Goal: Task Accomplishment & Management: Complete application form

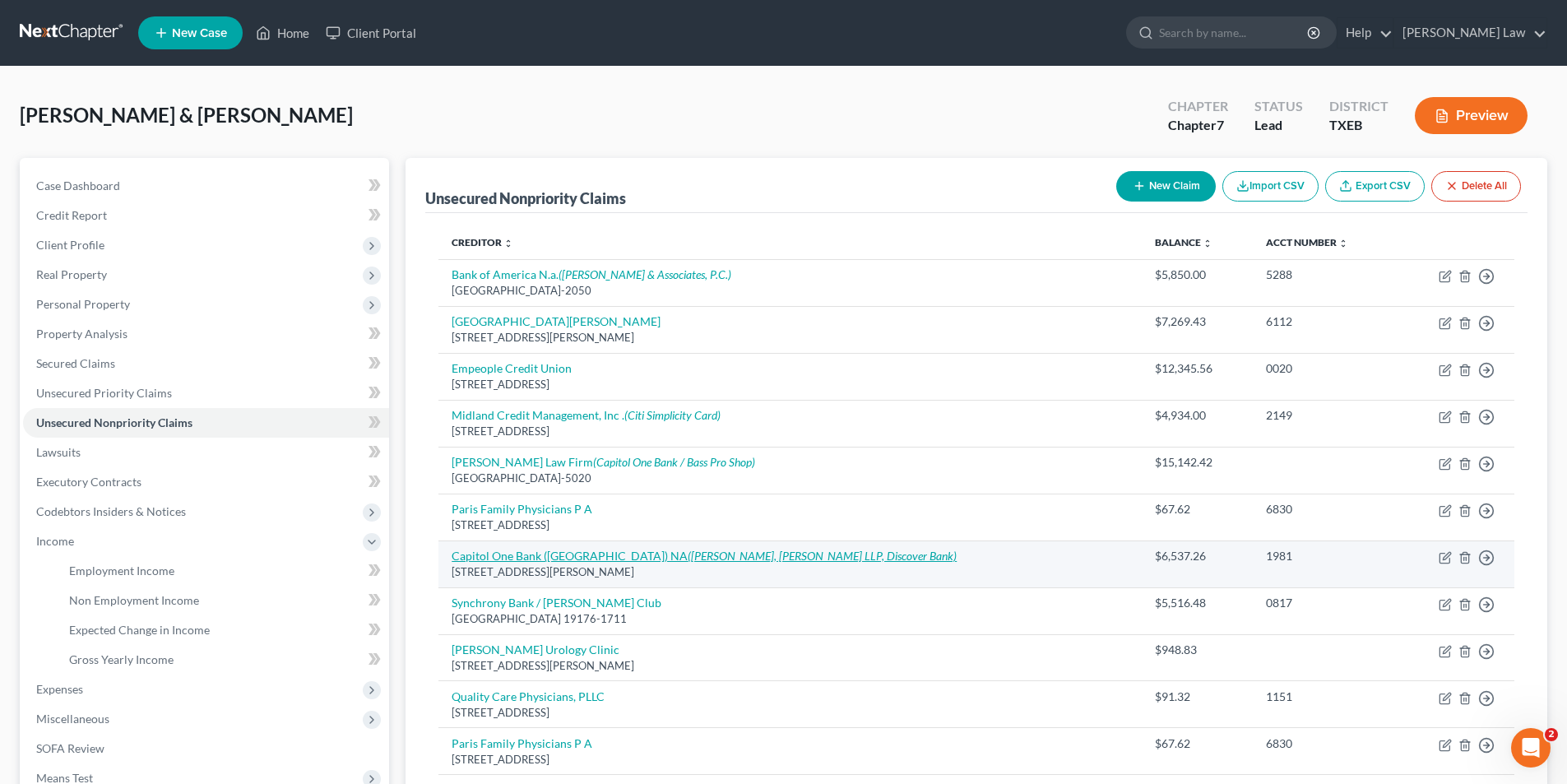
click at [537, 553] on link "Capitol One Bank ([GEOGRAPHIC_DATA]) NA ([PERSON_NAME], [PERSON_NAME] LLP, Disc…" at bounding box center [704, 555] width 505 height 14
select select "48"
select select "2"
select select "1"
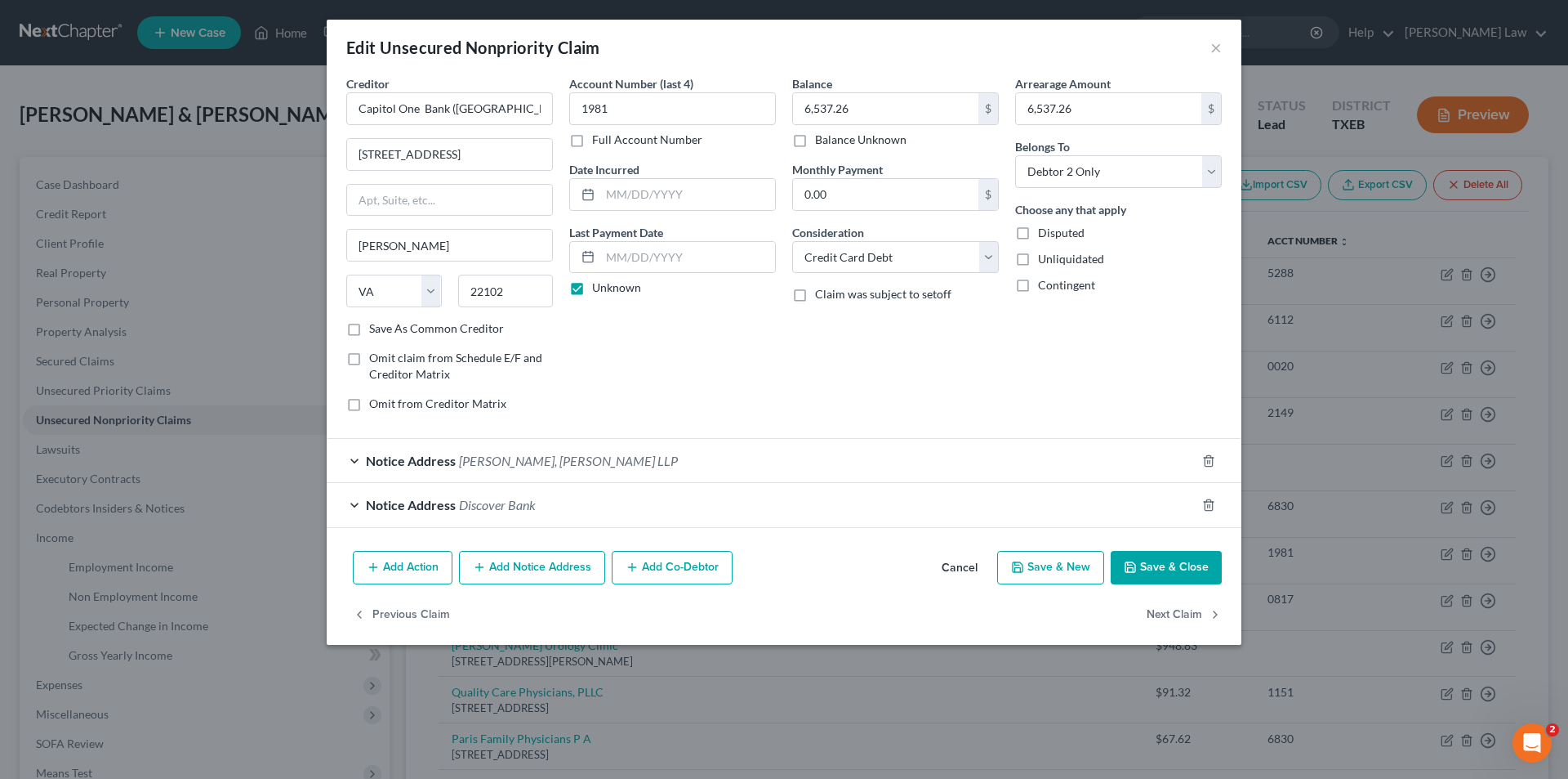
click at [531, 572] on button "Add Notice Address" at bounding box center [532, 568] width 146 height 34
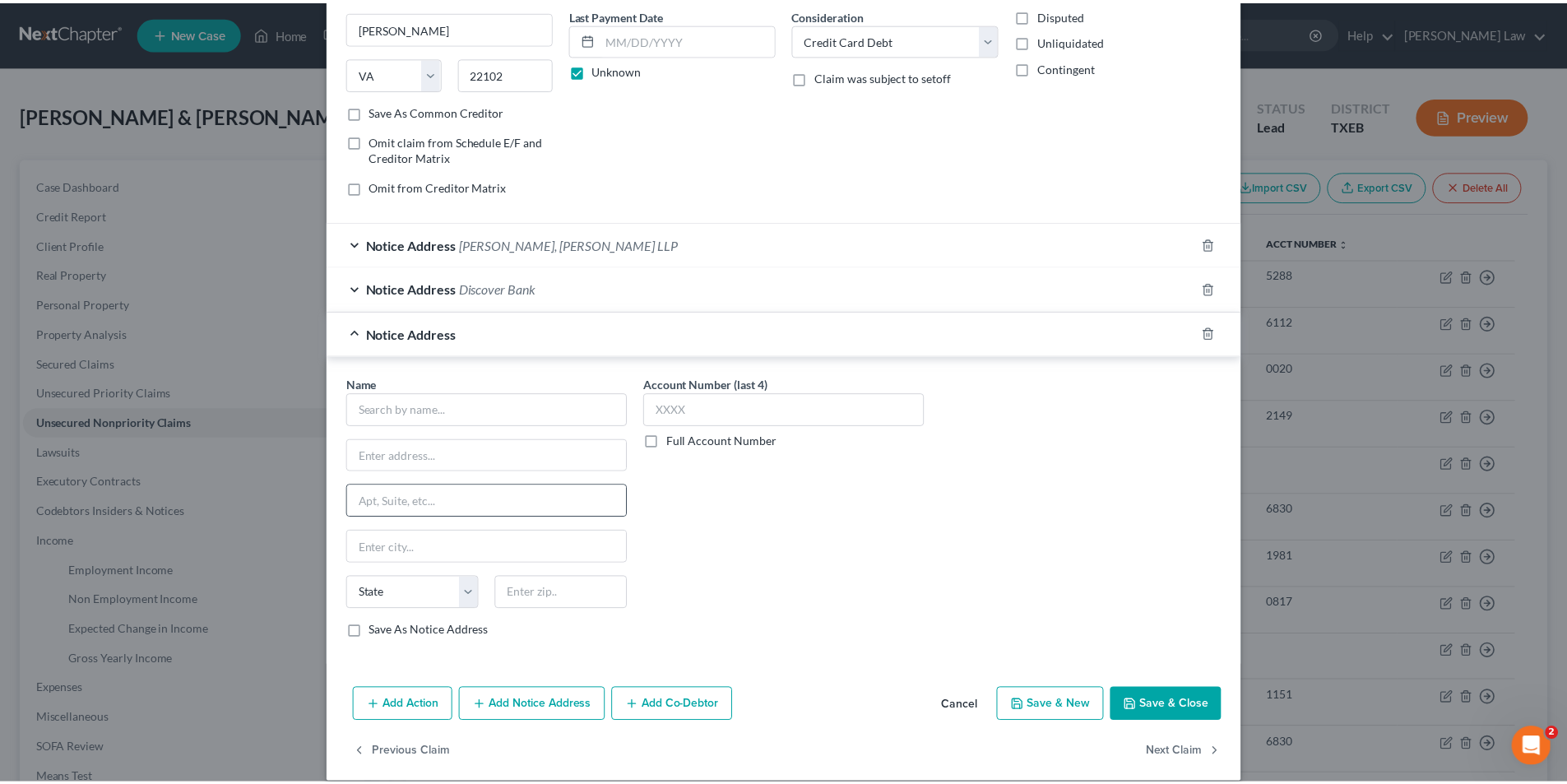
scroll to position [239, 0]
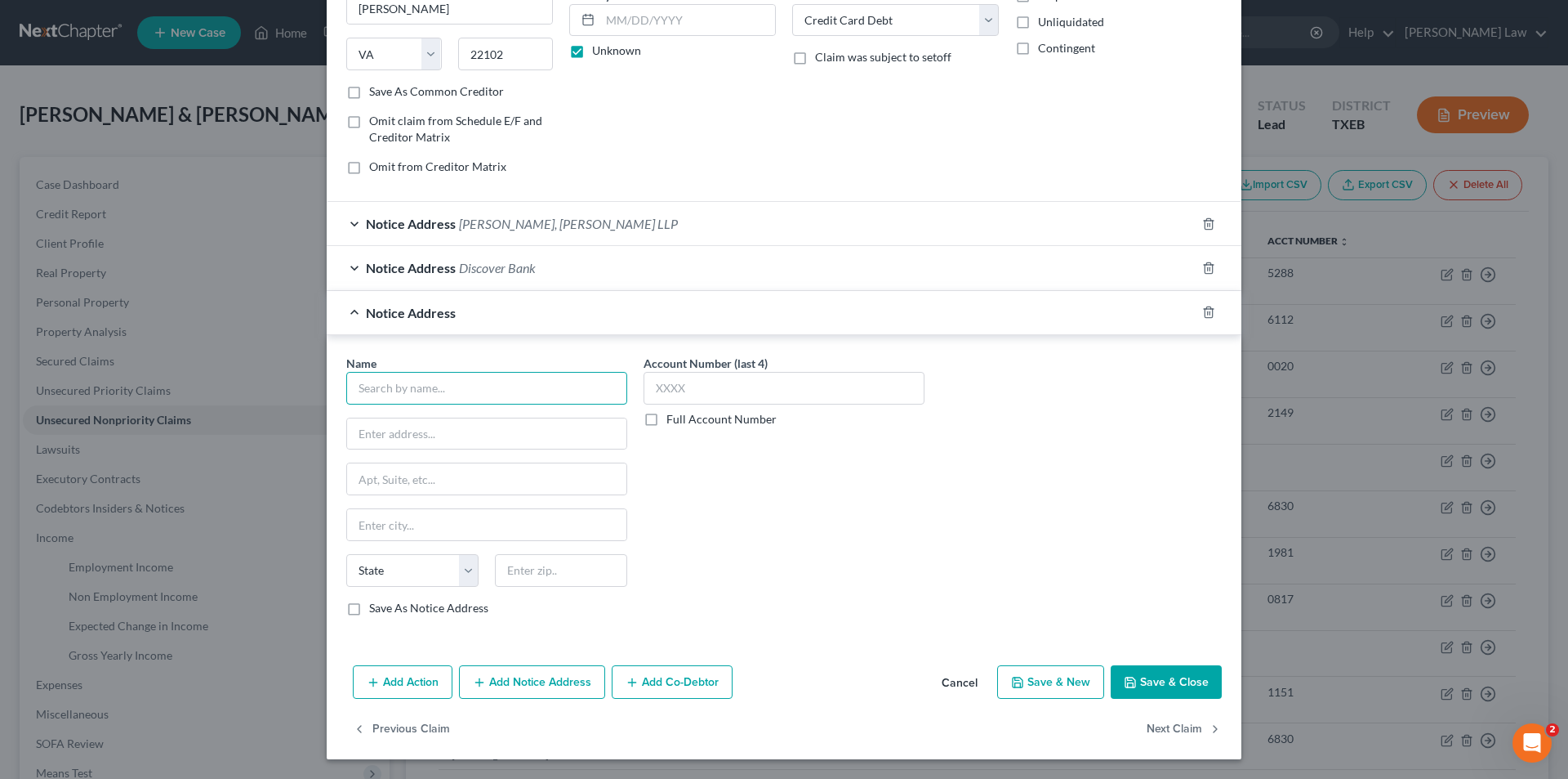
click at [451, 389] on input "text" at bounding box center [487, 388] width 281 height 32
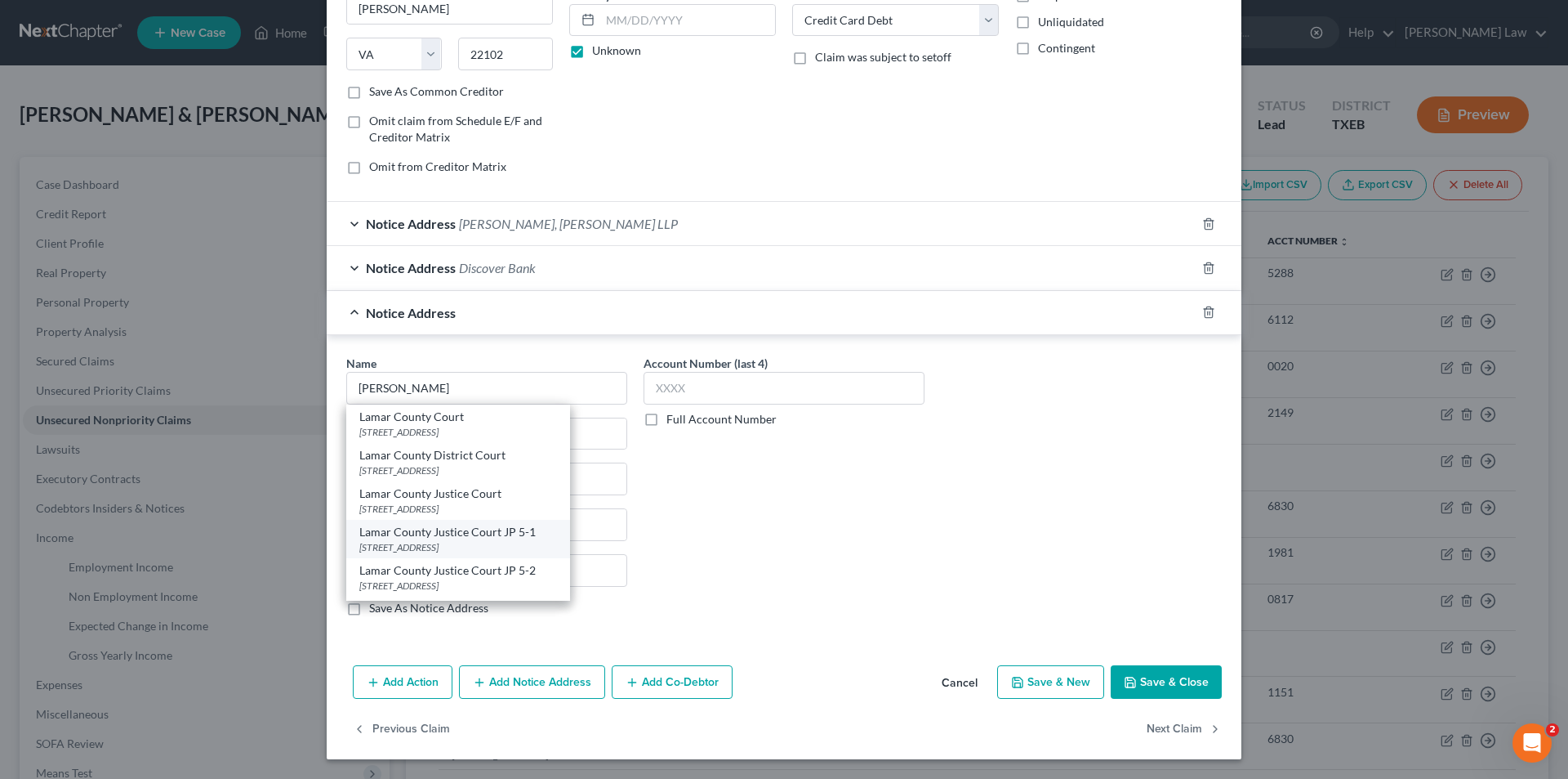
click at [445, 536] on div "Lamar County Justice Court JP 5-1" at bounding box center [458, 532] width 198 height 16
type input "Lamar County Justice Court JP 5-1"
type input "[STREET_ADDRESS]"
type input "[GEOGRAPHIC_DATA]"
select select "45"
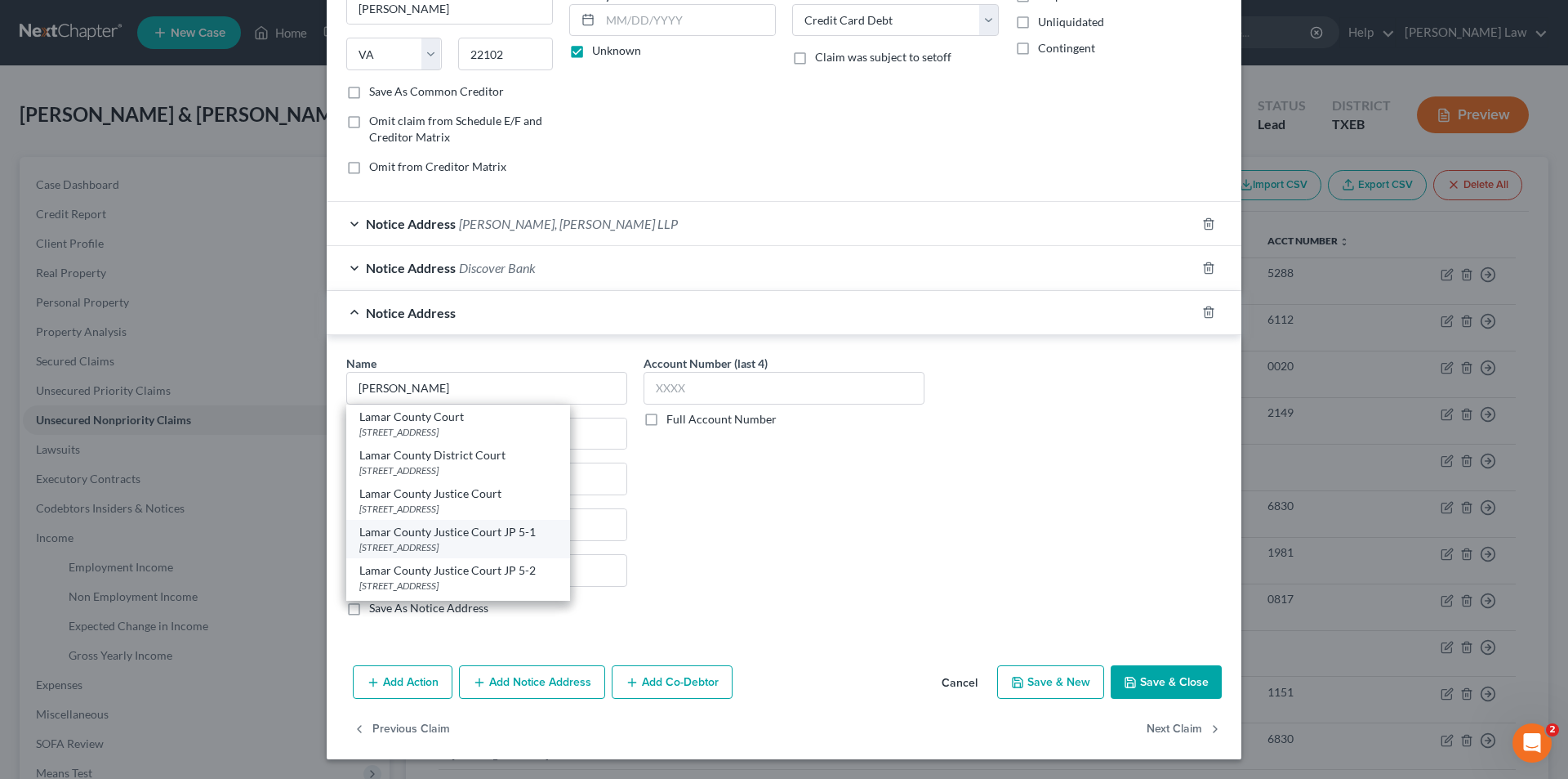
type input "75460"
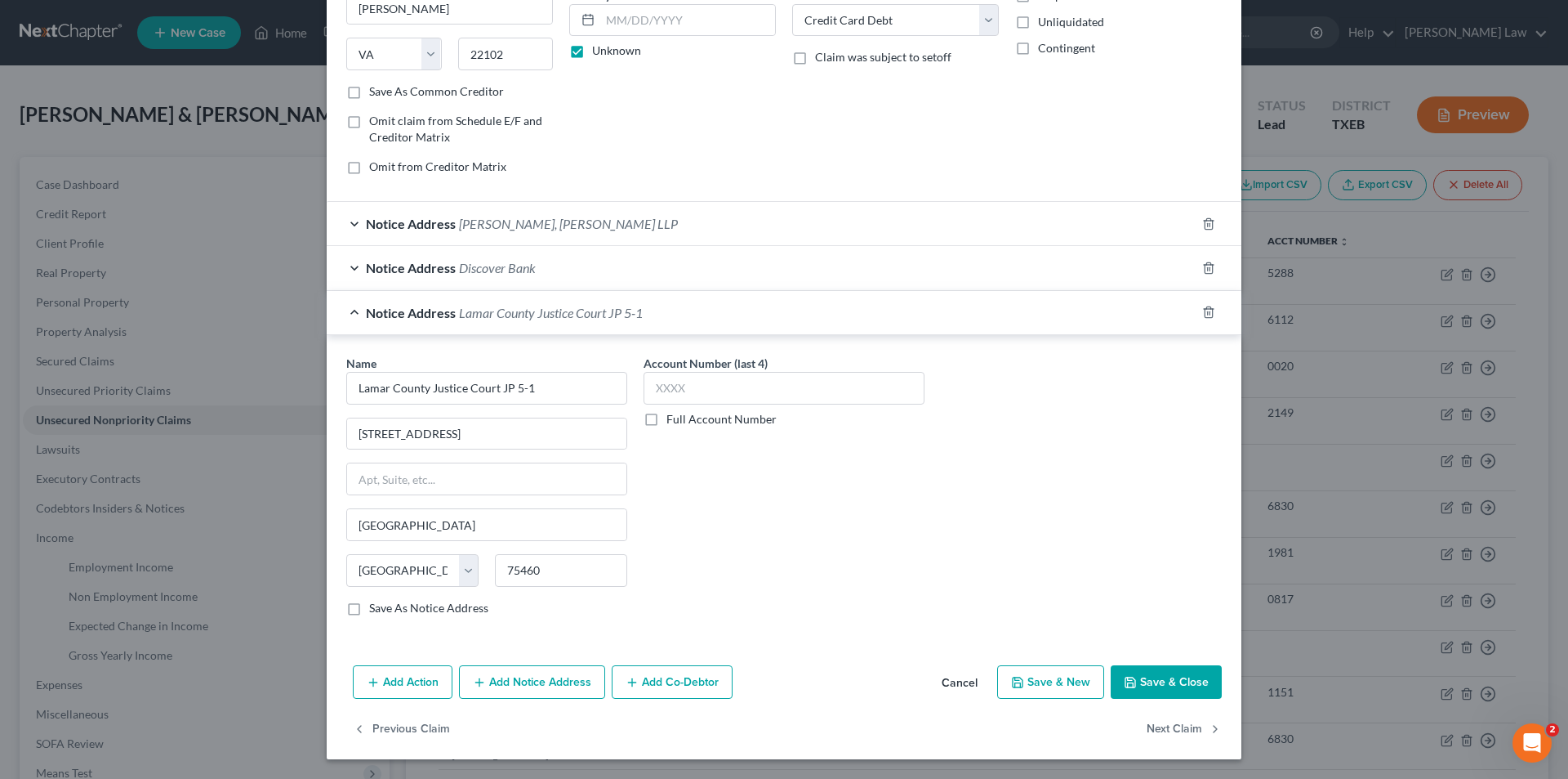
click at [666, 418] on label "Full Account Number" at bounding box center [721, 419] width 110 height 16
click at [673, 418] on input "Full Account Number" at bounding box center [678, 416] width 11 height 11
click at [685, 385] on input "text" at bounding box center [784, 388] width 281 height 32
type input "5125-DC-613"
click at [1131, 676] on icon "button" at bounding box center [1130, 682] width 13 height 13
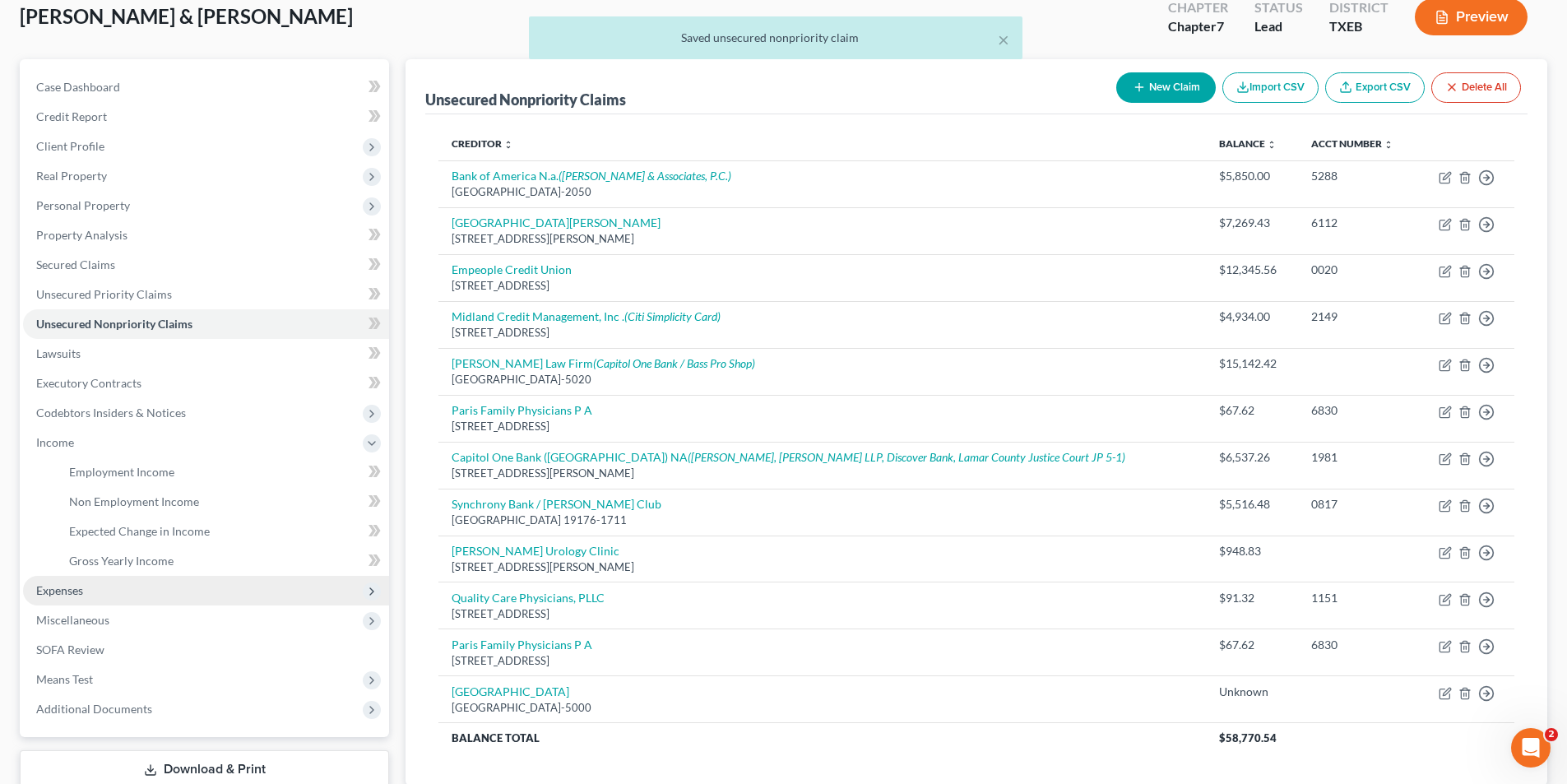
scroll to position [215, 0]
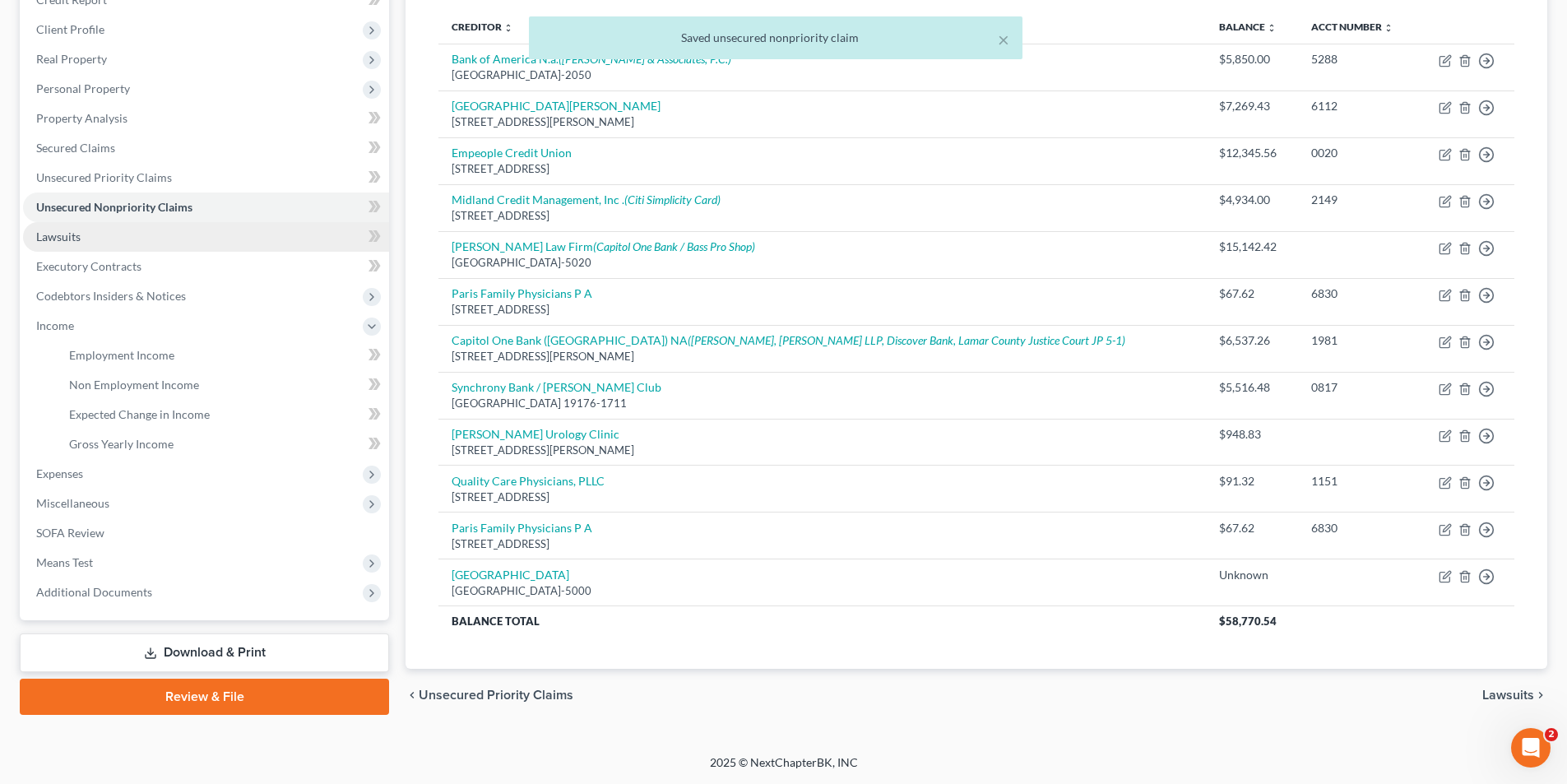
click at [86, 225] on link "Lawsuits" at bounding box center [205, 237] width 366 height 30
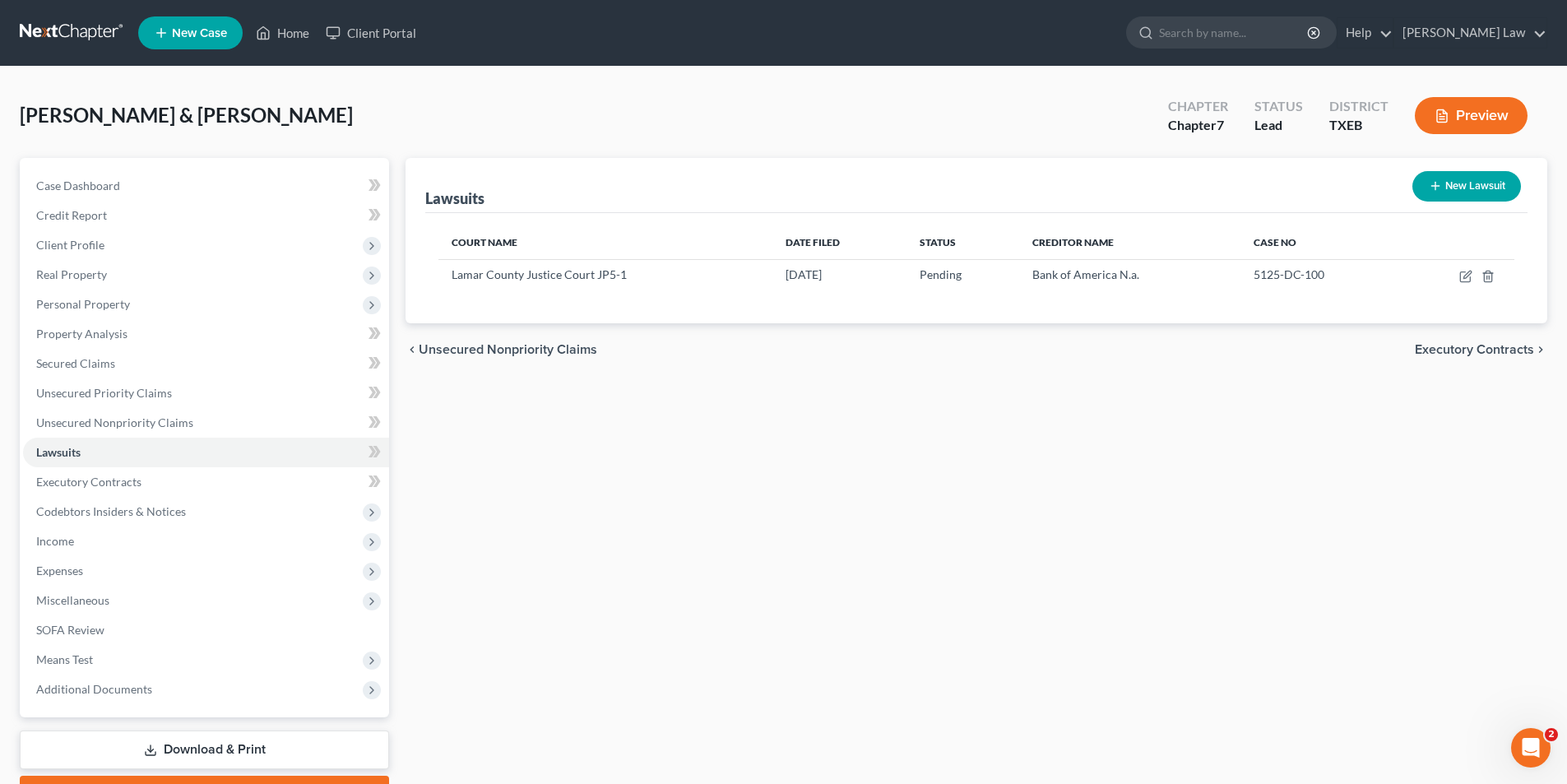
click at [1459, 191] on button "New Lawsuit" at bounding box center [1467, 186] width 109 height 31
select select "0"
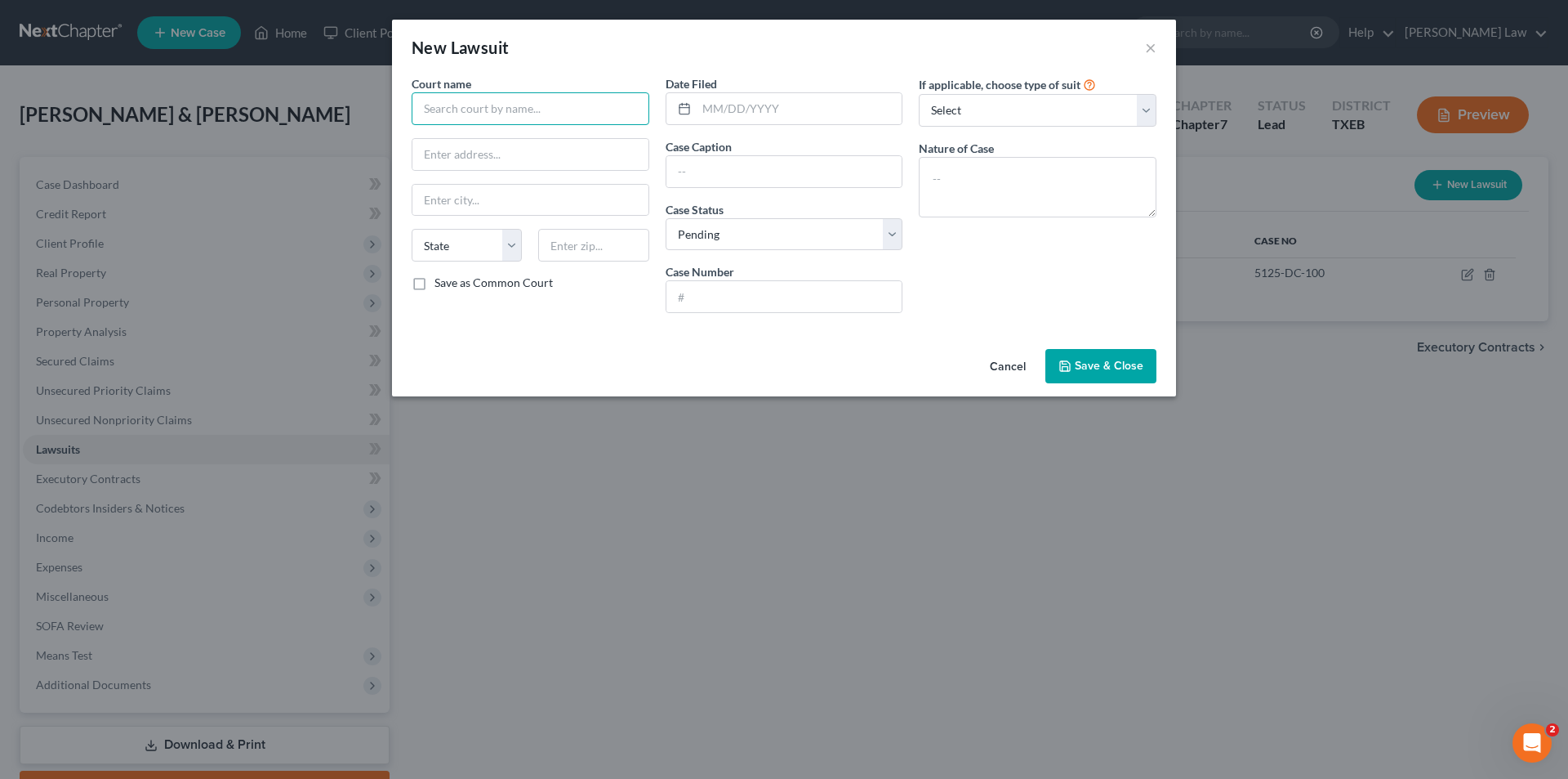
click at [529, 115] on input "text" at bounding box center [530, 109] width 238 height 32
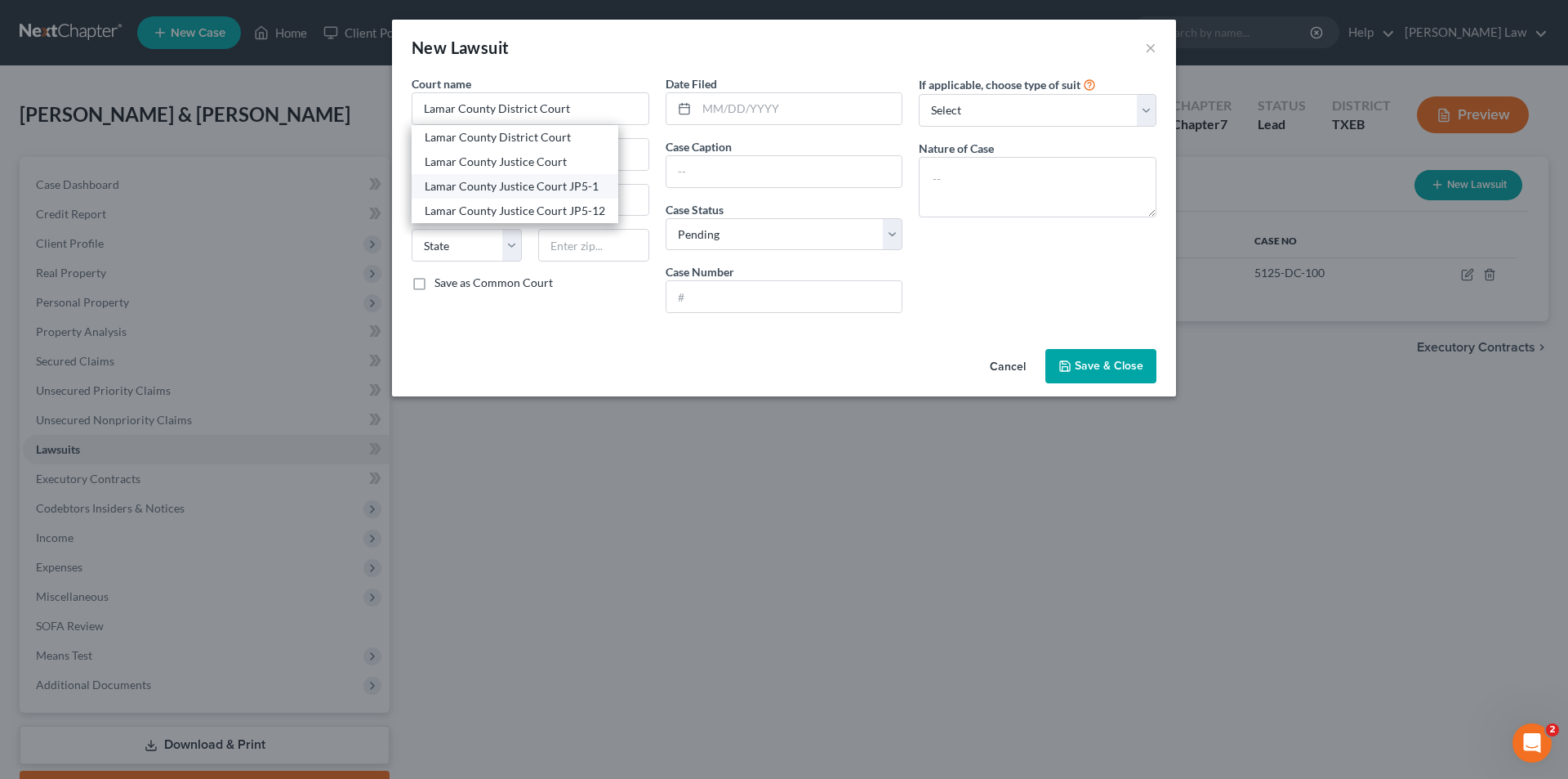
click at [557, 189] on div "Lamar County Justice Court JP5-1" at bounding box center [515, 186] width 181 height 16
type input "Lamar County Justice Court JP5-1"
type input "[STREET_ADDRESS]"
type input "[GEOGRAPHIC_DATA]"
select select "45"
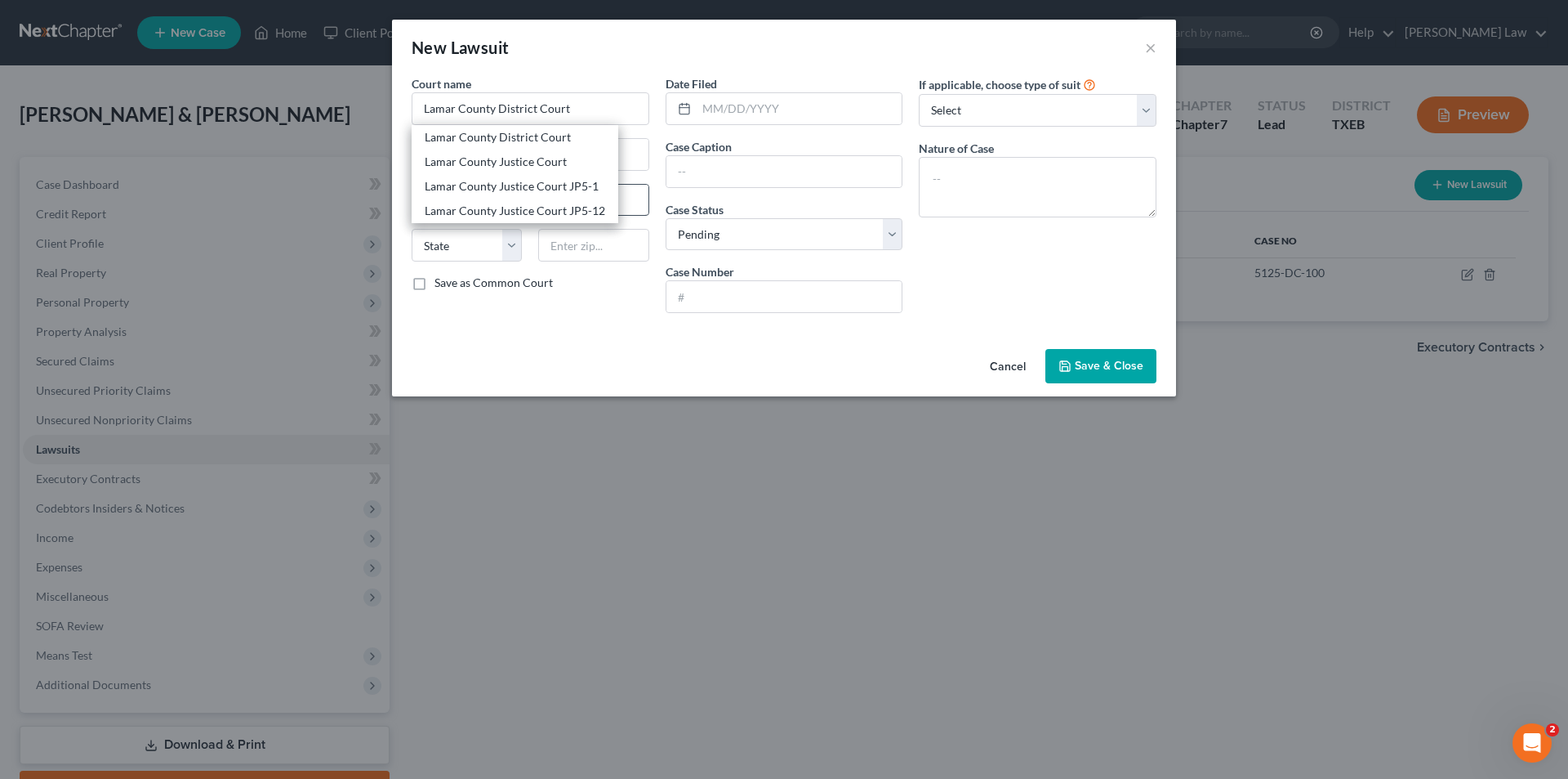
type input "75460"
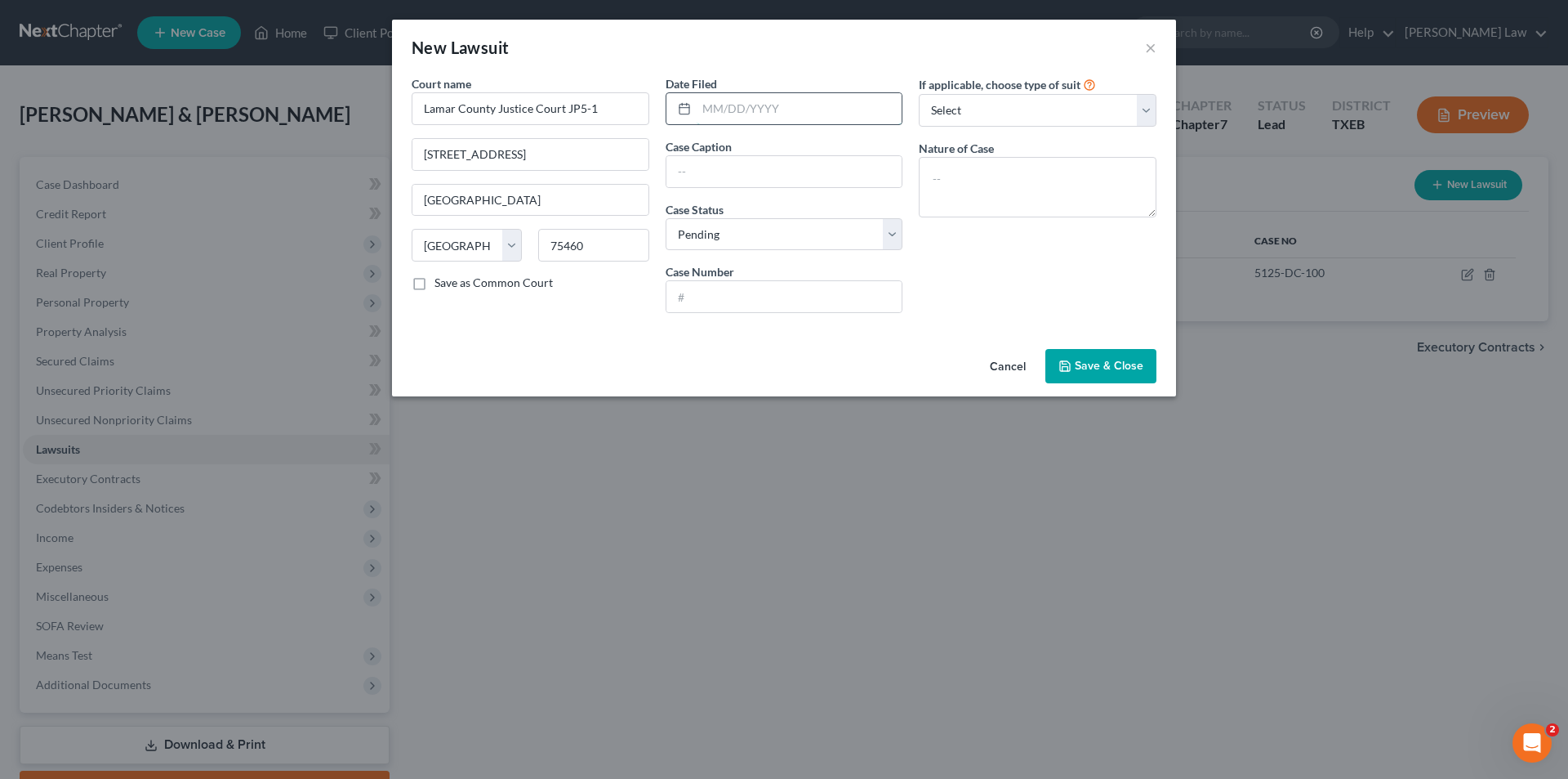
click at [743, 112] on input "text" at bounding box center [799, 109] width 206 height 31
type input "[DATE]"
type input "Capitol One, N.a., Successor by Merger to Discovery Bank"
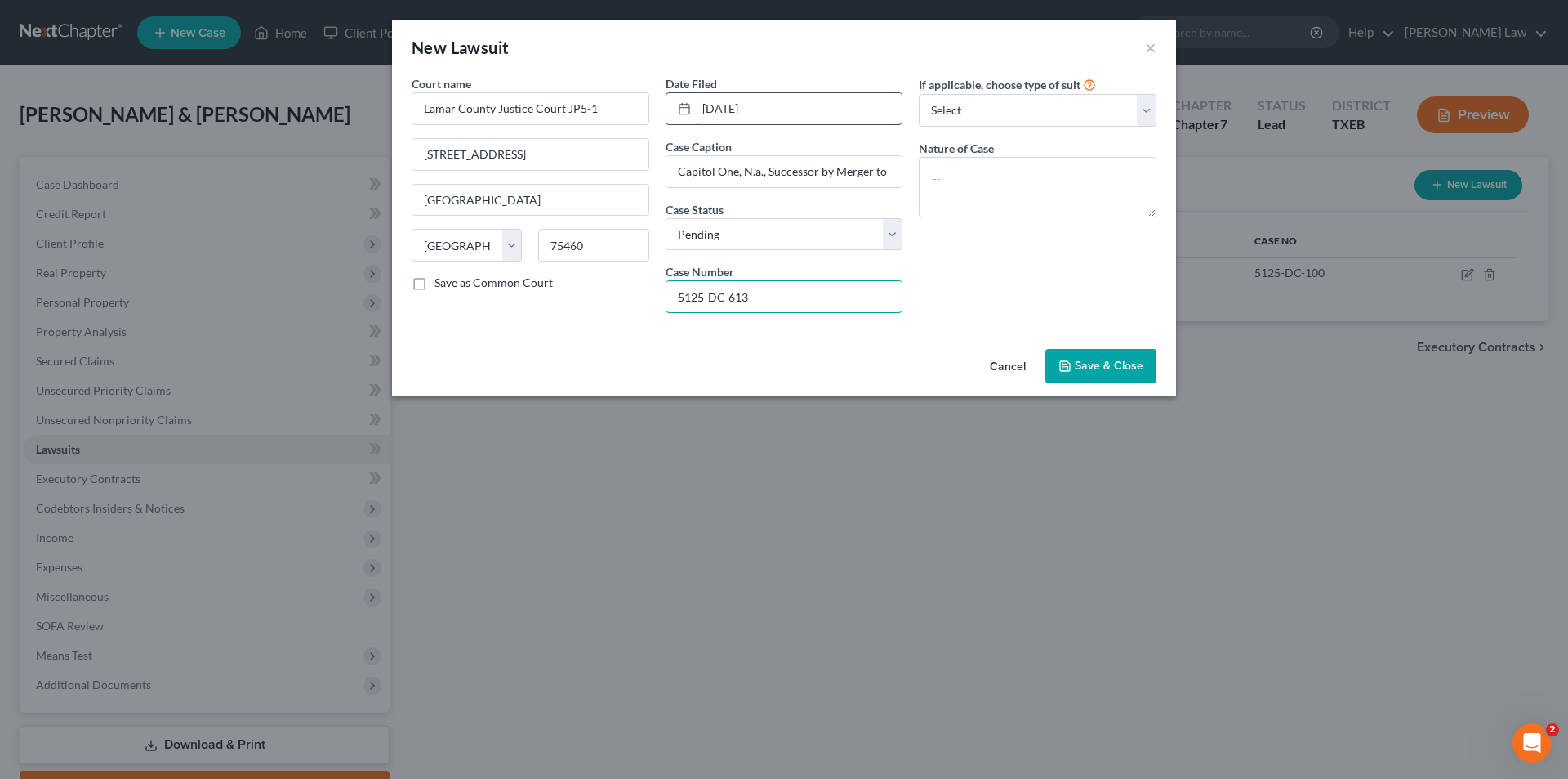
type input "5125-DC-613"
click at [1019, 93] on div "If applicable, choose type of suit Select Repossession Garnishment Foreclosure …" at bounding box center [1037, 101] width 238 height 51
click at [991, 127] on div "If applicable, choose type of suit Select Repossession Garnishment Foreclosure …" at bounding box center [1037, 200] width 254 height 251
click at [991, 117] on select "Select Repossession Garnishment Foreclosure Attached, Seized, Or Levied Other" at bounding box center [1037, 111] width 238 height 32
select select "4"
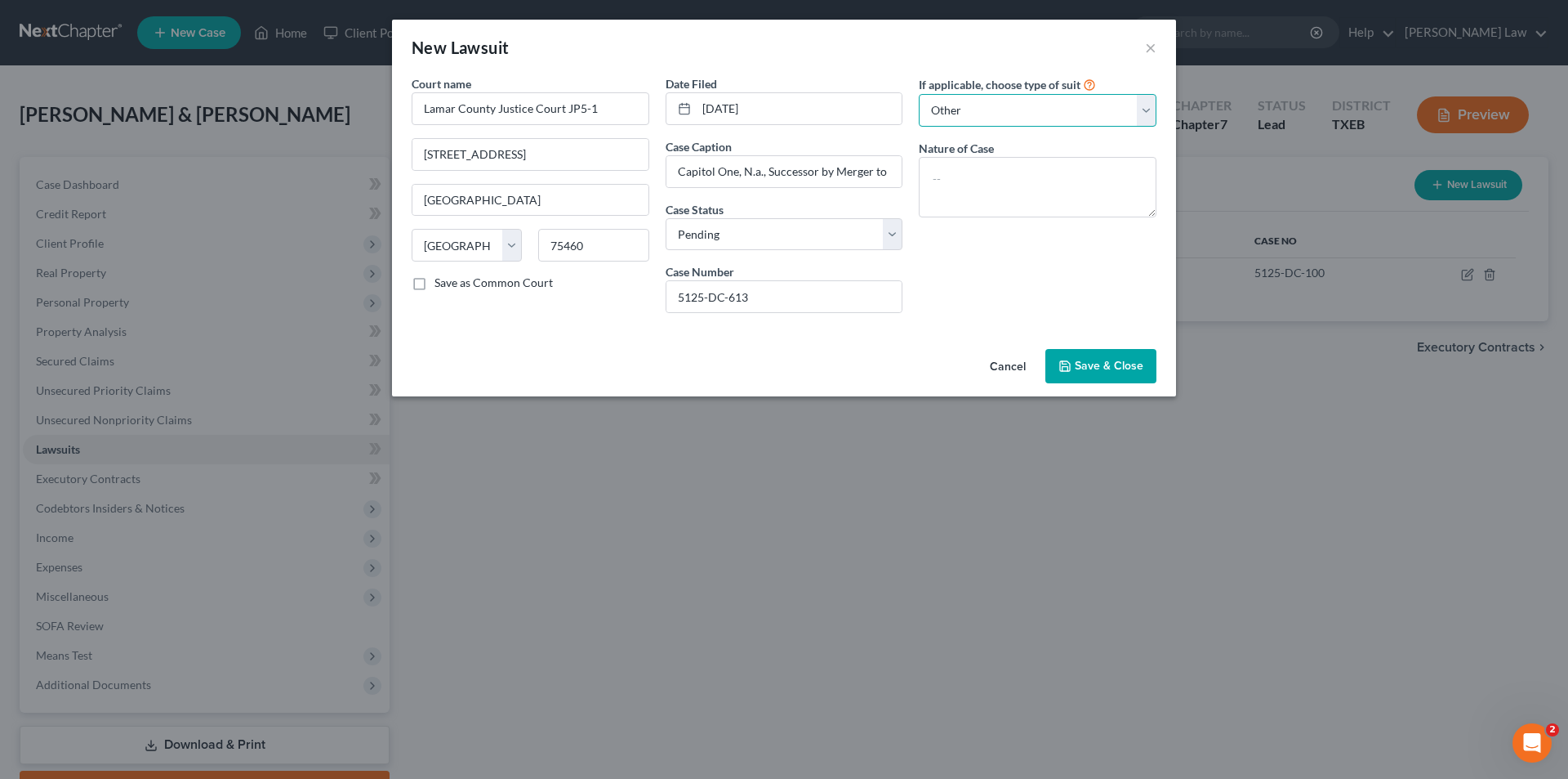
click at [919, 94] on select "Select Repossession Garnishment Foreclosure Attached, Seized, Or Levied Other" at bounding box center [1037, 111] width 238 height 32
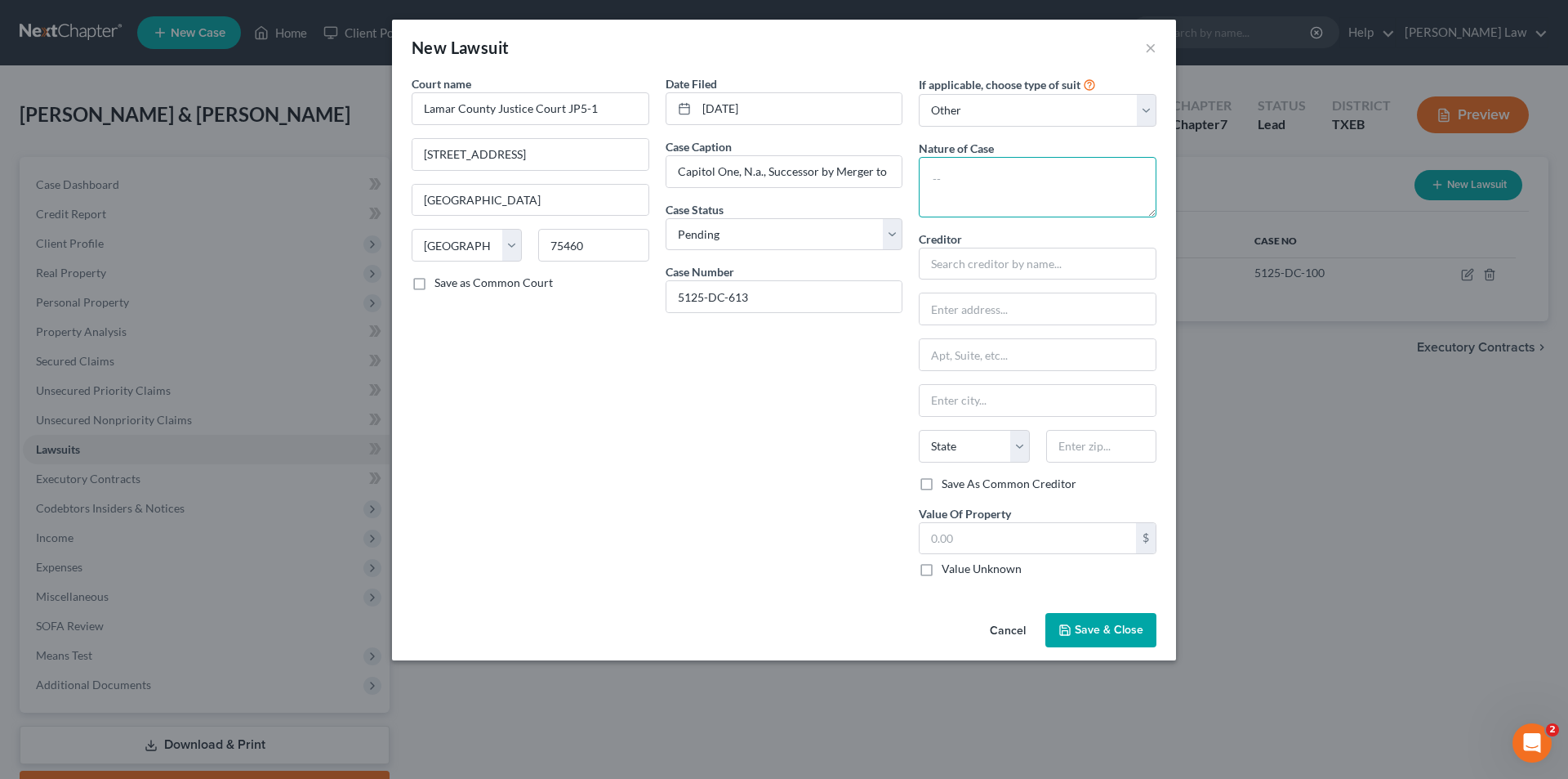
click at [978, 186] on textarea at bounding box center [1037, 187] width 238 height 60
type textarea "s"
type textarea "Suit for Debt"
type input "Capitol One, N.a., Successor by Merger to Discovery Bank"
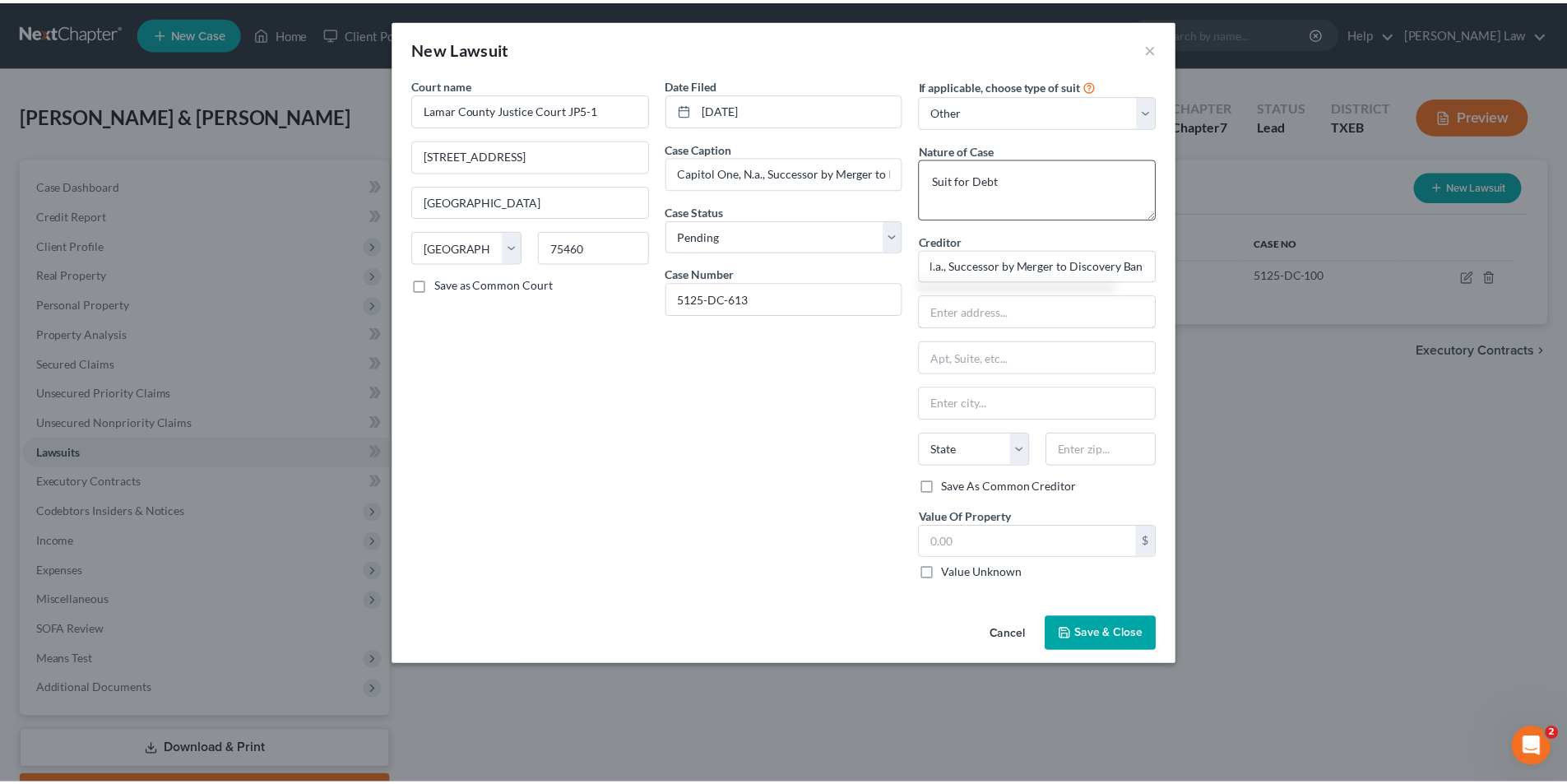
scroll to position [0, 0]
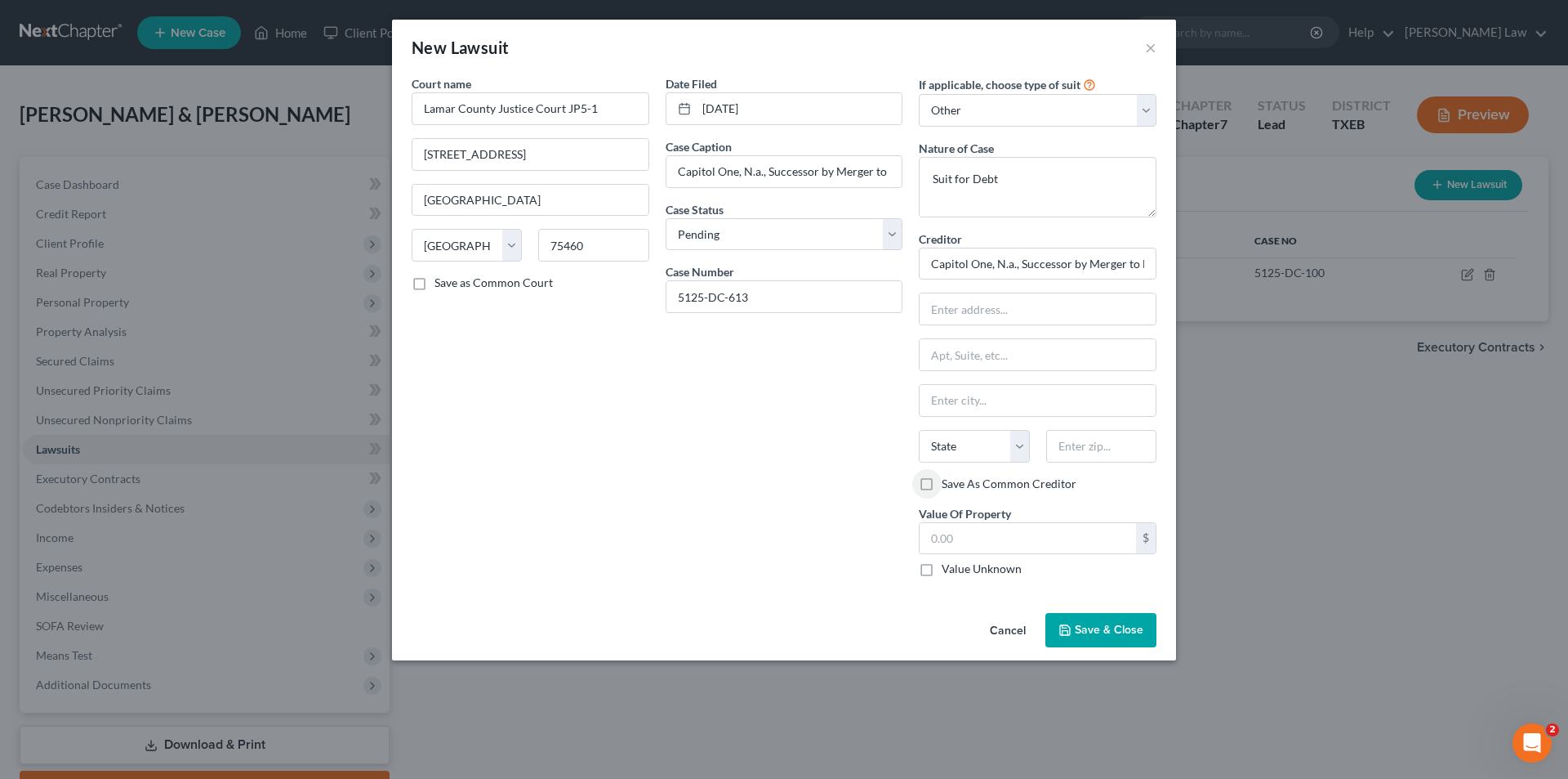
click at [942, 571] on label "Value Unknown" at bounding box center [982, 569] width 80 height 16
click at [948, 571] on input "Value Unknown" at bounding box center [954, 566] width 11 height 11
checkbox input "true"
type input "0.00"
click at [1114, 634] on span "Save & Close" at bounding box center [1109, 629] width 68 height 13
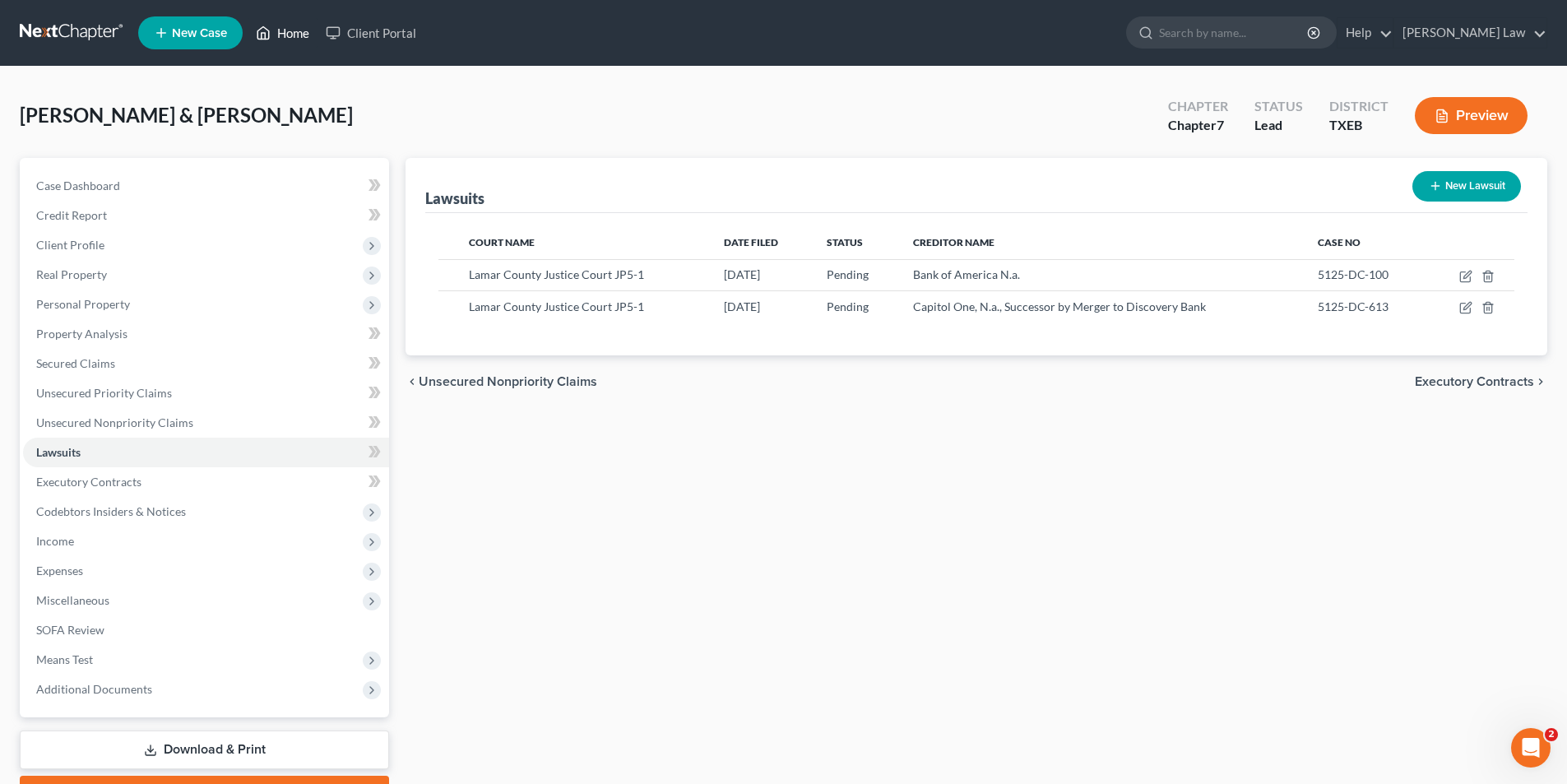
click at [290, 18] on link "Home" at bounding box center [282, 33] width 70 height 30
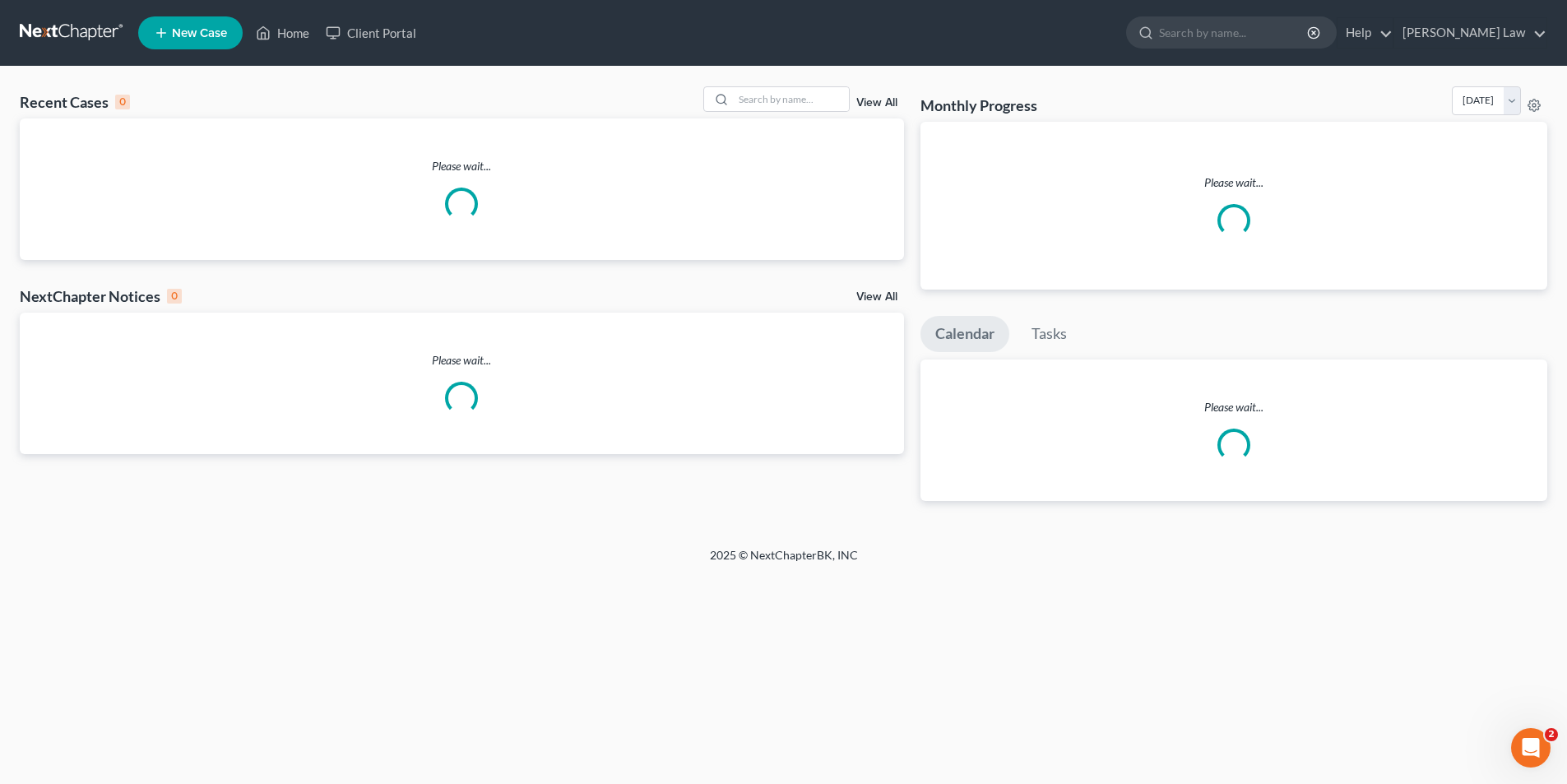
click at [218, 28] on span "New Case" at bounding box center [199, 33] width 55 height 13
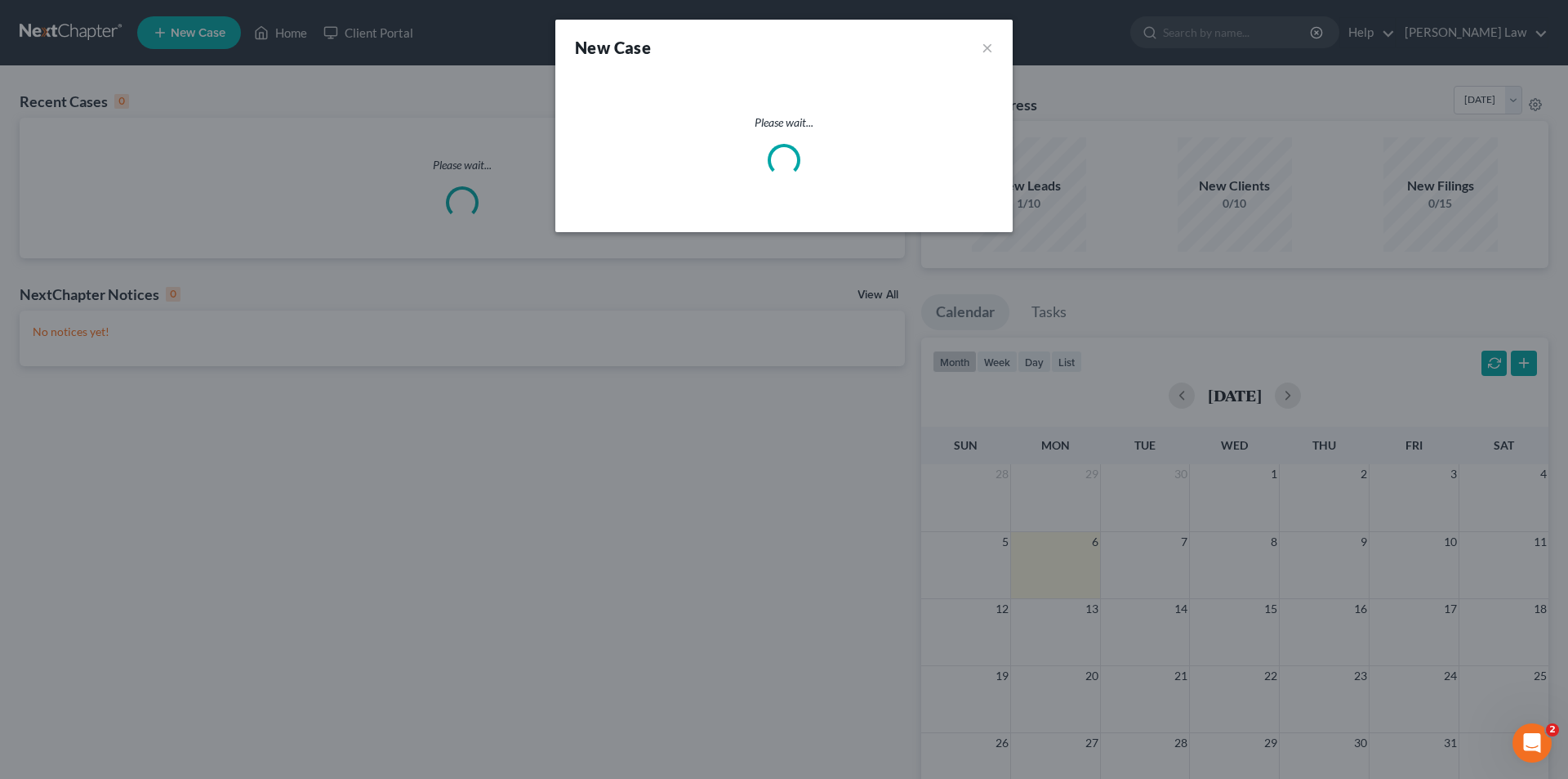
select select "77"
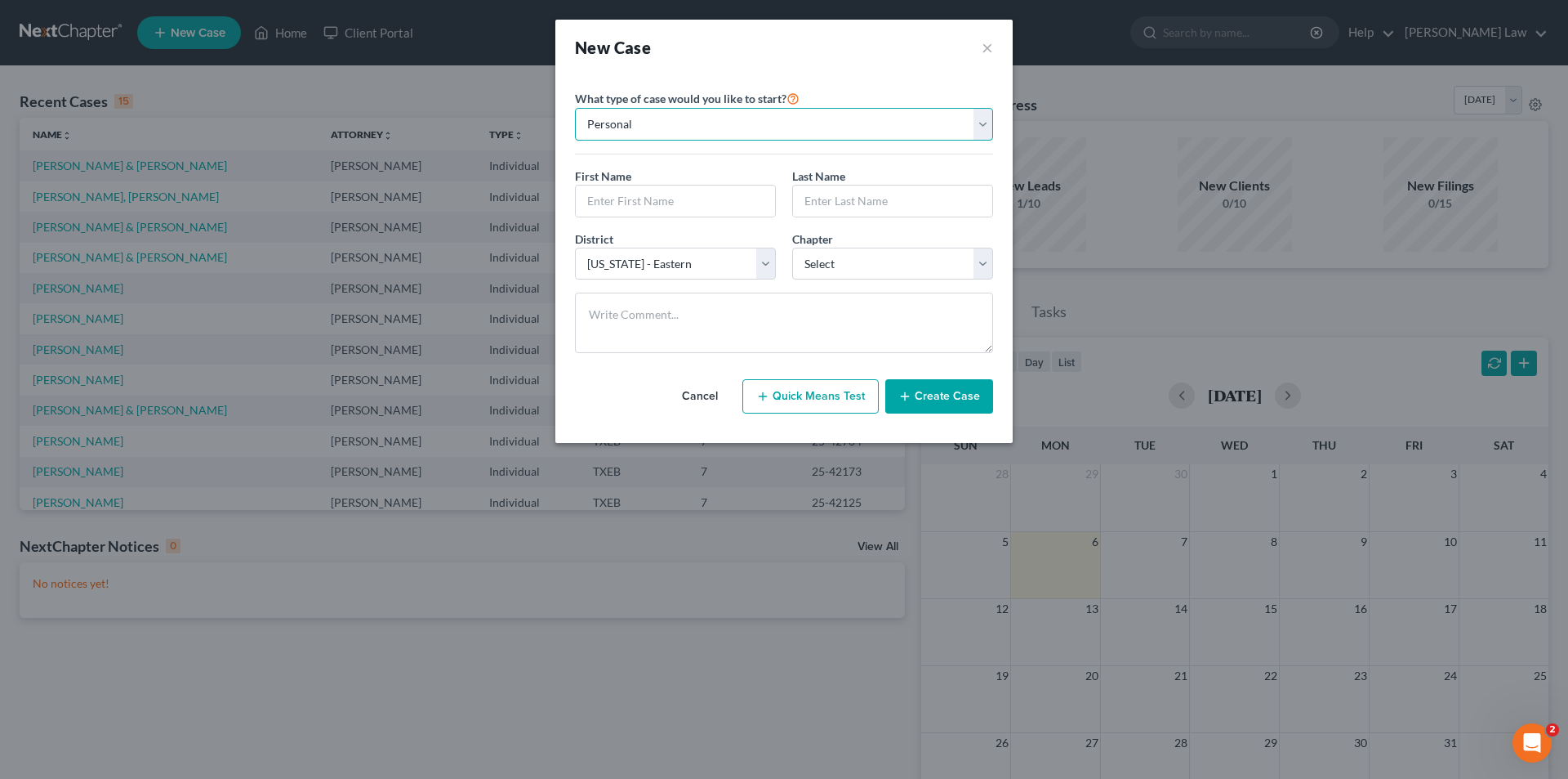
click at [700, 128] on select "Personal Business" at bounding box center [784, 124] width 418 height 32
click at [674, 207] on input "text" at bounding box center [675, 200] width 199 height 31
type input "Roman"
type input "Gulin"
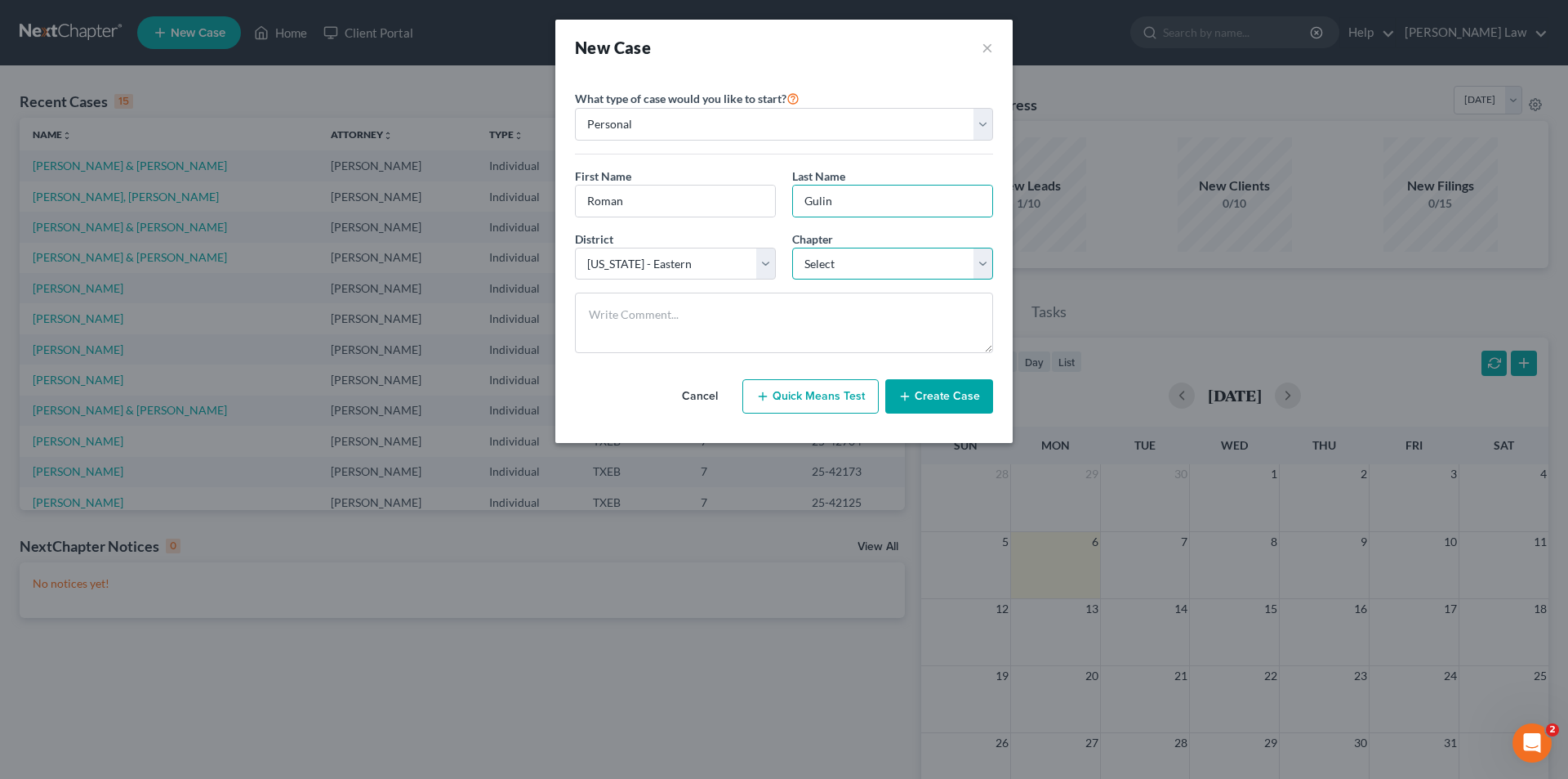
click at [885, 269] on select "Select 7 11 12 13" at bounding box center [893, 264] width 201 height 32
select select "0"
click at [792, 248] on select "Select 7 11 12 13" at bounding box center [893, 264] width 201 height 32
click at [938, 401] on button "Create Case" at bounding box center [939, 396] width 108 height 34
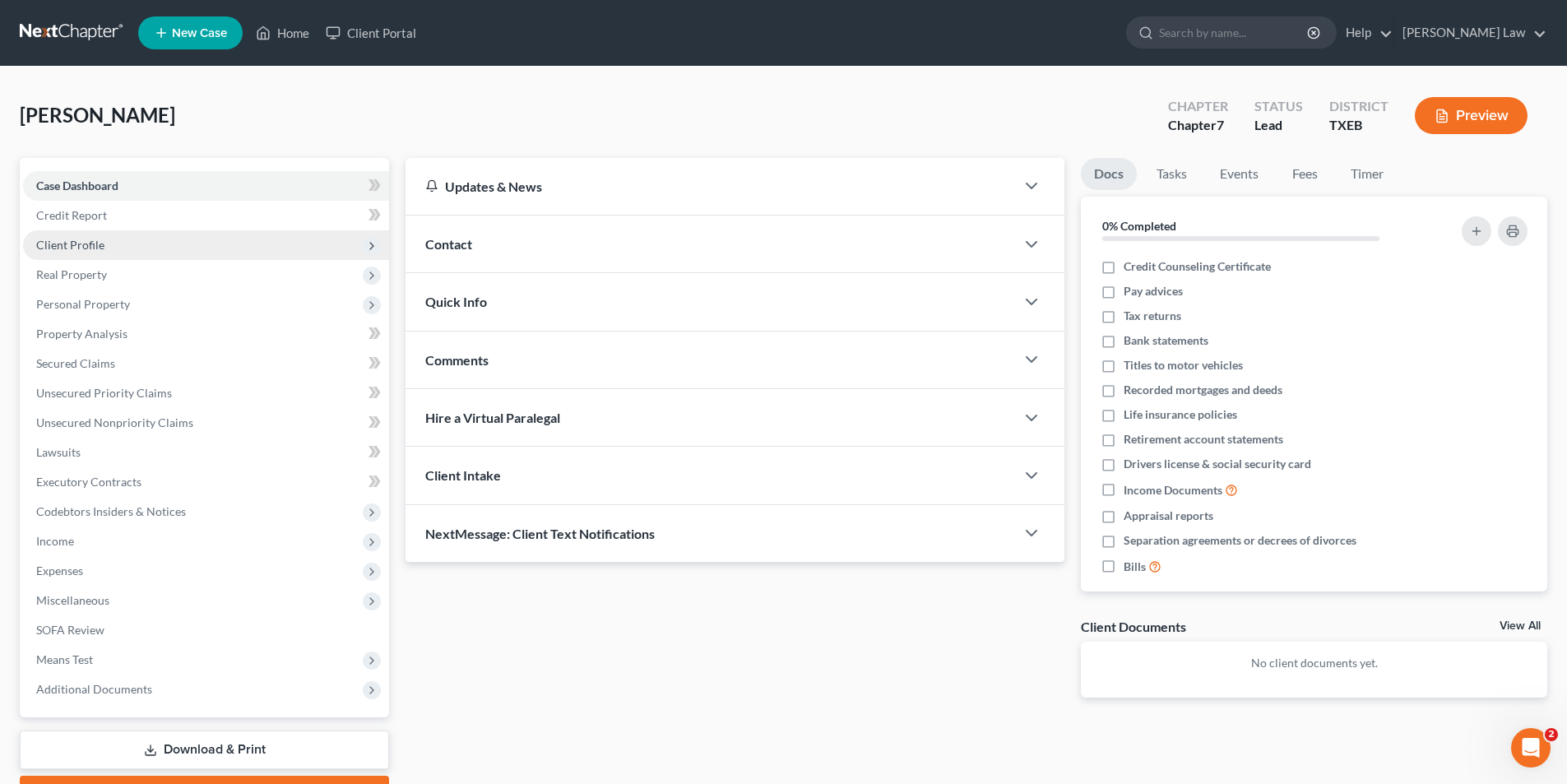
click at [91, 249] on span "Client Profile" at bounding box center [70, 244] width 68 height 14
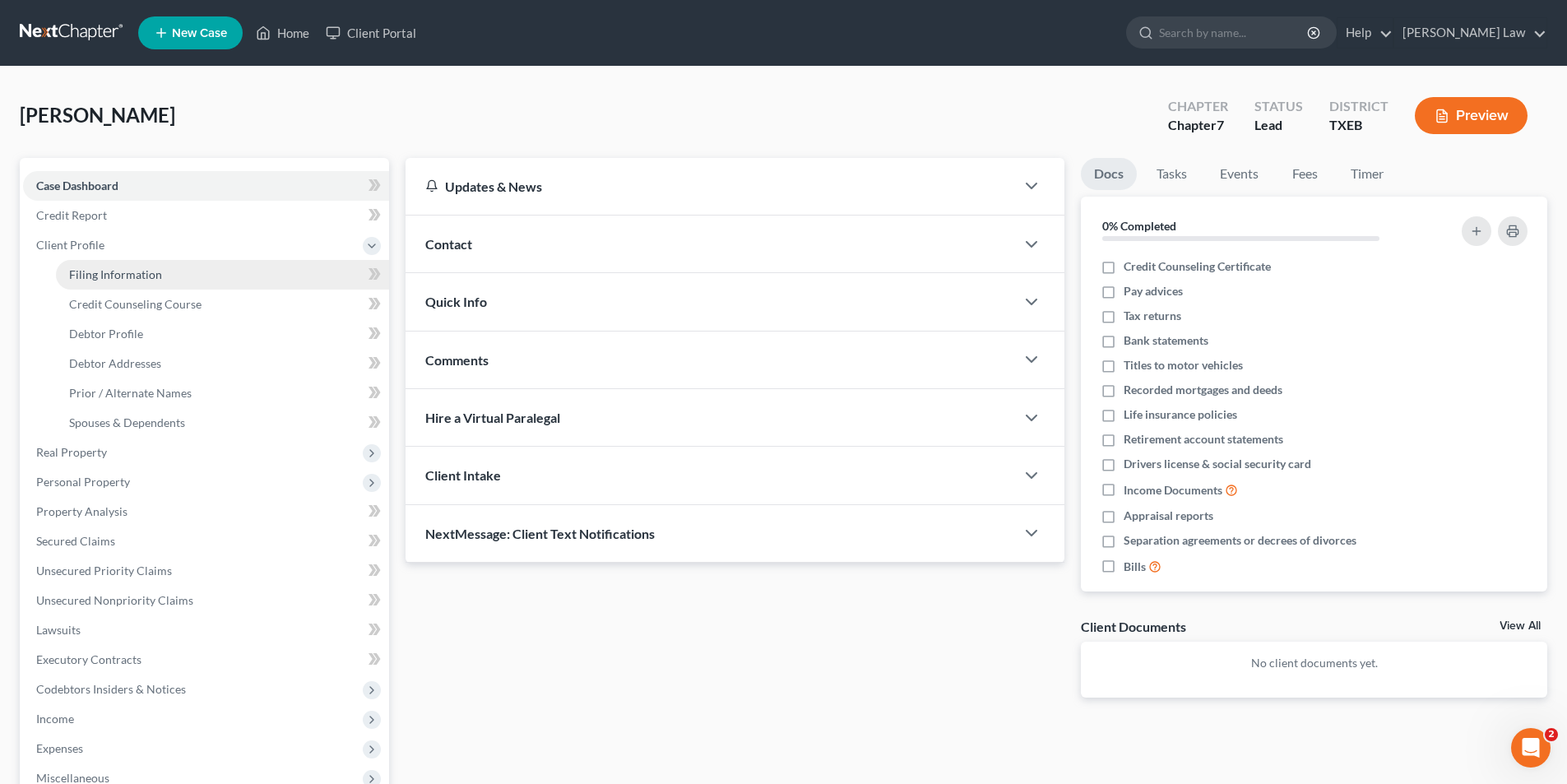
click at [131, 277] on span "Filing Information" at bounding box center [115, 274] width 93 height 14
select select "1"
select select "0"
select select "77"
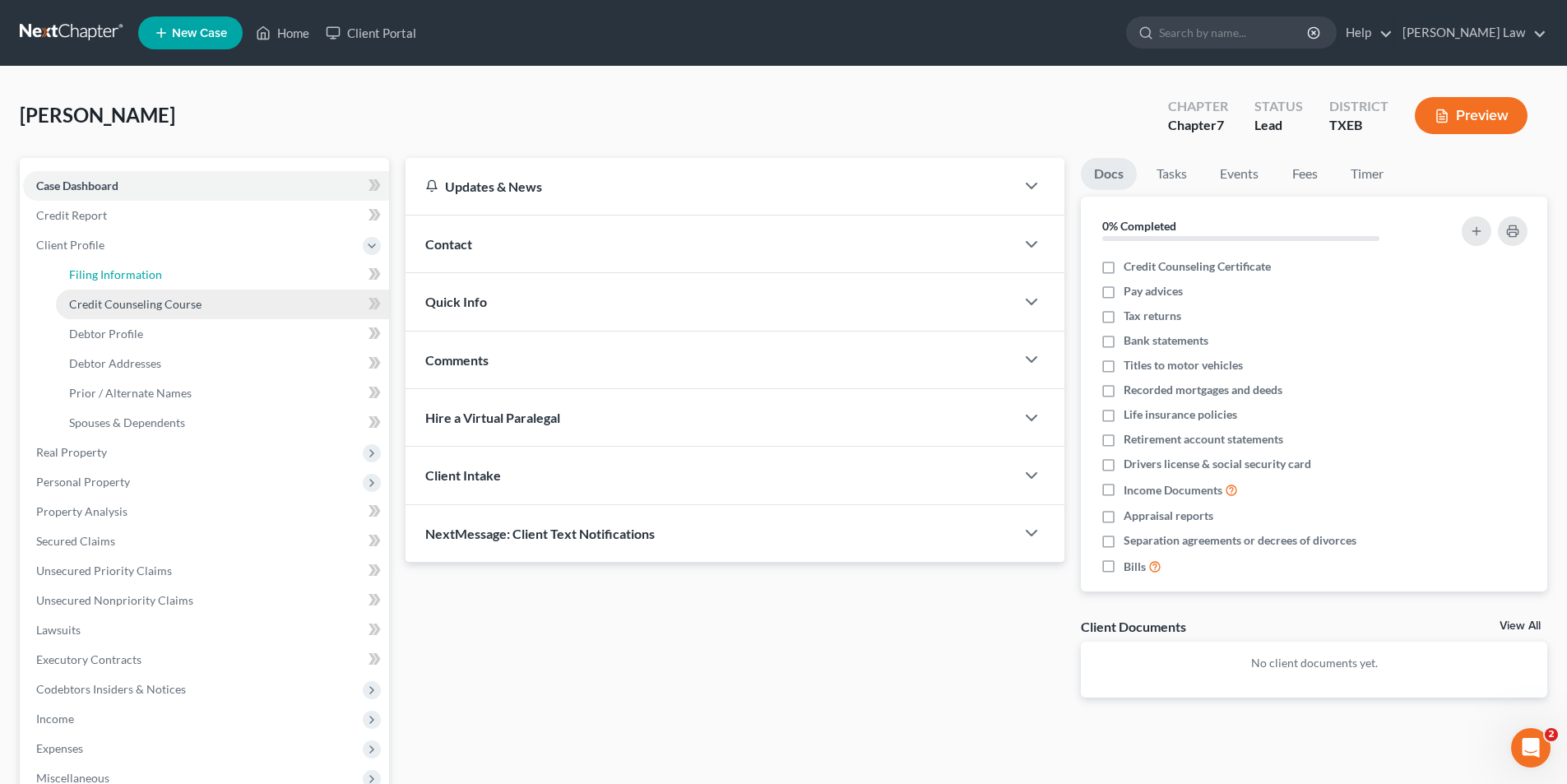
select select "0"
select select "45"
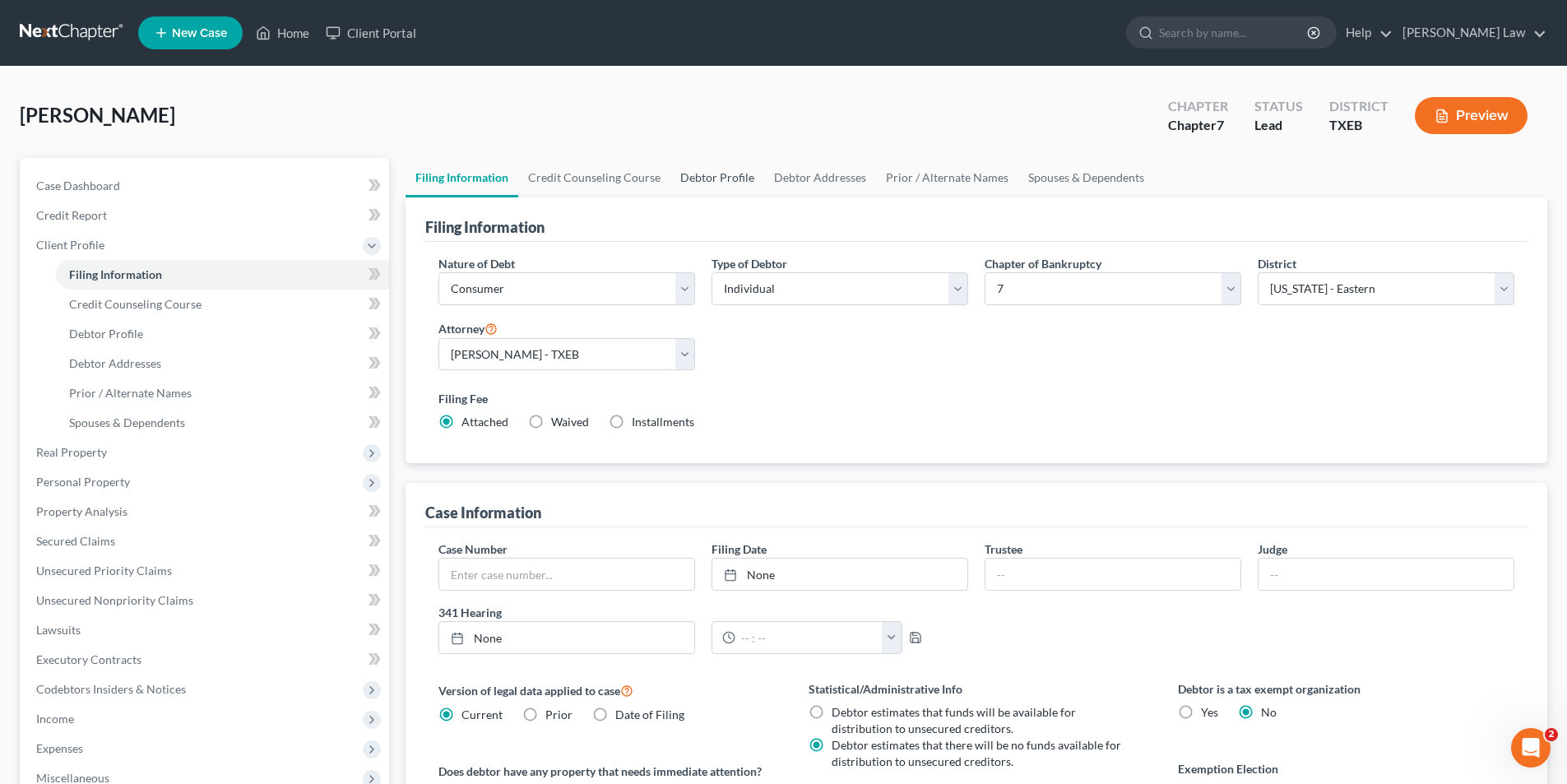
click at [710, 175] on link "Debtor Profile" at bounding box center [717, 178] width 94 height 40
select select "0"
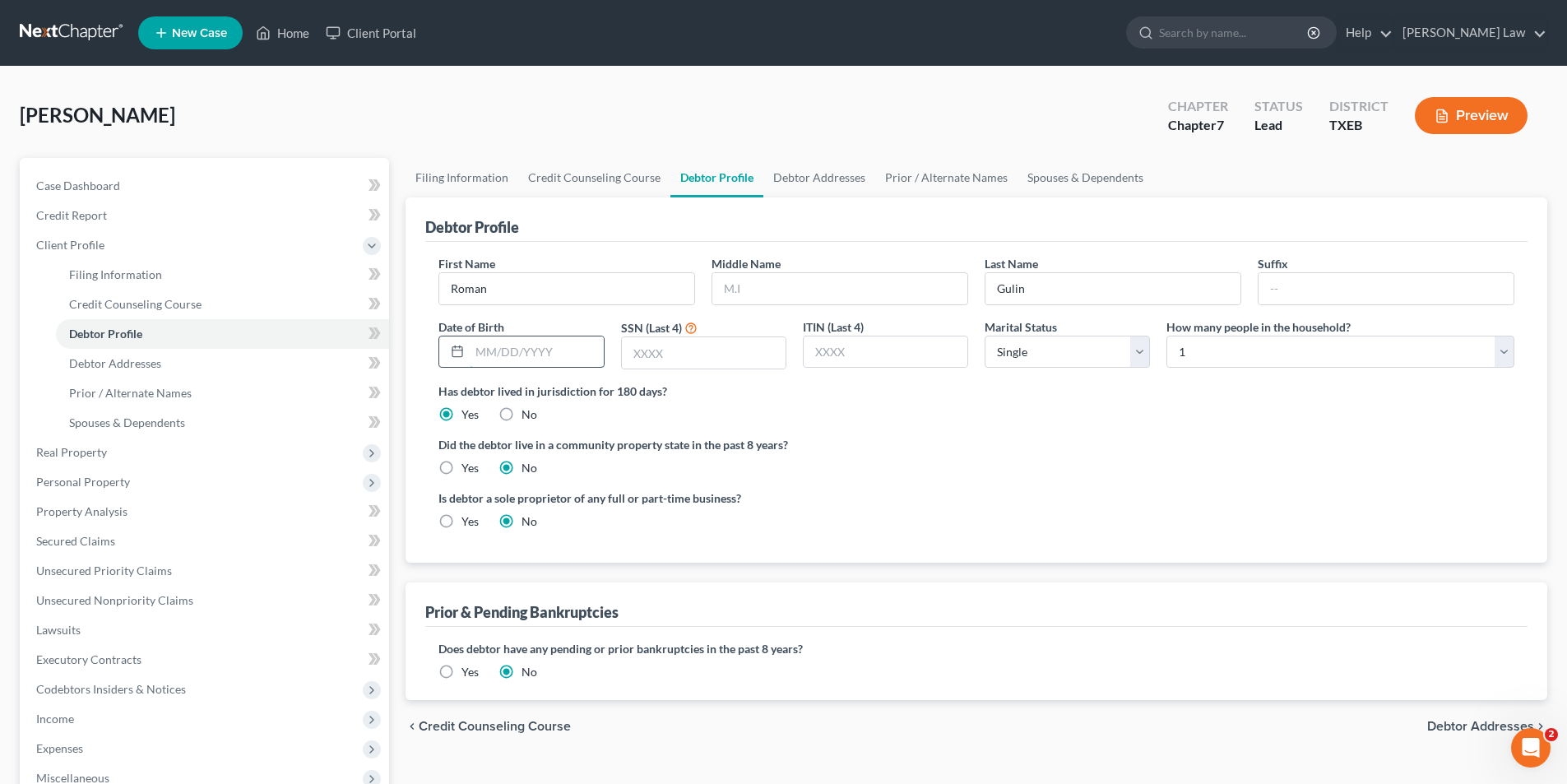
click at [544, 354] on input "text" at bounding box center [536, 352] width 133 height 32
type input "[DATE]"
click at [677, 358] on input "text" at bounding box center [703, 353] width 164 height 32
type input "3475"
click at [1032, 358] on select "Select Single Married Separated Divorced Widowed" at bounding box center [1068, 352] width 166 height 33
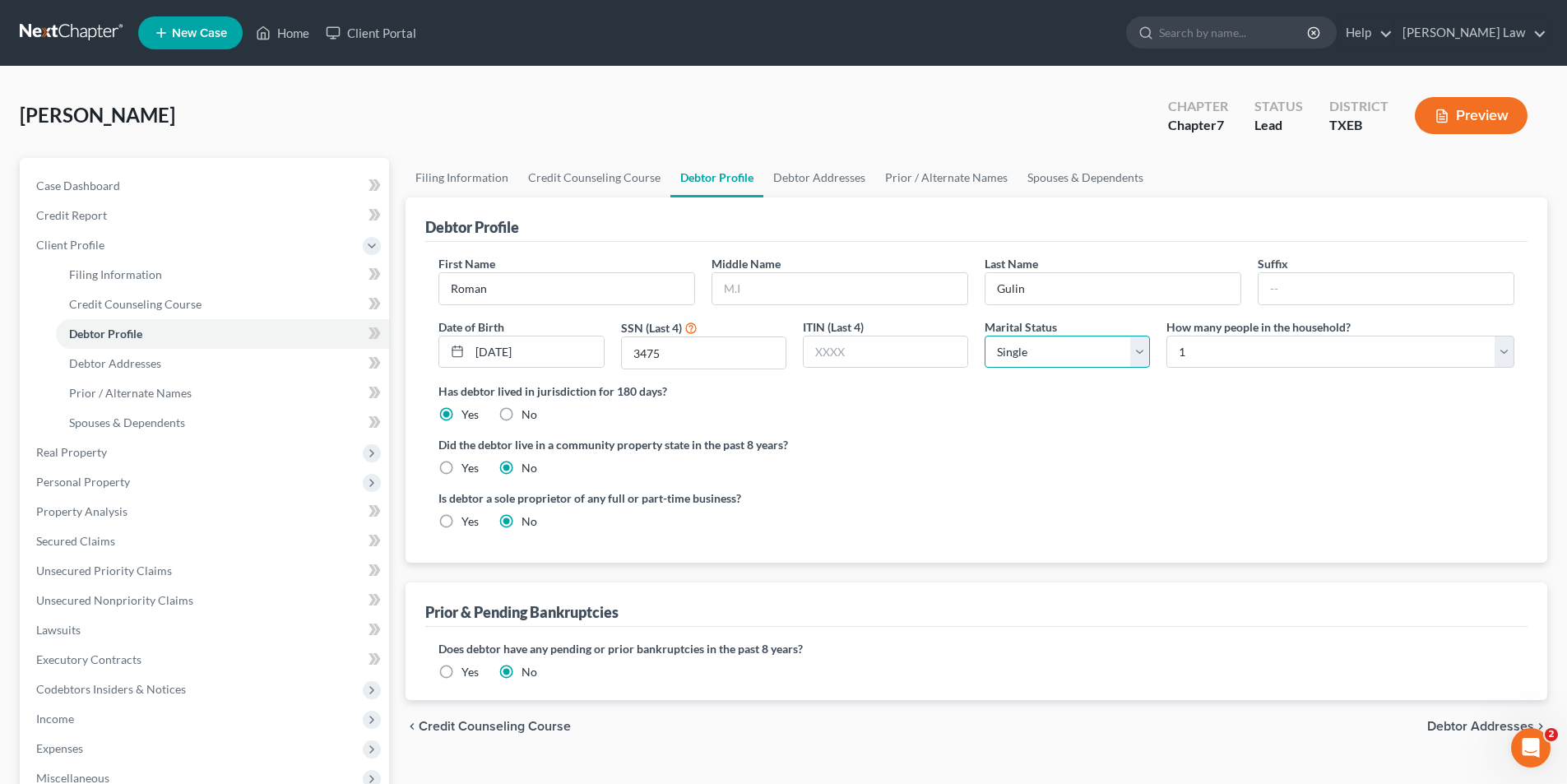
select select "1"
click at [985, 335] on select "Select Single Married Separated Divorced Widowed" at bounding box center [1068, 352] width 166 height 33
click at [1220, 353] on select "Select 1 2 3 4 5 6 7 8 9 10 11 12 13 14 15 16 17 18 19 20" at bounding box center [1340, 352] width 348 height 33
select select "3"
click at [1166, 335] on select "Select 1 2 3 4 5 6 7 8 9 10 11 12 13 14 15 16 17 18 19 20" at bounding box center [1340, 352] width 348 height 33
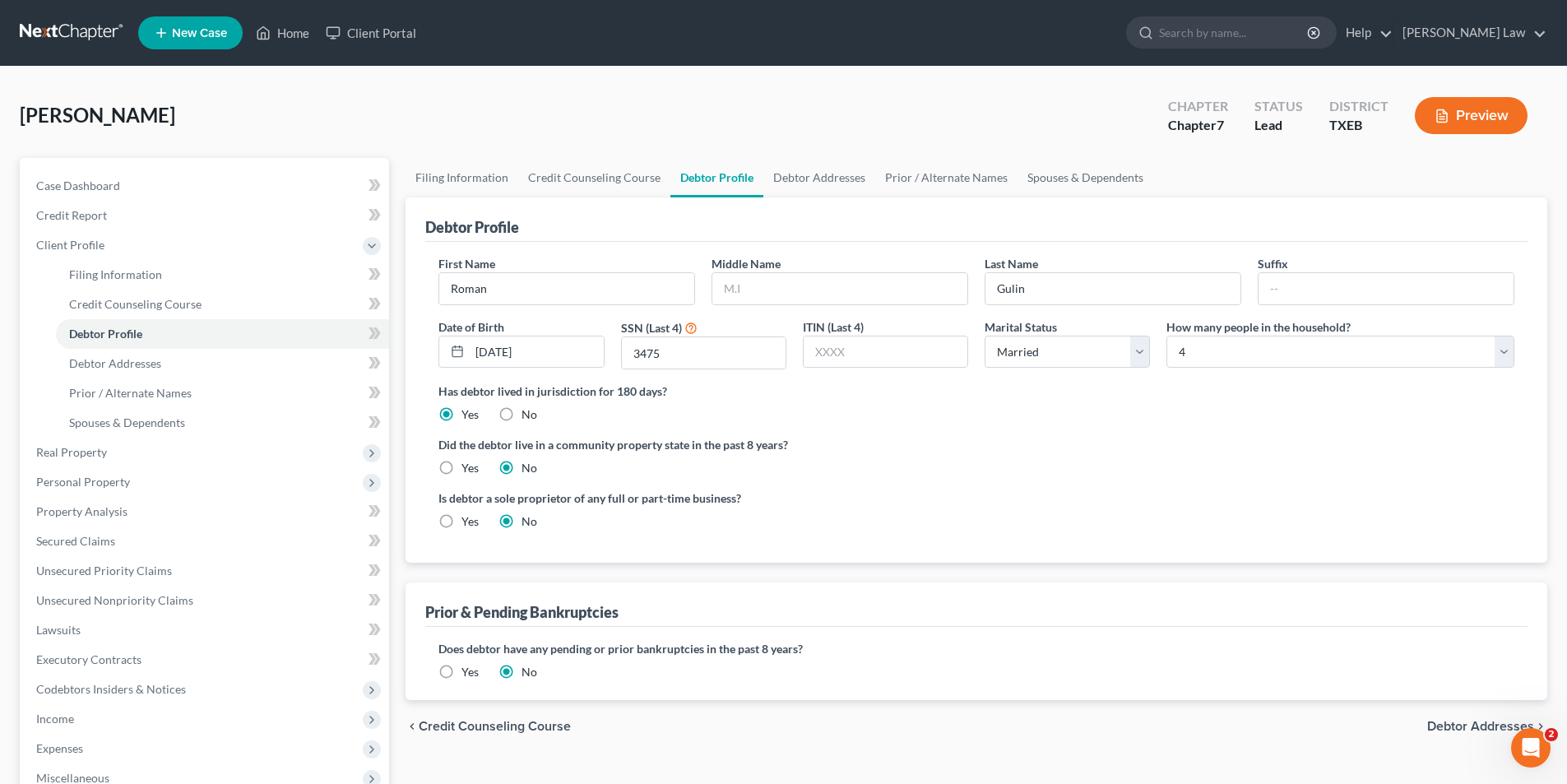
click at [461, 470] on label "Yes" at bounding box center [470, 468] width 17 height 16
click at [468, 470] on input "Yes" at bounding box center [473, 465] width 11 height 11
radio input "true"
radio input "false"
click at [832, 176] on link "Debtor Addresses" at bounding box center [820, 178] width 112 height 40
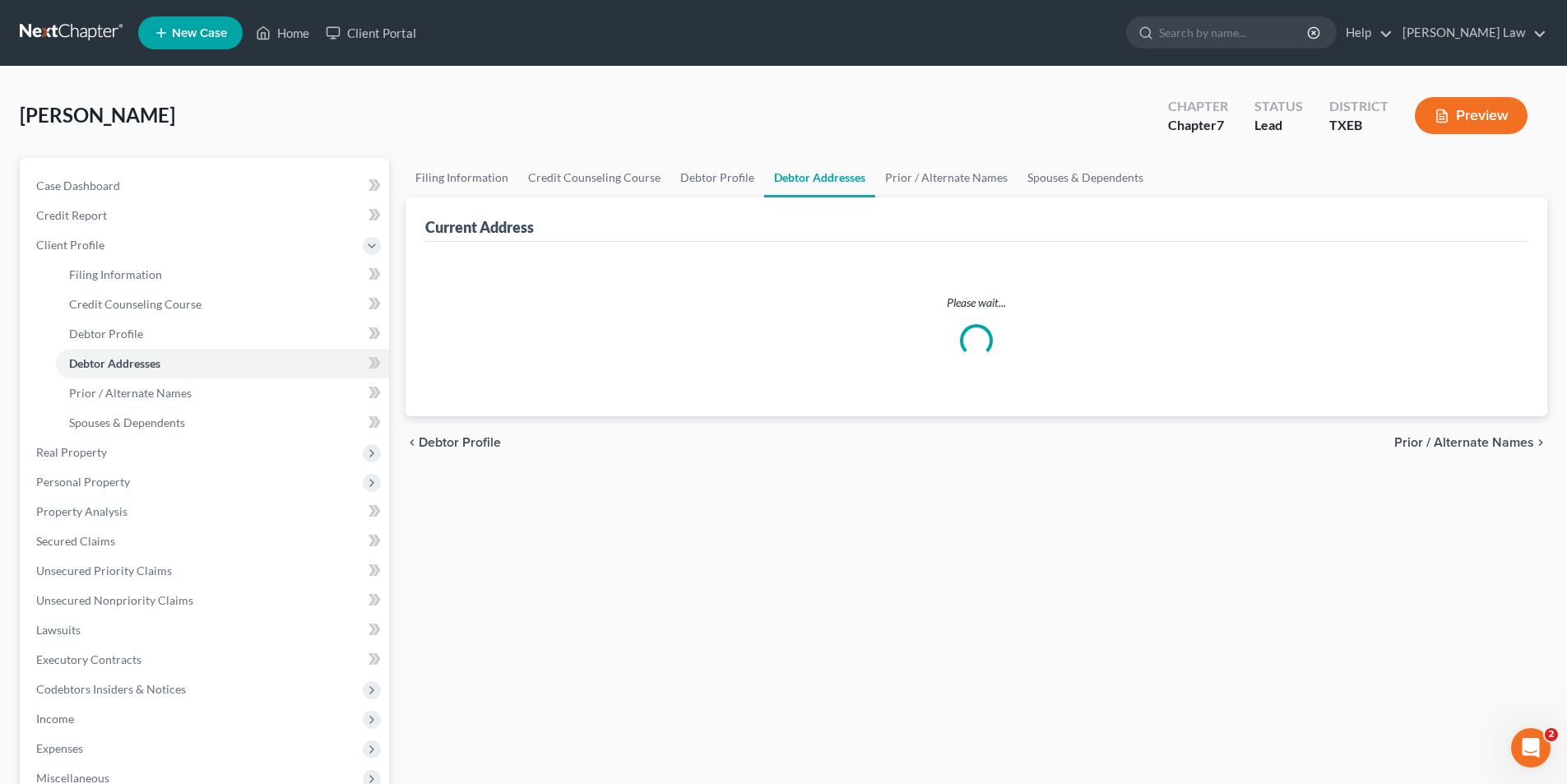
select select "0"
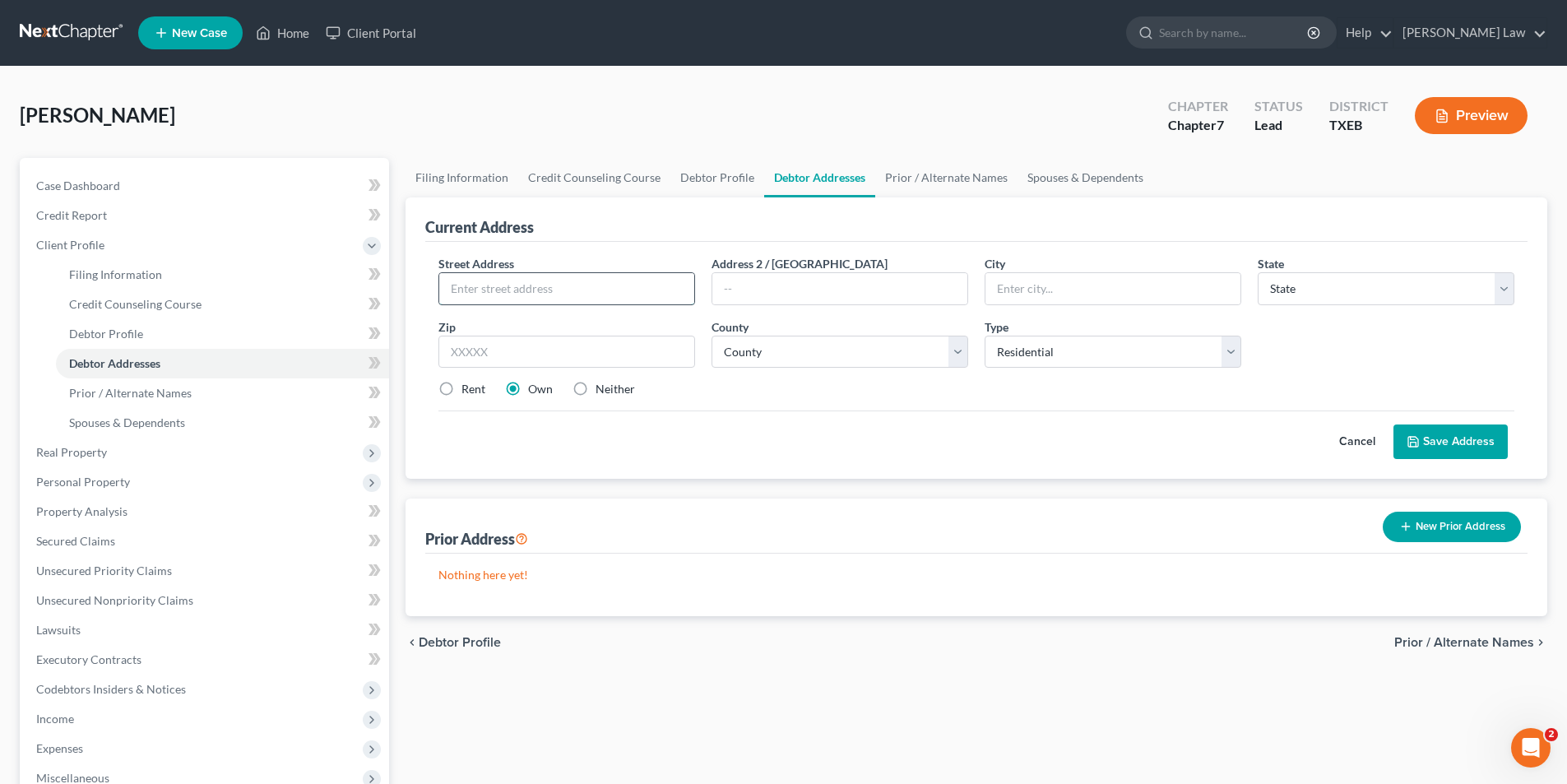
click at [512, 294] on input "text" at bounding box center [567, 288] width 255 height 32
type input "1925 CR 14200"
type input "Blossom"
select select "45"
type input "75416"
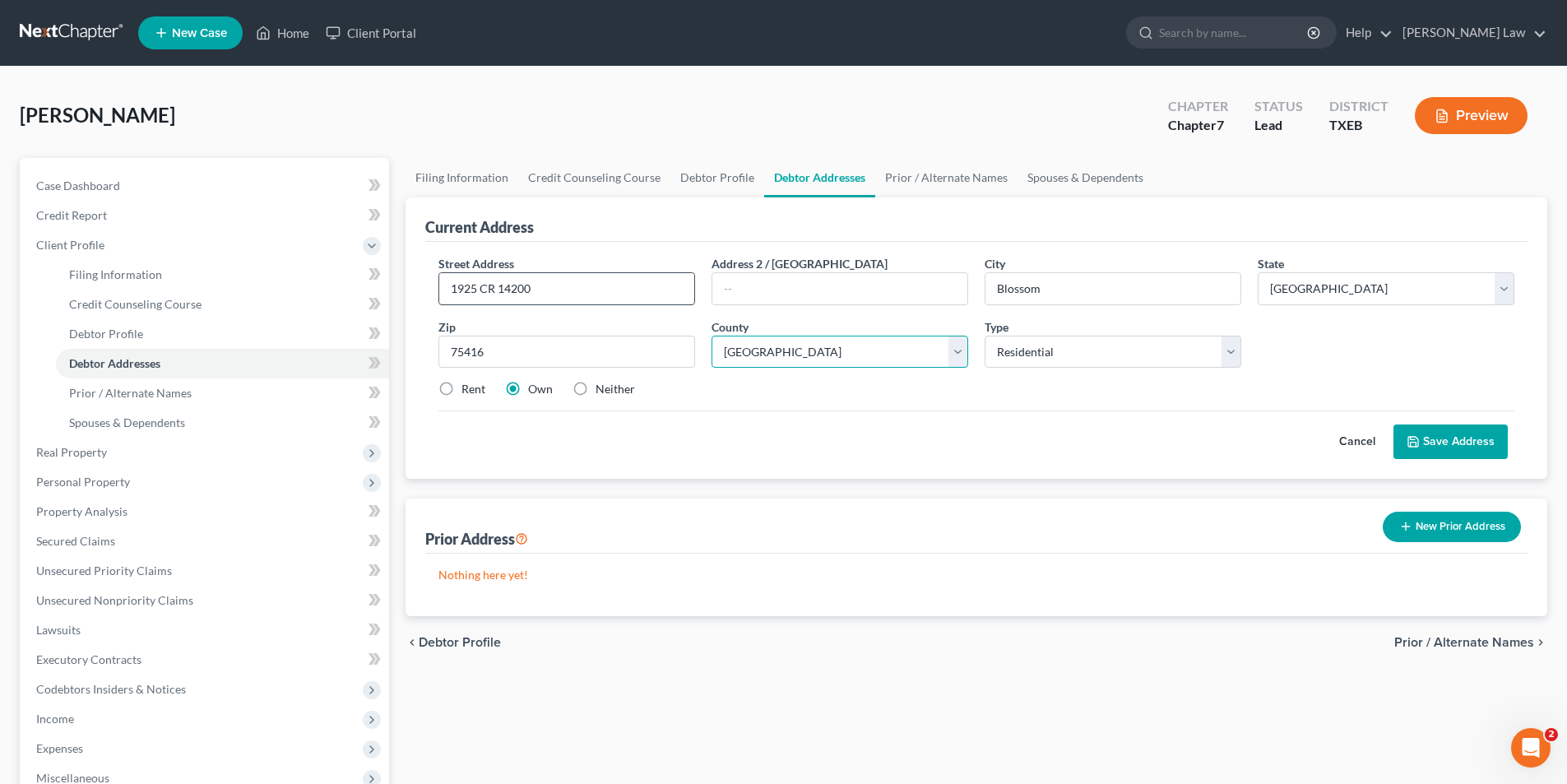
select select "139"
click at [1471, 441] on button "Save Address" at bounding box center [1450, 441] width 114 height 34
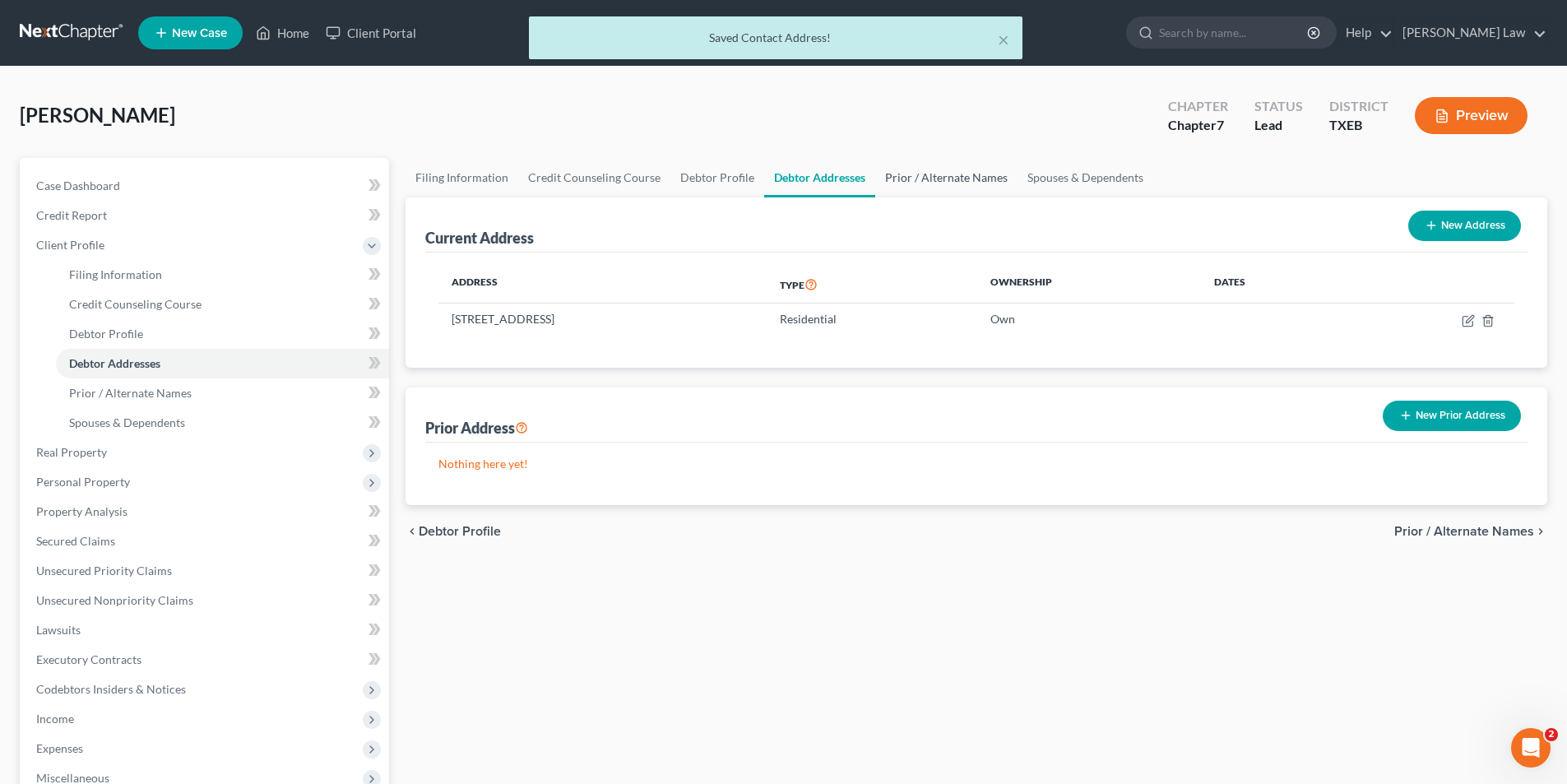
click at [932, 177] on link "Prior / Alternate Names" at bounding box center [946, 178] width 142 height 40
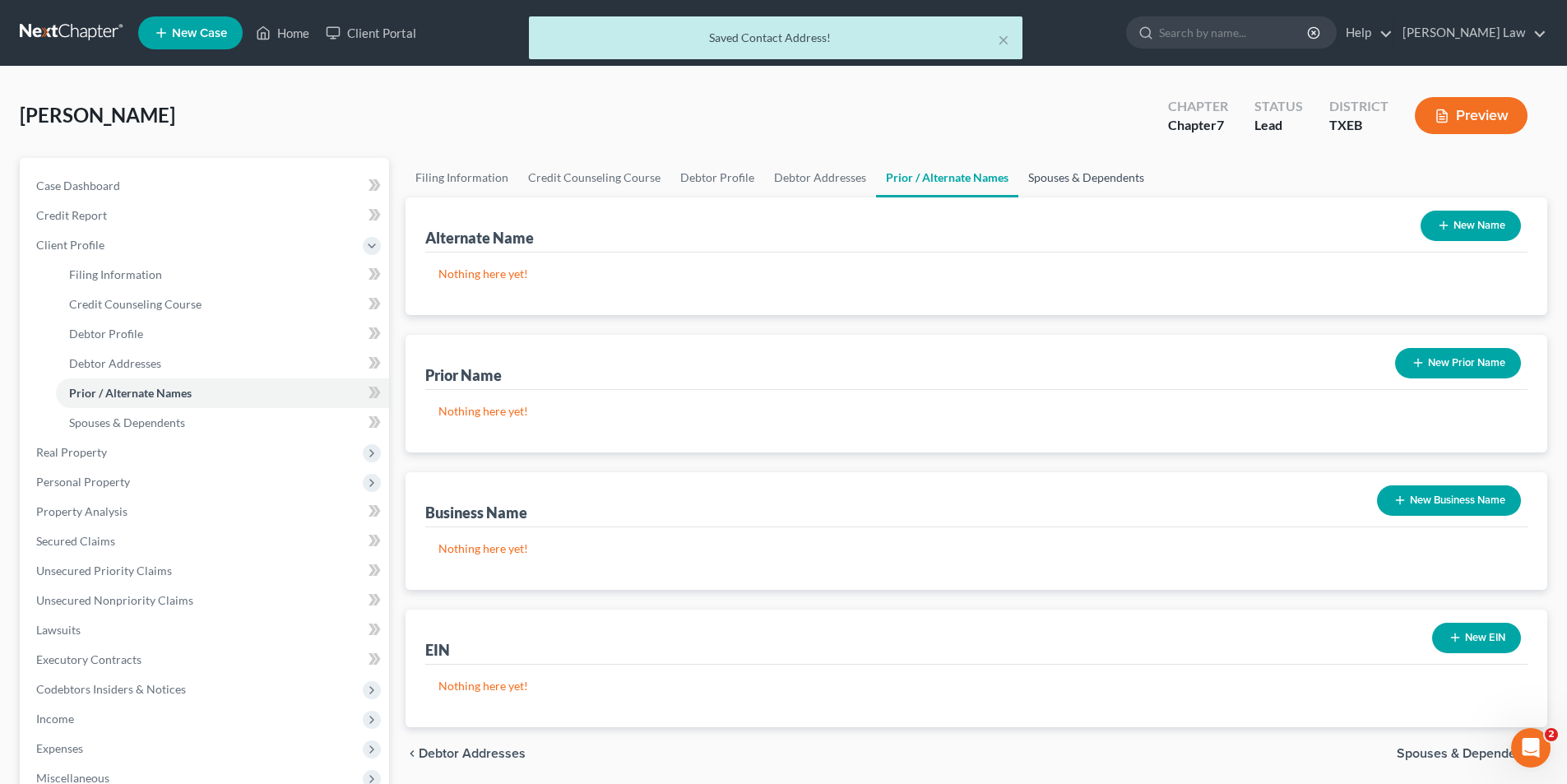
click at [1077, 176] on link "Spouses & Dependents" at bounding box center [1087, 178] width 136 height 40
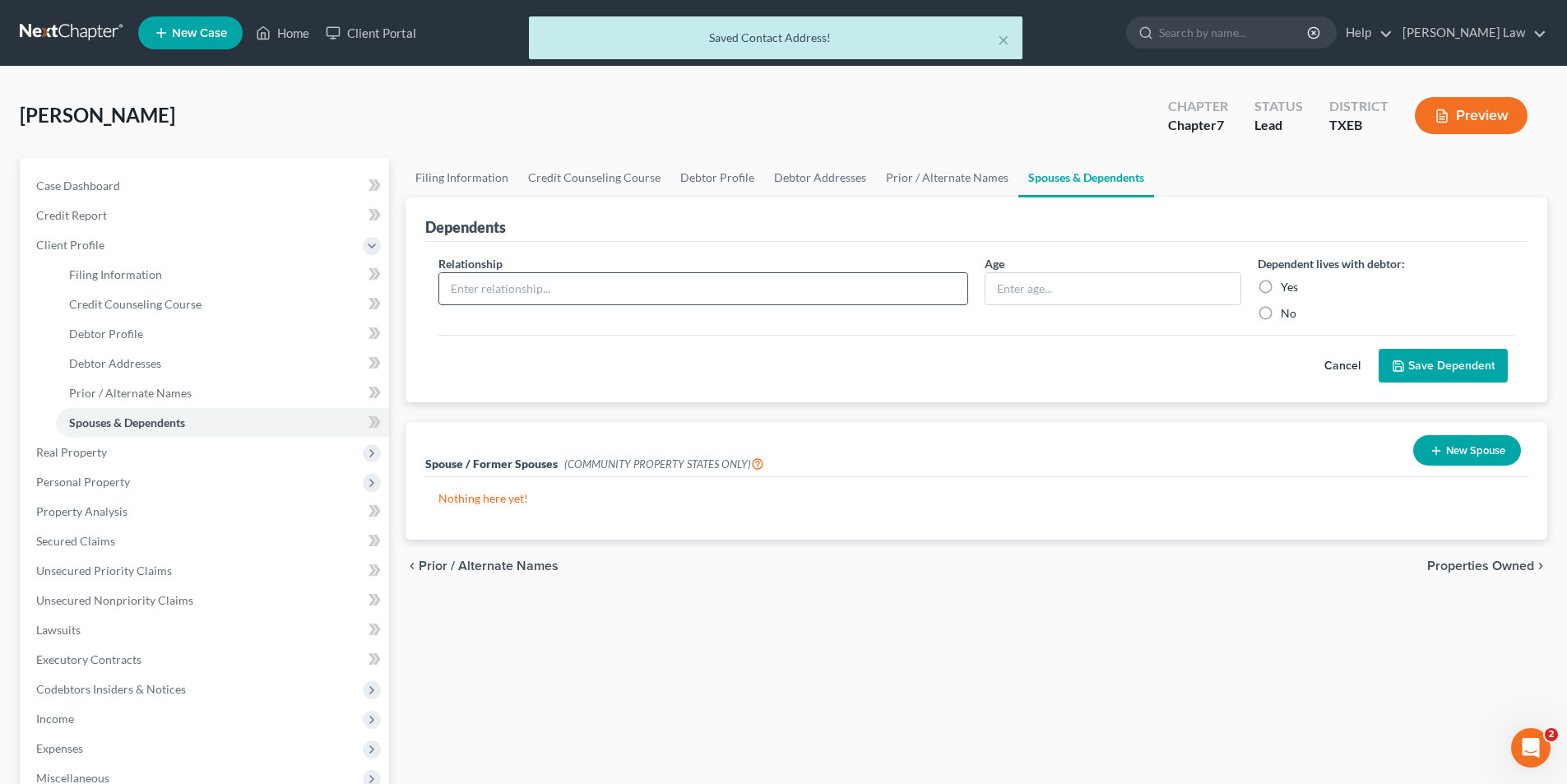
click at [572, 302] on input "text" at bounding box center [704, 288] width 528 height 32
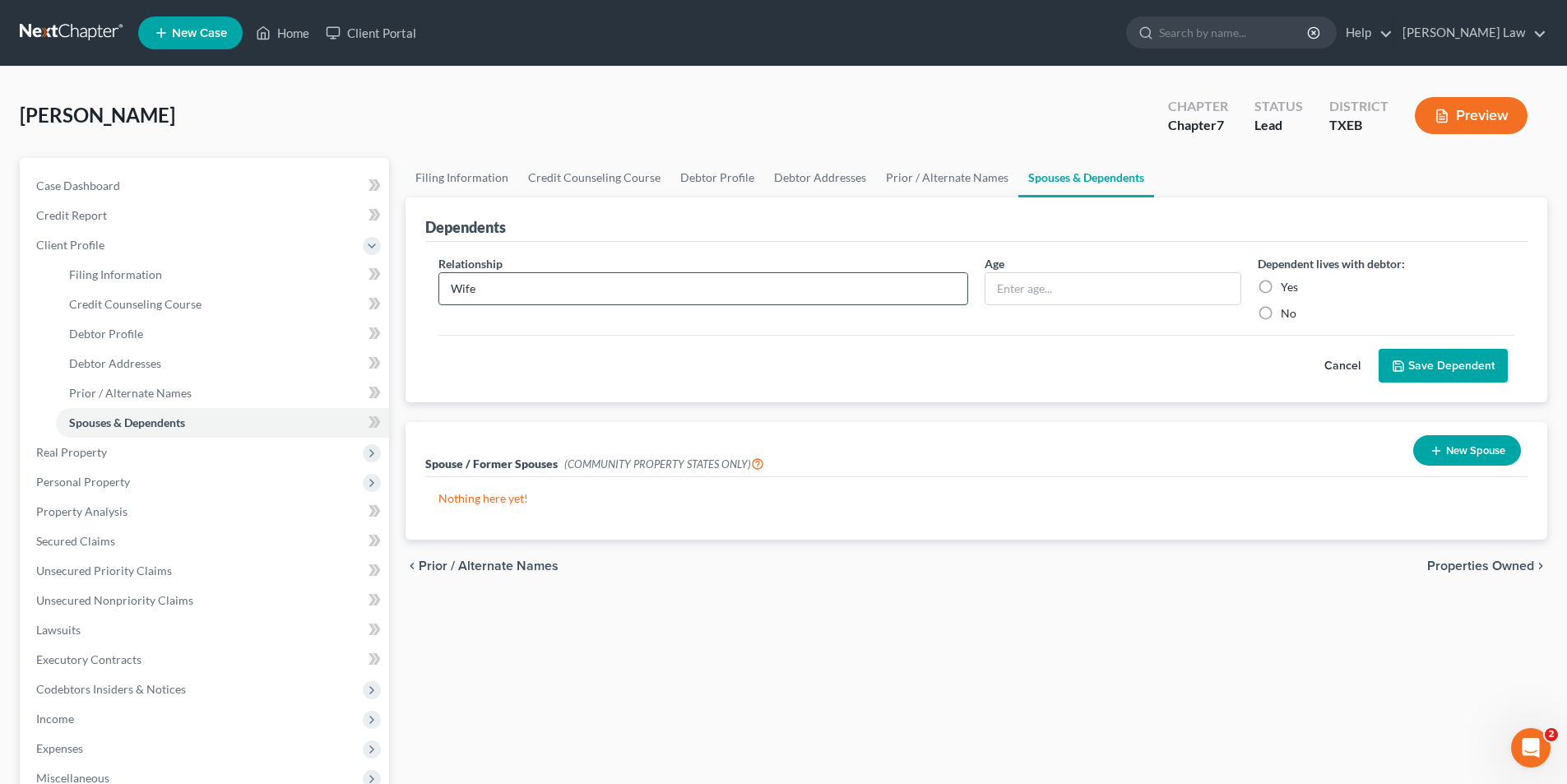
type input "Wife"
click at [697, 170] on link "Debtor Profile" at bounding box center [717, 178] width 94 height 40
select select "1"
select select "3"
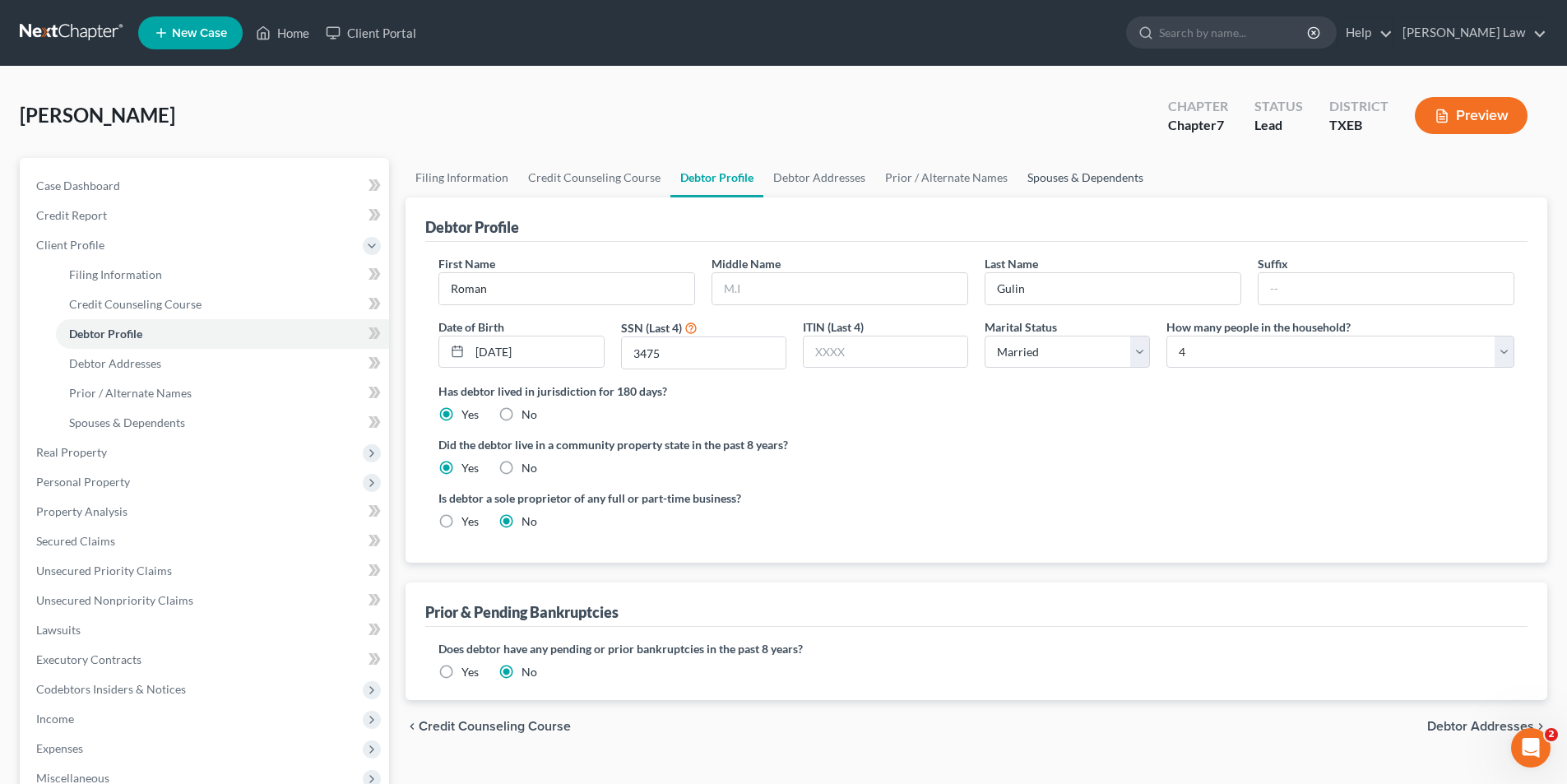
click at [1030, 176] on link "Spouses & Dependents" at bounding box center [1086, 178] width 136 height 40
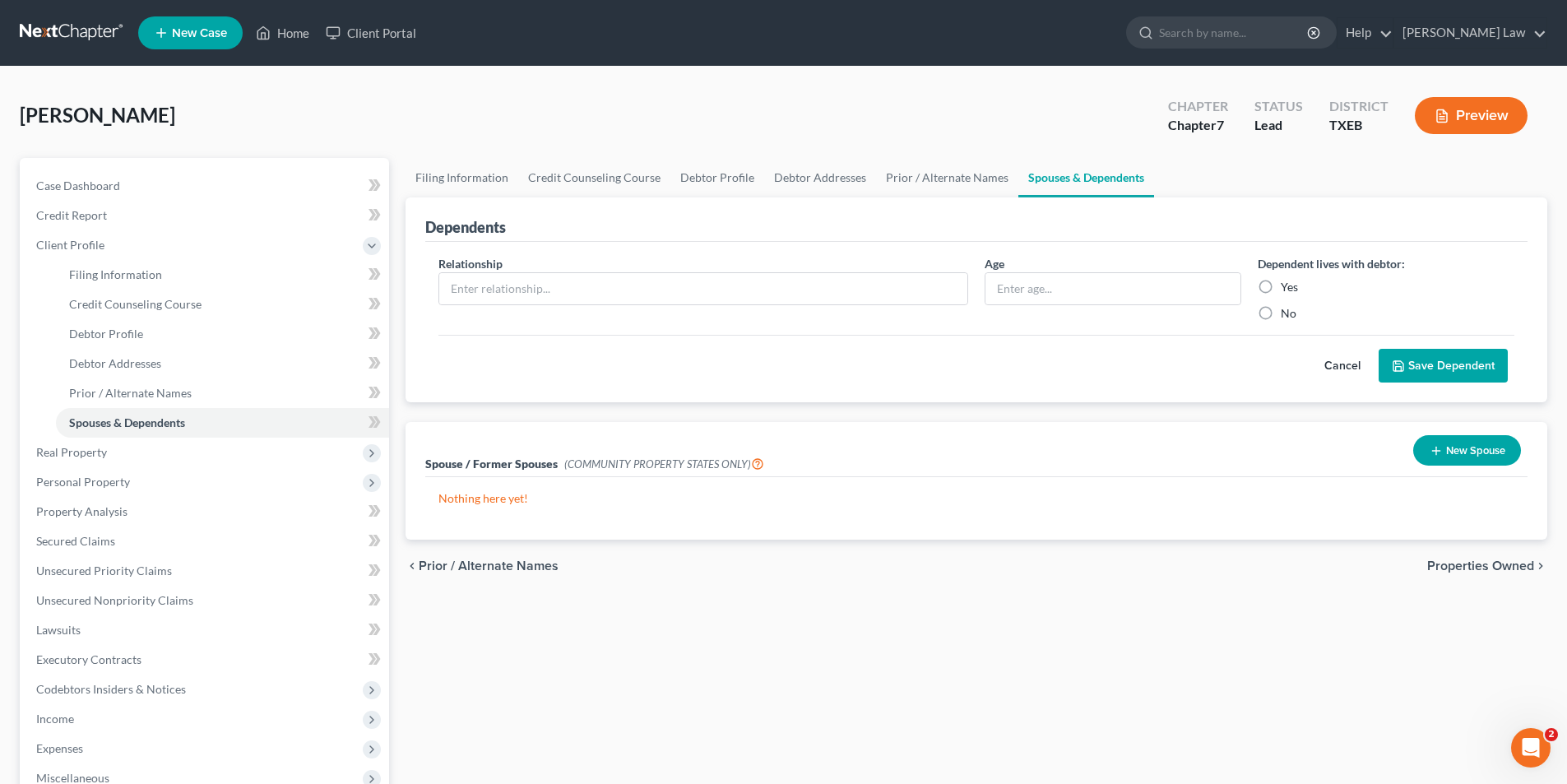
drag, startPoint x: 594, startPoint y: 307, endPoint x: 569, endPoint y: 263, distance: 50.6
click at [569, 263] on div "Relationship *" at bounding box center [704, 288] width 546 height 67
click at [567, 291] on input "text" at bounding box center [704, 288] width 528 height 32
type input "Wife"
type input "43"
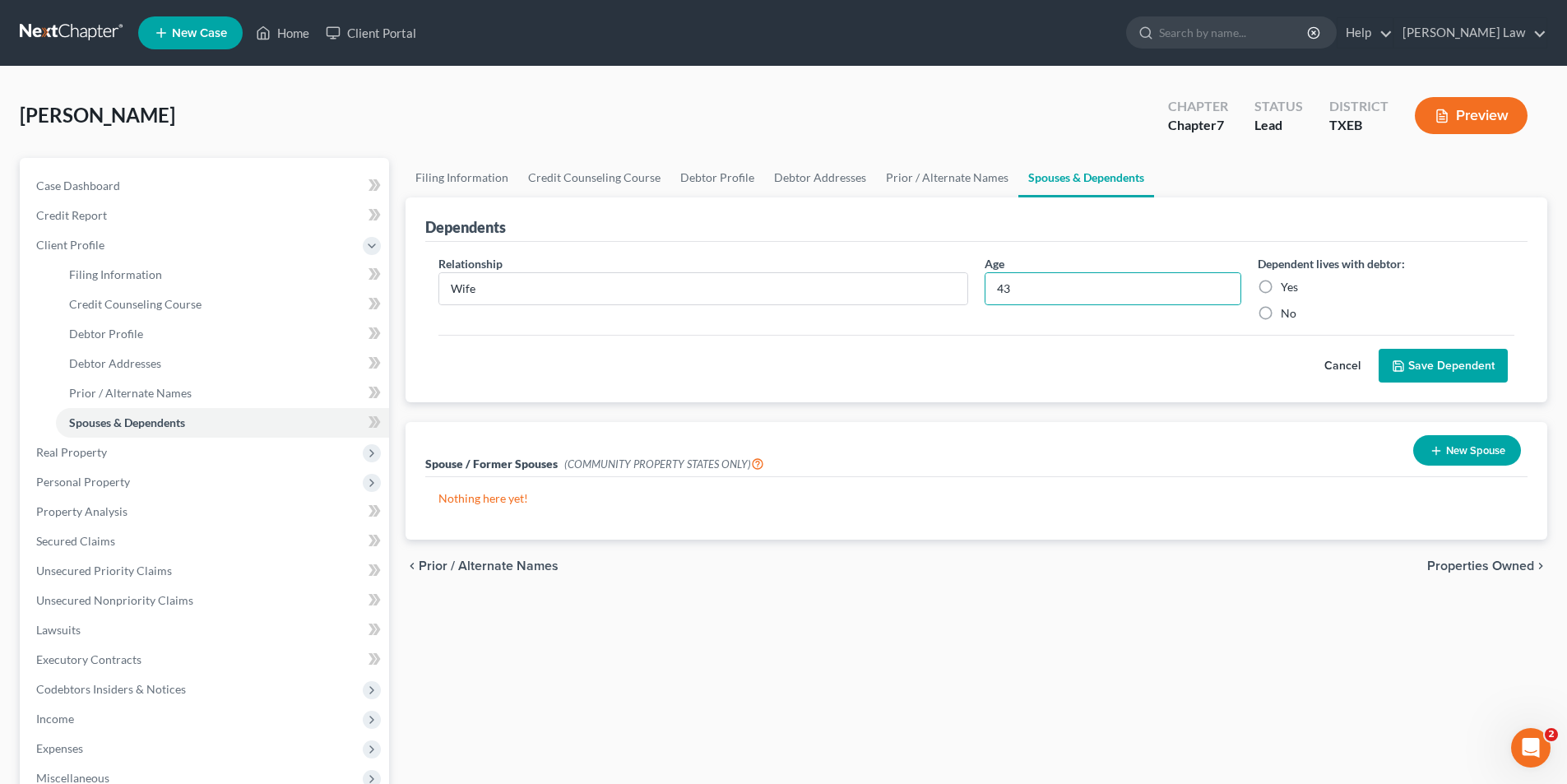
click at [1290, 284] on label "Yes" at bounding box center [1289, 287] width 17 height 16
click at [1290, 284] on input "Yes" at bounding box center [1293, 284] width 11 height 11
radio input "true"
click at [1435, 357] on button "Save Dependent" at bounding box center [1443, 366] width 129 height 34
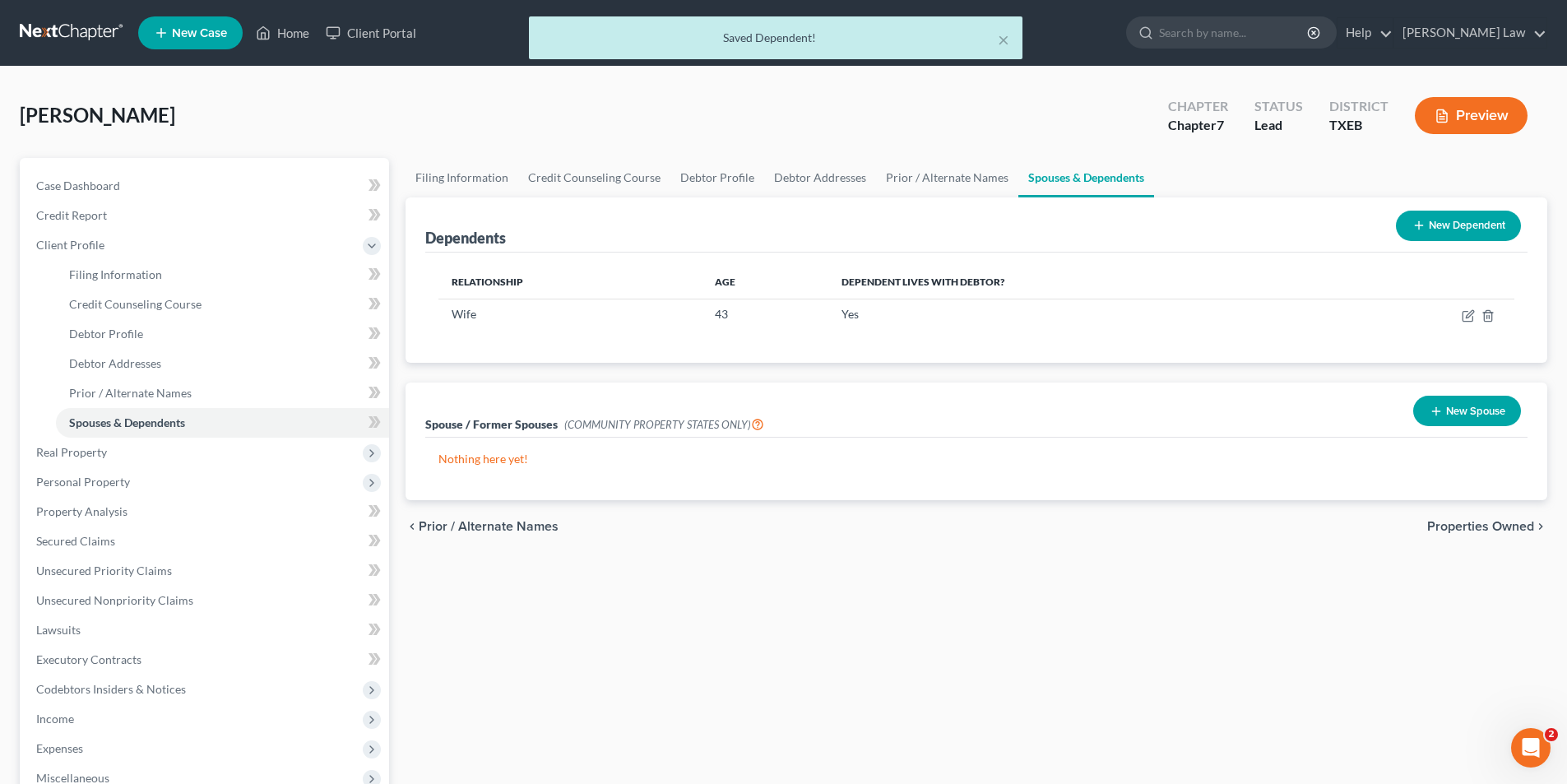
click at [1448, 218] on button "New Dependent" at bounding box center [1458, 226] width 125 height 31
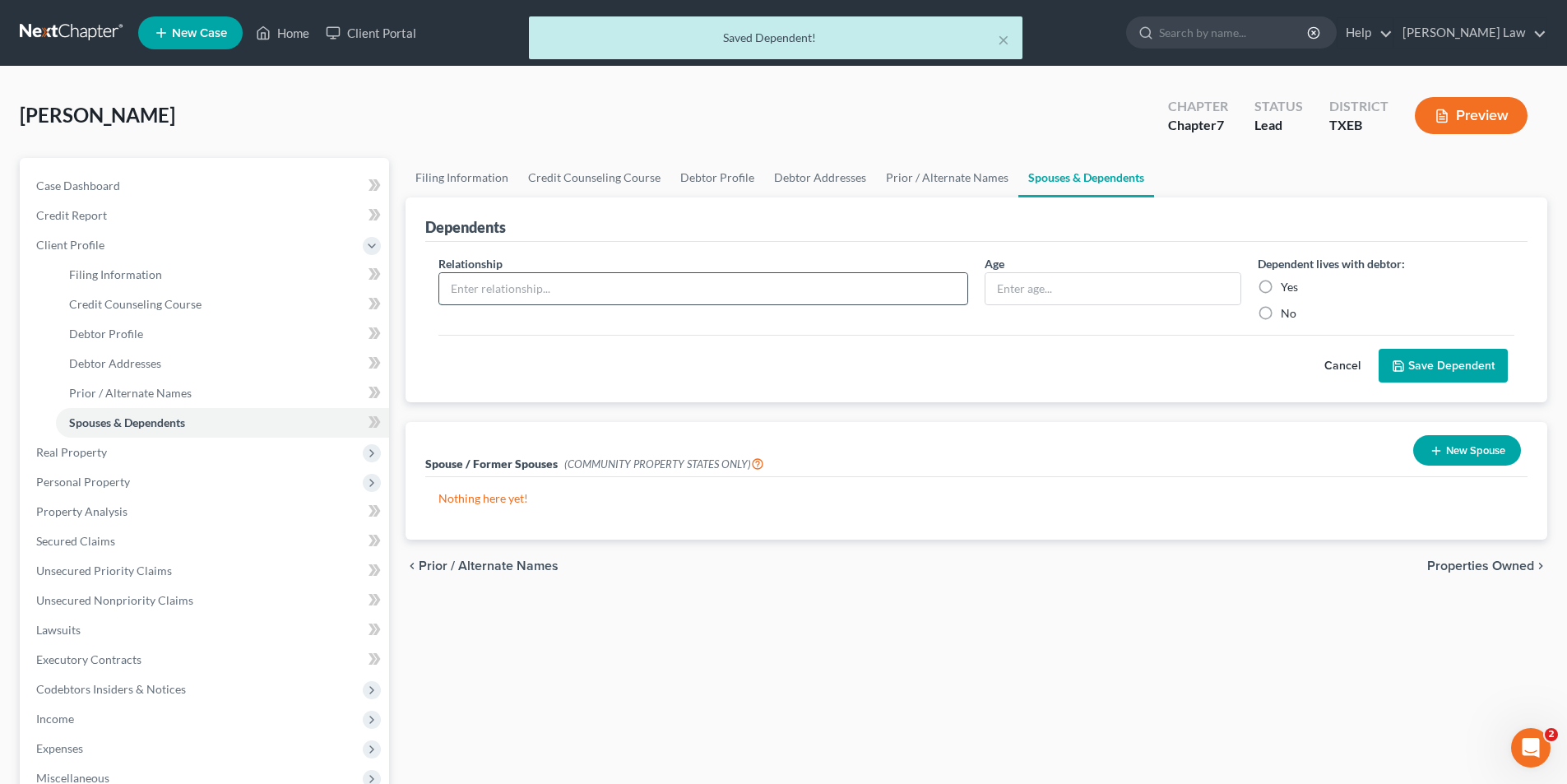
click at [607, 295] on input "text" at bounding box center [704, 288] width 528 height 32
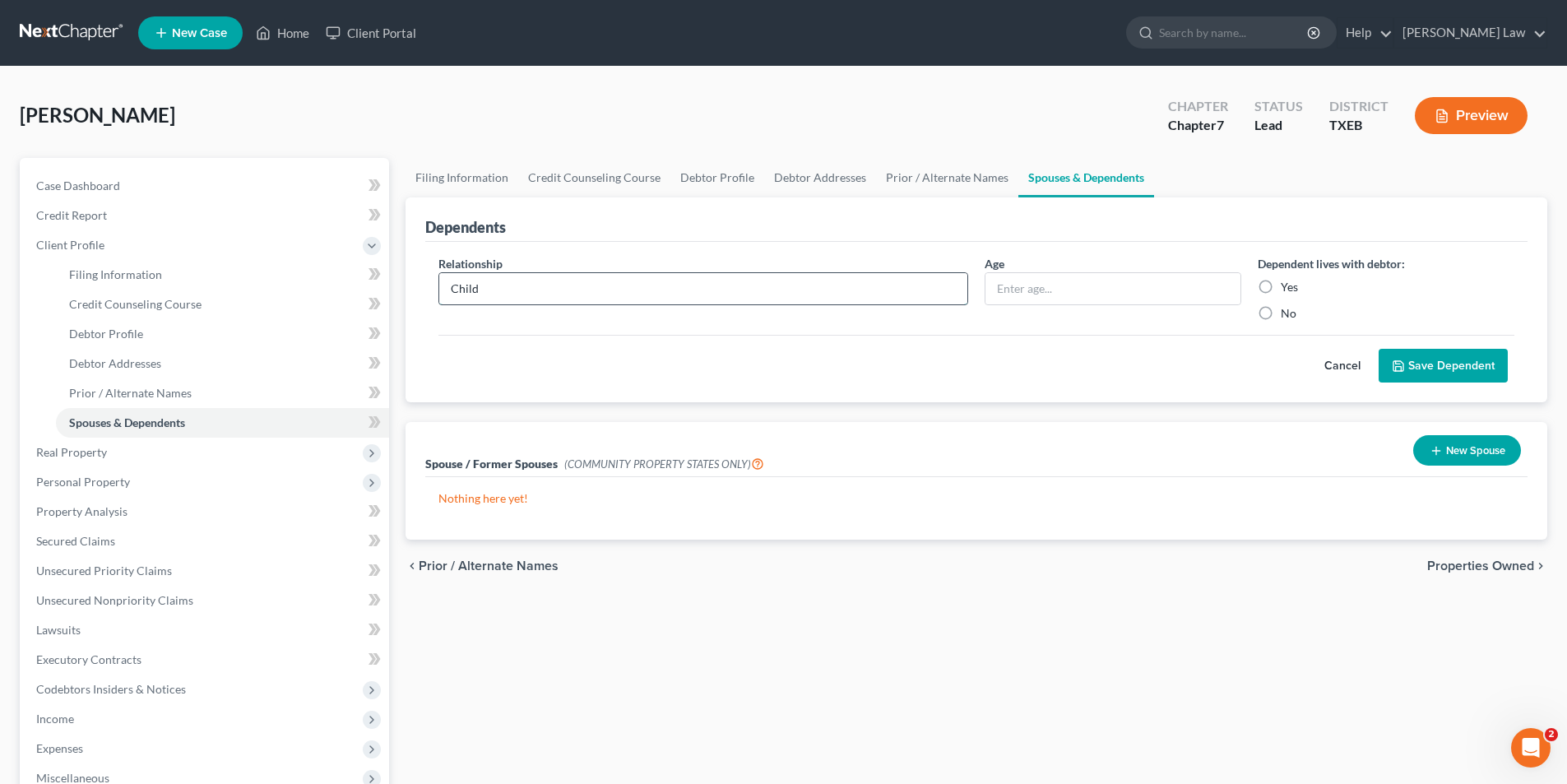
type input "Child"
type input "20"
click at [1379, 349] on button "Save Dependent" at bounding box center [1443, 366] width 129 height 34
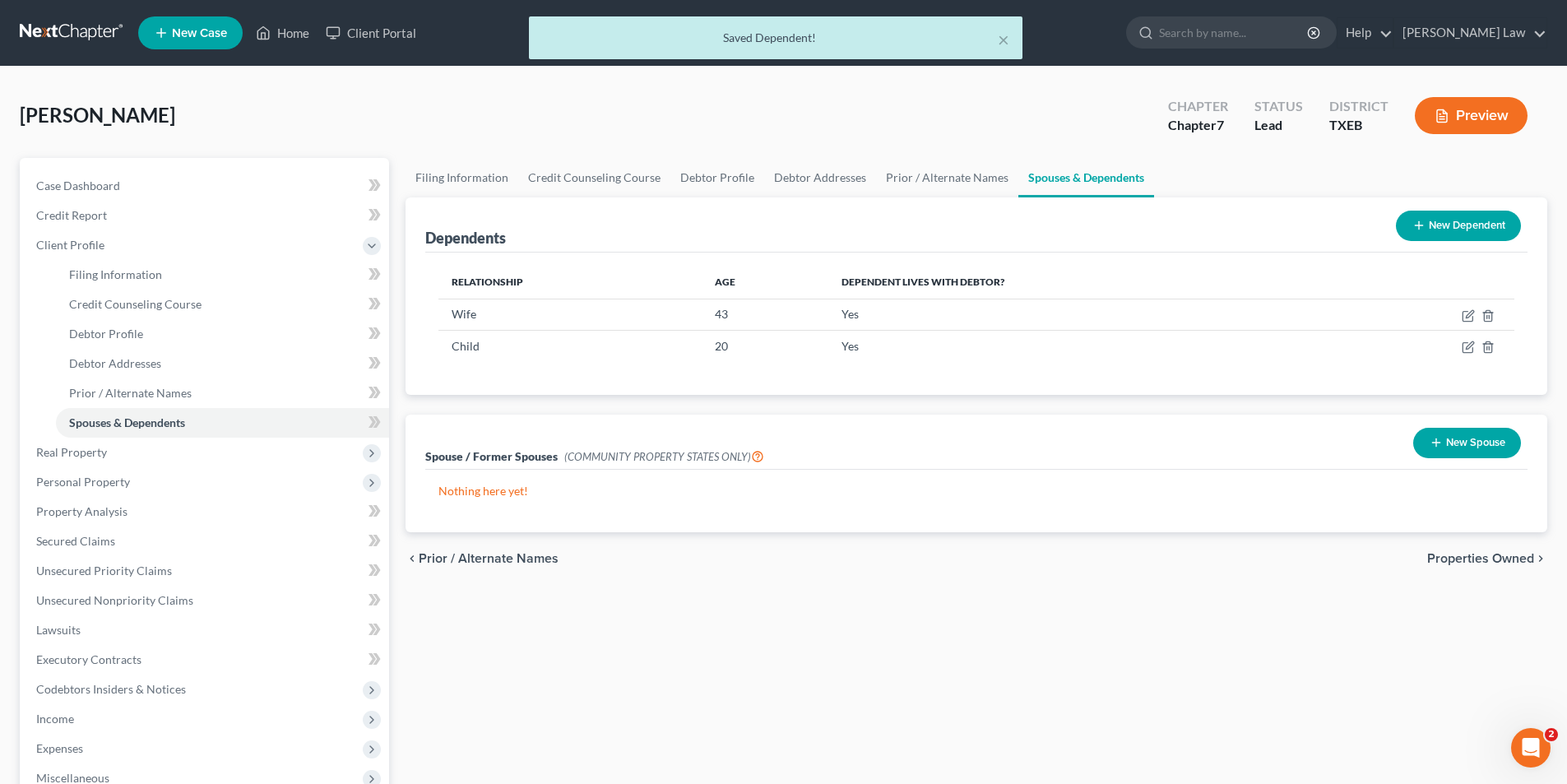
click at [1448, 221] on button "New Dependent" at bounding box center [1458, 226] width 125 height 31
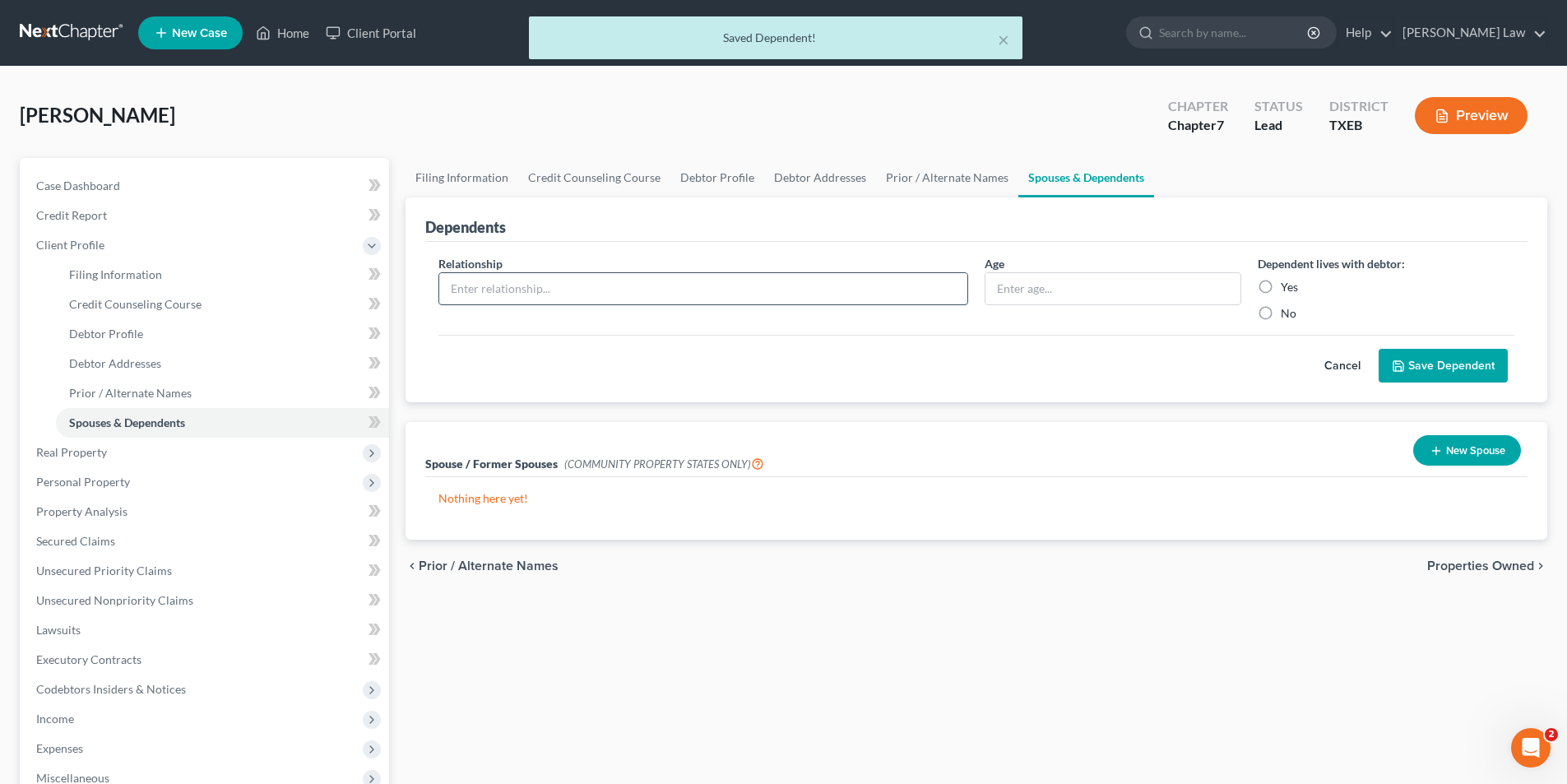
click at [525, 292] on input "text" at bounding box center [704, 288] width 528 height 32
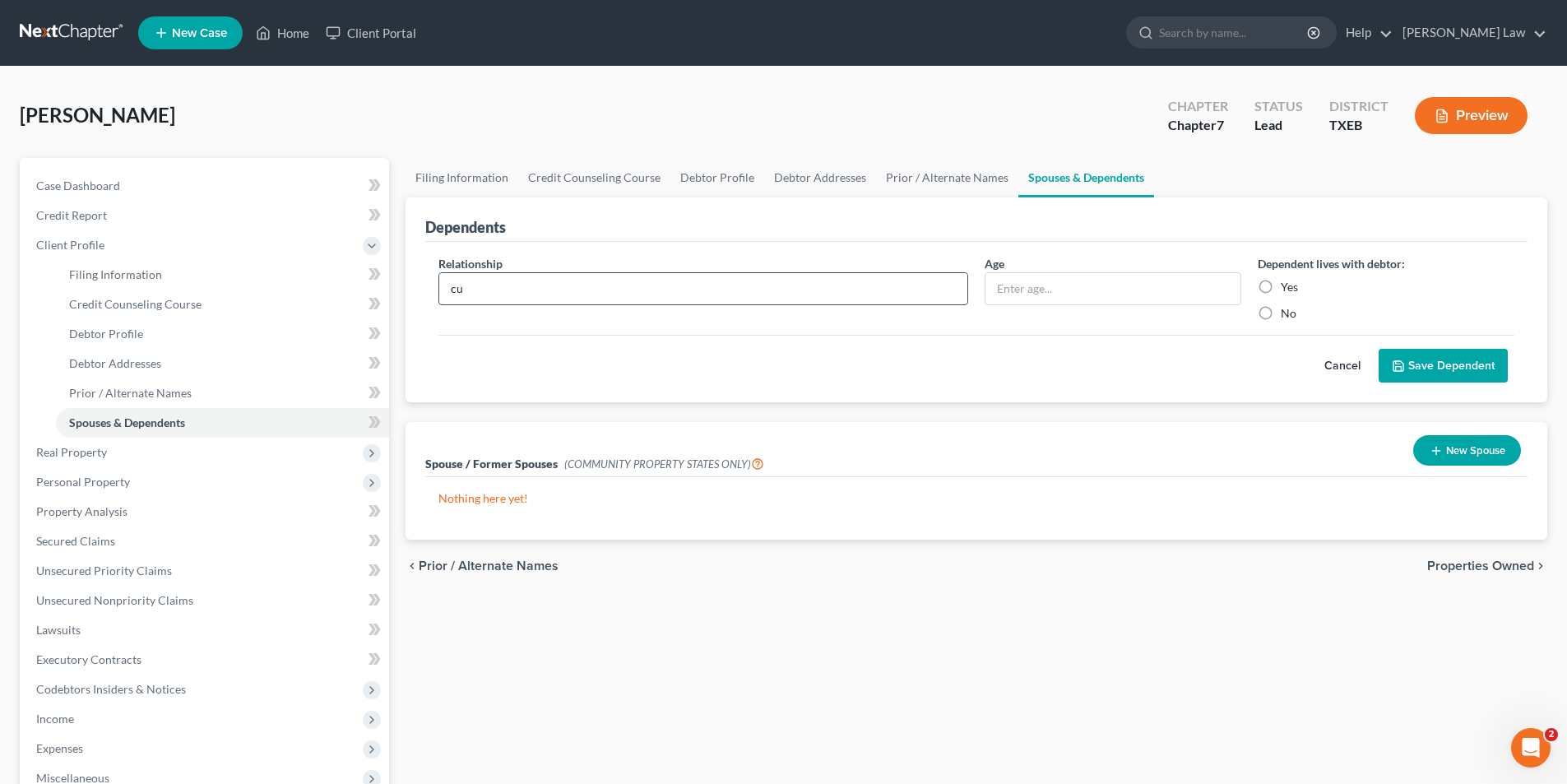
type input "c"
type input "Child"
type input "11"
click at [1287, 279] on input "Yes" at bounding box center [1293, 284] width 11 height 11
radio input "true"
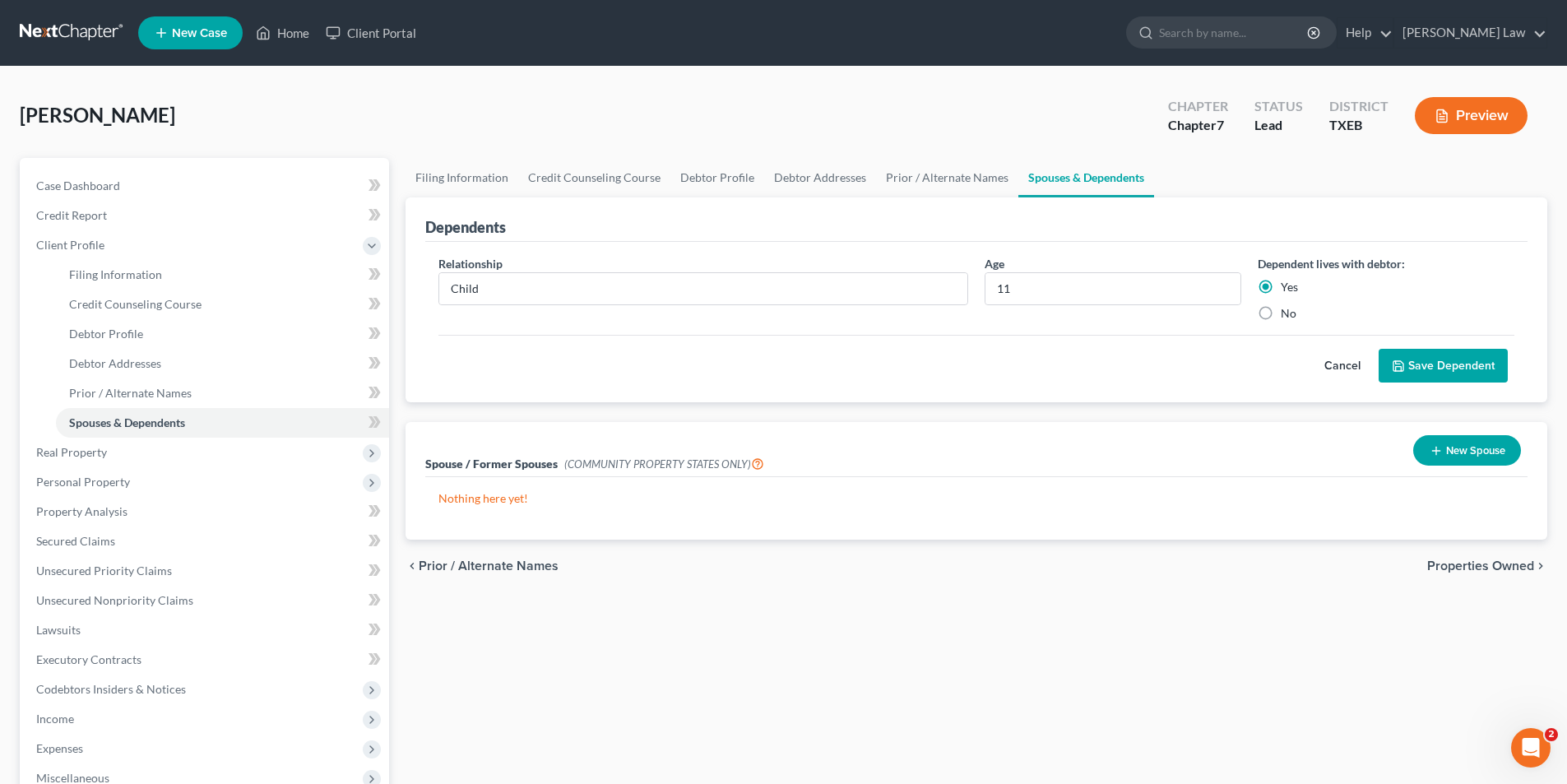
click at [1405, 355] on button "Save Dependent" at bounding box center [1443, 366] width 129 height 34
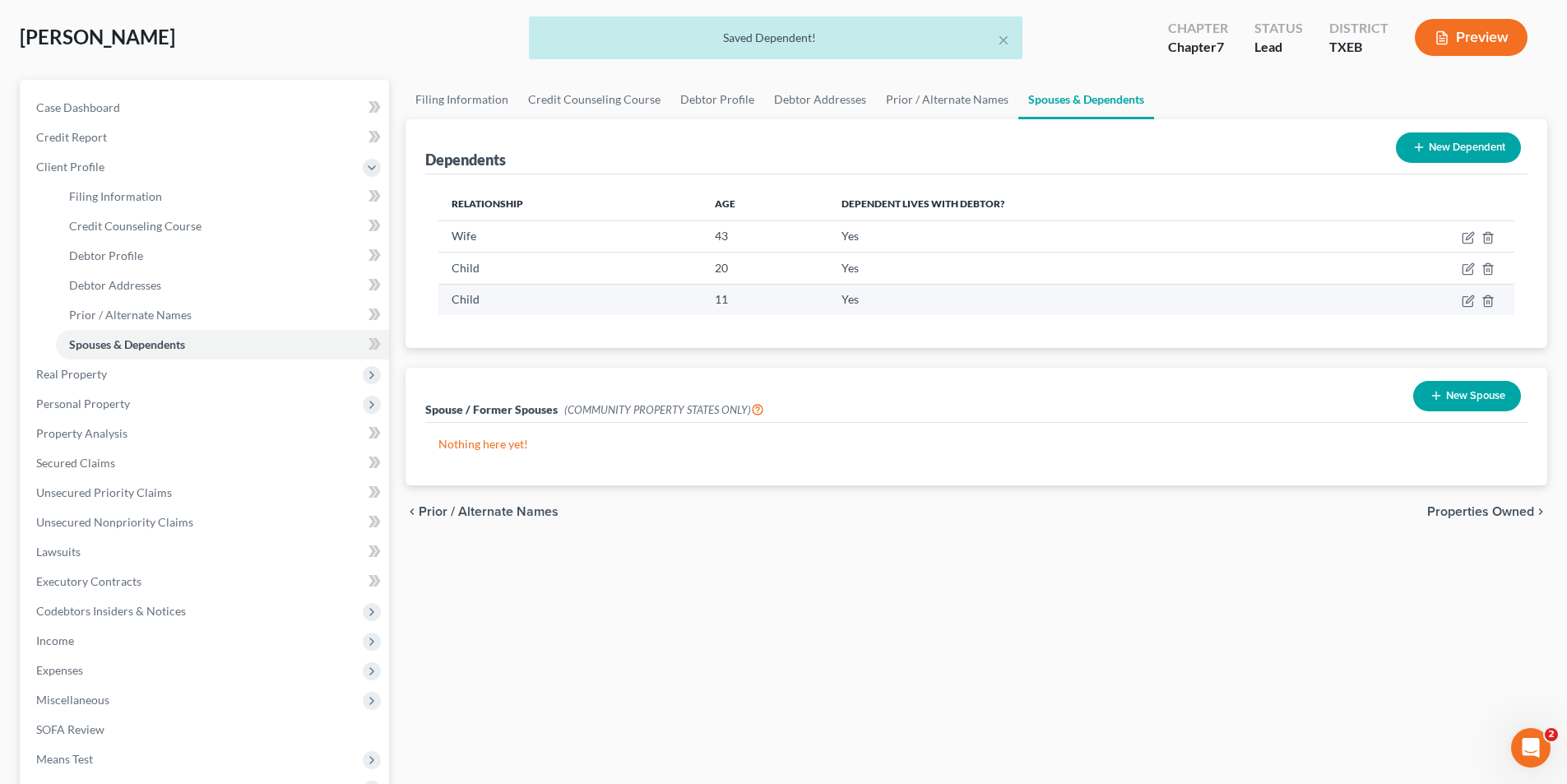
scroll to position [165, 0]
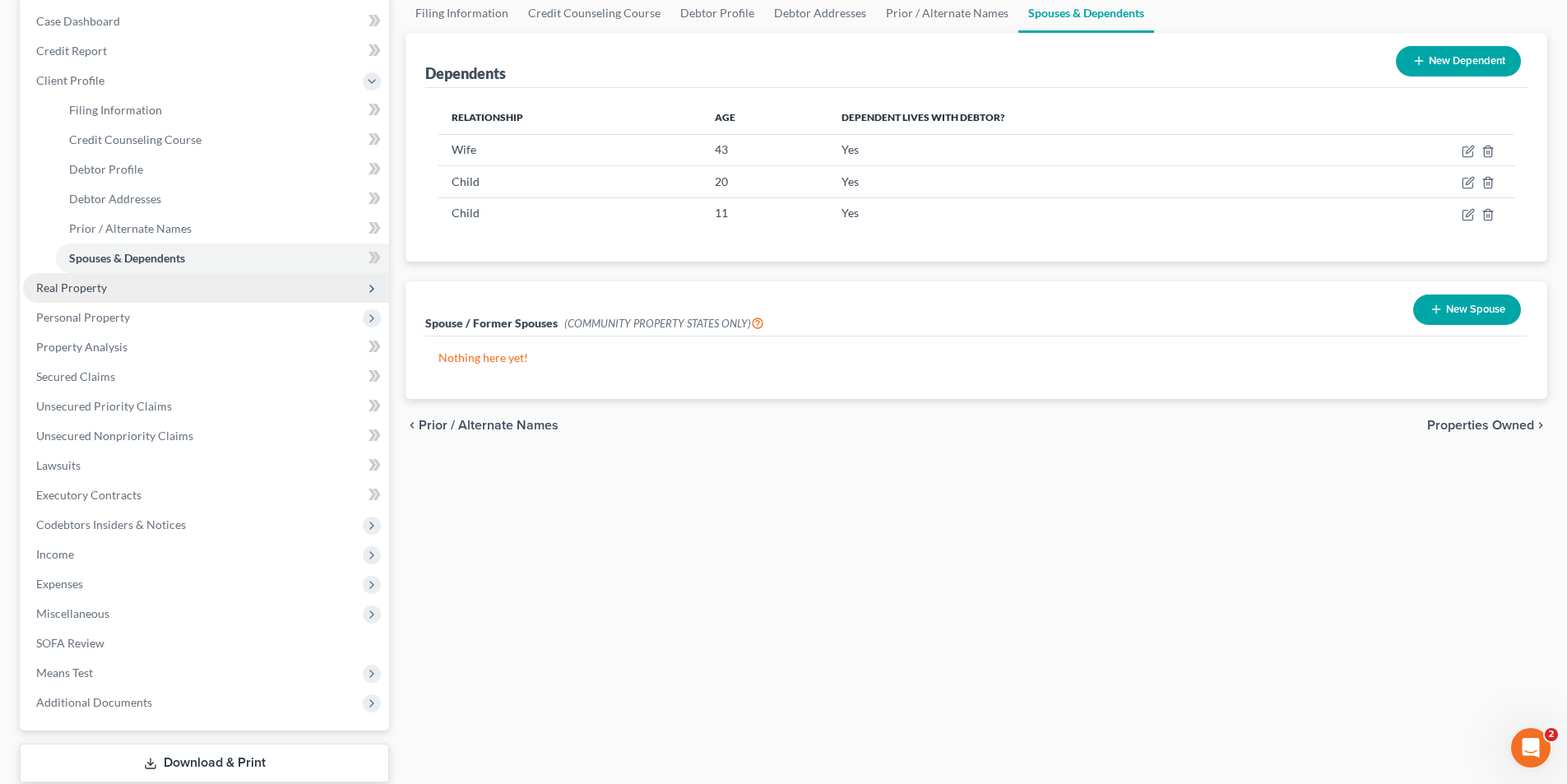
click at [67, 286] on span "Real Property" at bounding box center [71, 287] width 71 height 14
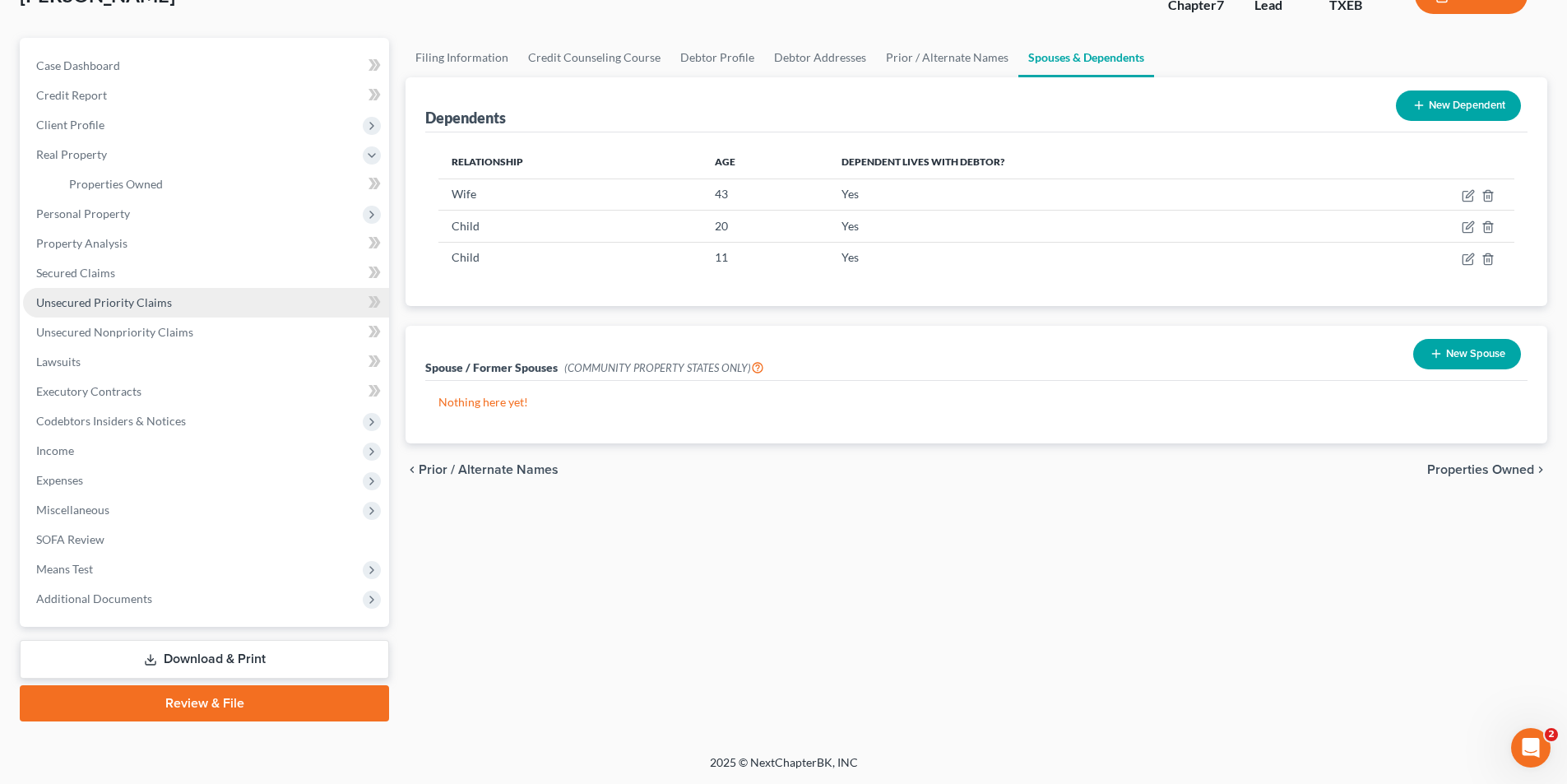
scroll to position [120, 0]
drag, startPoint x: 82, startPoint y: 149, endPoint x: 77, endPoint y: 161, distance: 13.0
click at [82, 149] on span "Real Property" at bounding box center [71, 154] width 71 height 14
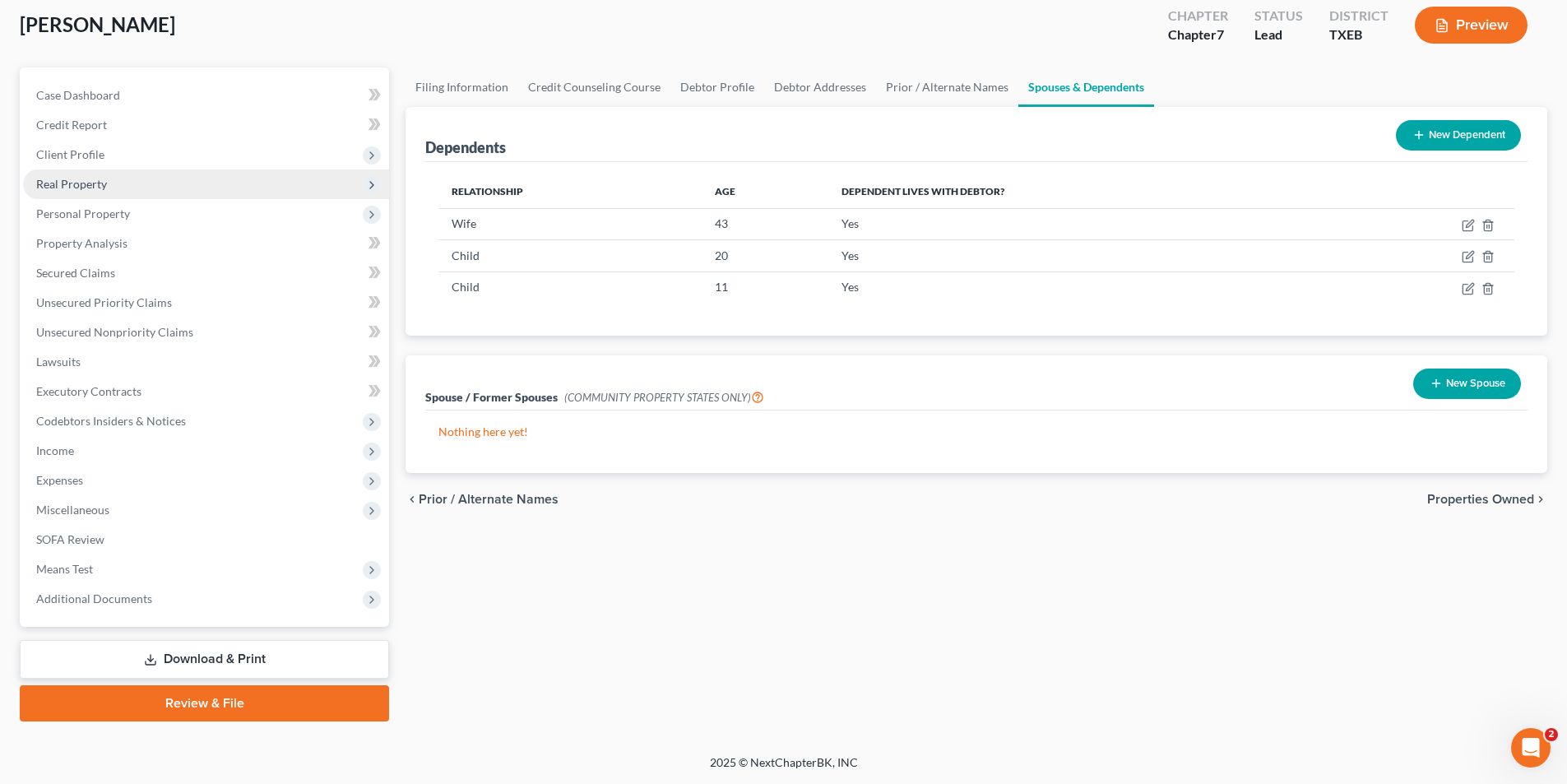
click at [96, 182] on span "Real Property" at bounding box center [71, 184] width 71 height 14
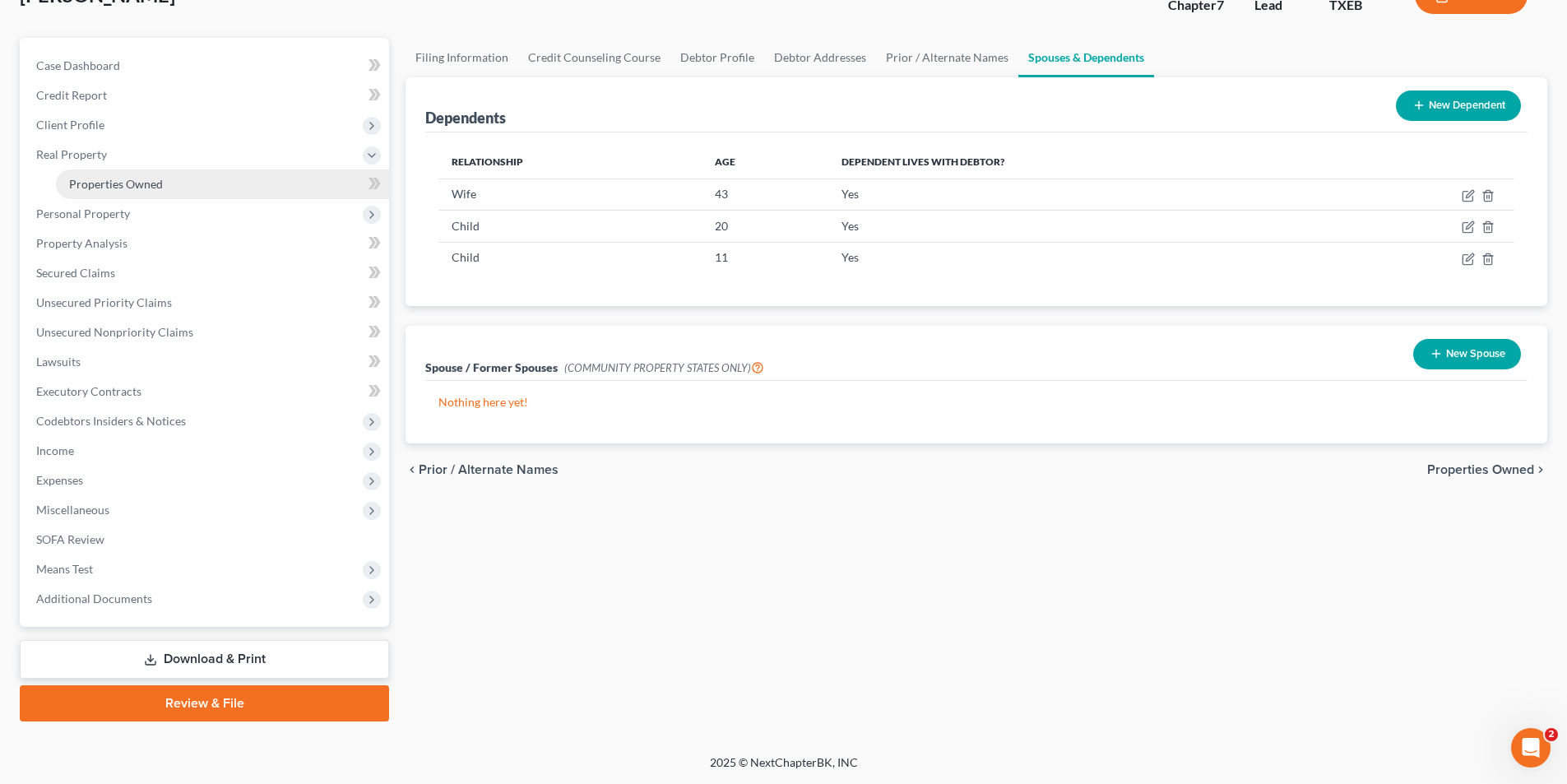
click at [104, 195] on link "Properties Owned" at bounding box center [223, 184] width 333 height 30
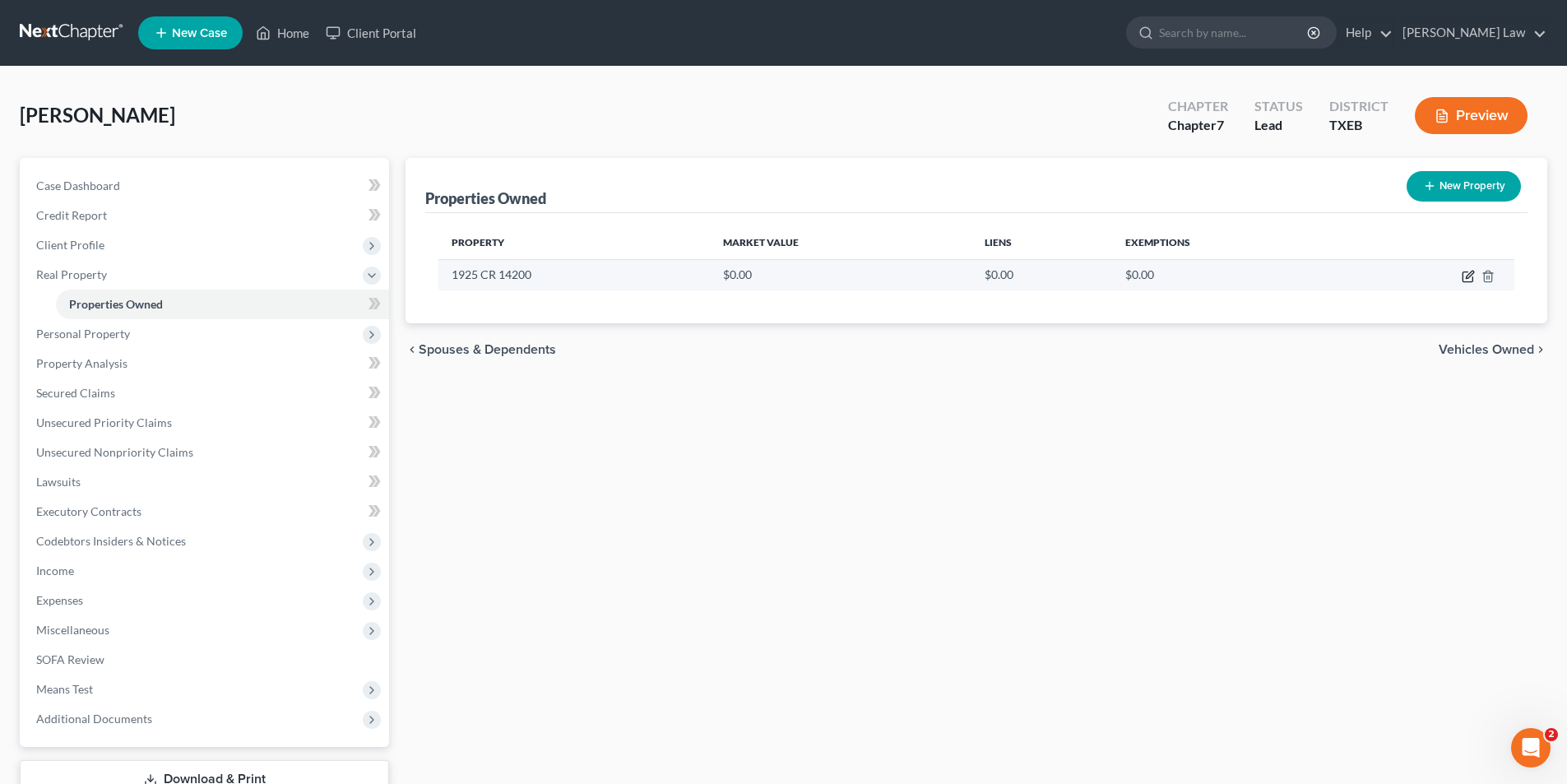
click at [1467, 279] on icon "button" at bounding box center [1468, 276] width 14 height 14
select select "45"
select select "139"
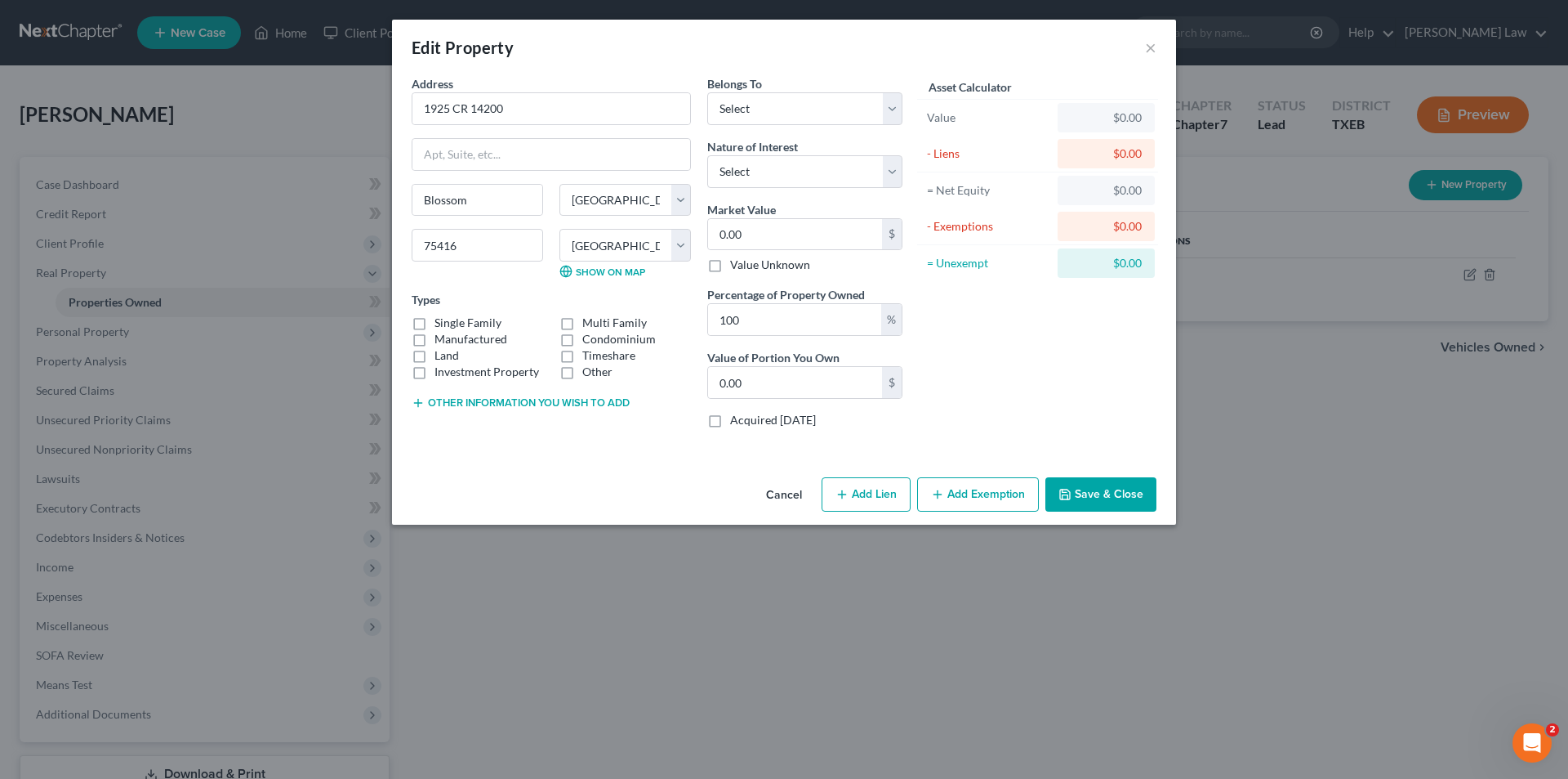
click at [435, 338] on label "Manufactured" at bounding box center [471, 339] width 73 height 16
click at [441, 338] on input "Manufactured" at bounding box center [446, 336] width 11 height 11
checkbox input "true"
click at [445, 356] on label "Land" at bounding box center [446, 355] width 24 height 16
click at [445, 356] on input "Land" at bounding box center [446, 352] width 11 height 11
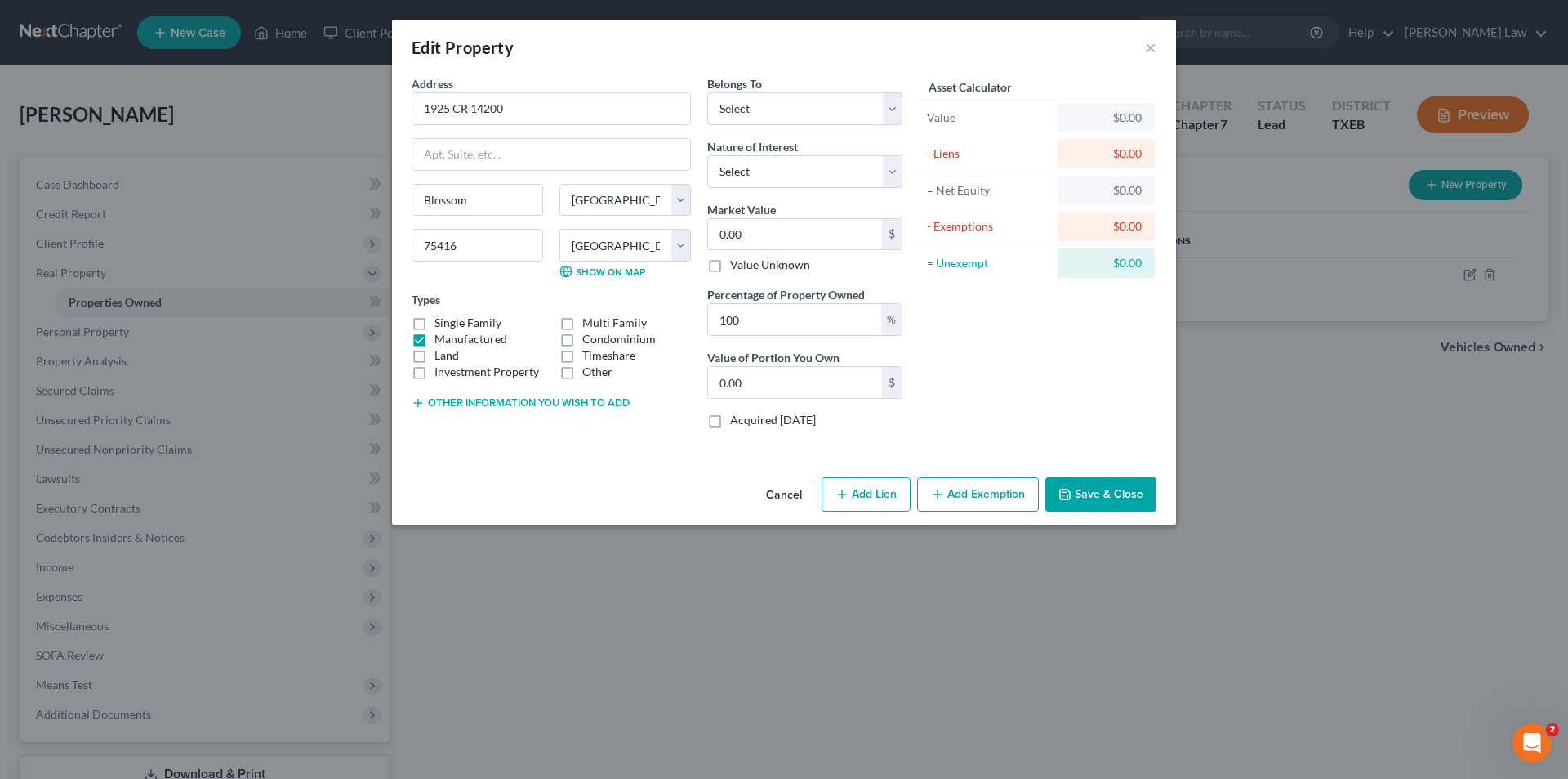
checkbox input "true"
drag, startPoint x: 784, startPoint y: 109, endPoint x: 782, endPoint y: 121, distance: 12.2
click at [784, 109] on select "Select Debtor 1 Only Debtor 2 Only Debtor 1 And Debtor 2 Only At Least One Of T…" at bounding box center [805, 109] width 195 height 32
select select "0"
click at [708, 93] on select "Select Debtor 1 Only Debtor 2 Only Debtor 1 And Debtor 2 Only At Least One Of T…" at bounding box center [805, 109] width 195 height 32
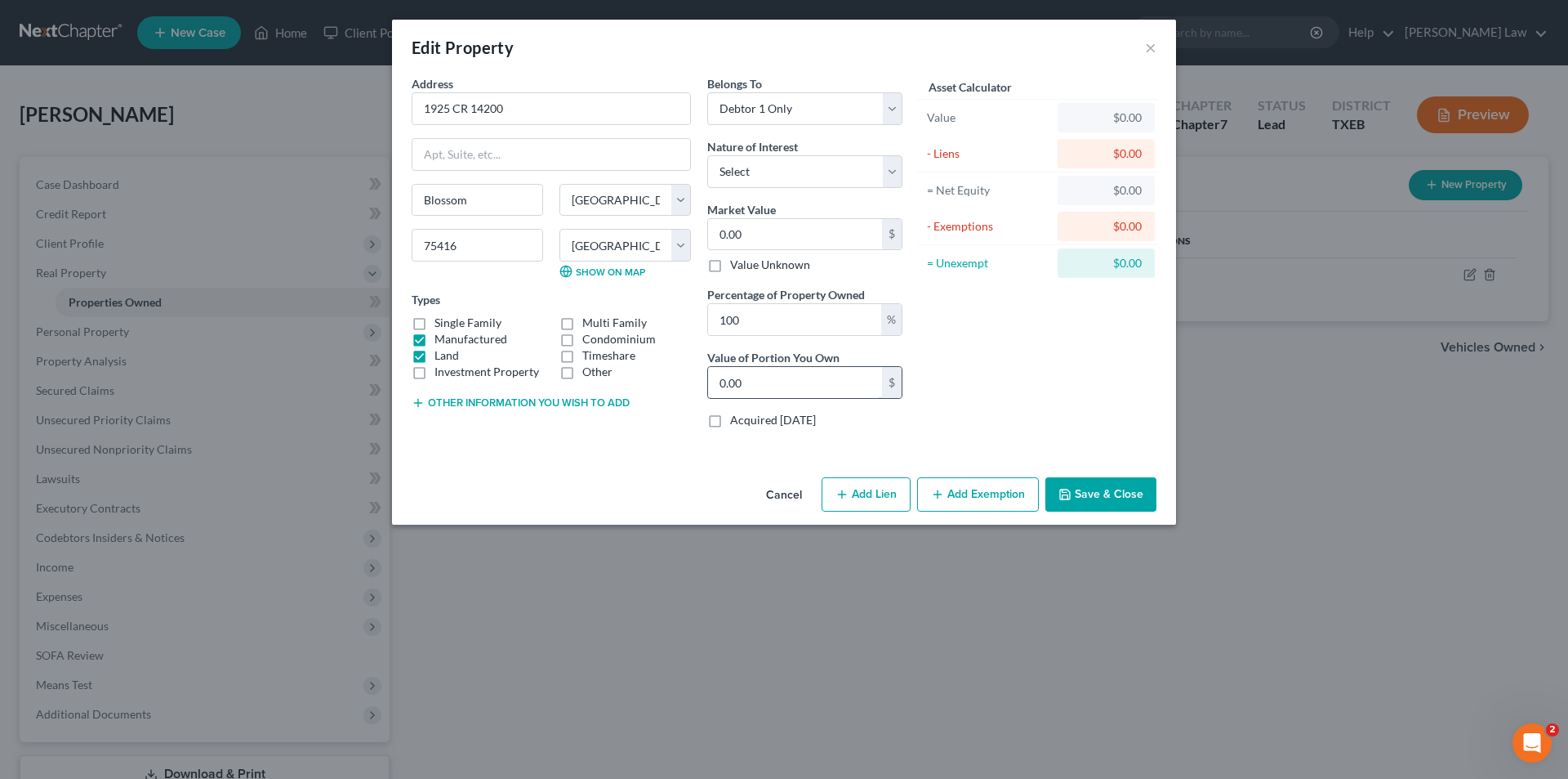
click at [757, 385] on input "0.00" at bounding box center [795, 382] width 174 height 31
type input "264,290.00"
click at [982, 495] on button "Add Exemption" at bounding box center [977, 494] width 121 height 34
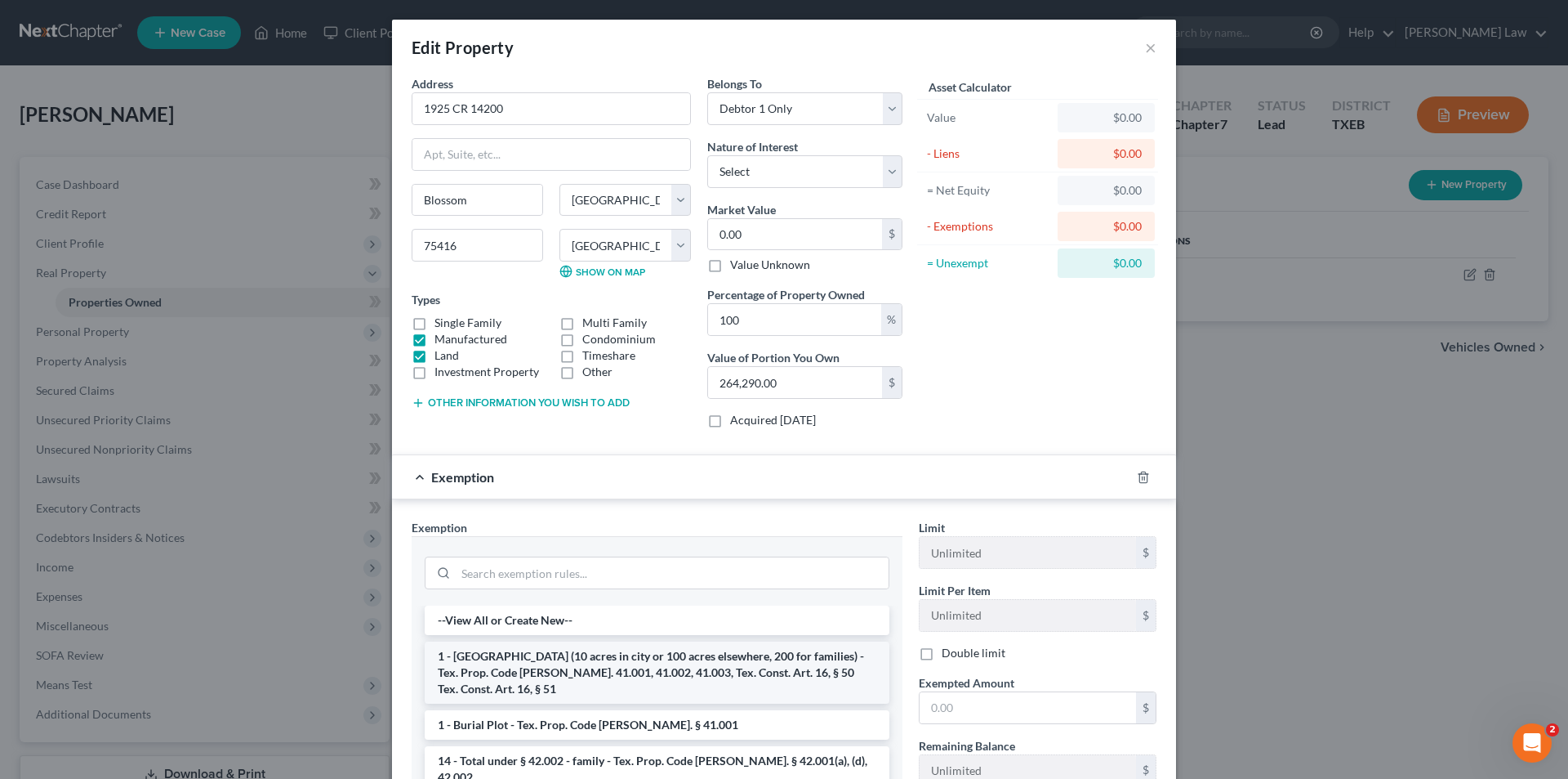
click at [507, 654] on li "1 - [GEOGRAPHIC_DATA] (10 acres in city or 100 acres elsewhere, 200 for familie…" at bounding box center [656, 672] width 464 height 62
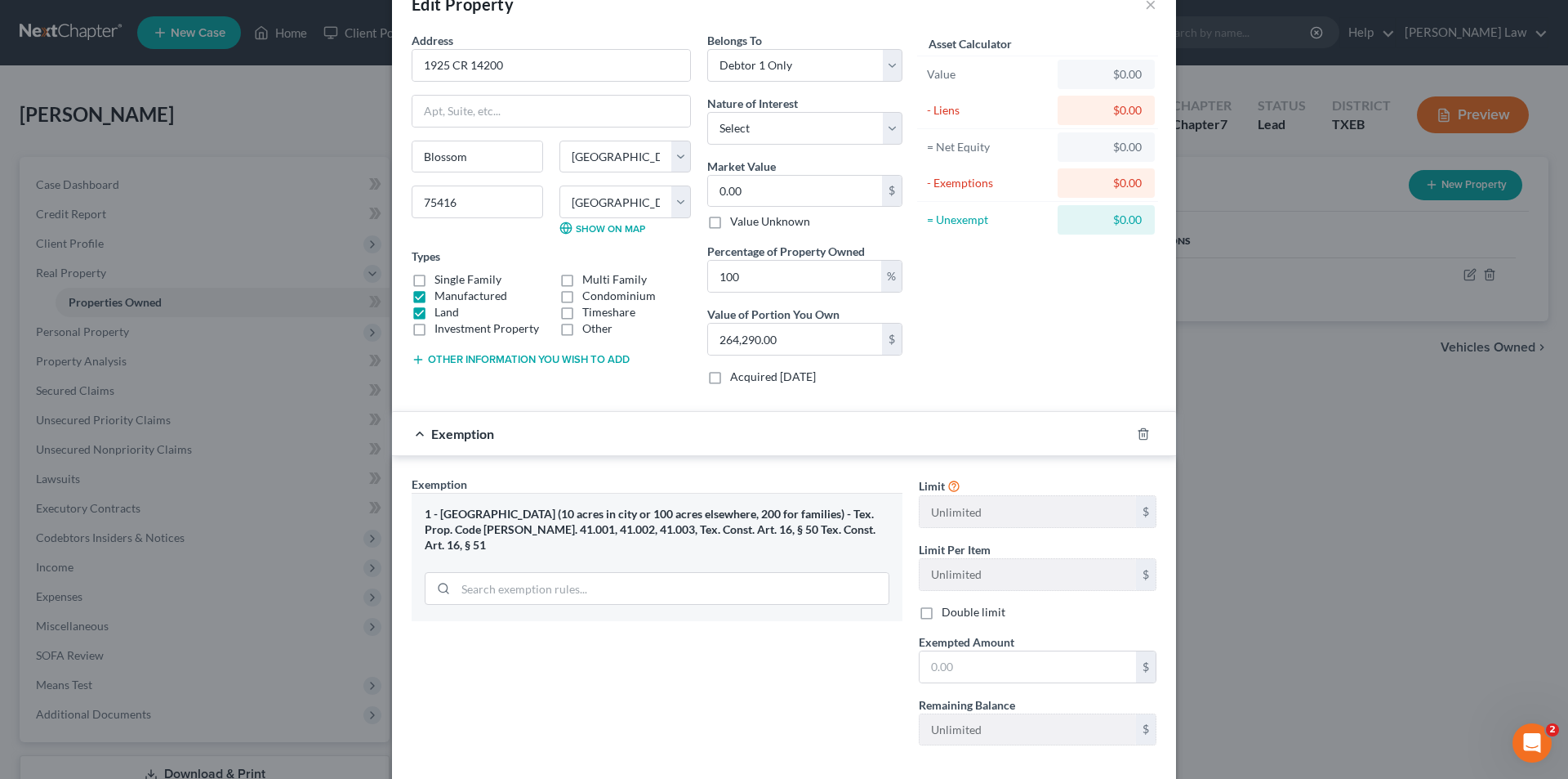
scroll to position [127, 0]
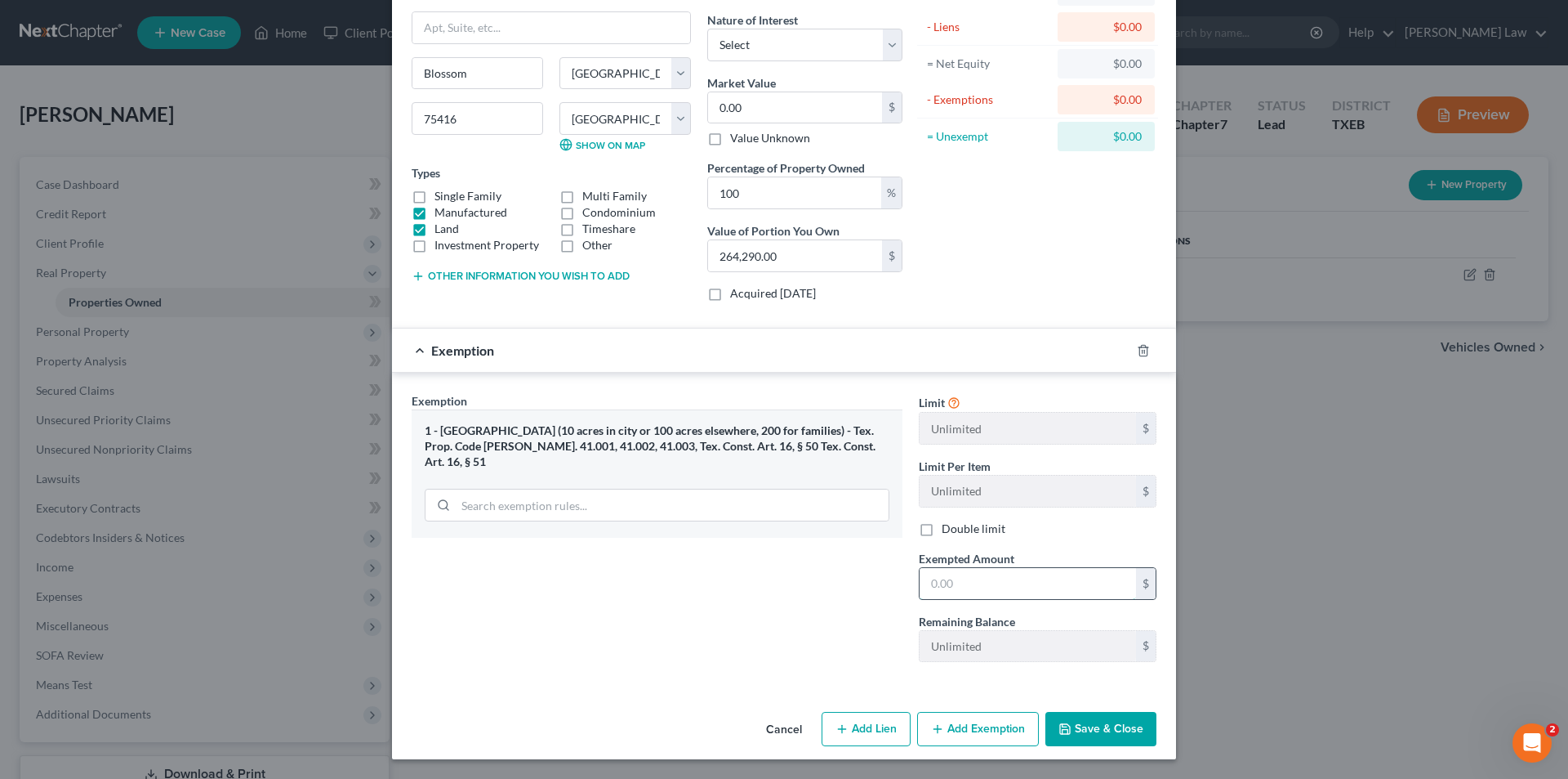
click at [965, 592] on input "text" at bounding box center [1027, 583] width 216 height 31
type input "264,290.00"
click at [1089, 728] on button "Save & Close" at bounding box center [1101, 729] width 111 height 34
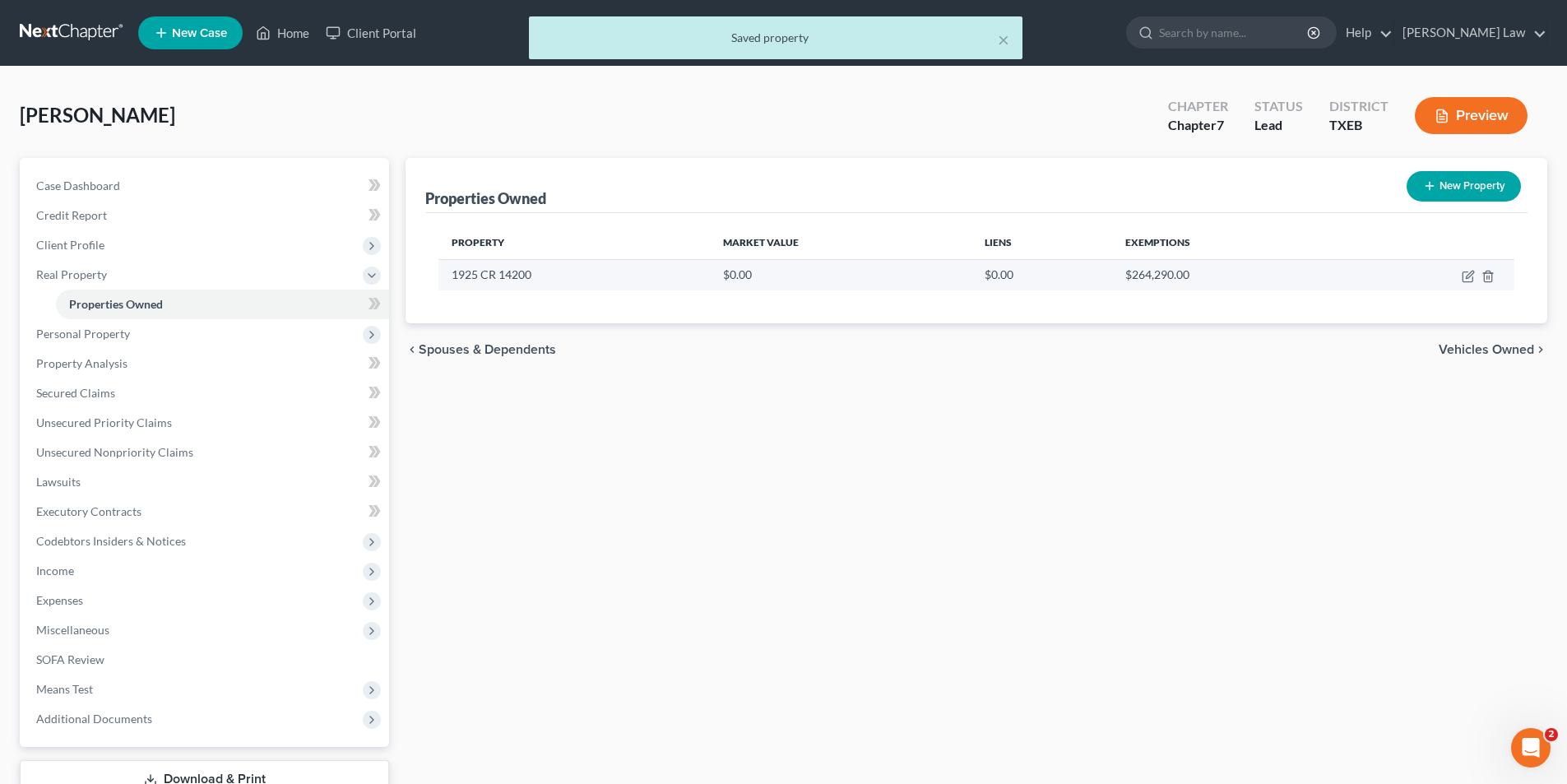
click at [1462, 289] on td at bounding box center [1430, 274] width 168 height 32
click at [1472, 268] on td at bounding box center [1430, 274] width 168 height 32
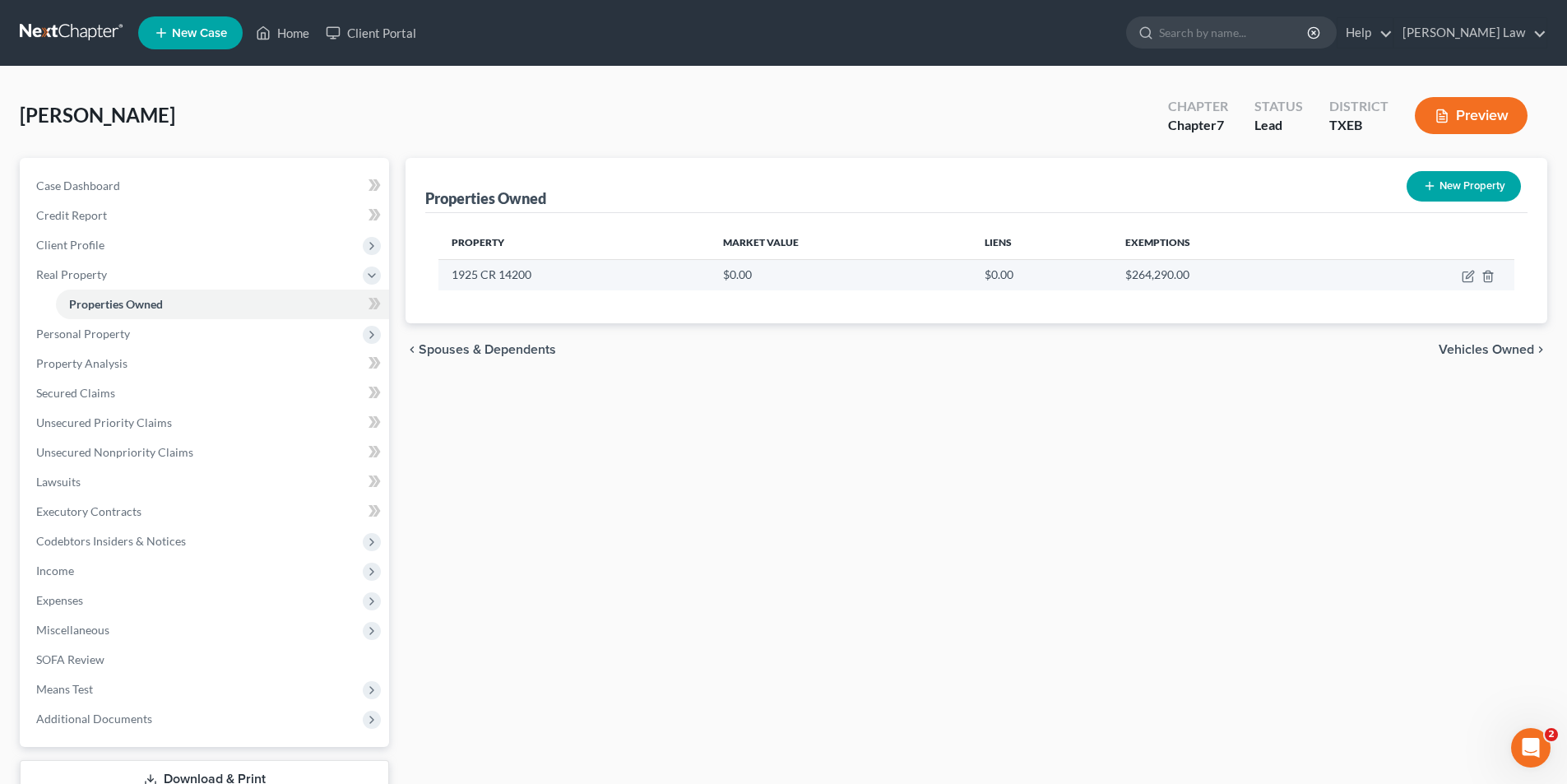
click at [848, 267] on td "$0.00" at bounding box center [840, 274] width 261 height 32
click at [1466, 277] on icon "button" at bounding box center [1468, 276] width 14 height 14
select select "45"
select select "139"
select select "0"
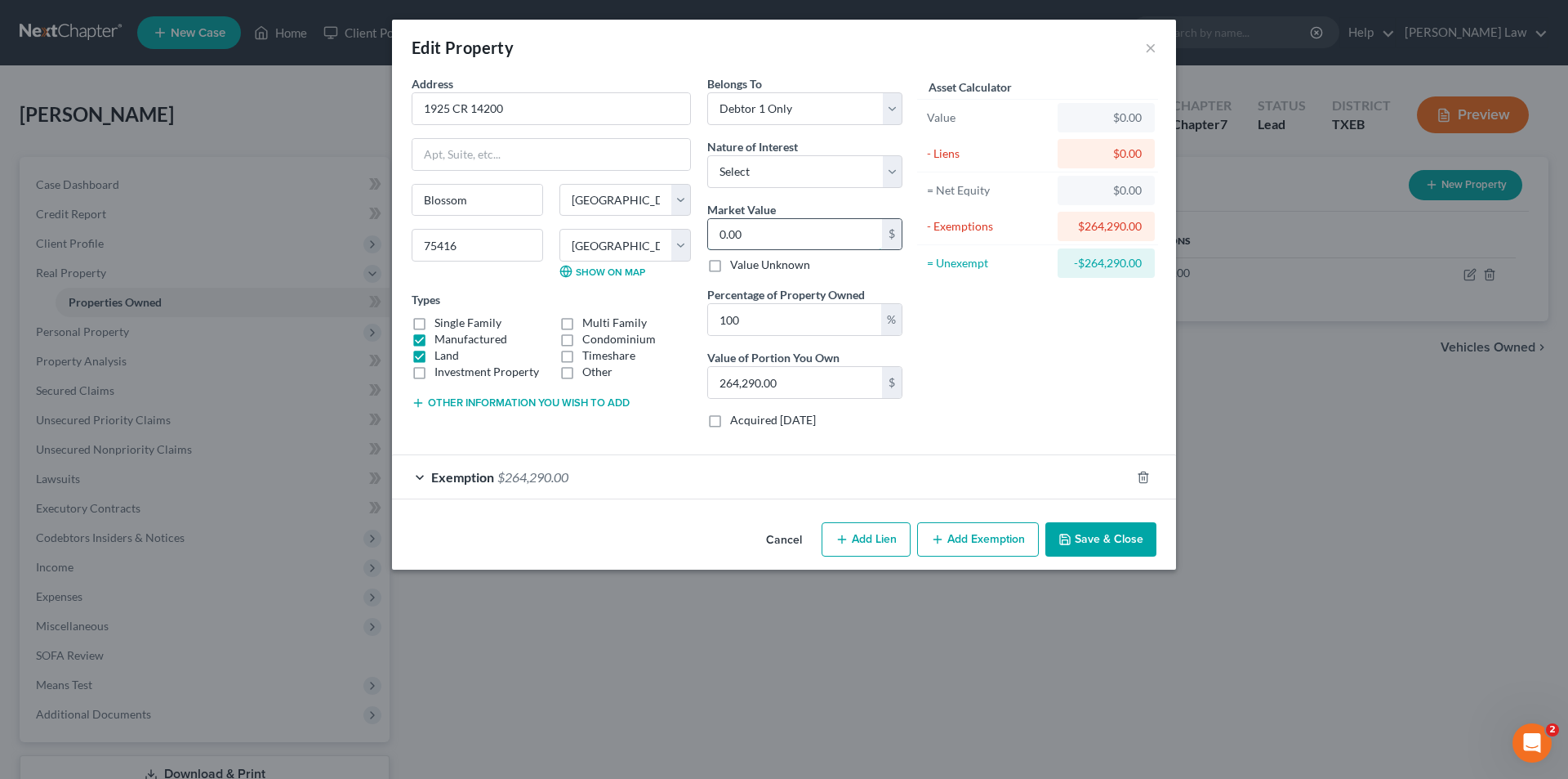
click at [789, 235] on input "0.00" at bounding box center [795, 235] width 174 height 31
type input "2"
type input "2.00"
type input "26"
type input "26.00"
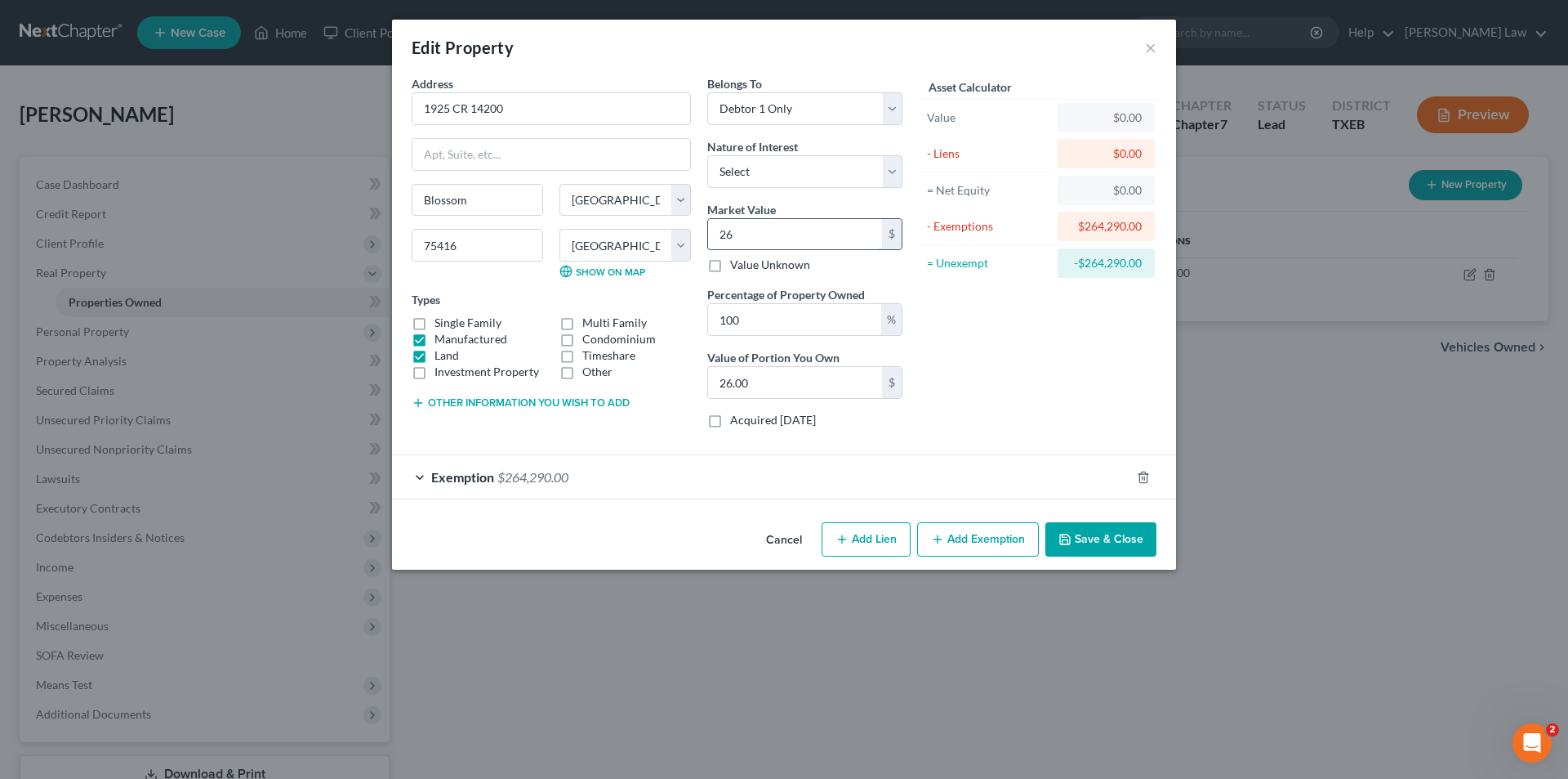
type input "264"
type input "264.00"
type input "2642"
type input "2,642.00"
type input "2,6429"
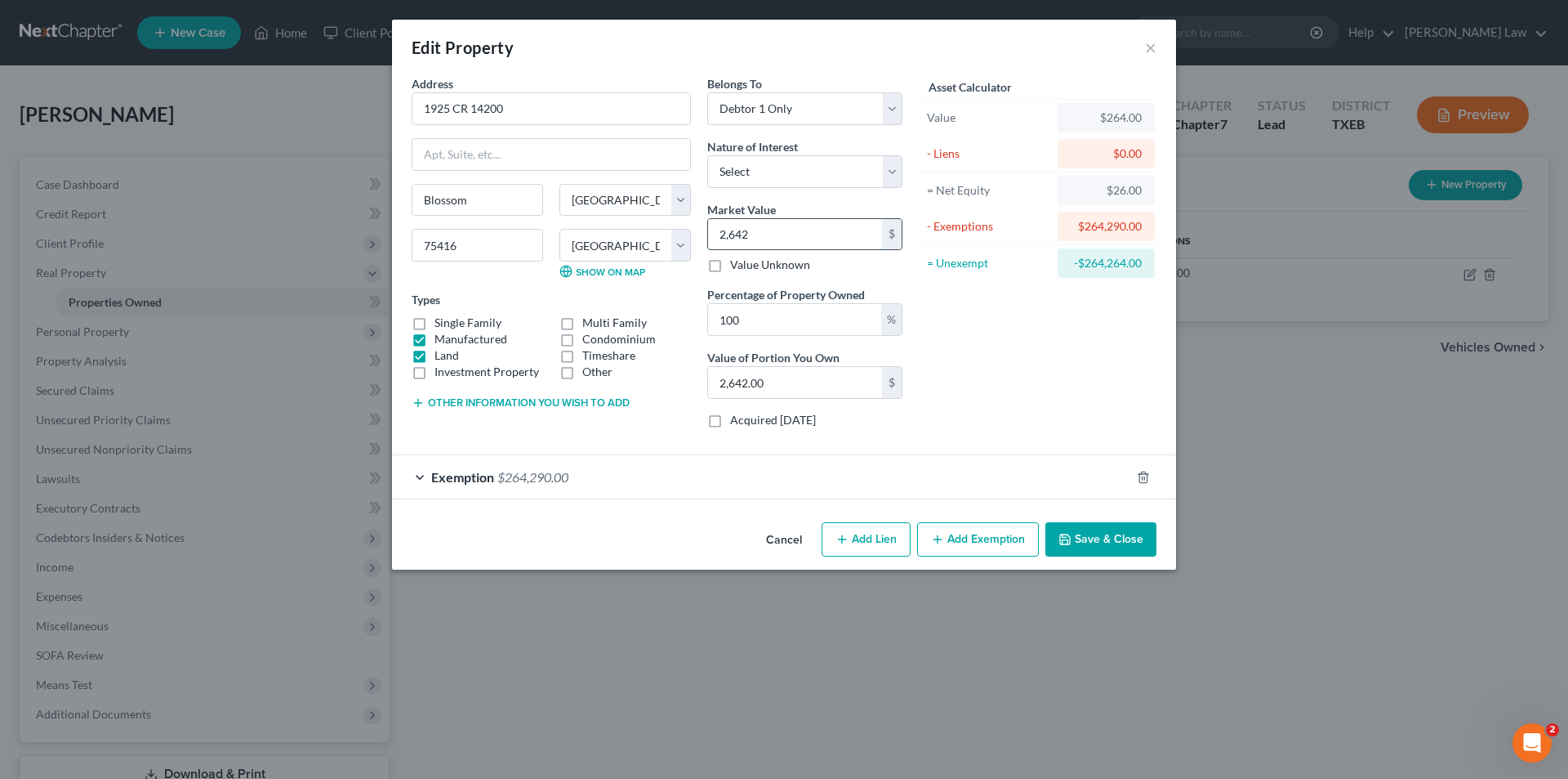
type input "26,429.00"
type input "26,4290"
type input "264,290.00"
click at [1086, 385] on div "Asset Calculator Value $264,290.00 - Liens $0.00 = Net Equity $264,290.00 - Exe…" at bounding box center [1037, 258] width 254 height 366
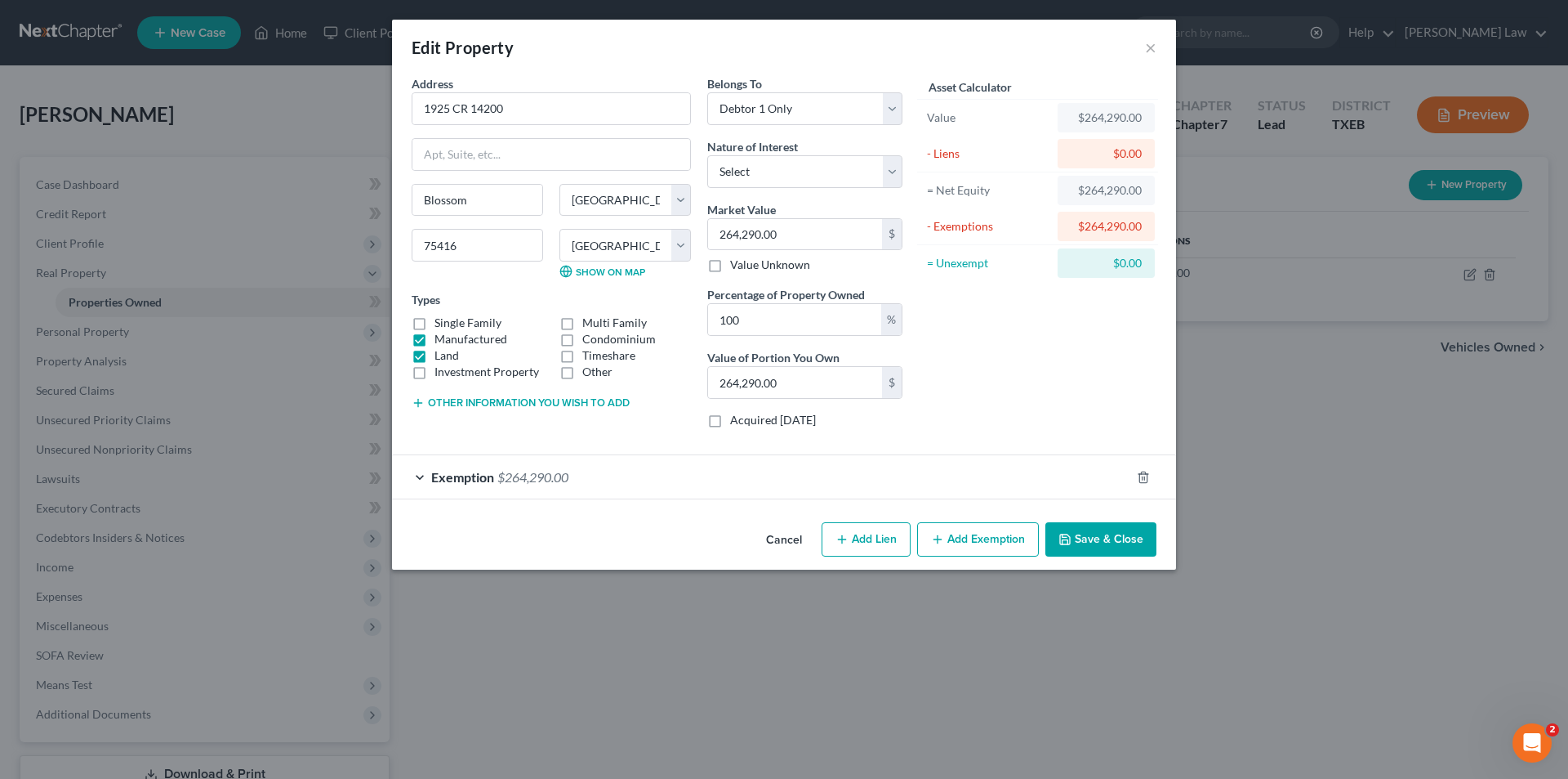
click at [816, 487] on div "Exemption $264,290.00" at bounding box center [761, 477] width 738 height 43
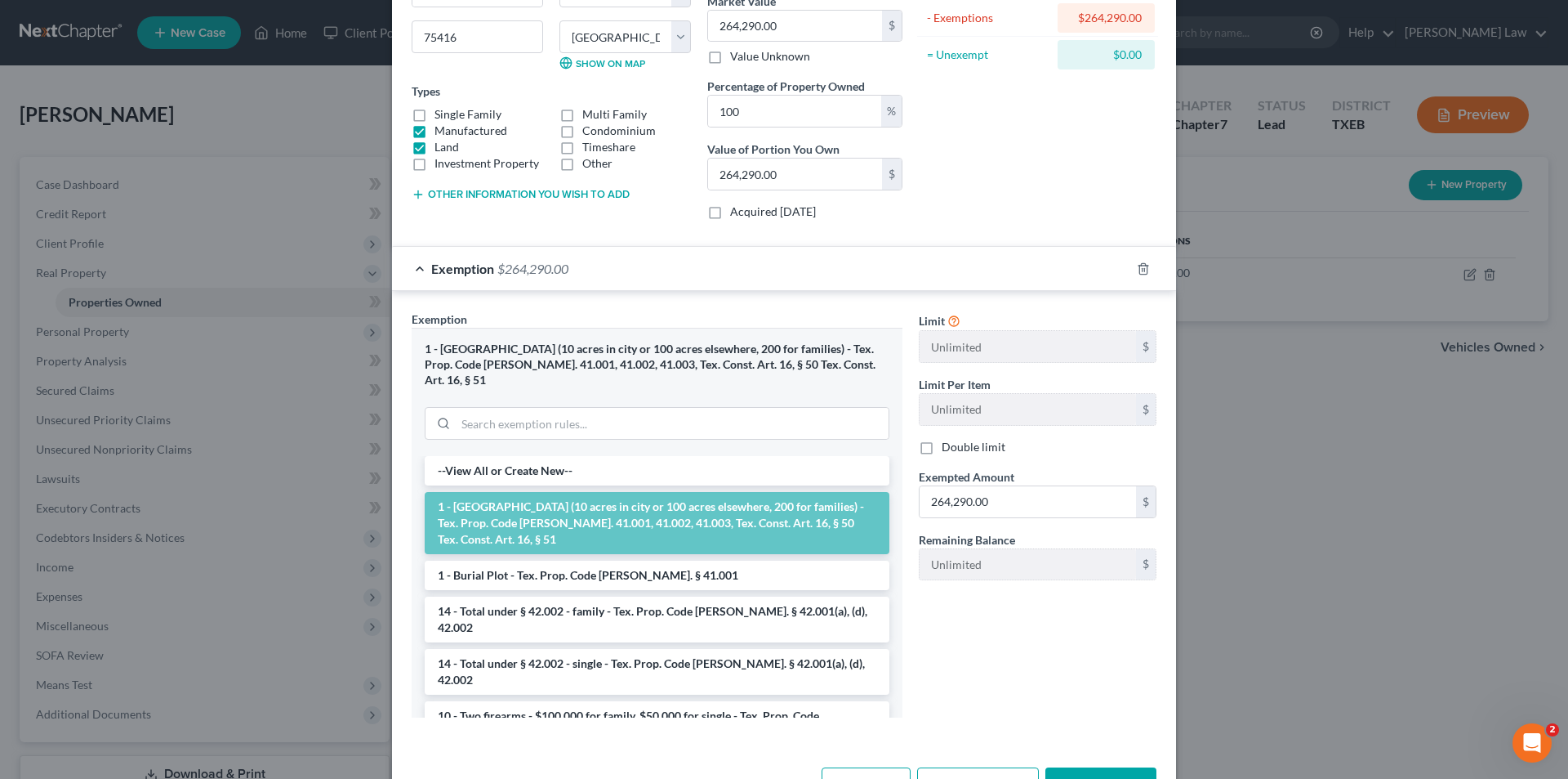
scroll to position [245, 0]
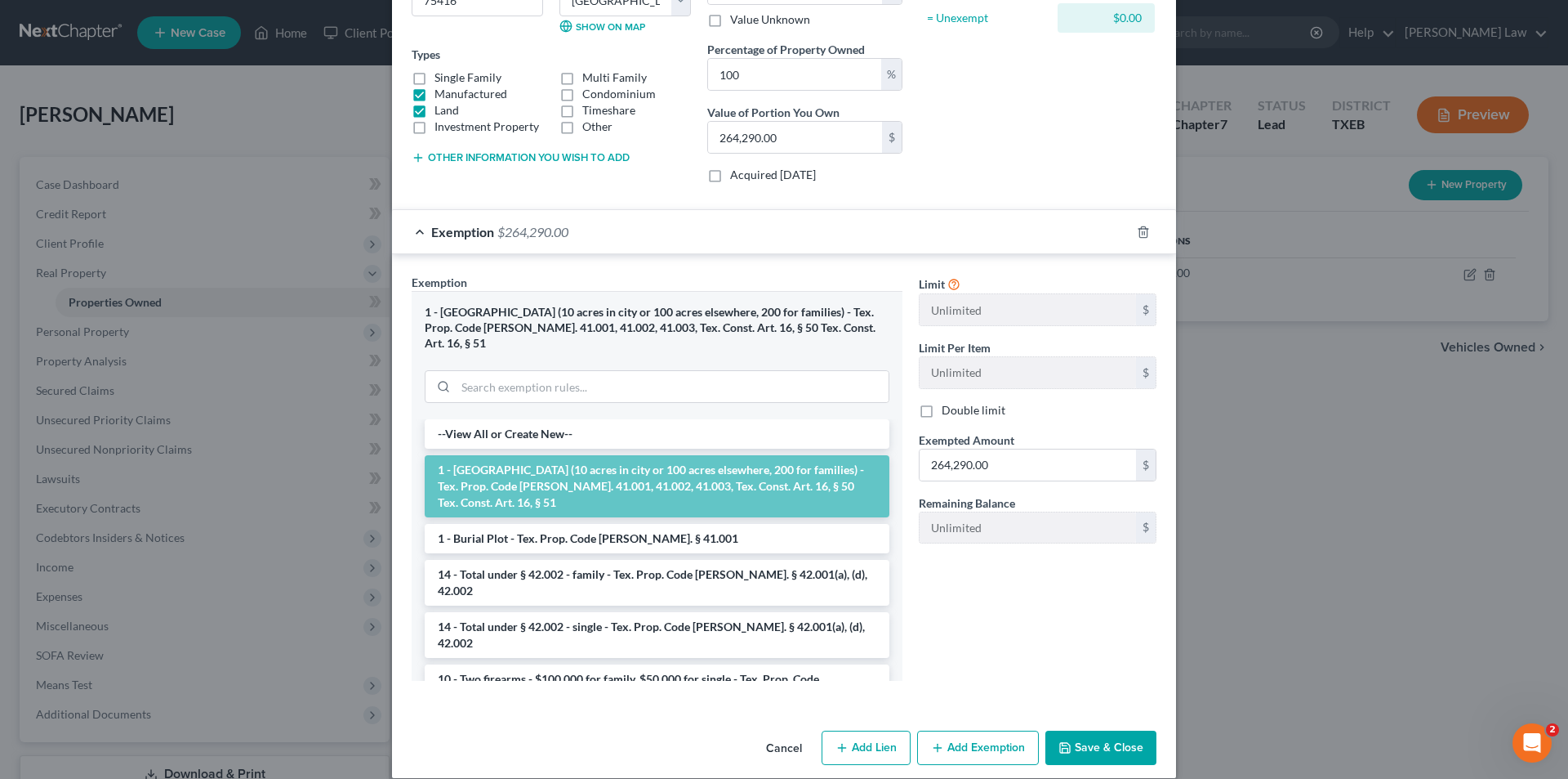
click at [1070, 744] on button "Save & Close" at bounding box center [1101, 748] width 111 height 34
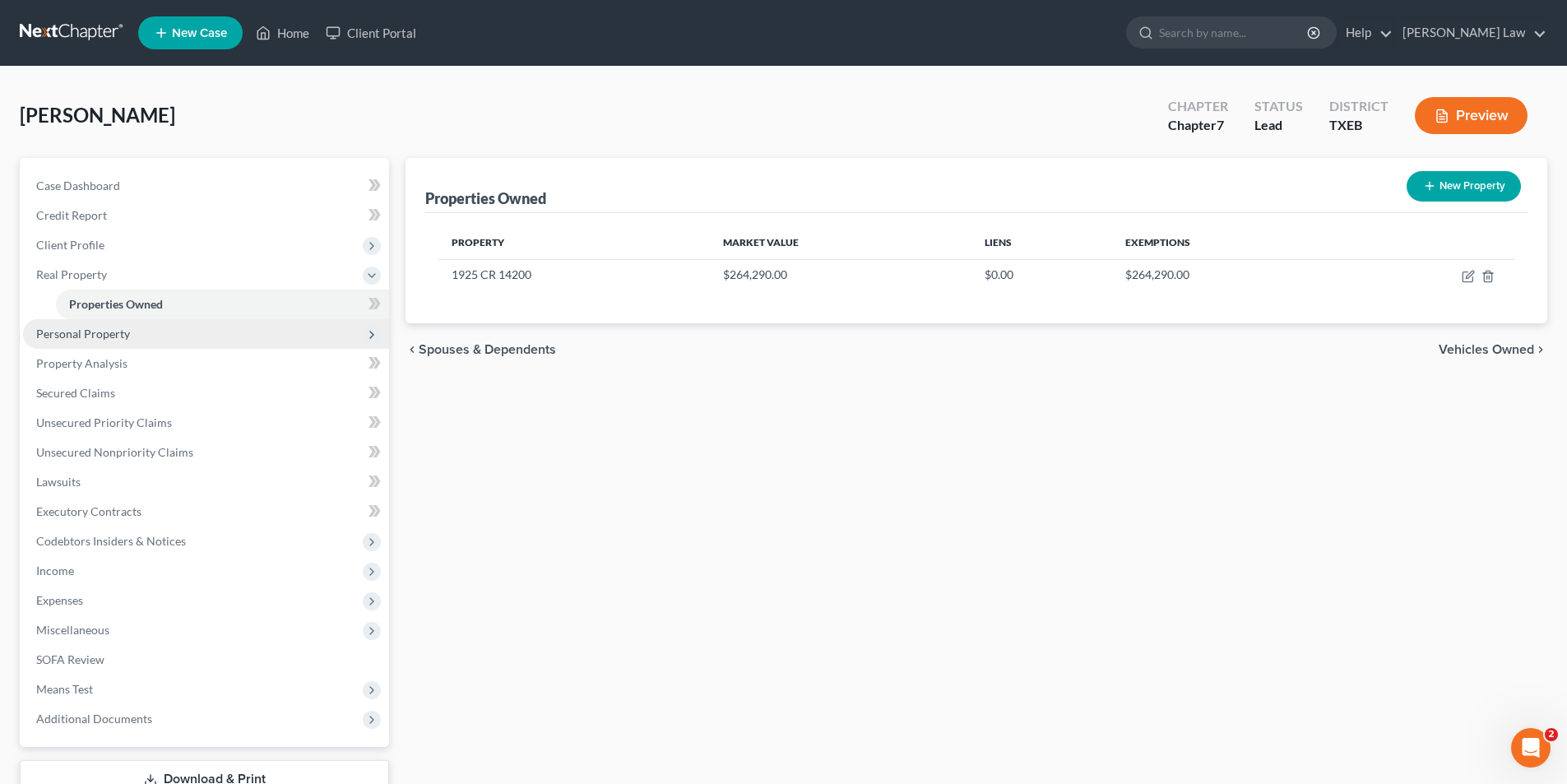
click at [134, 329] on span "Personal Property" at bounding box center [205, 334] width 366 height 30
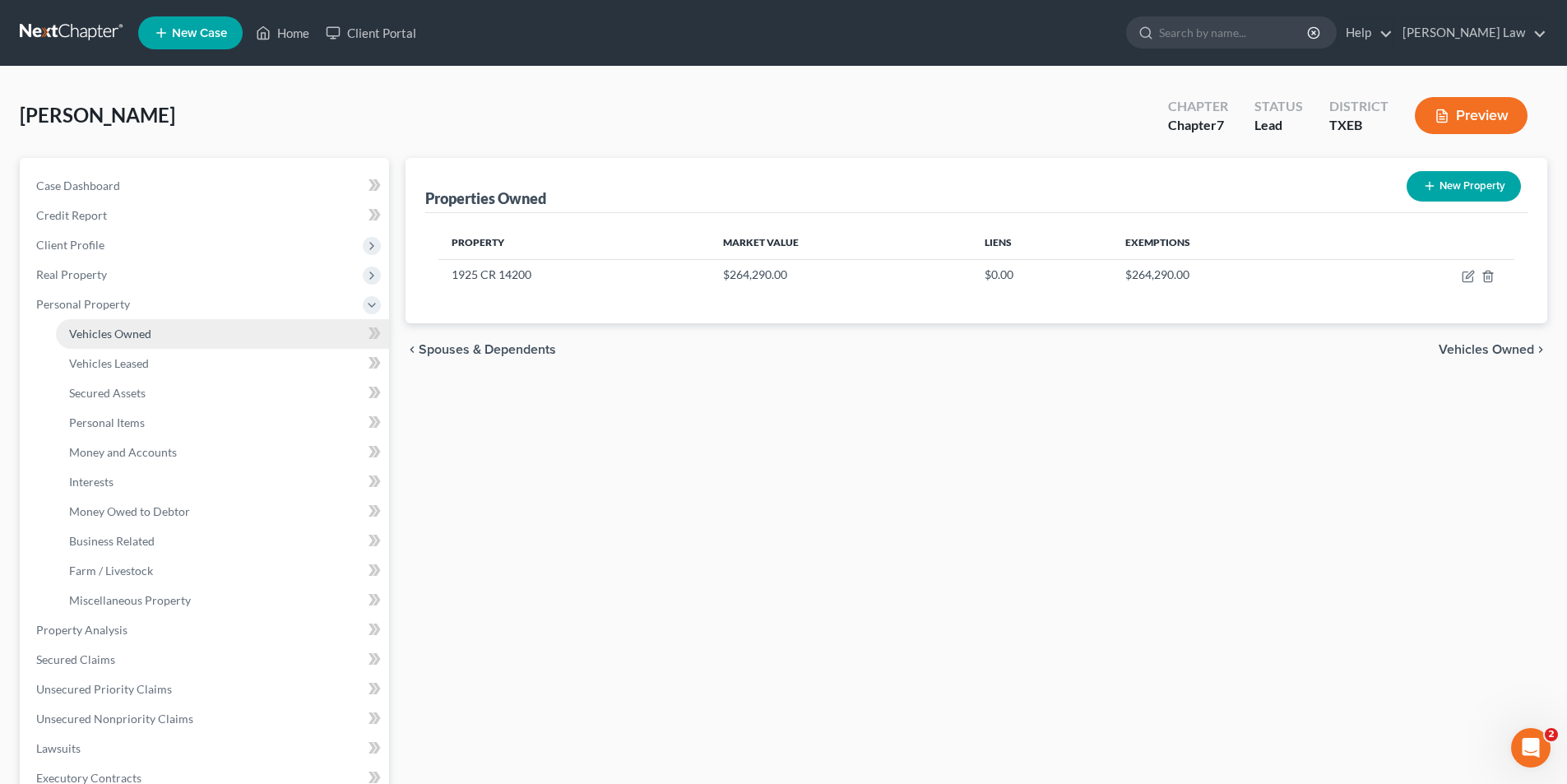
click at [113, 337] on span "Vehicles Owned" at bounding box center [109, 333] width 82 height 14
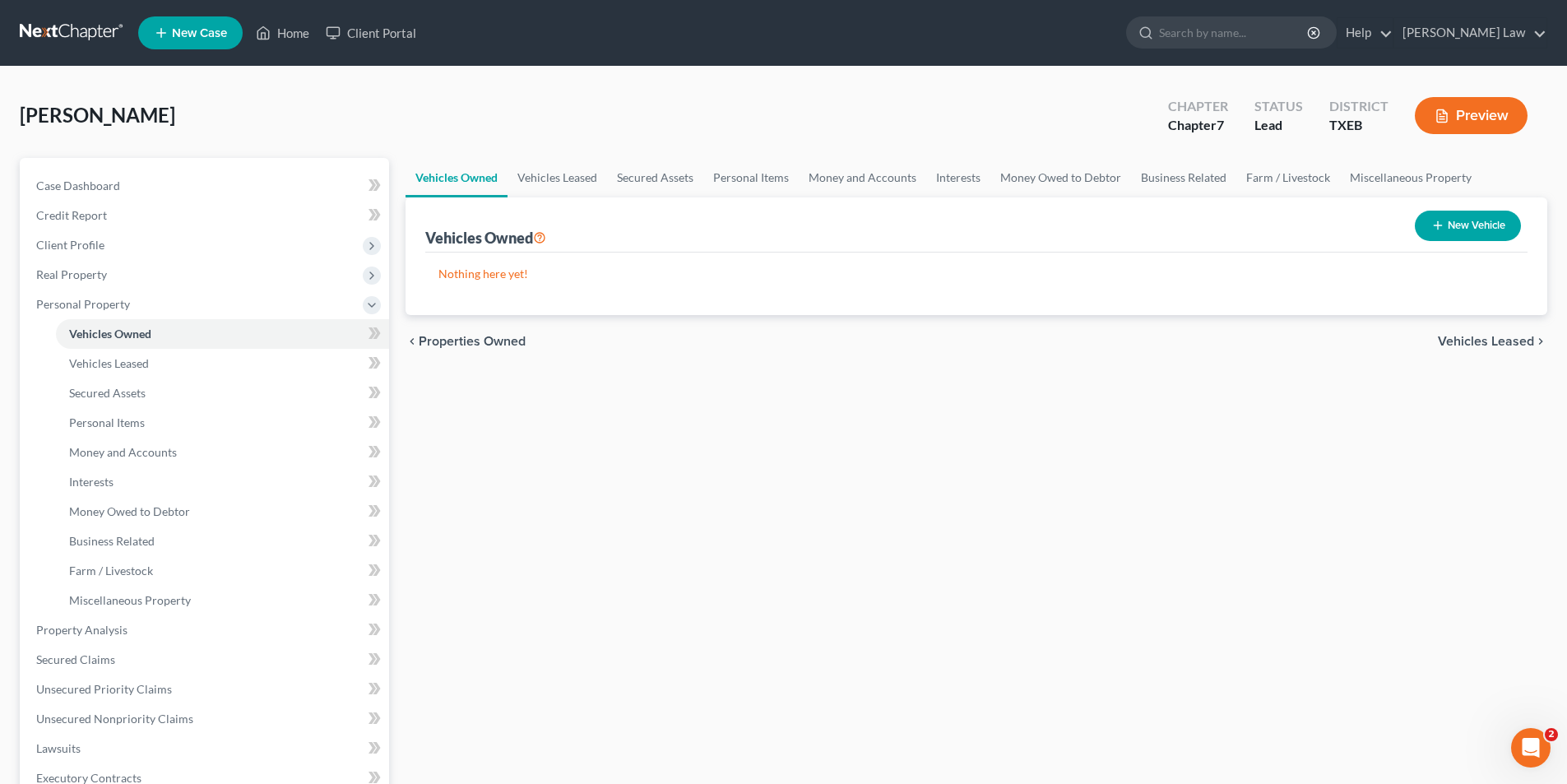
click at [1478, 222] on button "New Vehicle" at bounding box center [1467, 226] width 106 height 31
select select "0"
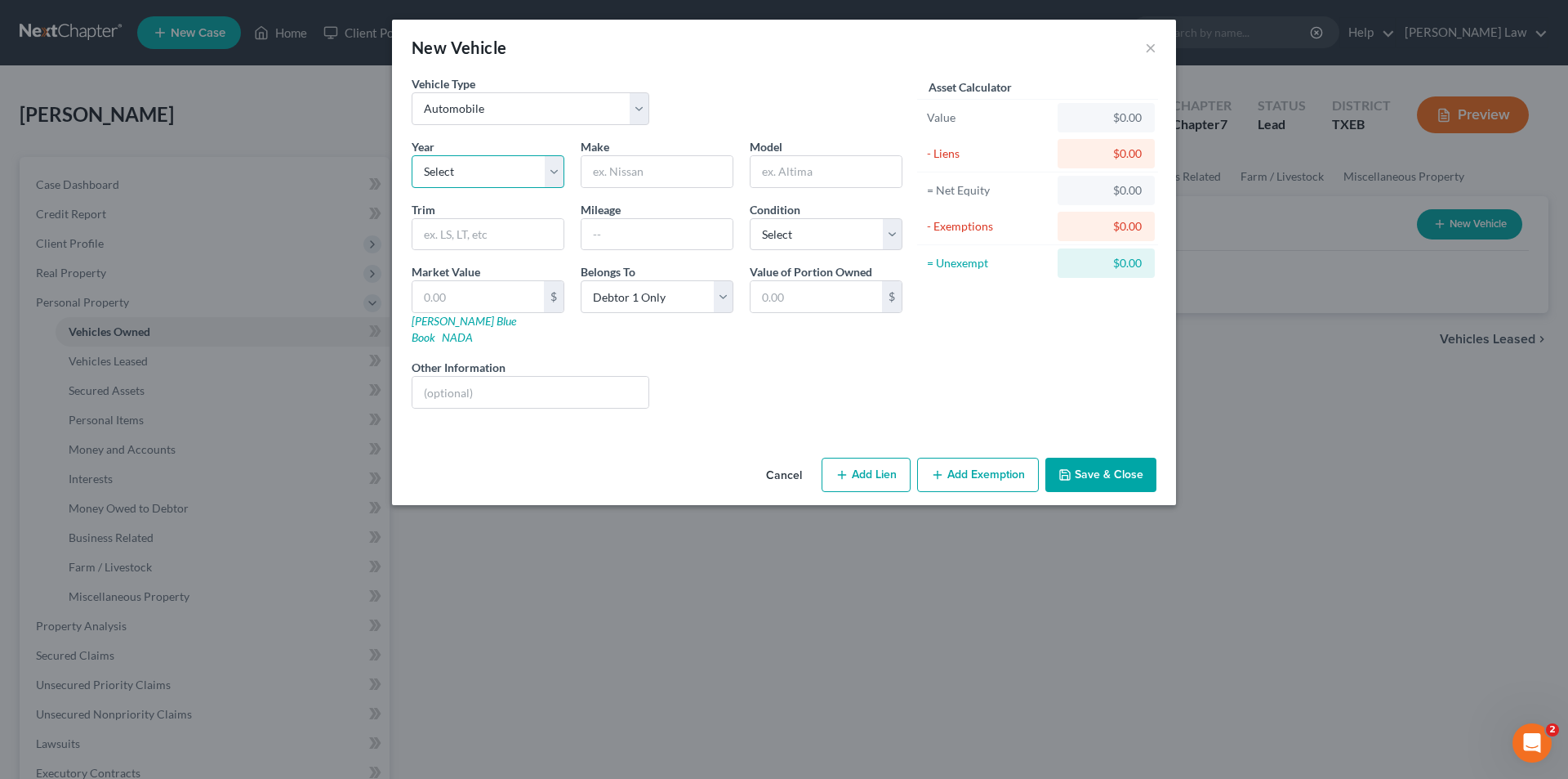
click at [439, 166] on select "Select 2026 2025 2024 2023 2022 2021 2020 2019 2018 2017 2016 2015 2014 2013 20…" at bounding box center [488, 172] width 153 height 32
select select "13"
click at [411, 155] on select "Select 2026 2025 2024 2023 2022 2021 2020 2019 2018 2017 2016 2015 2014 2013 20…" at bounding box center [488, 172] width 153 height 32
click at [619, 173] on input "text" at bounding box center [656, 172] width 151 height 31
type input "J"
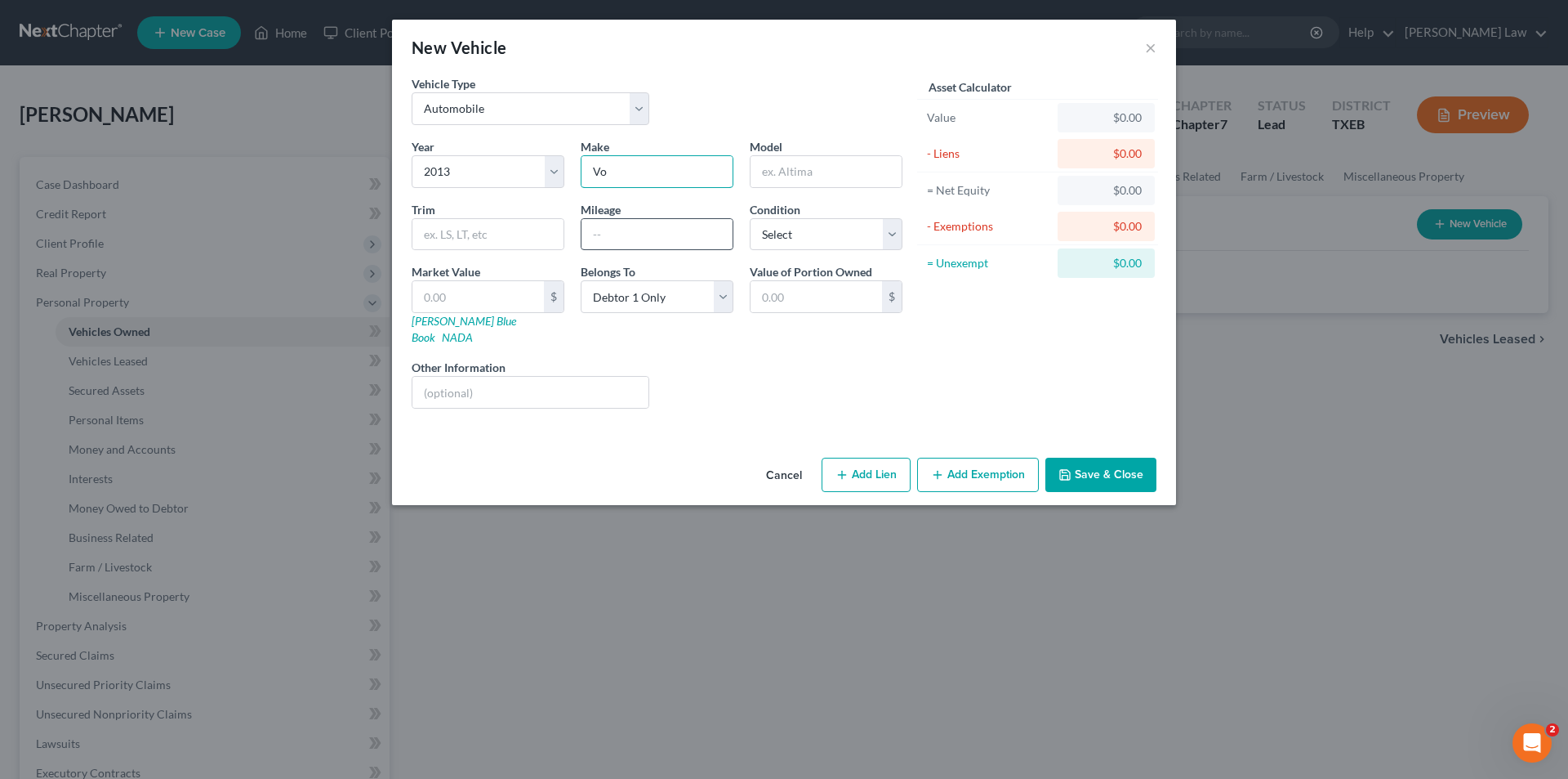
type input "Volkswagon"
click at [835, 173] on input "text" at bounding box center [826, 172] width 151 height 31
type input "Jetta"
type input "V [GEOGRAPHIC_DATA]"
type input "4"
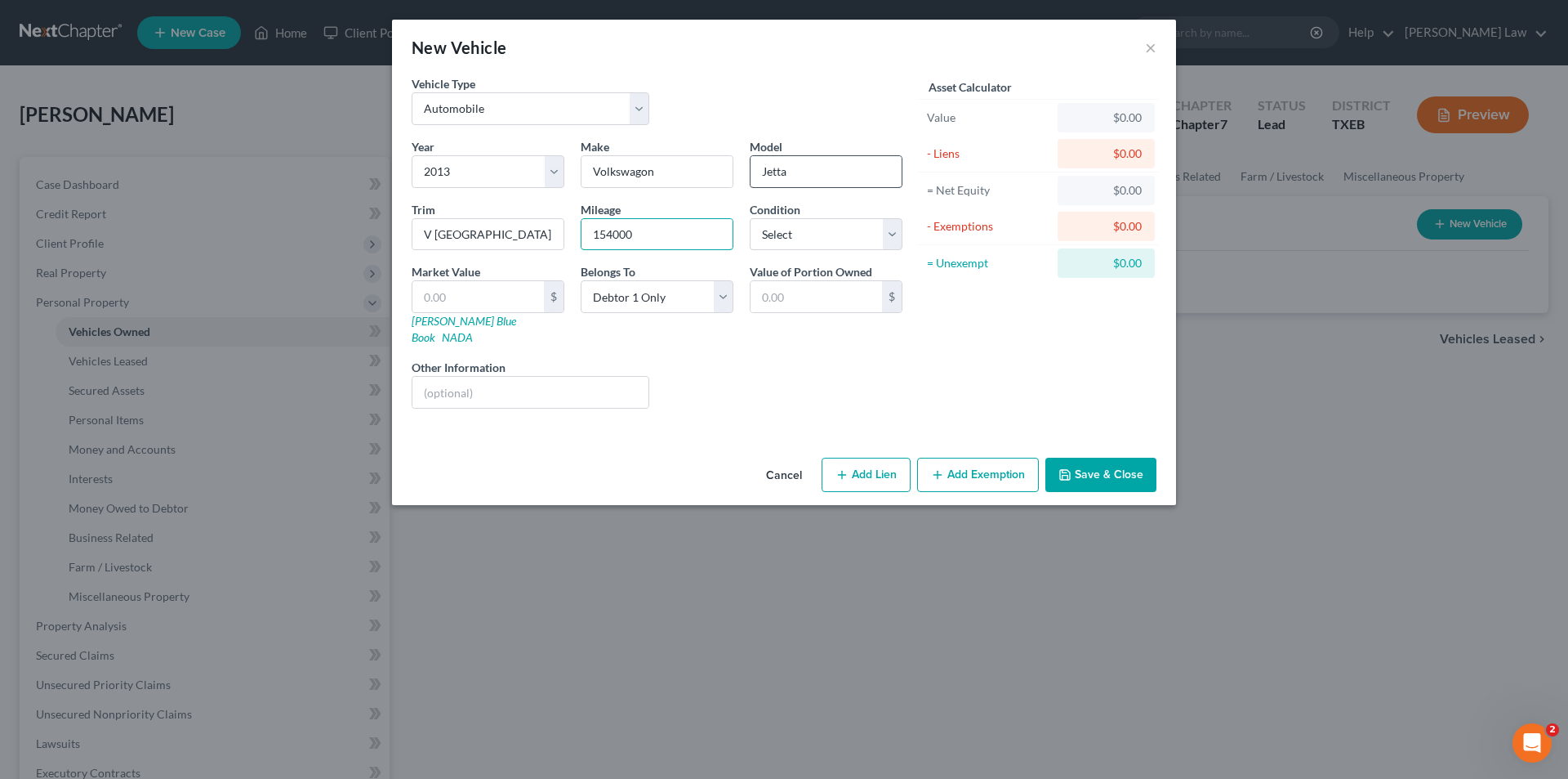
type input "154000"
select select "2"
type input "4"
type input "4.00"
type input "41"
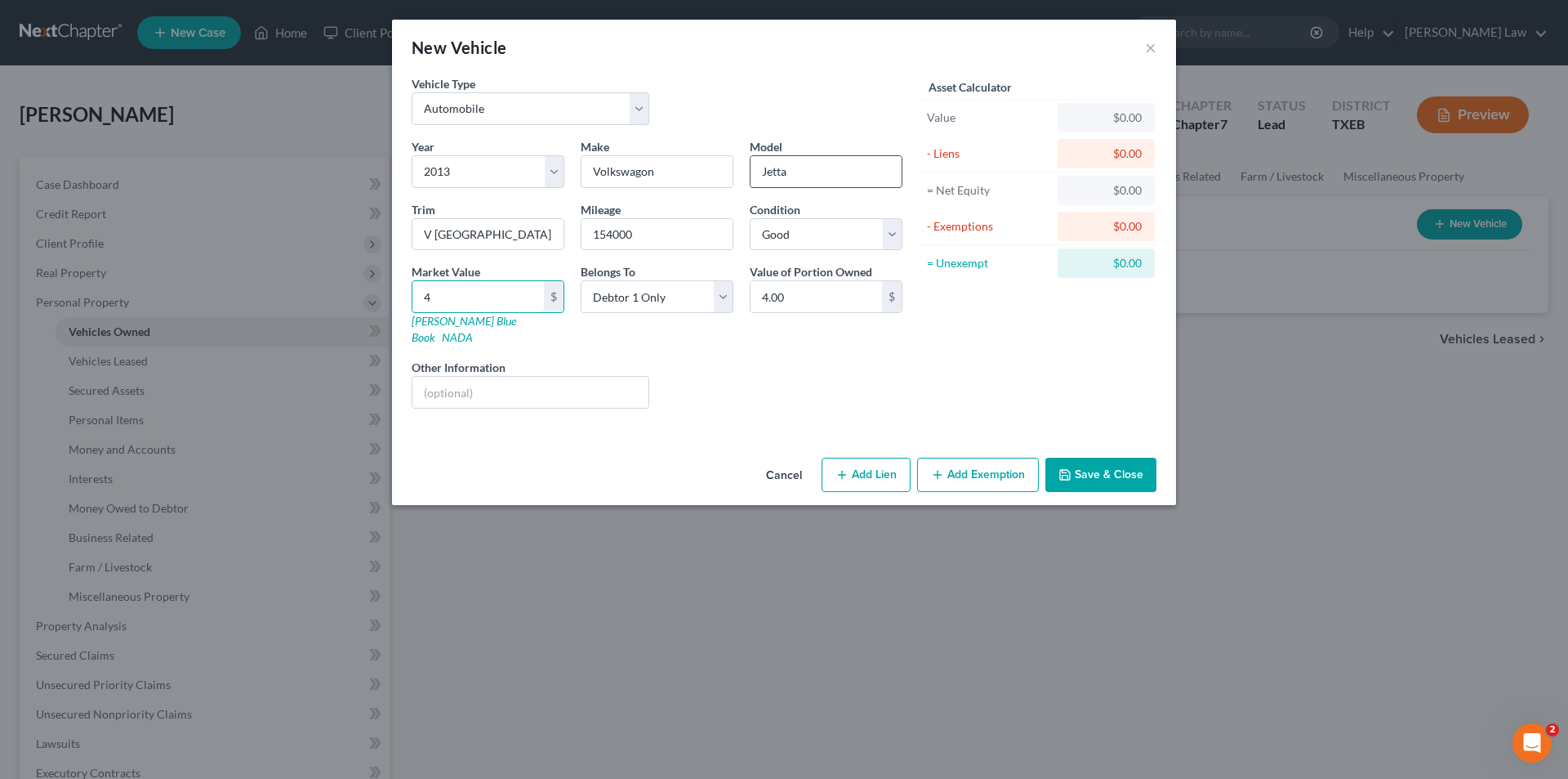
type input "41.00"
type input "419"
type input "419.00"
type input "4191"
type input "4,191.00"
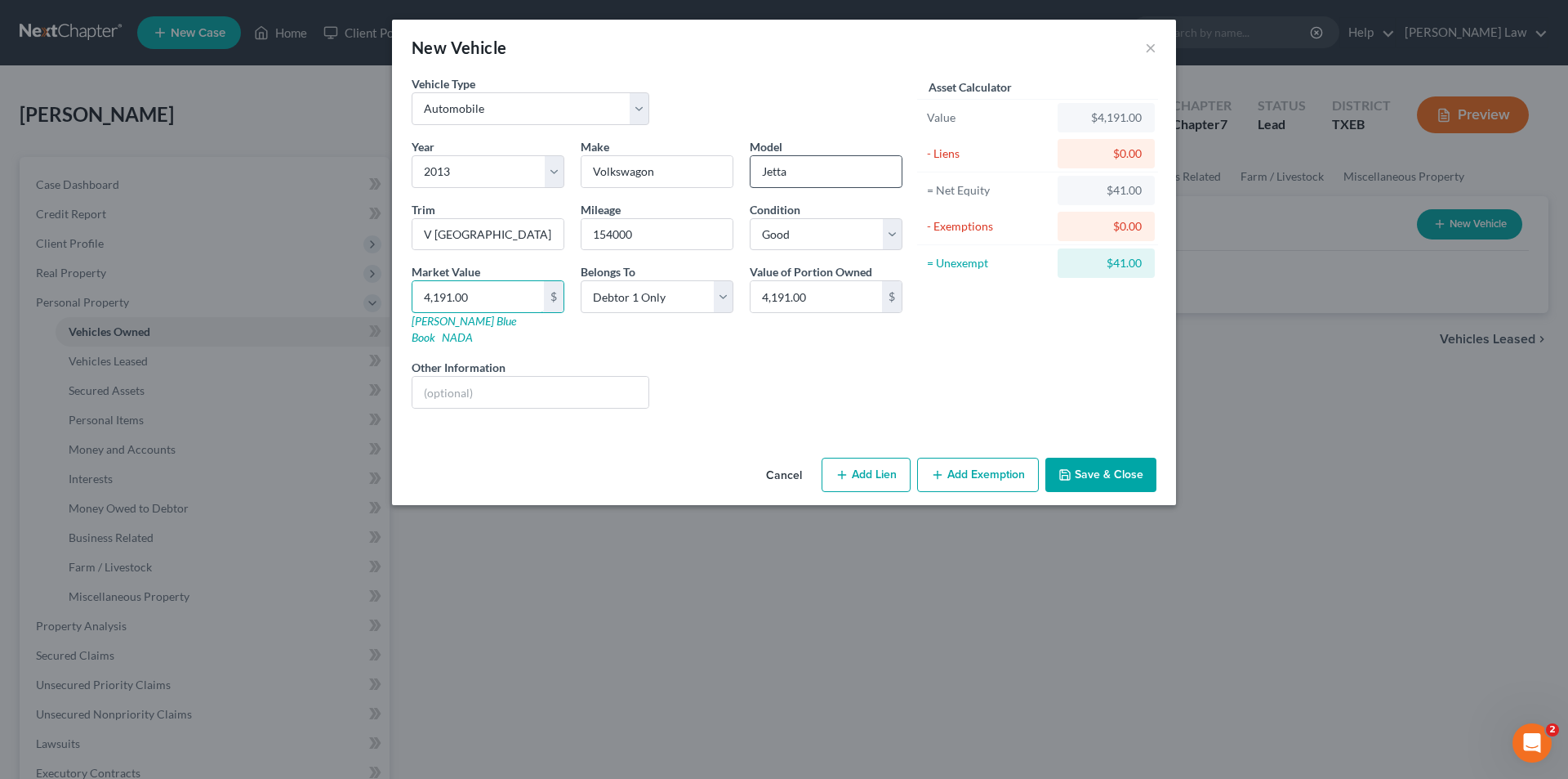
type input "4,191.00"
click at [981, 471] on button "Add Exemption" at bounding box center [977, 474] width 121 height 34
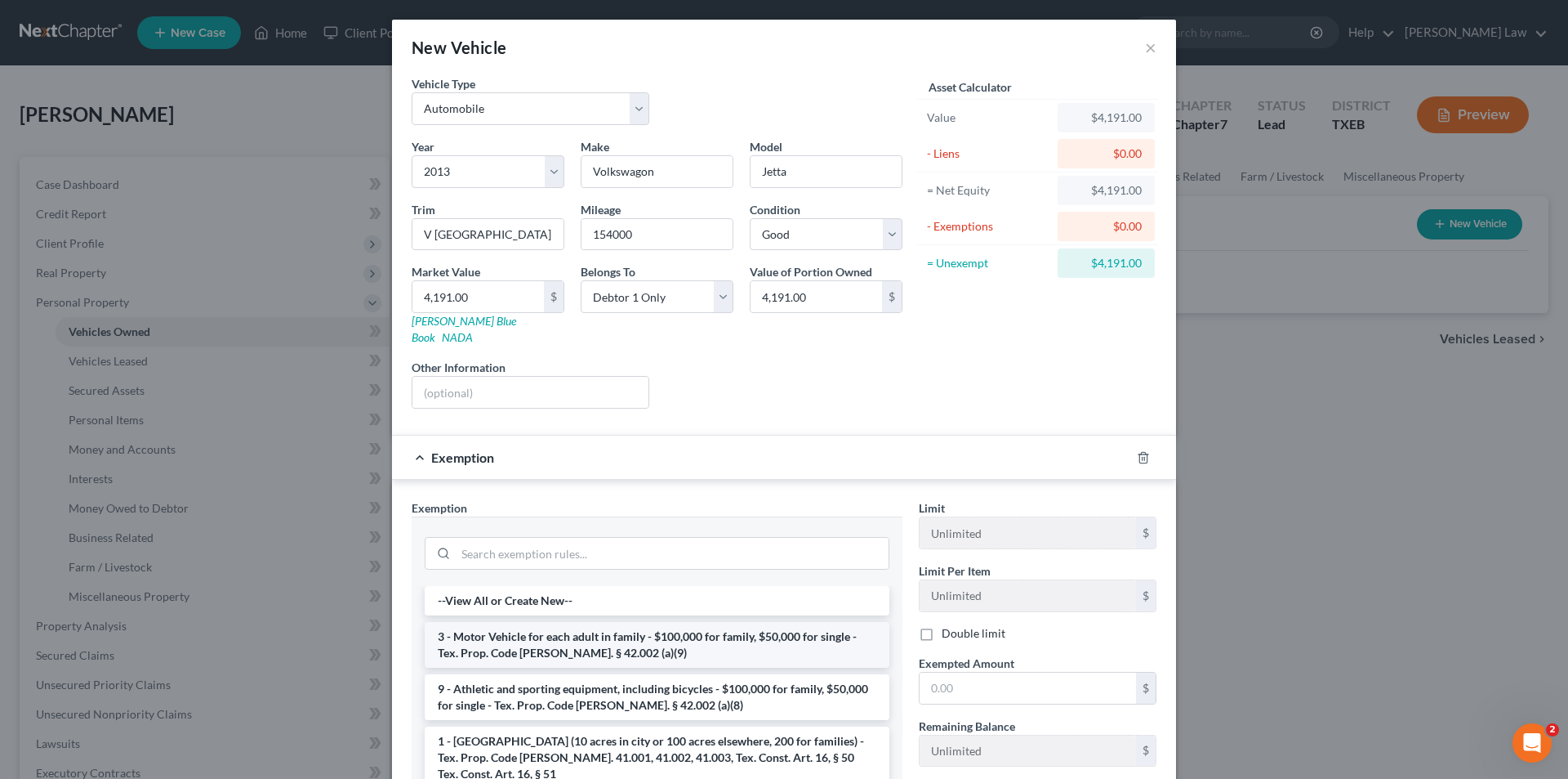
click at [563, 622] on li "3 - Motor Vehicle for each adult in family - $100,000 for family, $50,000 for s…" at bounding box center [656, 644] width 464 height 46
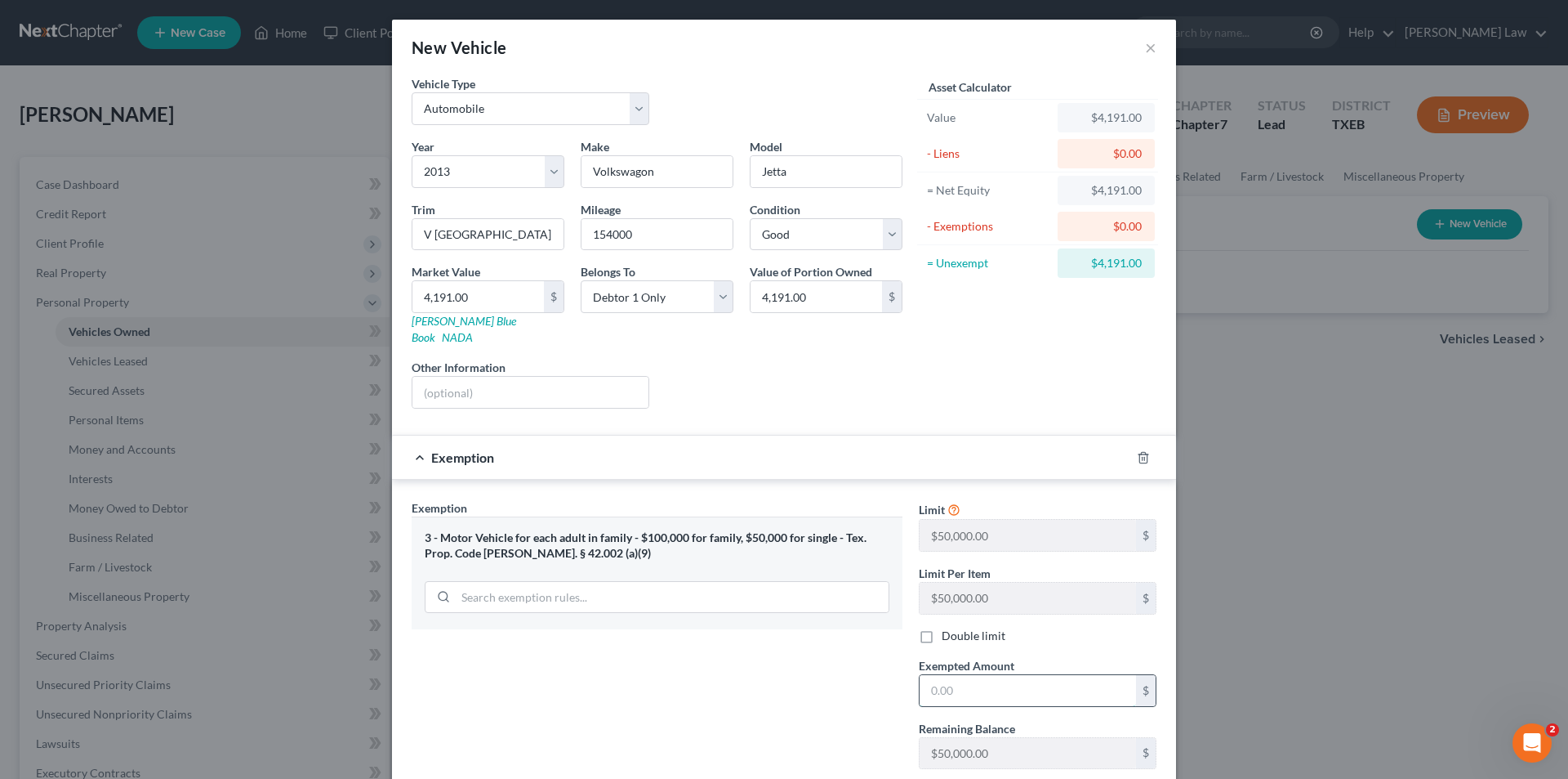
click at [972, 677] on input "text" at bounding box center [1027, 690] width 216 height 31
type input "5"
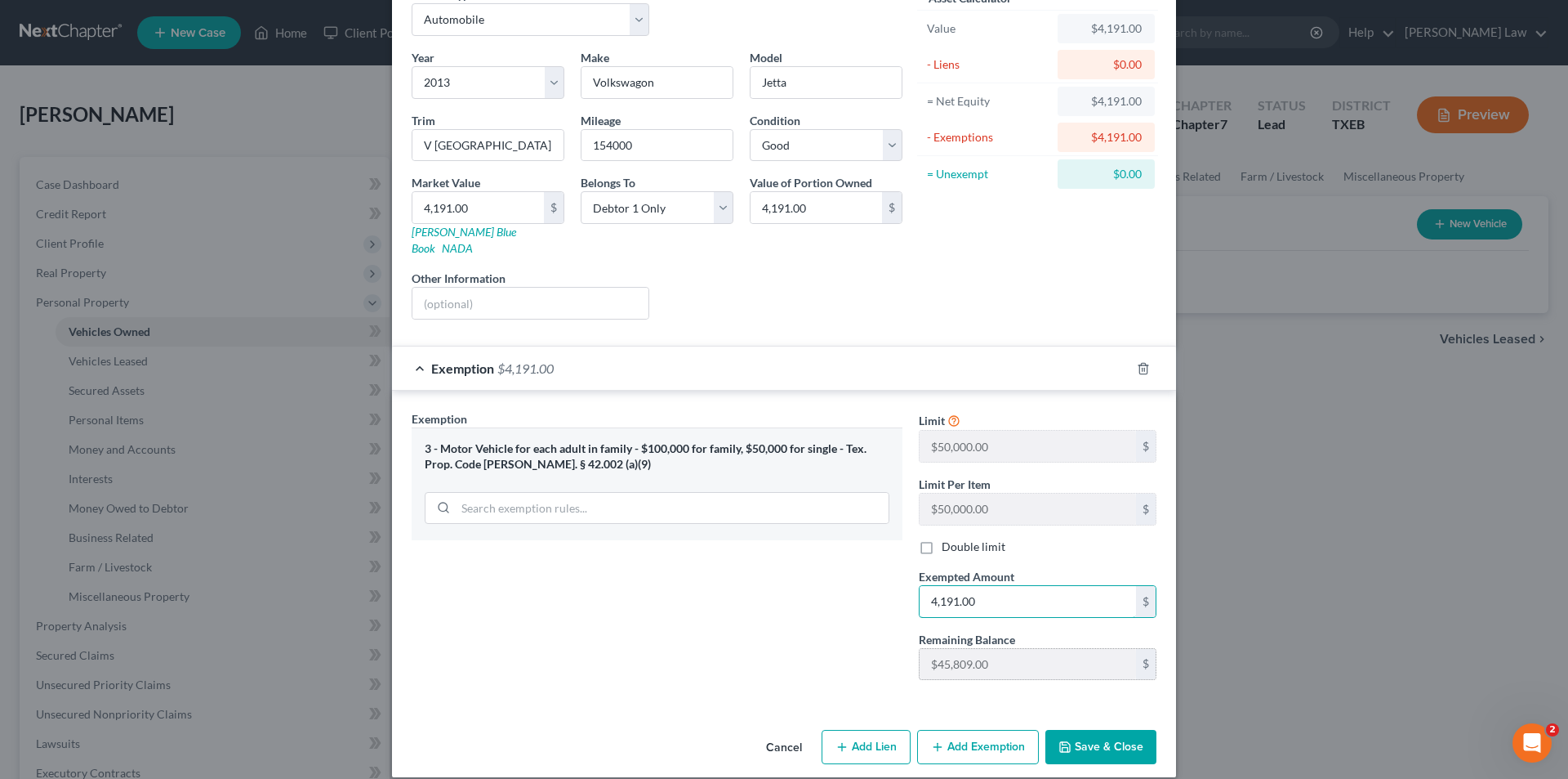
scroll to position [91, 0]
type input "4,191.00"
click at [1088, 730] on button "Save & Close" at bounding box center [1101, 745] width 111 height 34
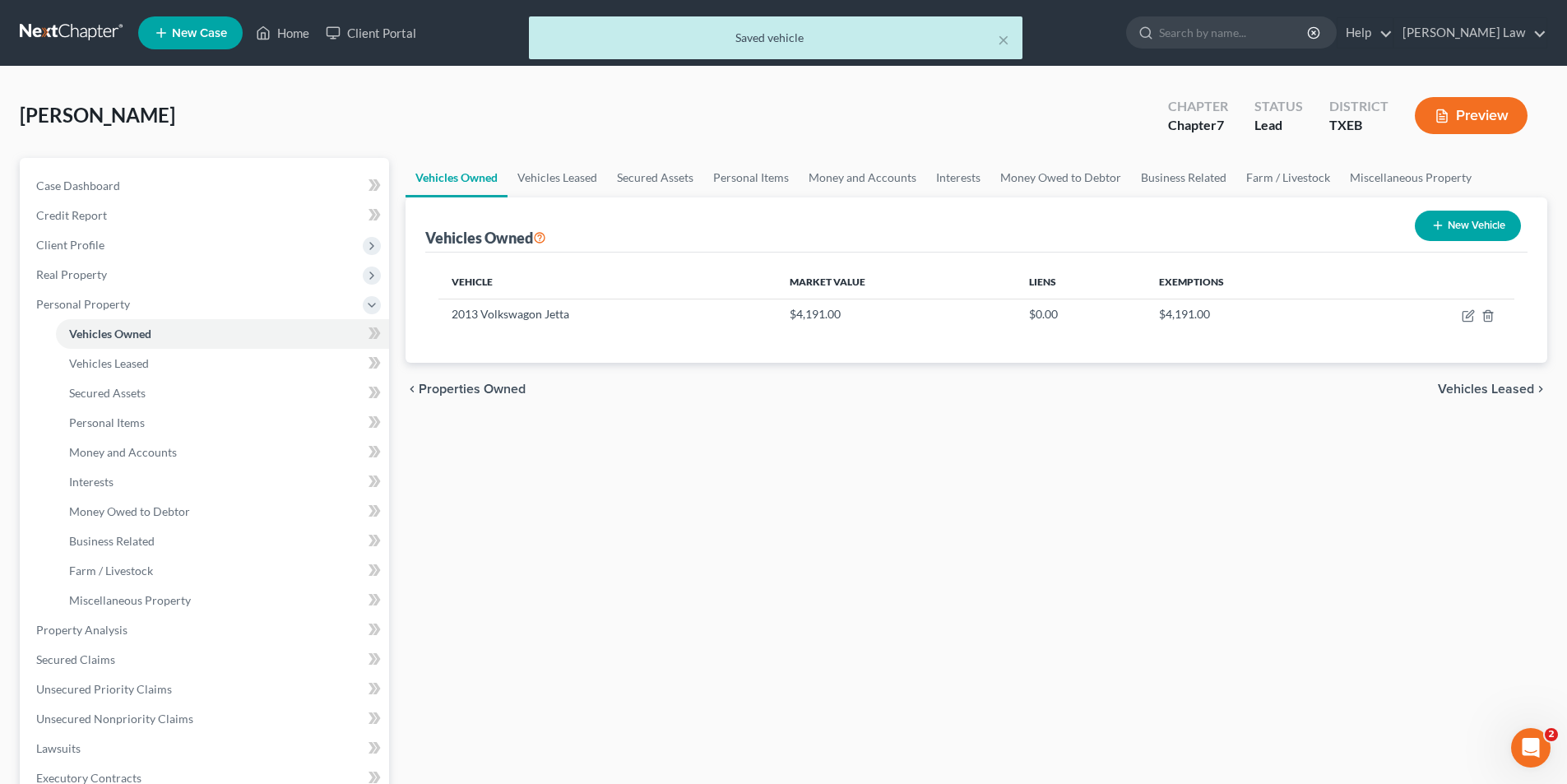
click at [1481, 214] on button "New Vehicle" at bounding box center [1467, 226] width 106 height 31
select select "0"
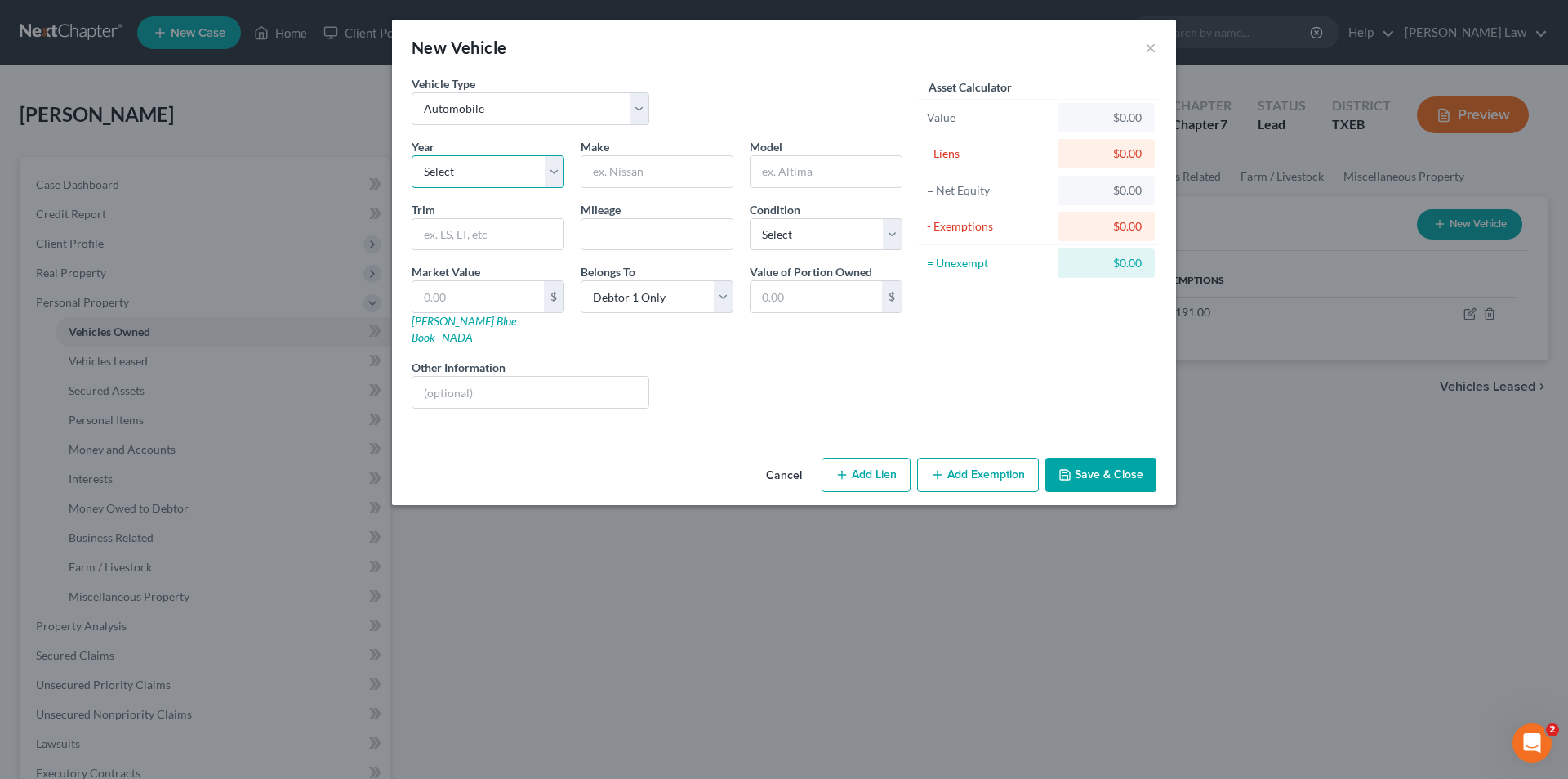
click at [500, 173] on select "Select 2026 2025 2024 2023 2022 2021 2020 2019 2018 2017 2016 2015 2014 2013 20…" at bounding box center [488, 172] width 153 height 32
select select "19"
click at [411, 155] on select "Select 2026 2025 2024 2023 2022 2021 2020 2019 2018 2017 2016 2015 2014 2013 20…" at bounding box center [488, 172] width 153 height 32
click at [626, 163] on input "text" at bounding box center [656, 172] width 151 height 31
type input "Honda"
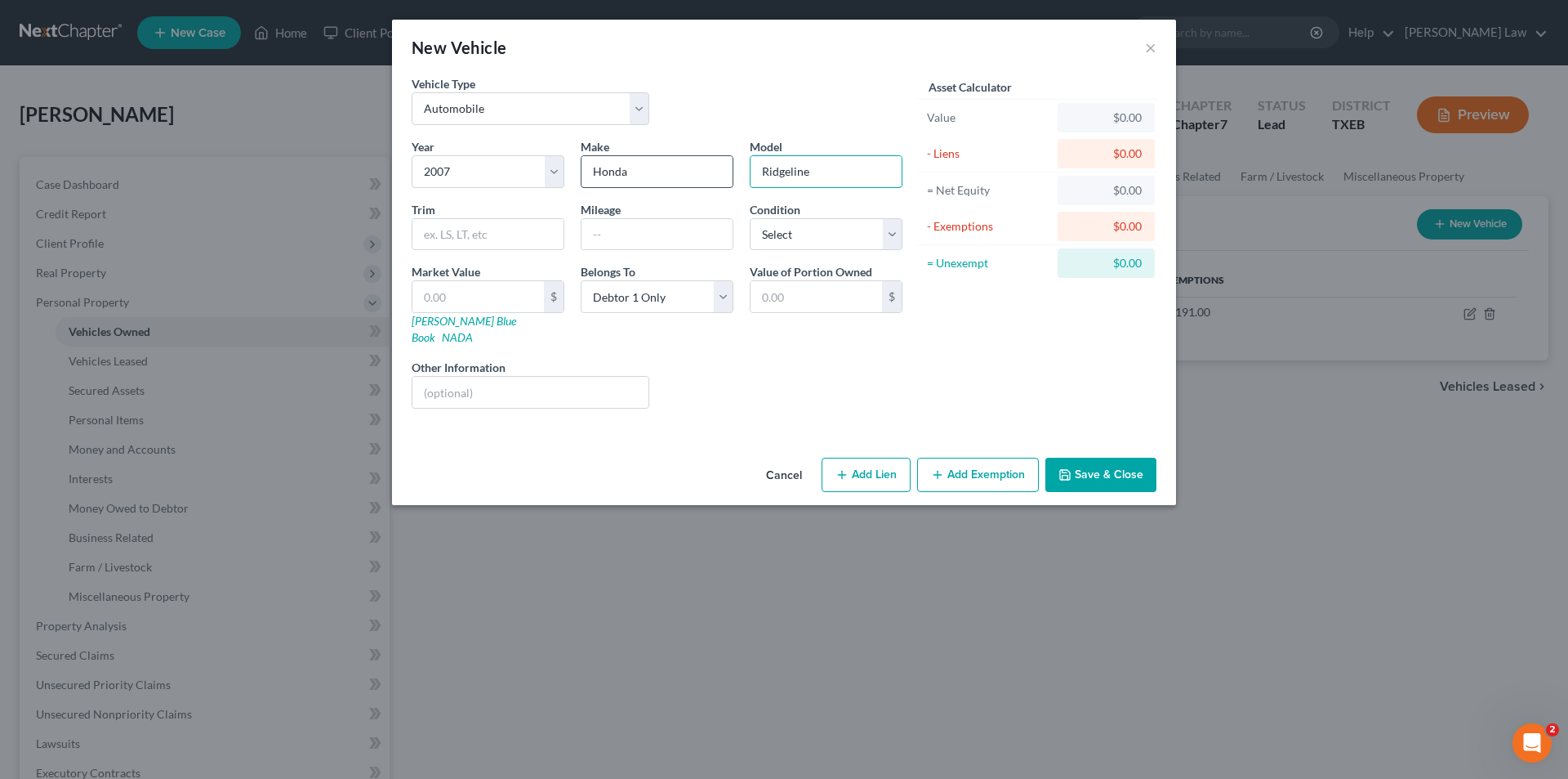
type input "Ridgeline"
type input "4"
type input "195000"
drag, startPoint x: 807, startPoint y: 235, endPoint x: 791, endPoint y: 248, distance: 20.6
click at [807, 235] on select "Select Excellent Very Good Good Fair Poor" at bounding box center [826, 235] width 153 height 32
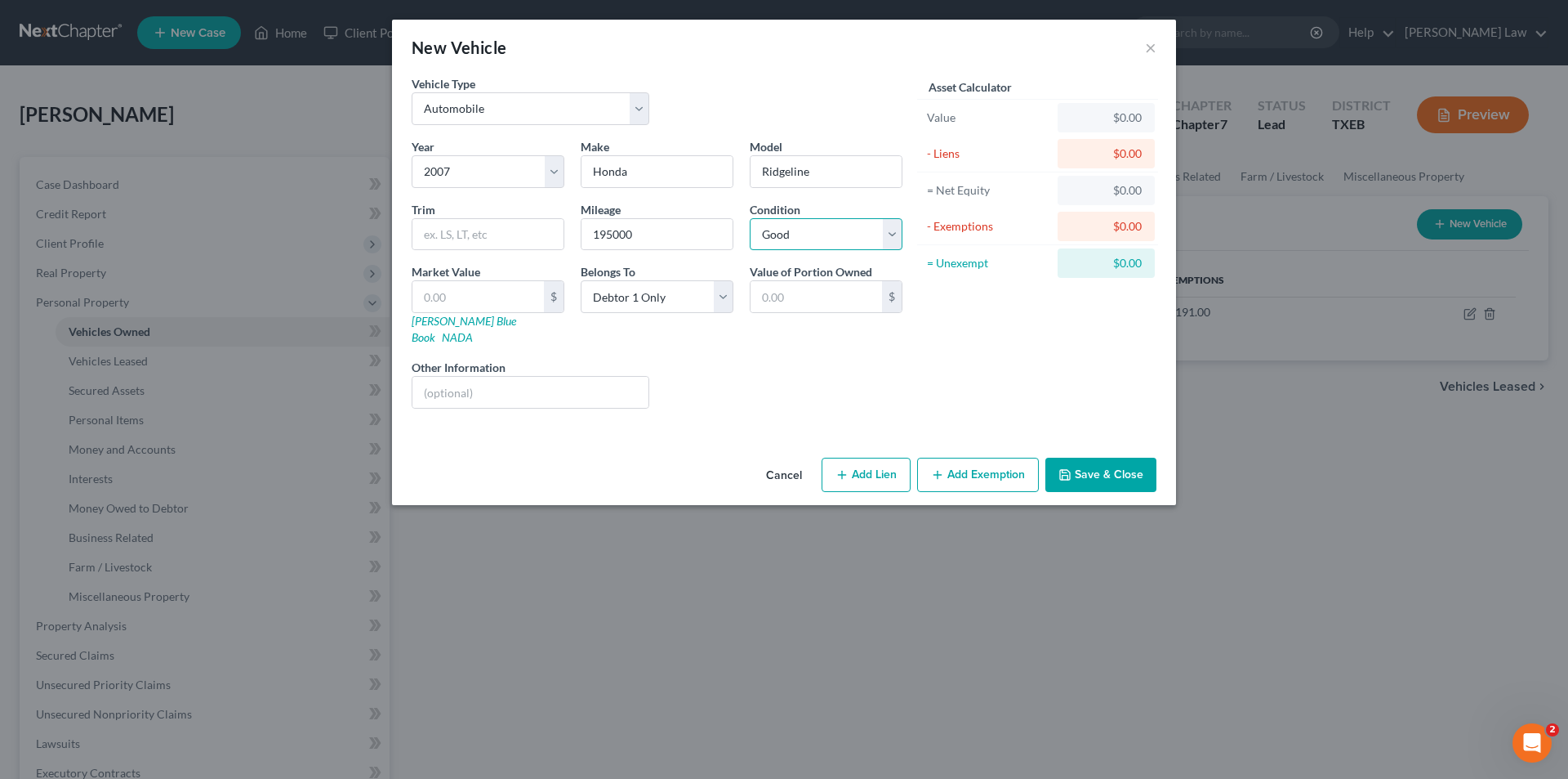
select select "3"
click at [750, 218] on select "Select Excellent Very Good Good Fair Poor" at bounding box center [826, 235] width 153 height 32
click at [461, 288] on input "text" at bounding box center [478, 297] width 131 height 31
type input "1"
type input "1.00"
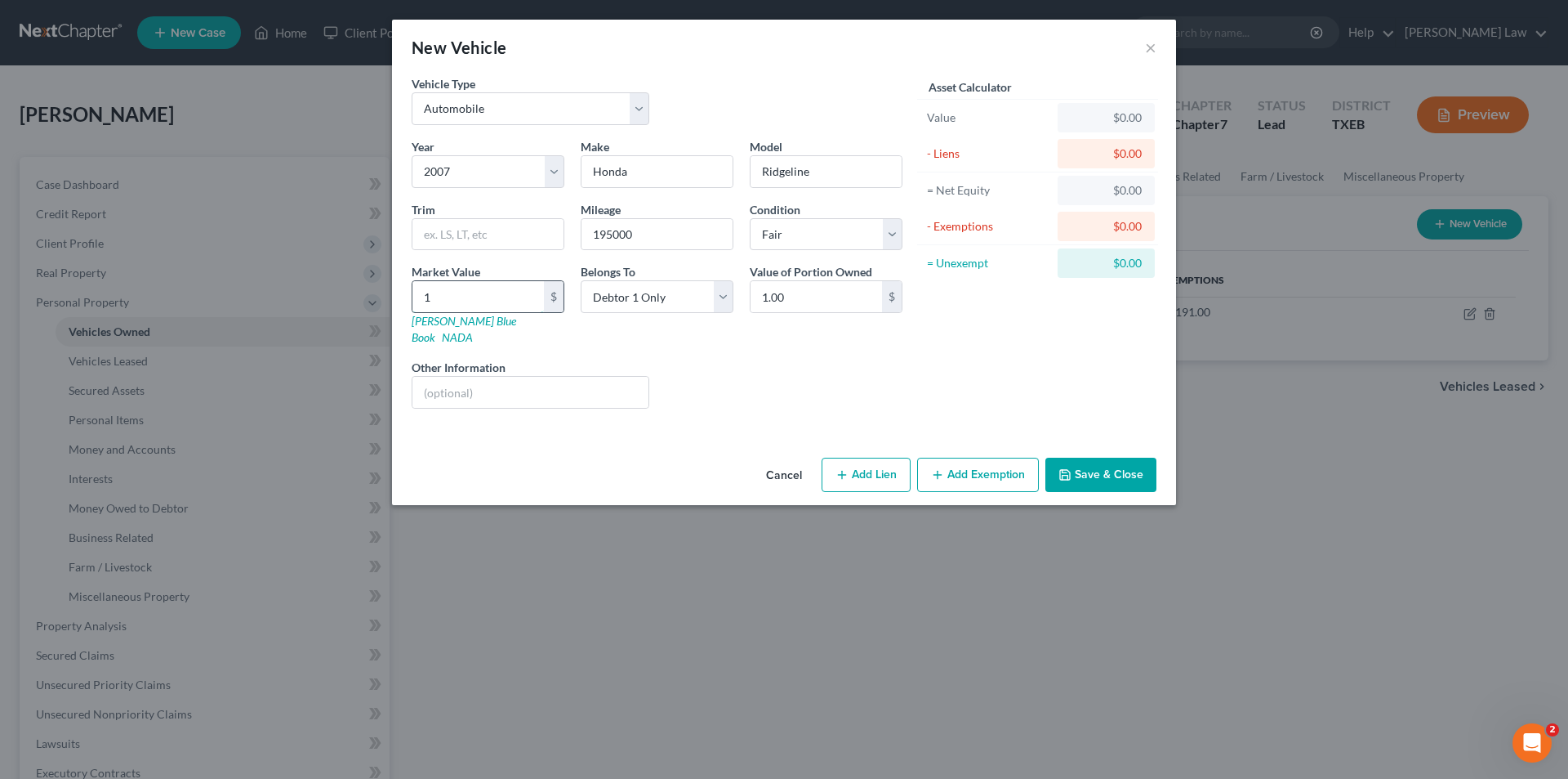
type input "18"
type input "18.00"
type input "181"
type input "181.00"
type input "18"
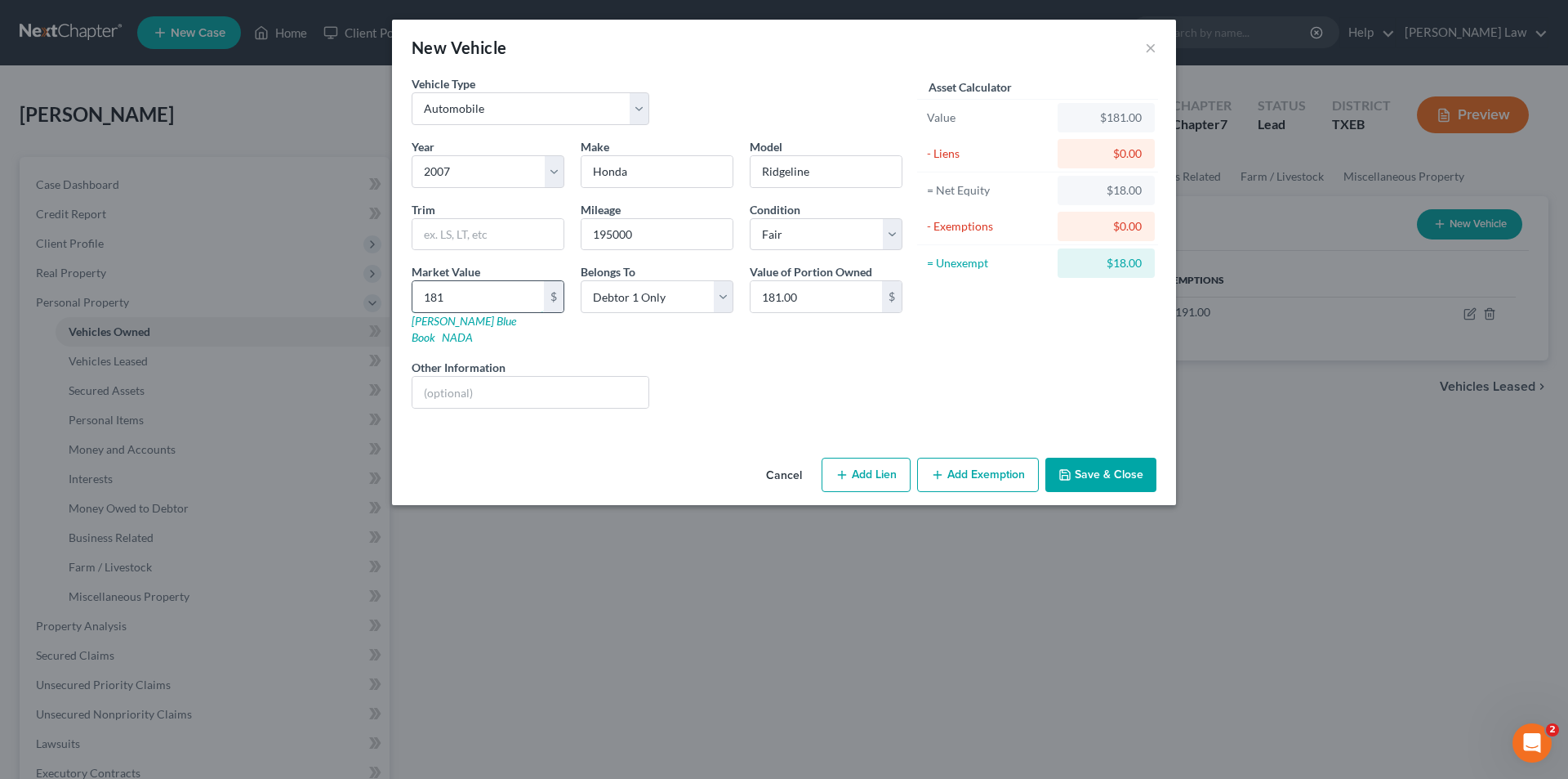
type input "18.00"
type input "1"
type input "1.00"
type input "4"
type input "4.00"
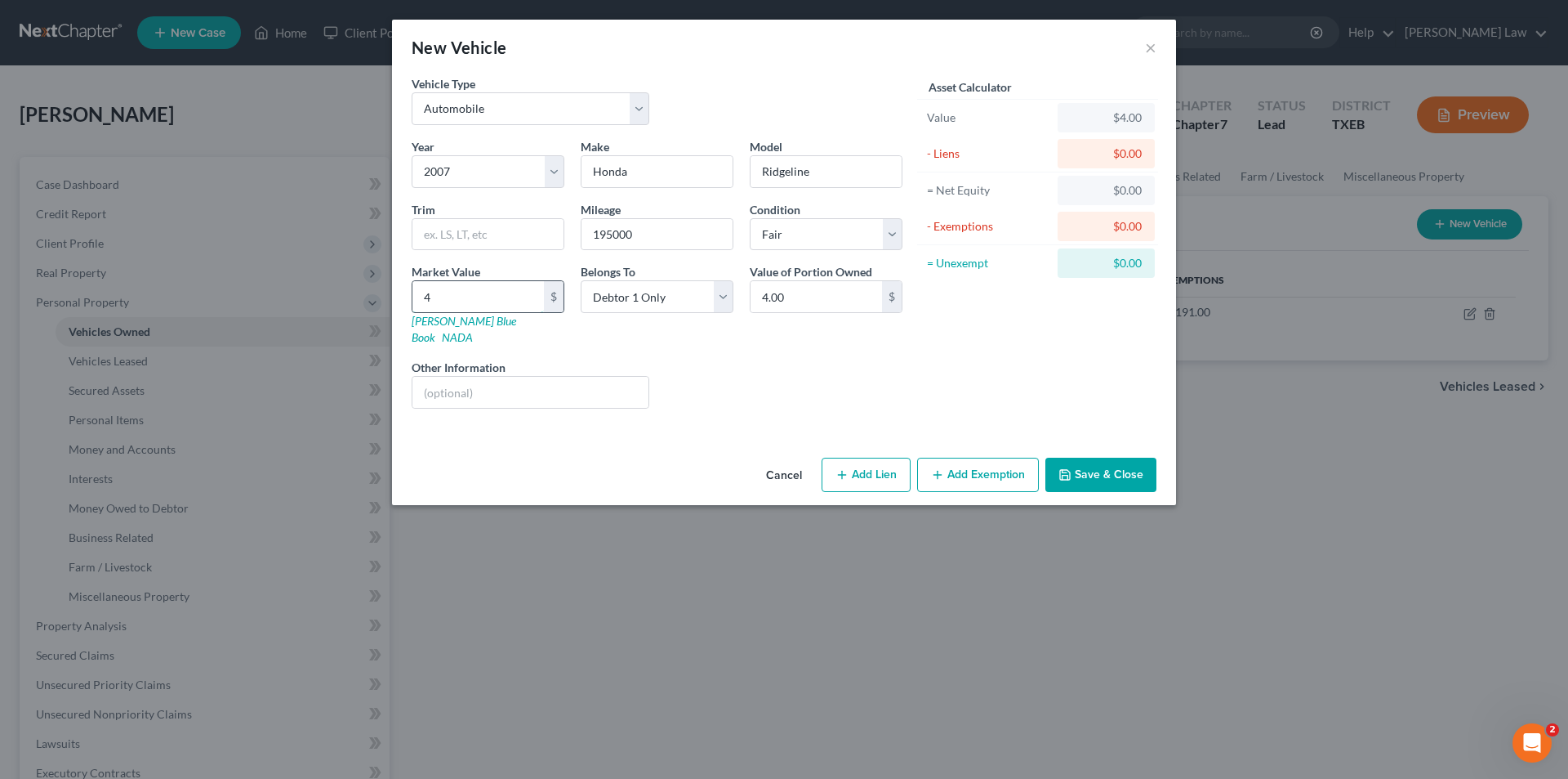
type input "42"
type input "42.00"
type input "429"
type input "429.00"
type input "42952"
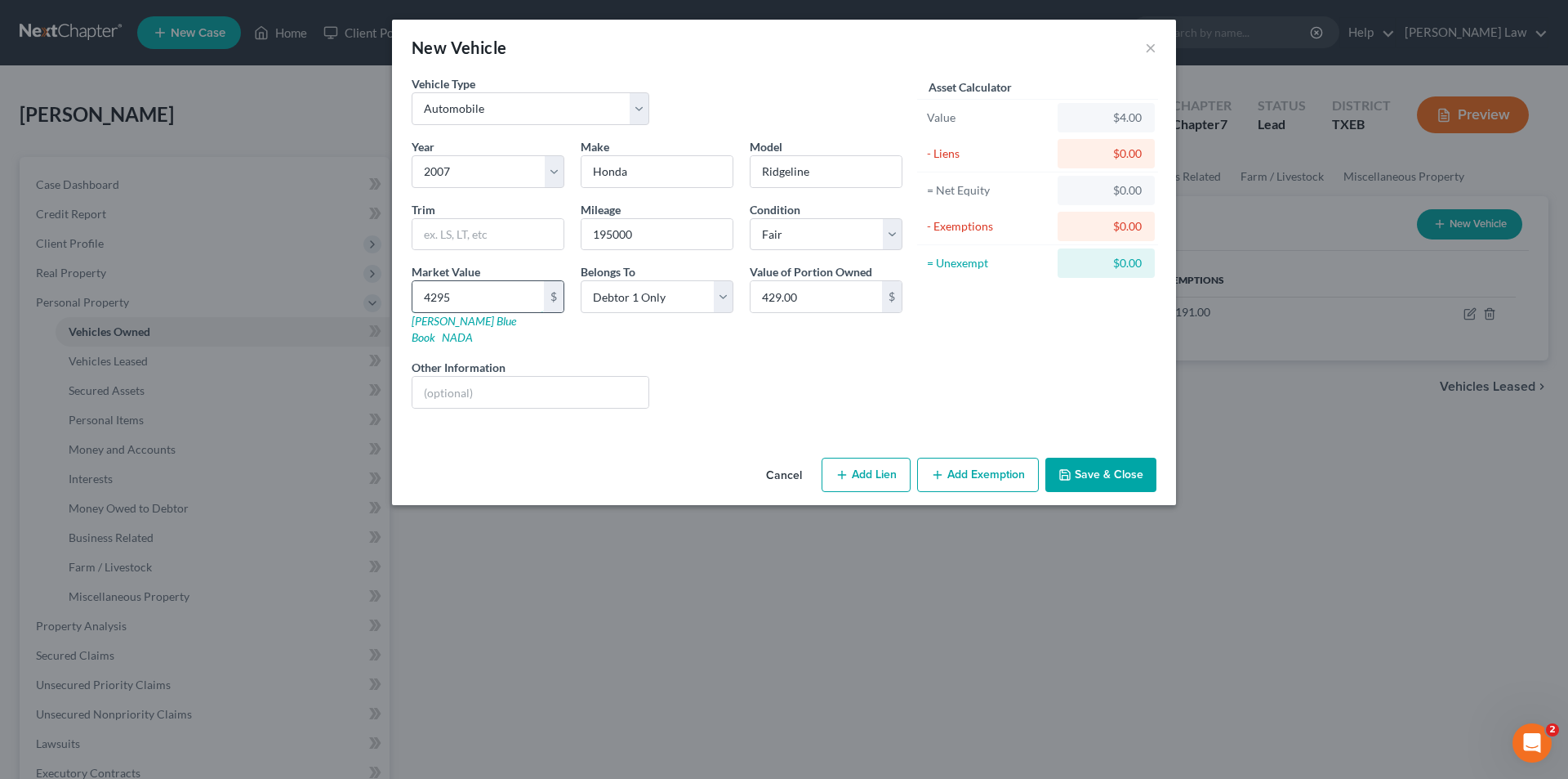
type input "42,952.00"
type input "42,95"
type input "4,295.00"
type input "4,29"
type input "429.00"
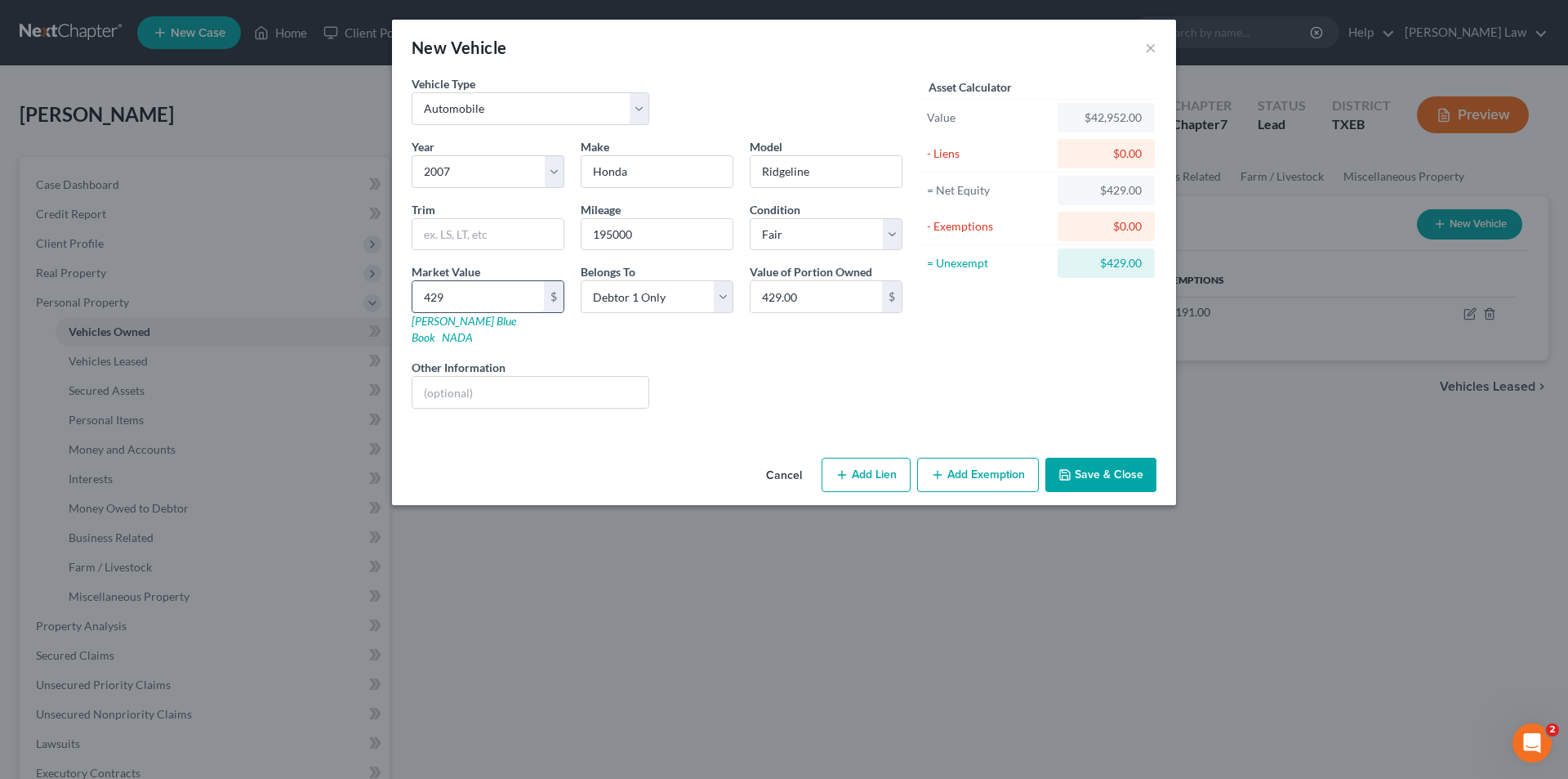
type input "42"
type input "42.00"
type input "429"
type input "429.00"
type input "4292"
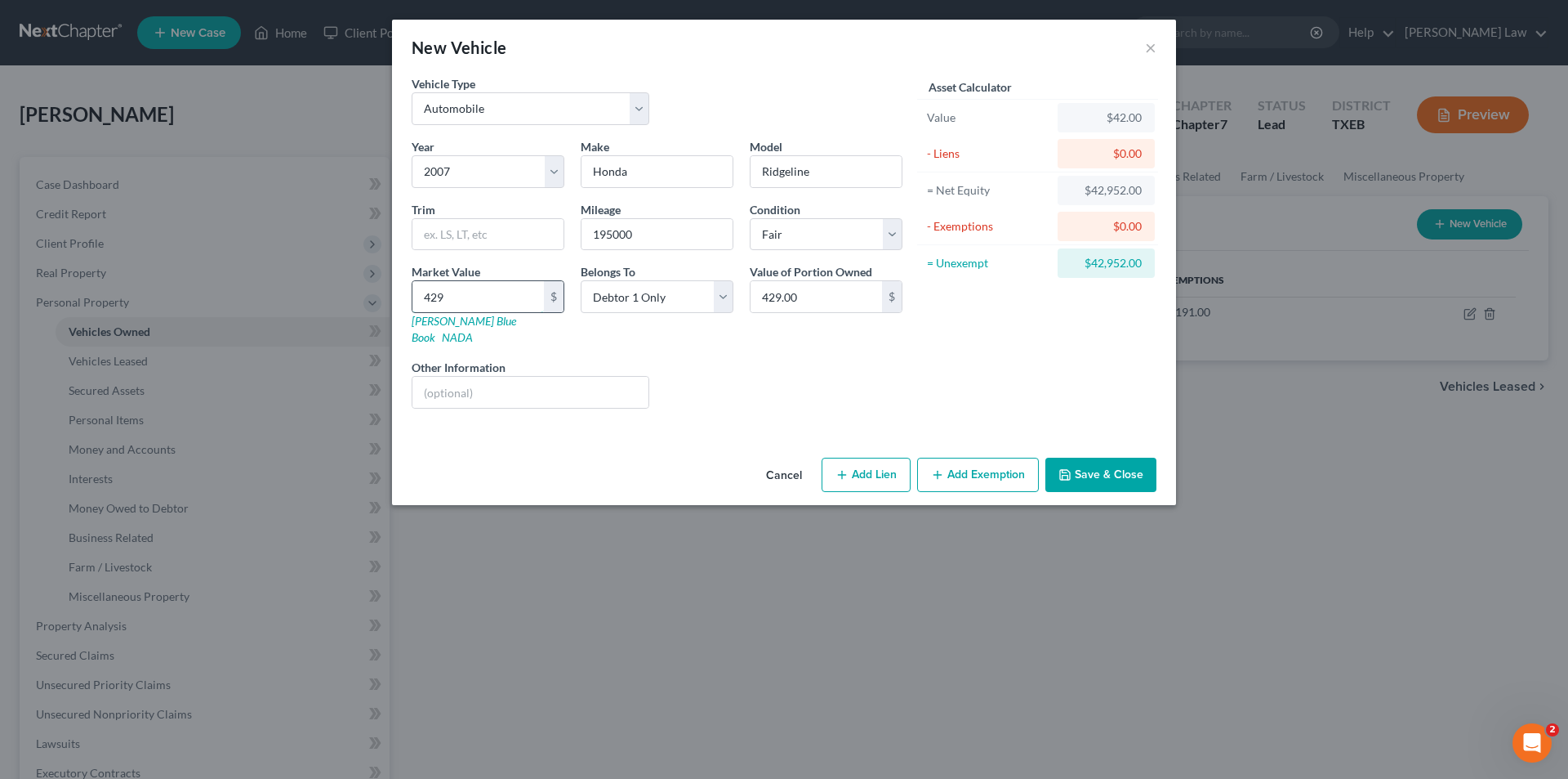
type input "4,292.00"
click at [608, 307] on select "Select Debtor 1 Only Debtor 2 Only Debtor 1 And Debtor 2 Only At Least One Of T…" at bounding box center [657, 297] width 153 height 32
select select "3"
click at [581, 280] on select "Select Debtor 1 Only Debtor 2 Only Debtor 1 And Debtor 2 Only At Least One Of T…" at bounding box center [657, 297] width 153 height 32
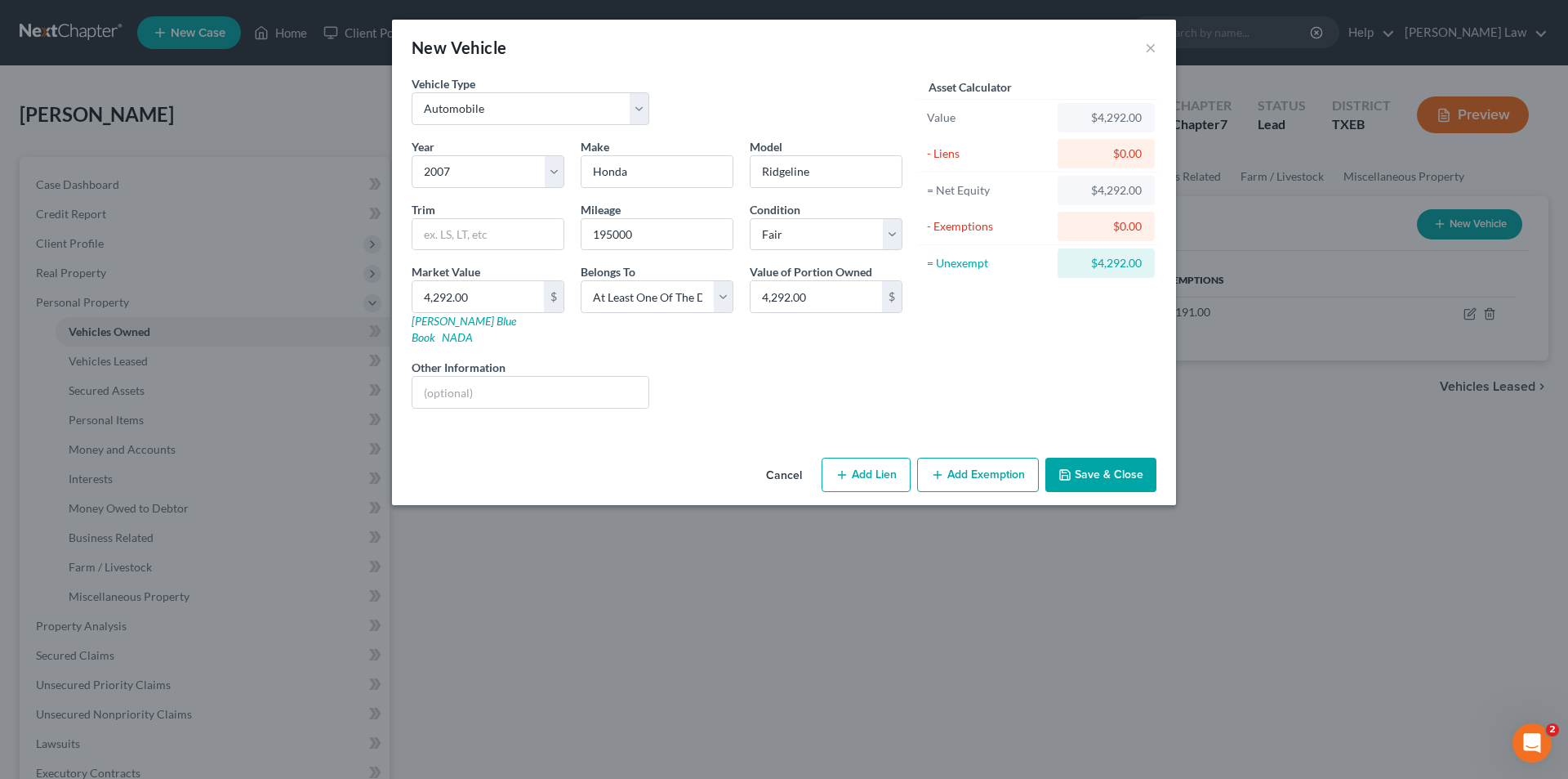
click at [974, 457] on button "Add Exemption" at bounding box center [977, 474] width 121 height 34
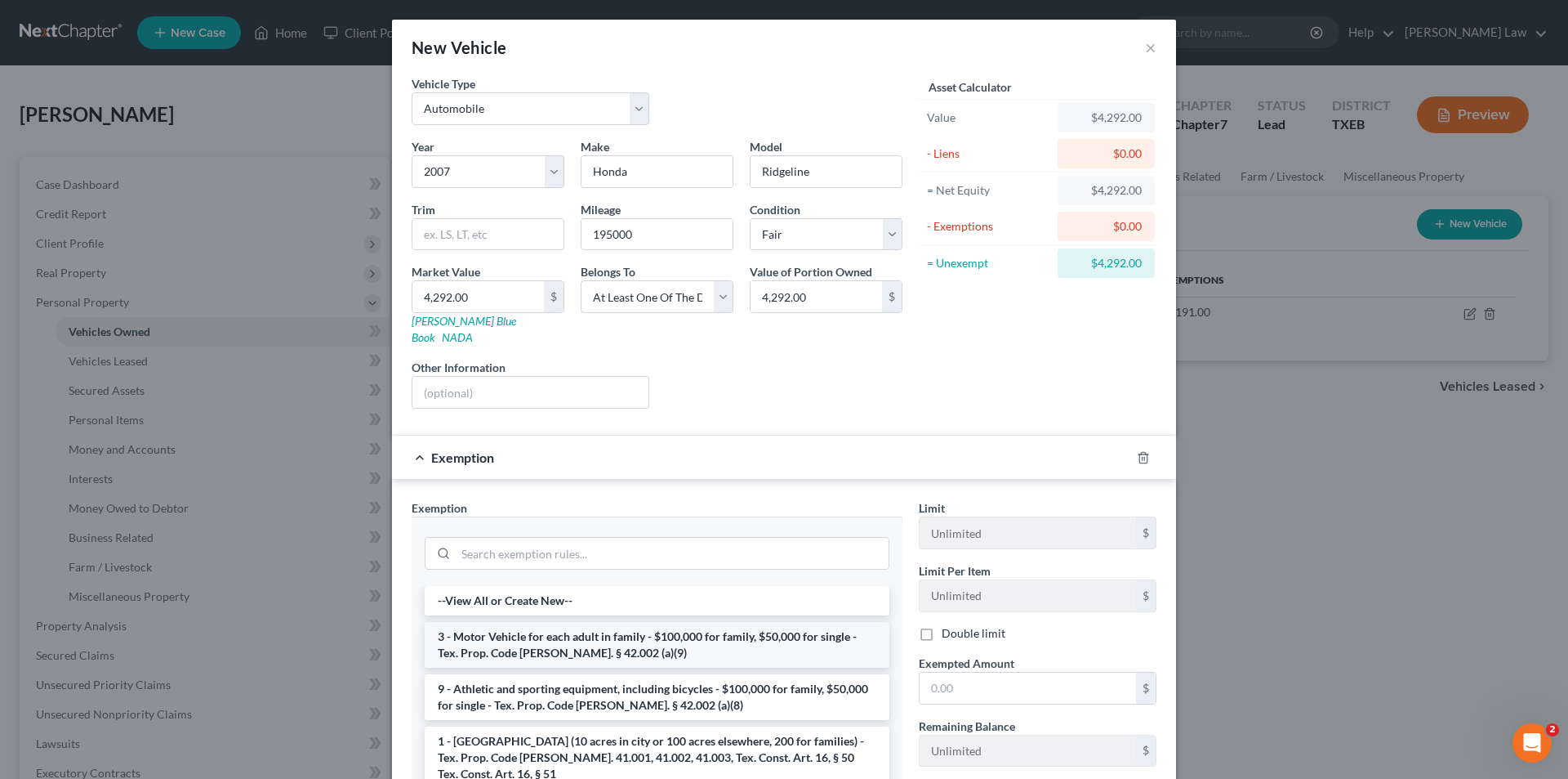
click at [533, 626] on li "3 - Motor Vehicle for each adult in family - $100,000 for family, $50,000 for s…" at bounding box center [656, 644] width 464 height 46
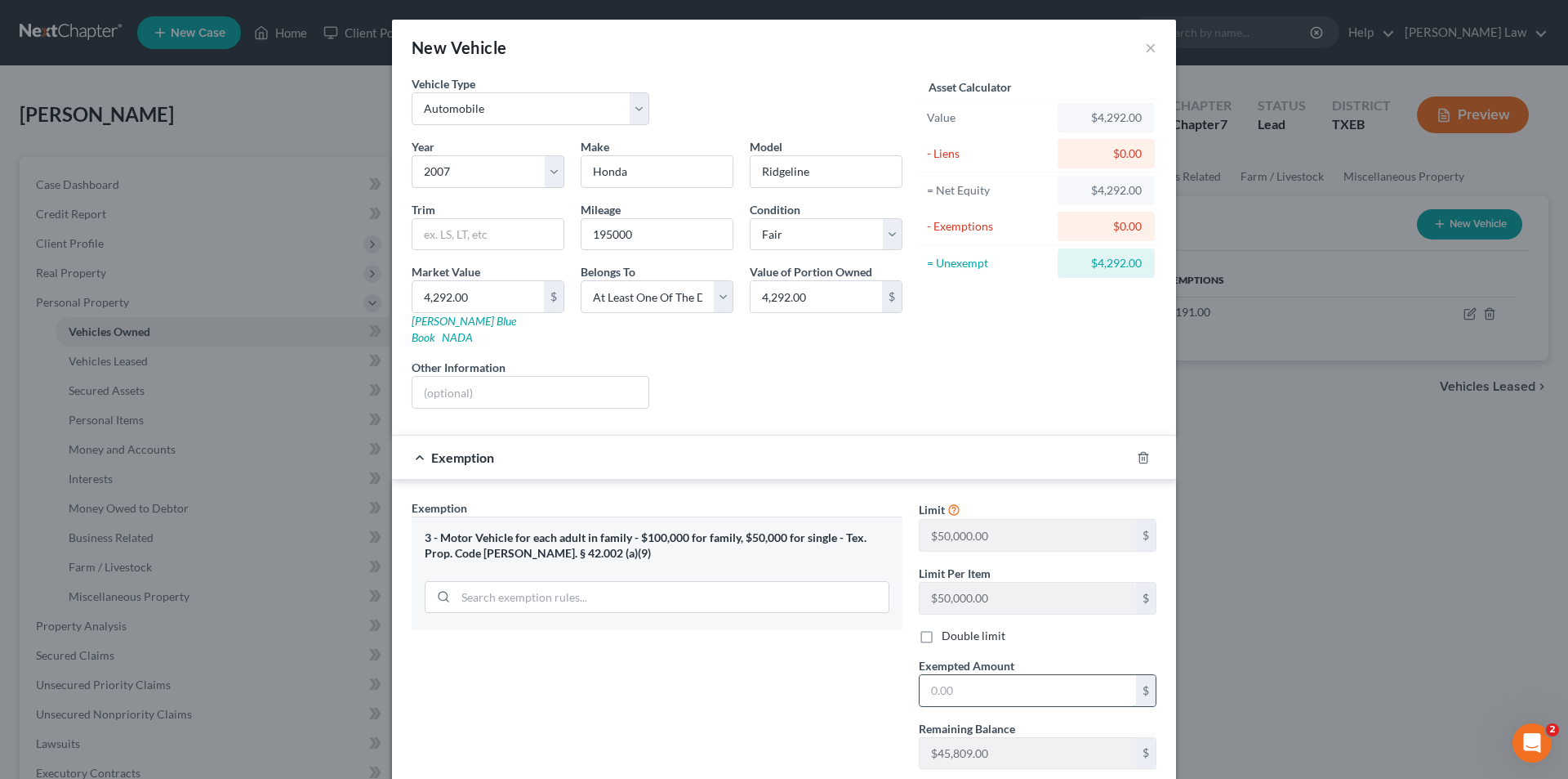
click at [947, 681] on input "text" at bounding box center [1027, 690] width 216 height 31
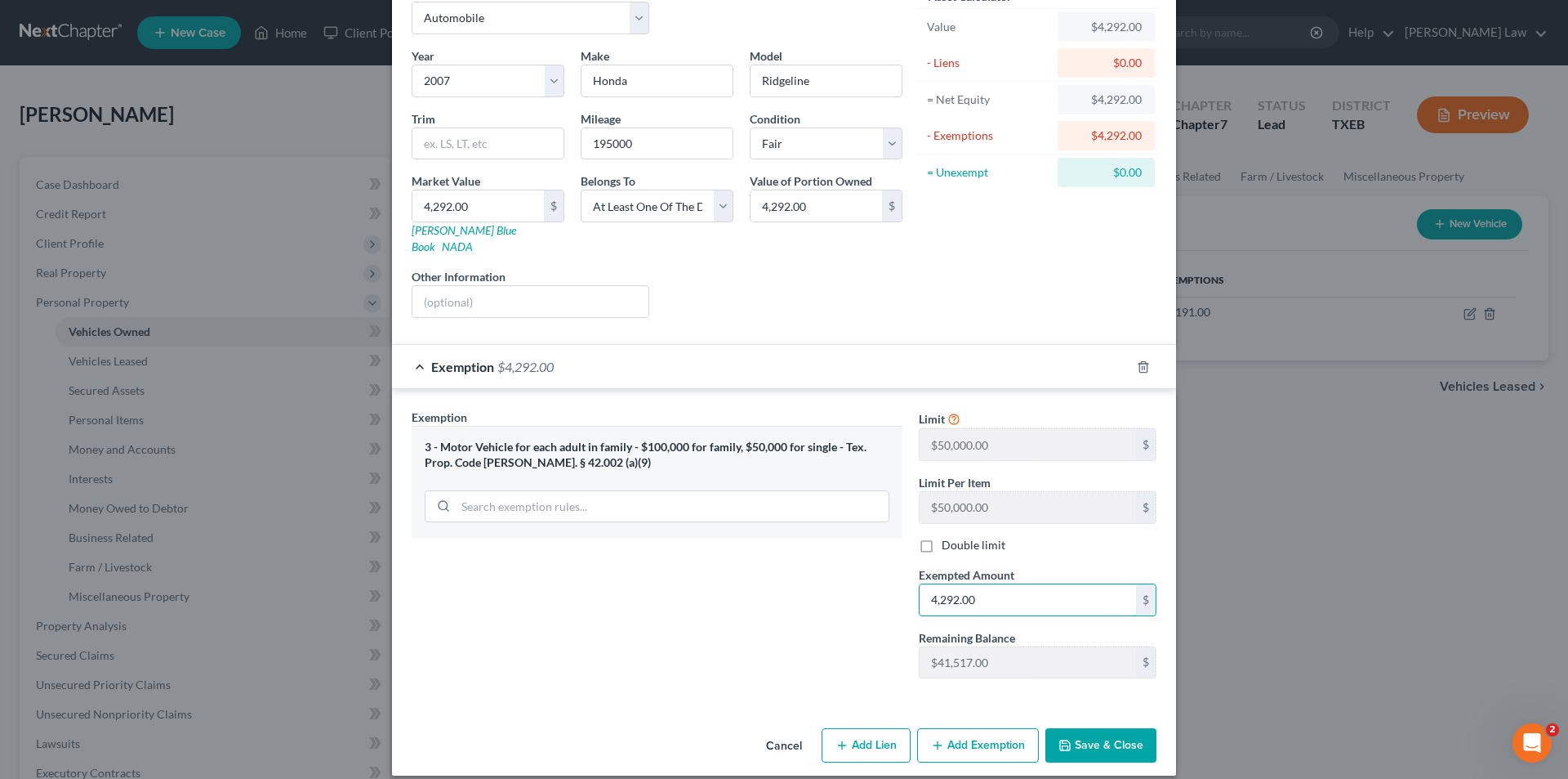
type input "4,292.00"
click at [1104, 731] on button "Save & Close" at bounding box center [1101, 745] width 111 height 34
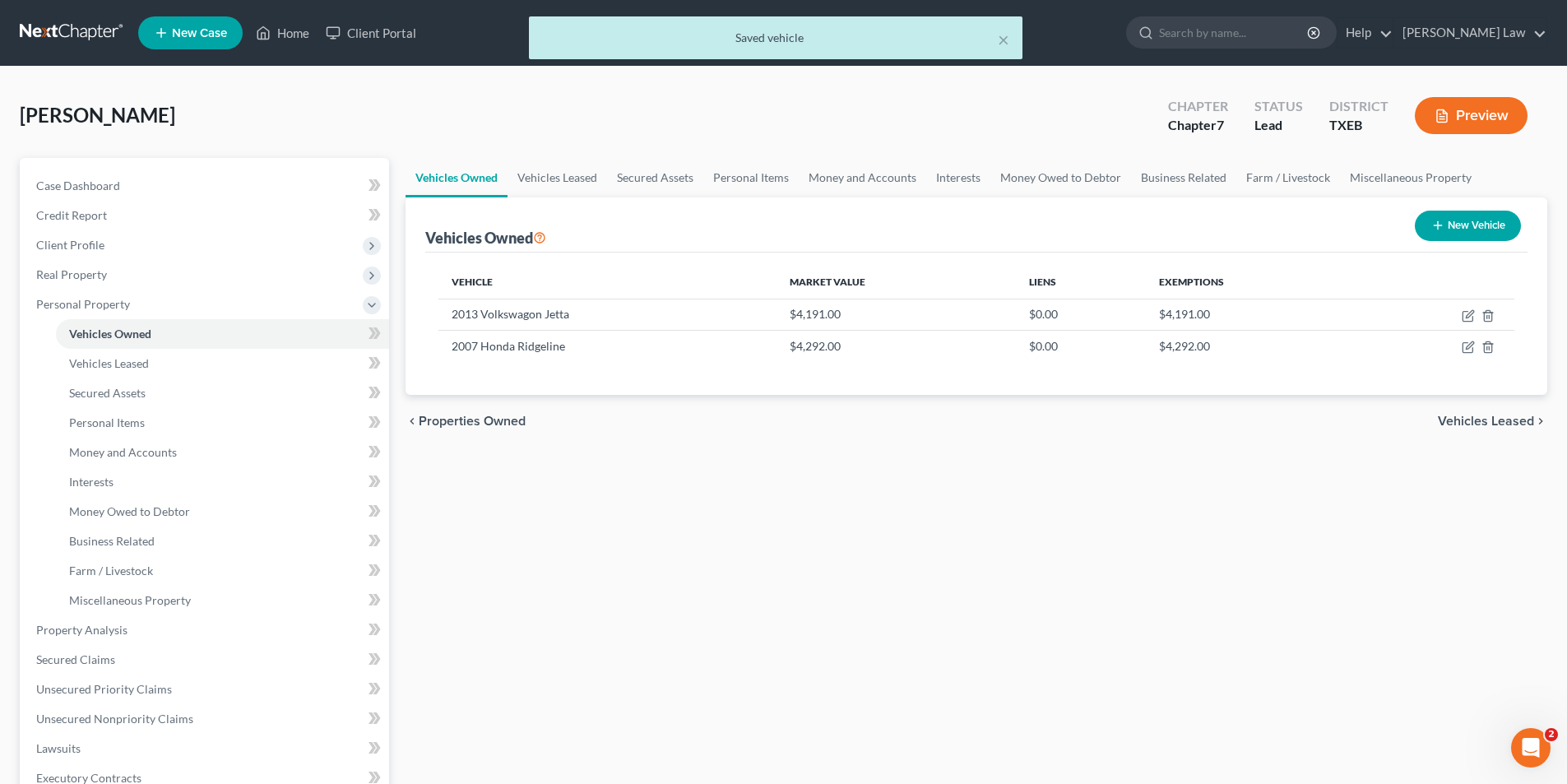
click at [1441, 226] on icon "button" at bounding box center [1438, 225] width 14 height 14
select select "0"
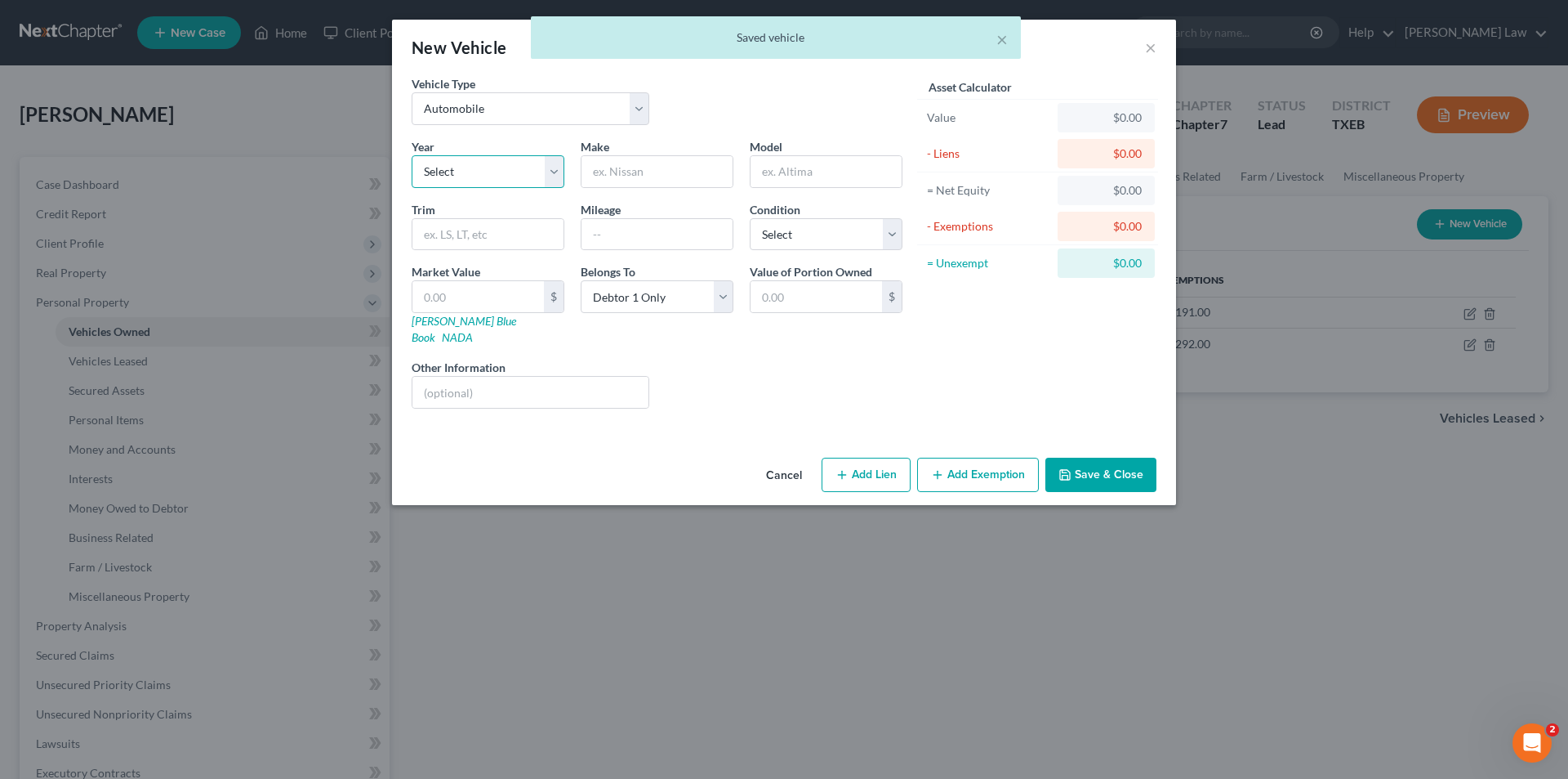
drag, startPoint x: 464, startPoint y: 175, endPoint x: 466, endPoint y: 187, distance: 12.2
click at [464, 175] on select "Select 2026 2025 2024 2023 2022 2021 2020 2019 2018 2017 2016 2015 2014 2013 20…" at bounding box center [488, 172] width 153 height 32
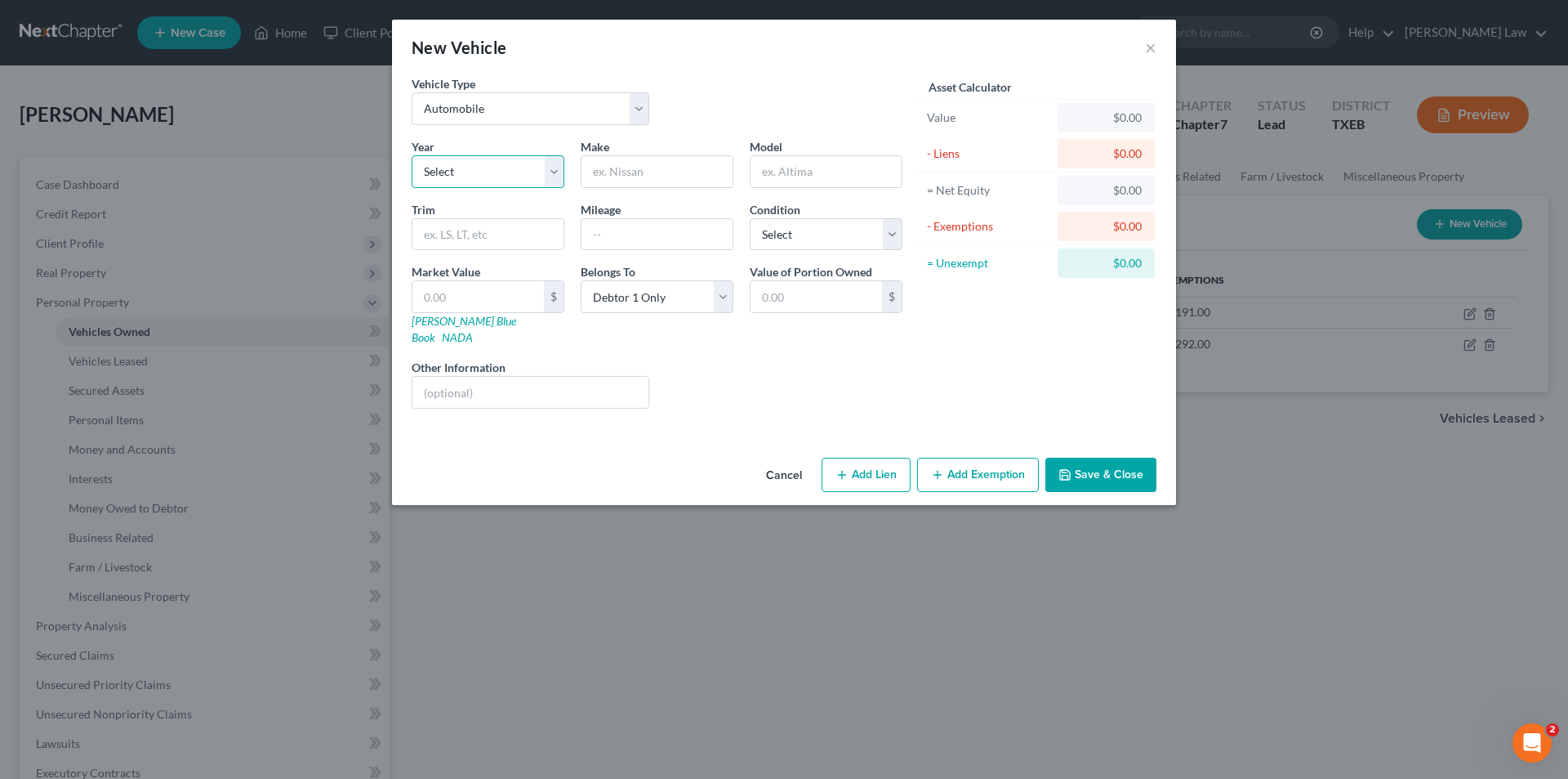
select select "11"
click at [411, 155] on select "Select 2026 2025 2024 2023 2022 2021 2020 2019 2018 2017 2016 2015 2014 2013 20…" at bounding box center [488, 172] width 153 height 32
click at [647, 173] on input "text" at bounding box center [656, 172] width 151 height 31
type input "Toyota"
type input "Rav 4"
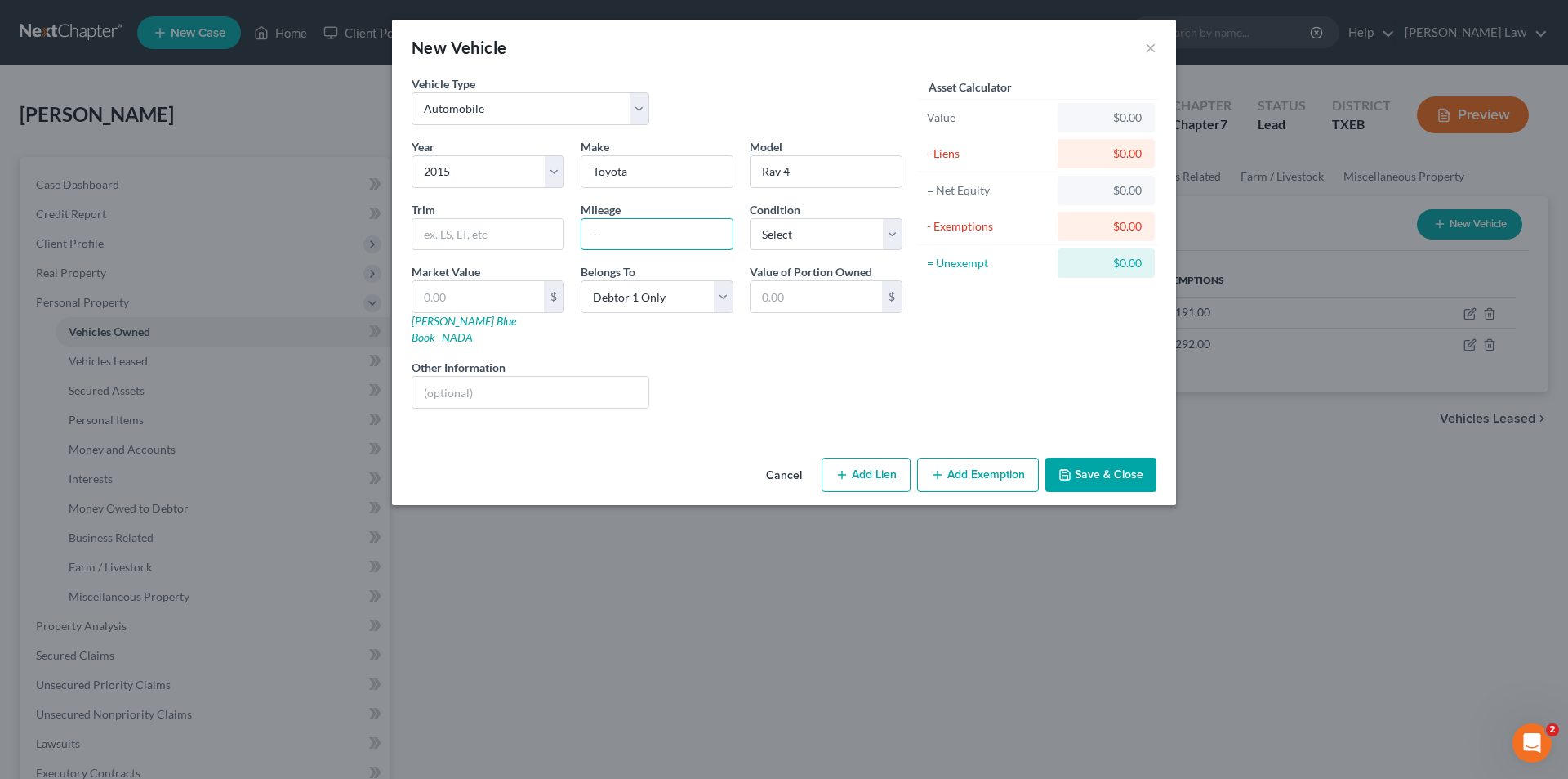
type input "1"
type input "13000"
select select "2"
type input "1"
type input "1.00"
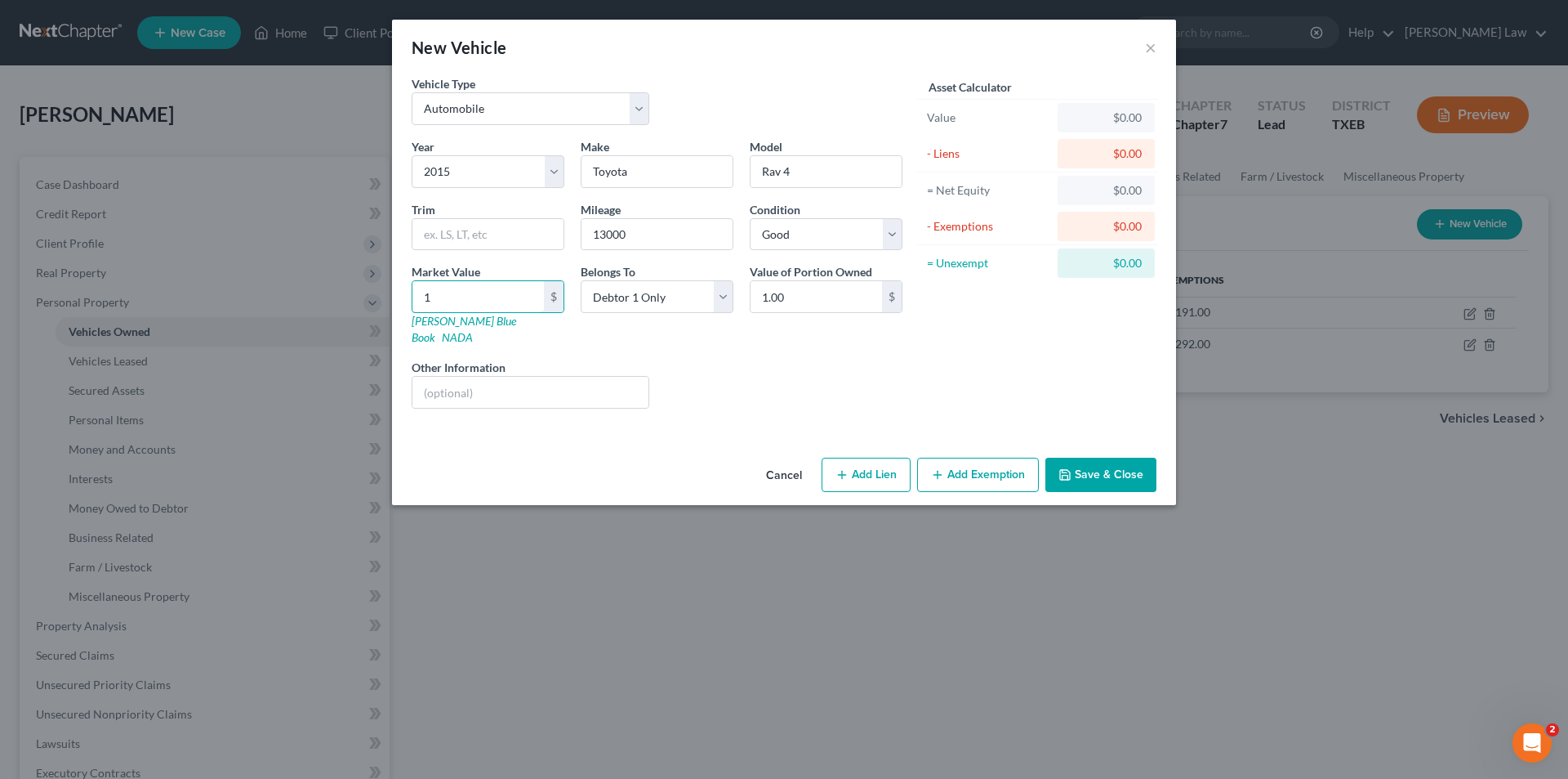
type input "16"
type input "16.00"
type input "163"
type input "163.00"
type input "1636"
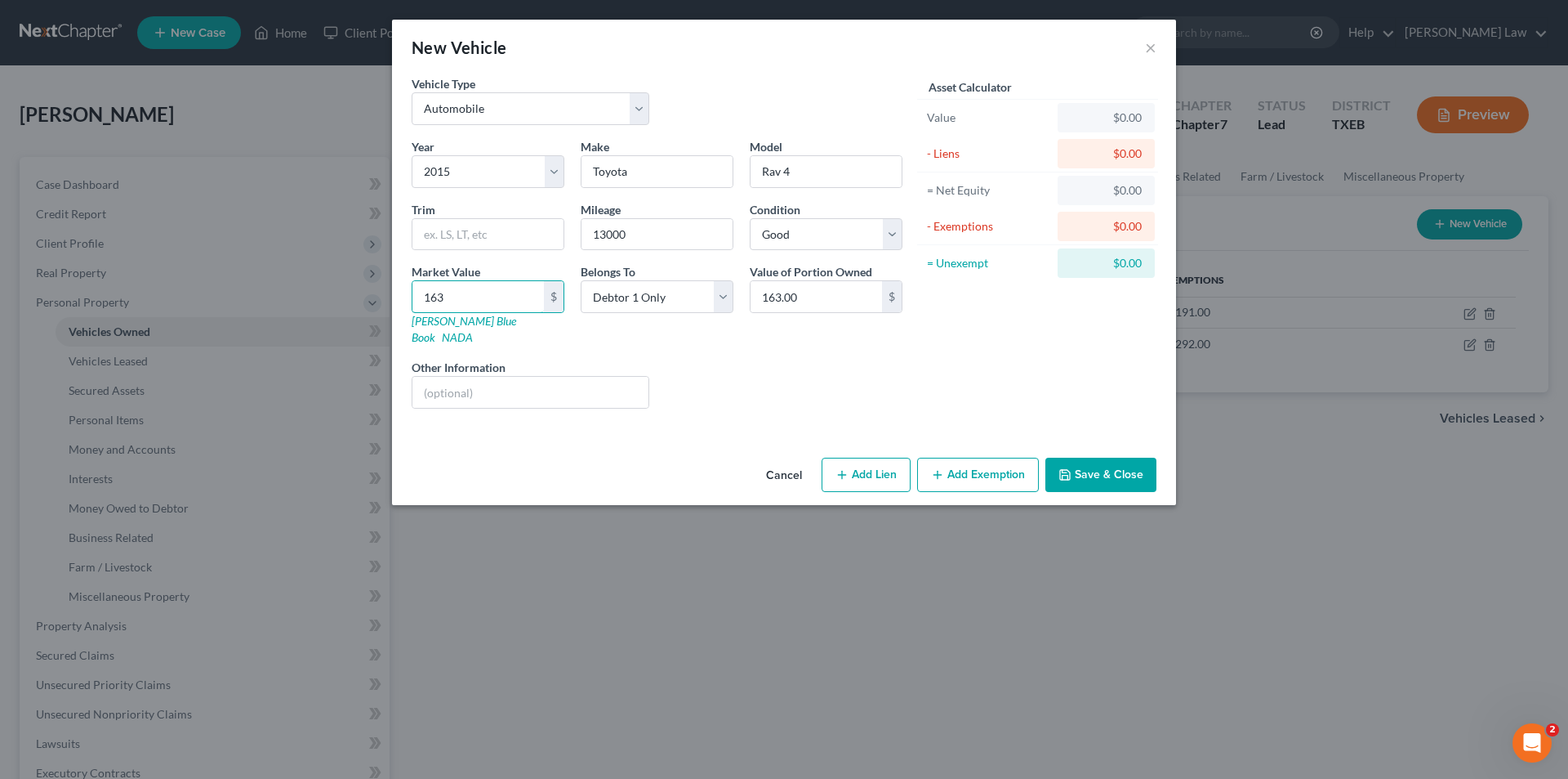
type input "1,636.00"
type input "1,63"
type input "163.00"
type input "16"
type input "16.00"
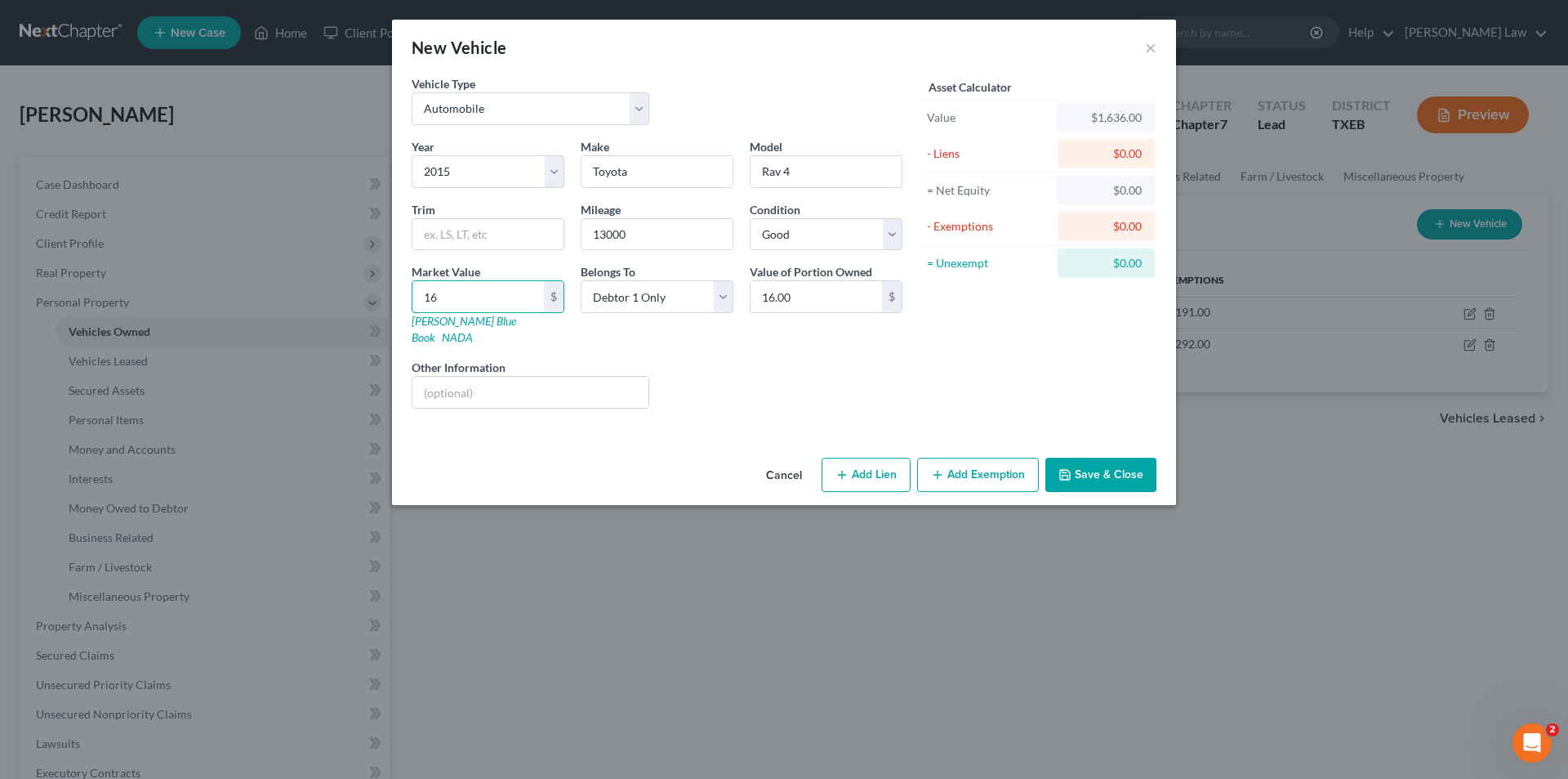
type input "1"
type input "1.00"
type input "1"
type input "1.00"
type input "16"
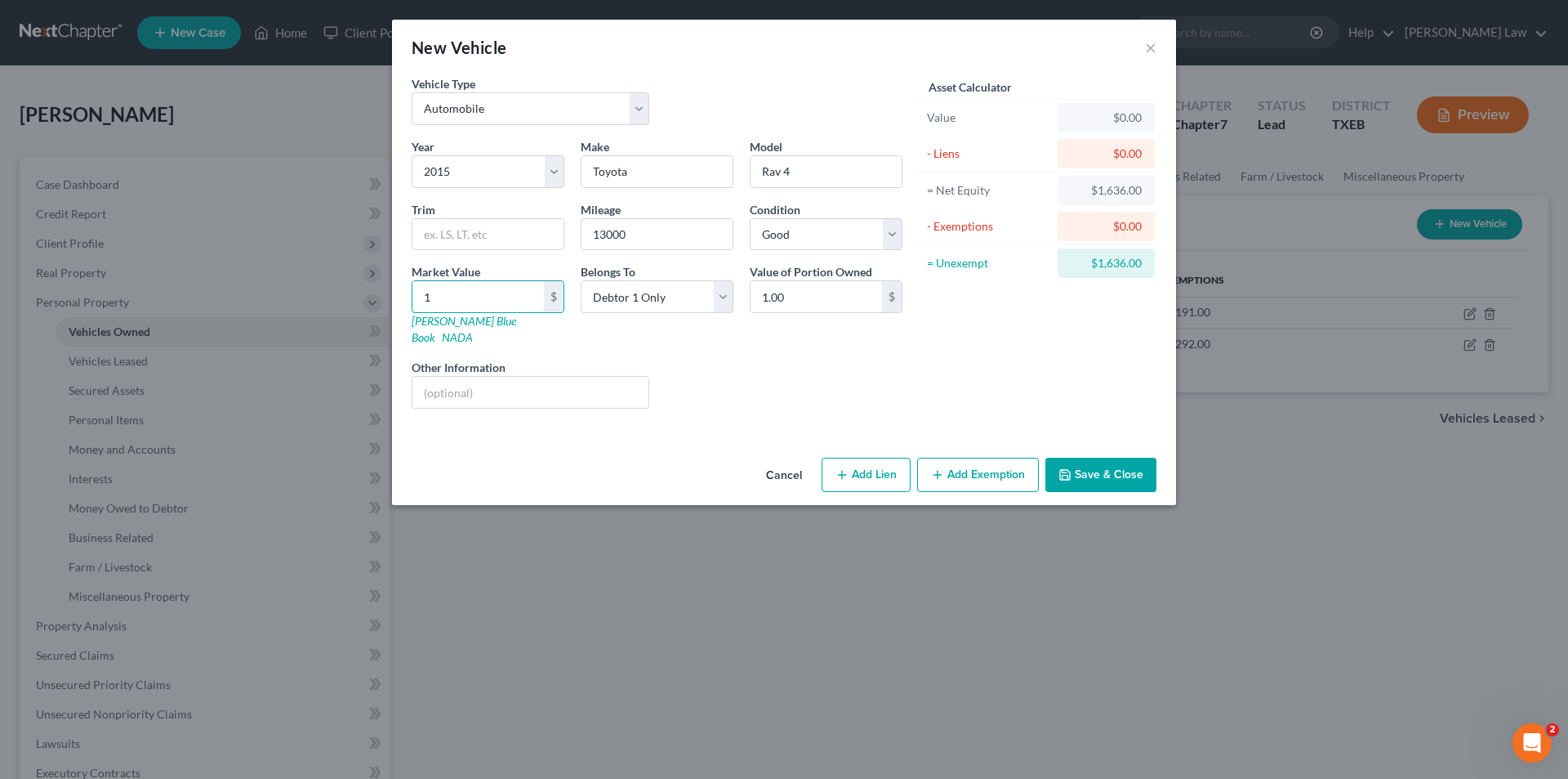
type input "16.00"
type input "163"
type input "163.00"
type input "1639"
type input "1,639.00"
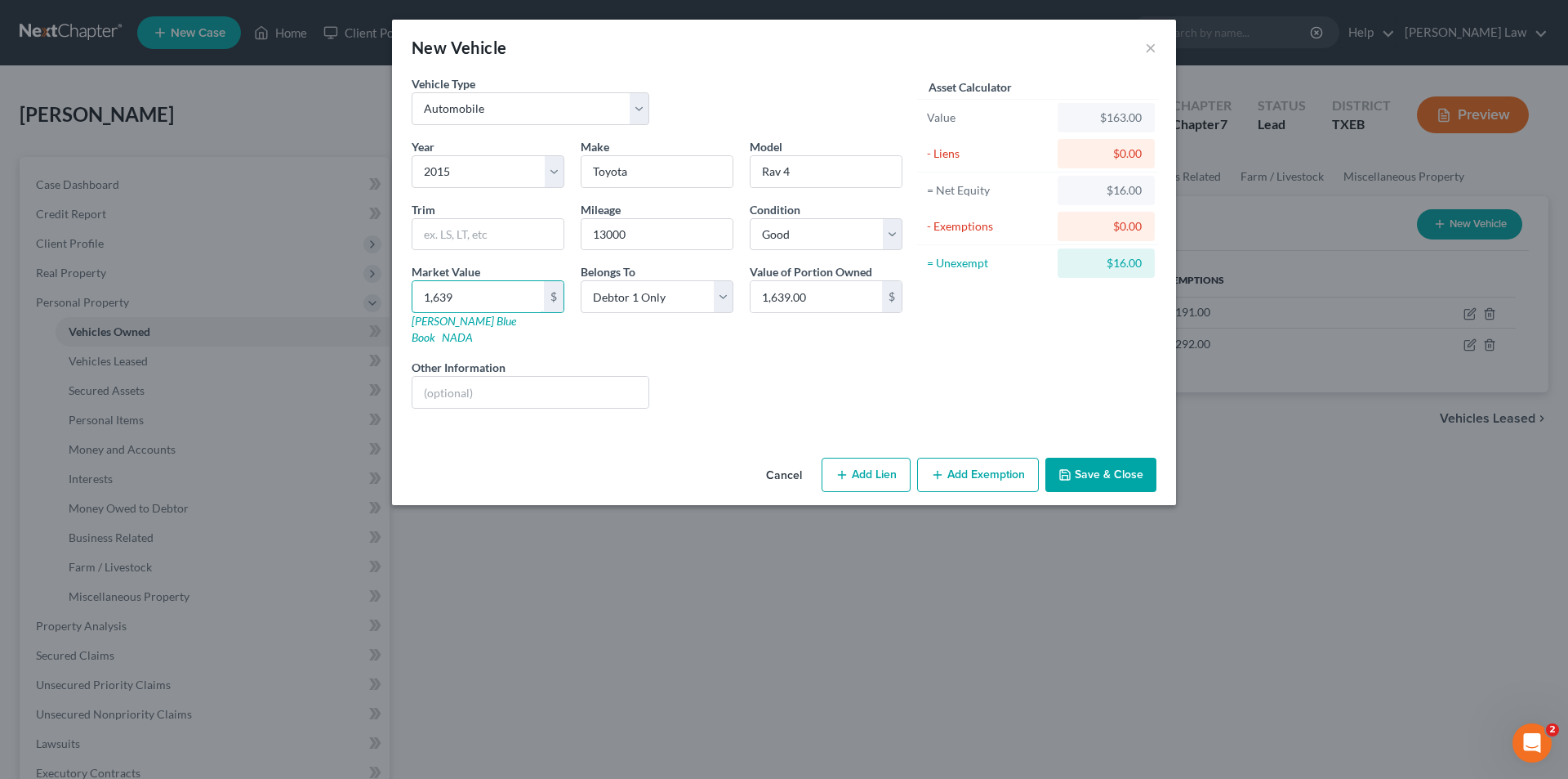
type input "1,6390"
type input "16,390.00"
click at [678, 295] on select "Select Debtor 1 Only Debtor 2 Only Debtor 1 And Debtor 2 Only At Least One Of T…" at bounding box center [657, 297] width 153 height 32
select select "1"
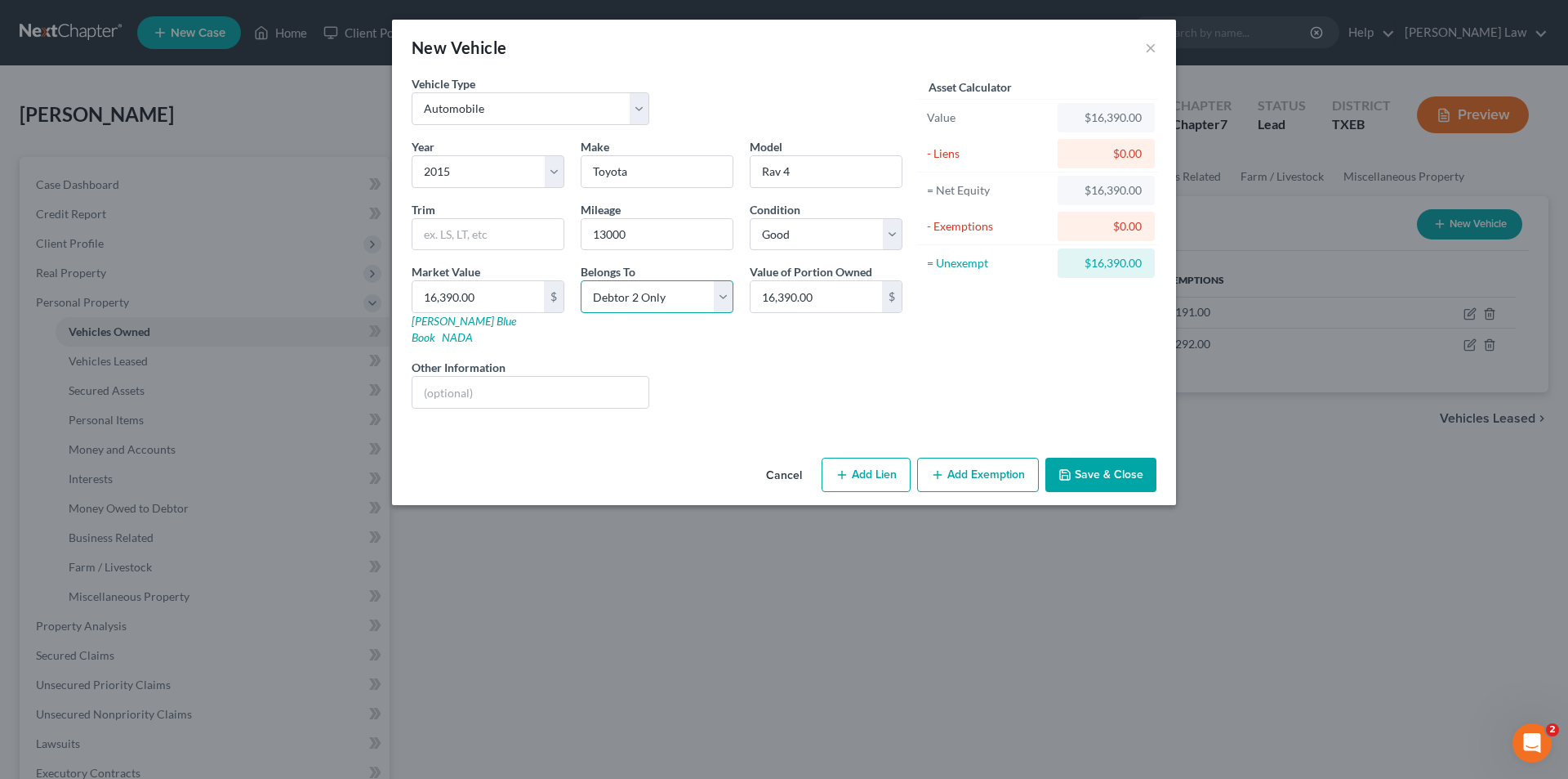
click at [581, 280] on select "Select Debtor 1 Only Debtor 2 Only Debtor 1 And Debtor 2 Only At Least One Of T…" at bounding box center [657, 297] width 153 height 32
click at [727, 359] on div "Liens Select" at bounding box center [784, 383] width 254 height 49
click at [961, 457] on button "Add Exemption" at bounding box center [977, 474] width 121 height 34
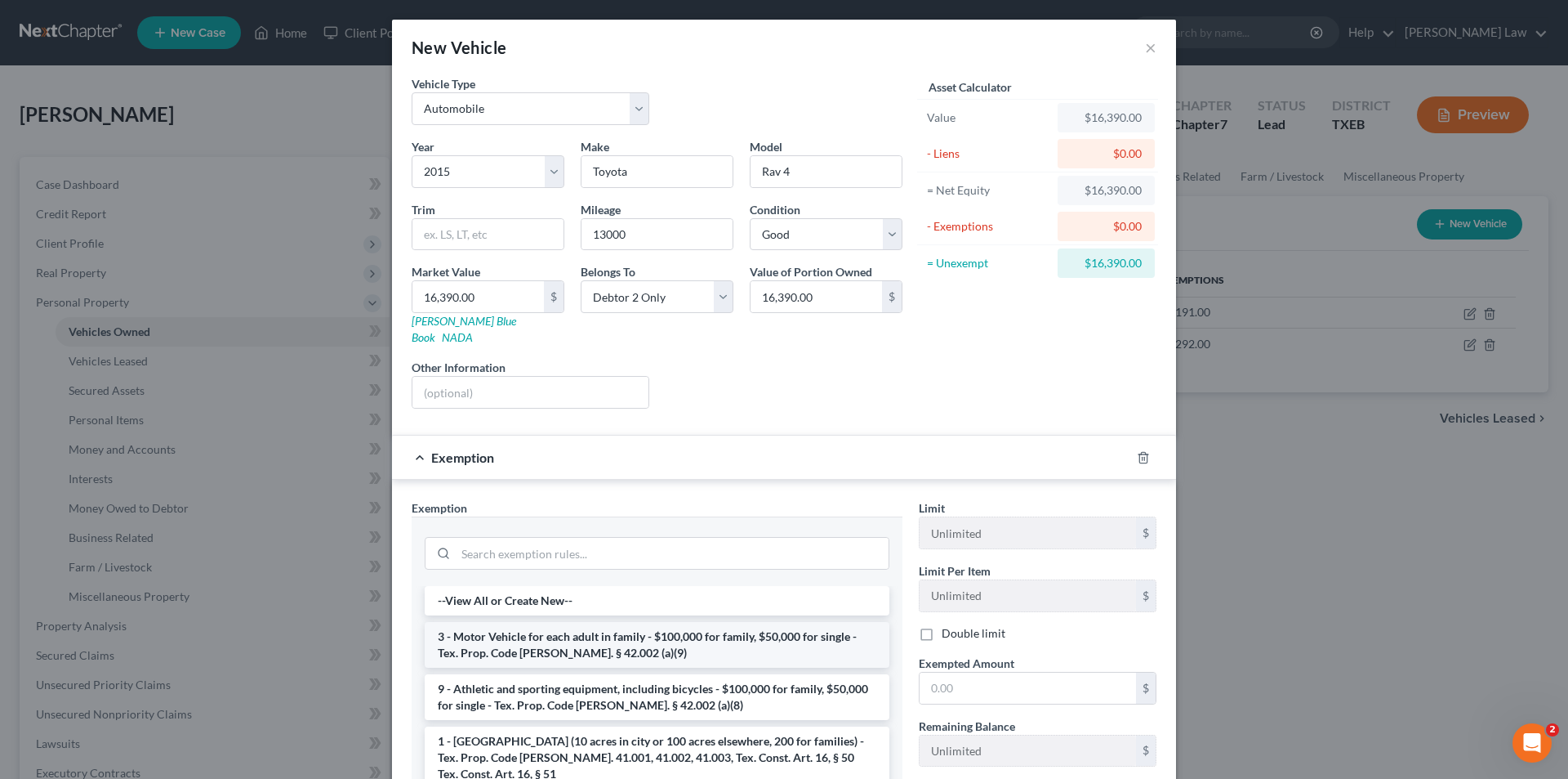
click at [645, 628] on li "3 - Motor Vehicle for each adult in family - $100,000 for family, $50,000 for s…" at bounding box center [656, 644] width 464 height 46
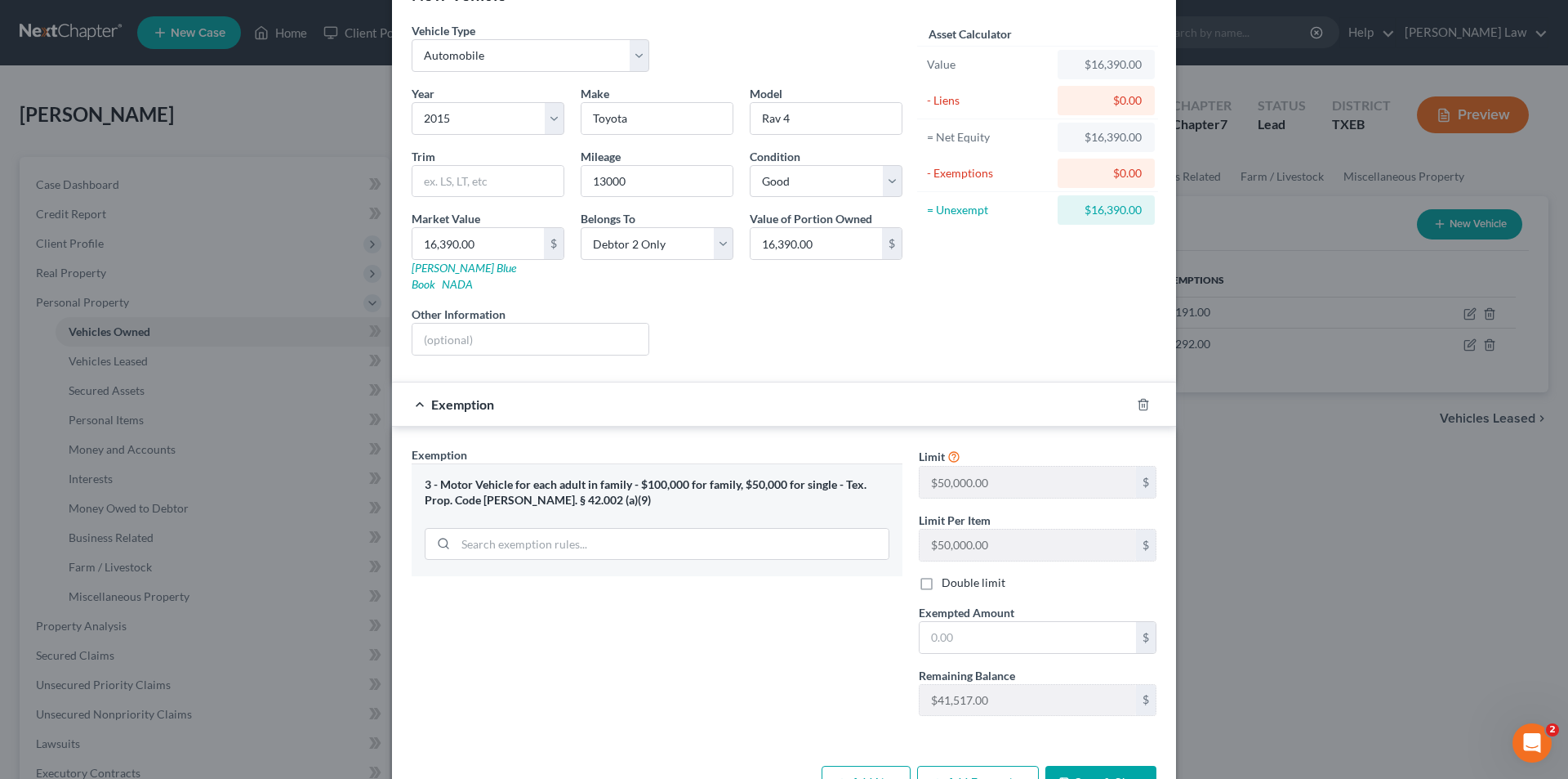
scroll to position [82, 0]
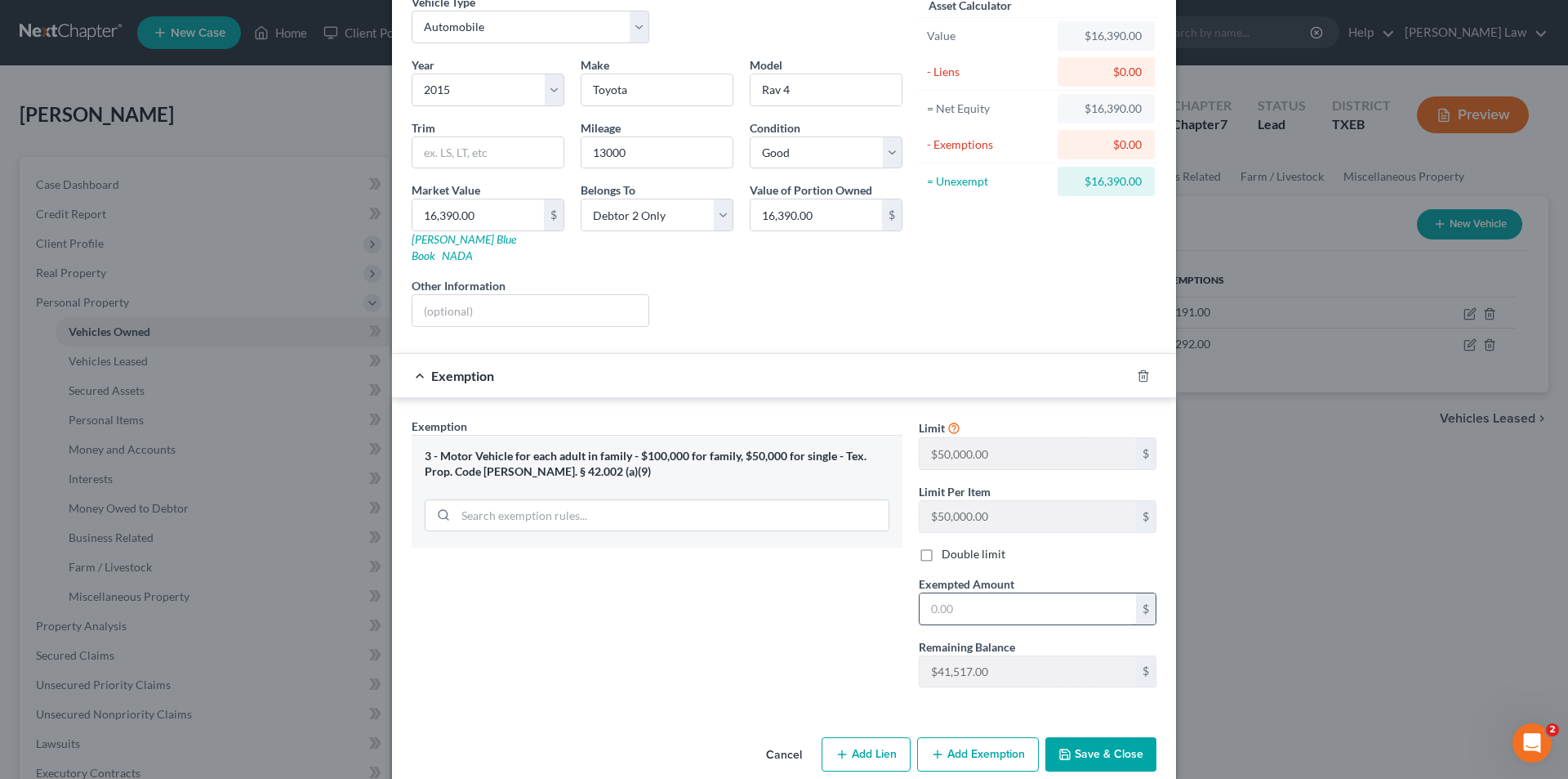
click at [974, 597] on input "text" at bounding box center [1027, 608] width 216 height 31
type input "16,390.00"
click at [1100, 737] on button "Save & Close" at bounding box center [1101, 754] width 111 height 34
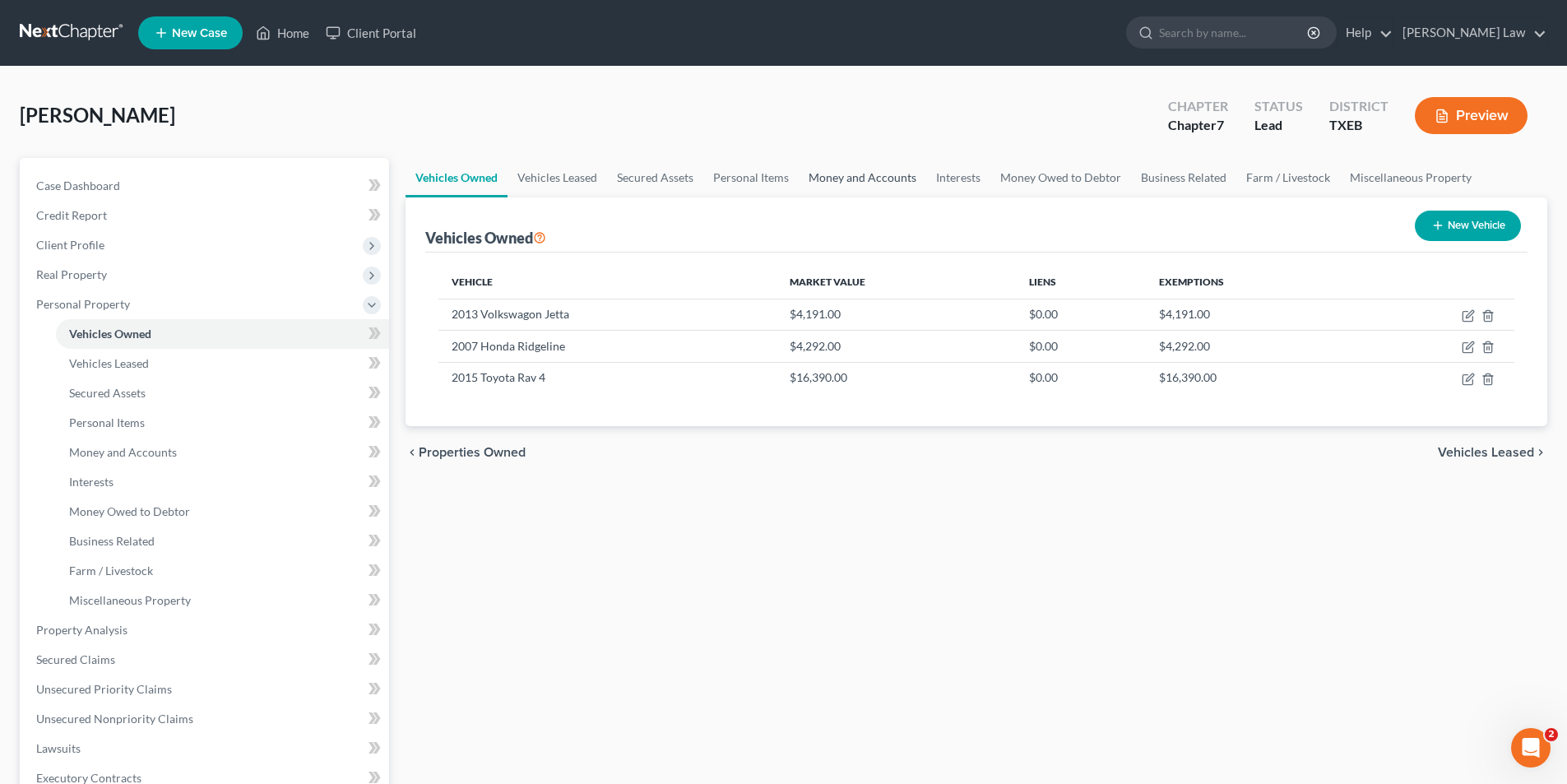
click at [827, 179] on link "Money and Accounts" at bounding box center [862, 178] width 128 height 40
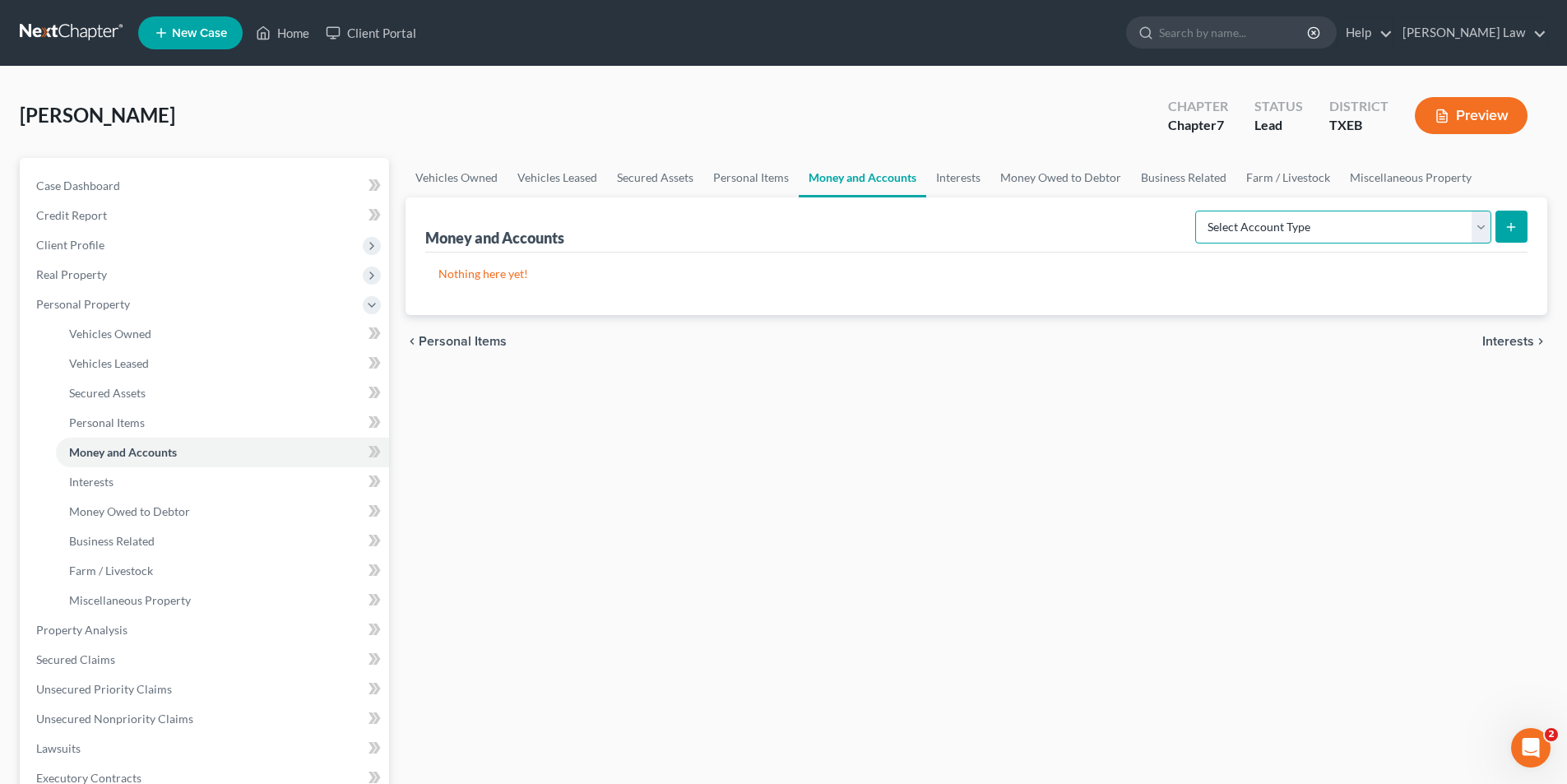
drag, startPoint x: 1311, startPoint y: 231, endPoint x: 1289, endPoint y: 241, distance: 24.2
click at [1311, 231] on select "Select Account Type Brokerage Cash on Hand Certificates of Deposit Checking Acc…" at bounding box center [1343, 227] width 296 height 33
select select "checking"
click at [1199, 211] on select "Select Account Type Brokerage Cash on Hand Certificates of Deposit Checking Acc…" at bounding box center [1343, 227] width 296 height 33
click at [1511, 221] on icon "submit" at bounding box center [1511, 227] width 14 height 14
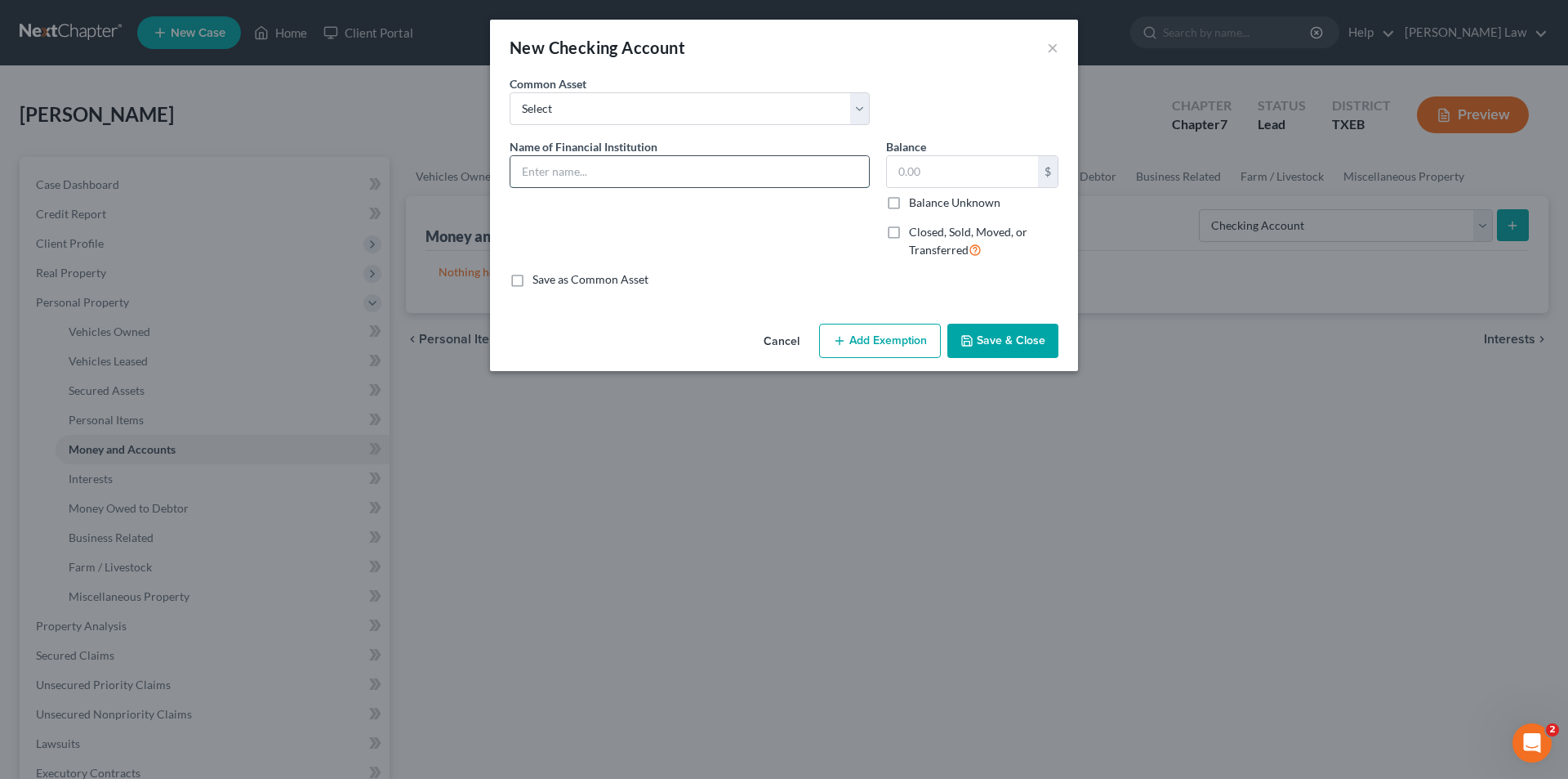
click at [552, 166] on input "text" at bounding box center [689, 172] width 358 height 31
type input "First Federal Community Bank"
click at [909, 200] on label "Balance Unknown" at bounding box center [955, 202] width 92 height 16
click at [915, 200] on input "Balance Unknown" at bounding box center [921, 199] width 11 height 11
checkbox input "true"
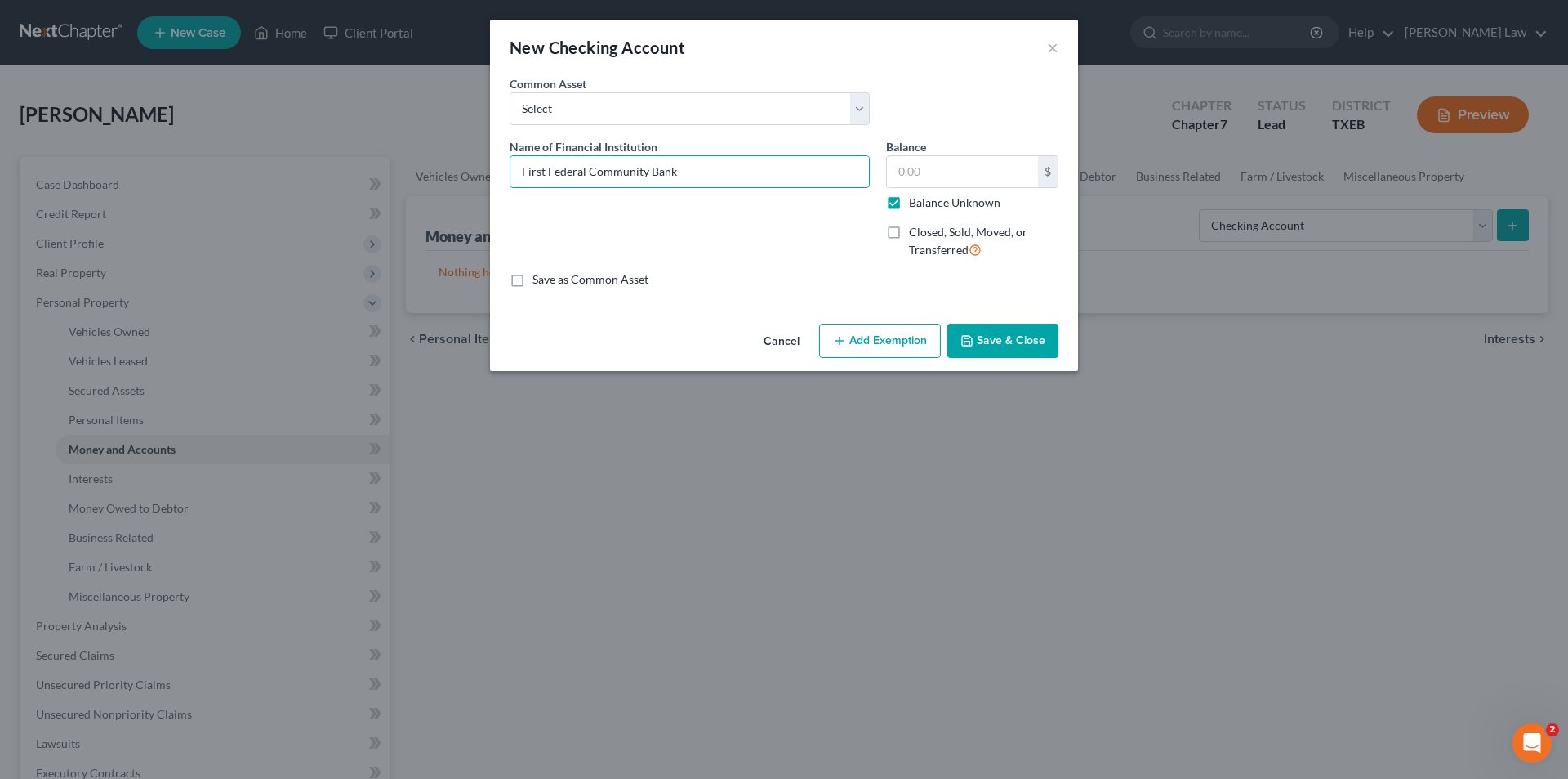
type input "0.00"
click at [1008, 339] on button "Save & Close" at bounding box center [1003, 341] width 111 height 34
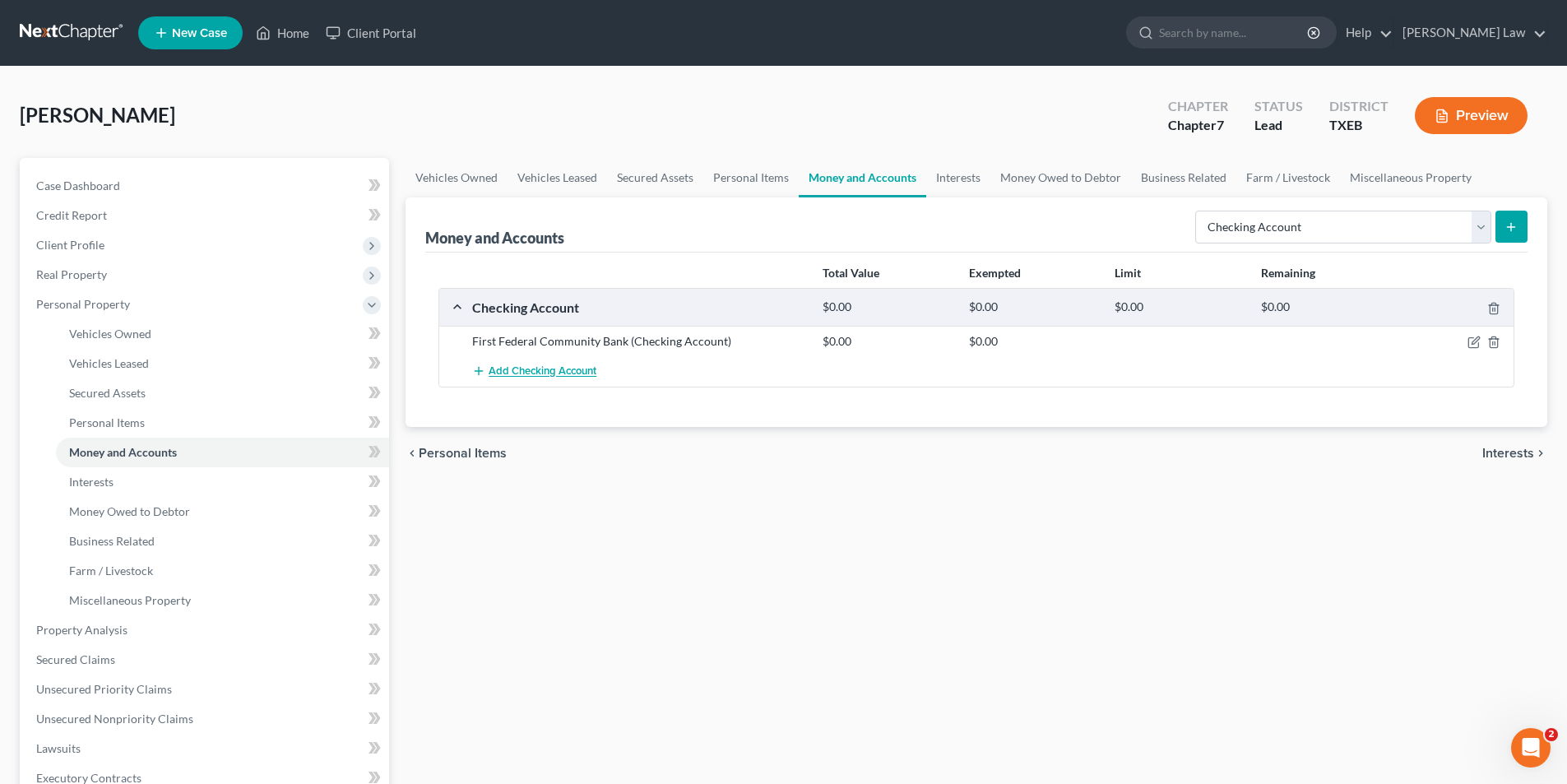
click at [495, 370] on span "Add Checking Account" at bounding box center [542, 372] width 108 height 14
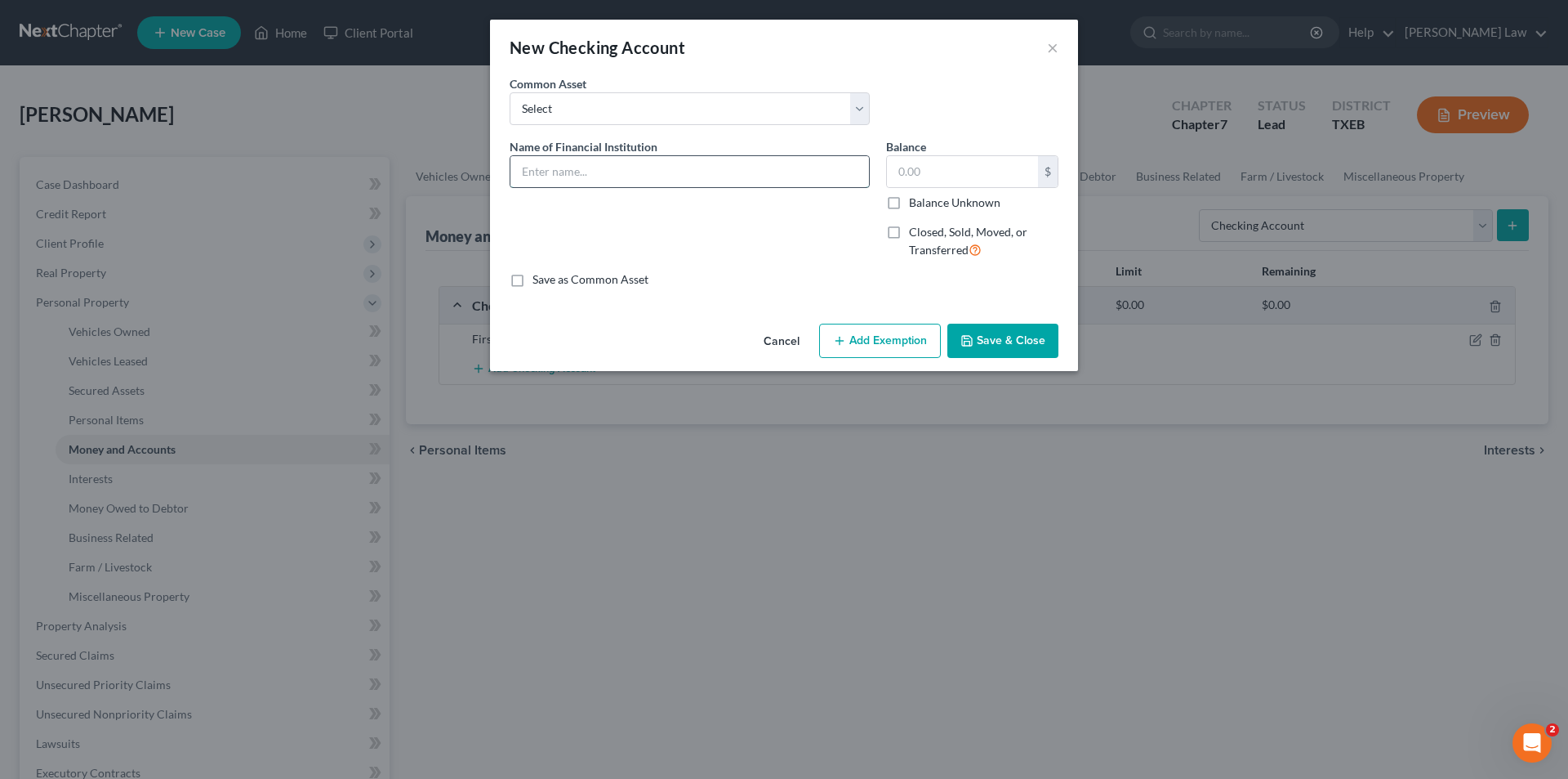
click at [560, 174] on input "text" at bounding box center [689, 172] width 358 height 31
type input "North [US_STATE] Teachers Federal Credit Union"
click at [909, 205] on label "Balance Unknown" at bounding box center [955, 202] width 92 height 16
click at [915, 205] on input "Balance Unknown" at bounding box center [921, 199] width 11 height 11
checkbox input "true"
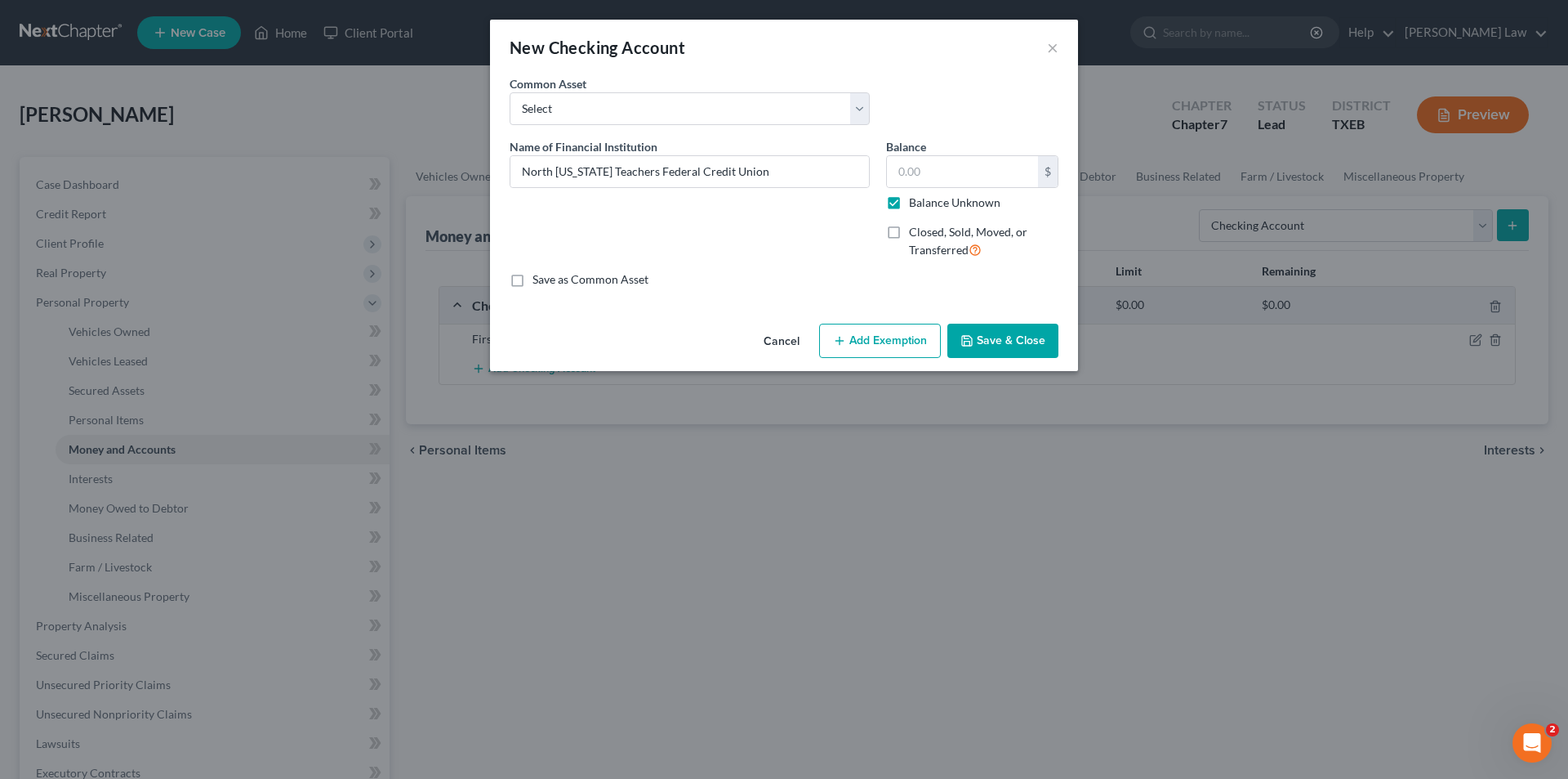
type input "0.00"
click at [1000, 335] on button "Save & Close" at bounding box center [1003, 341] width 111 height 34
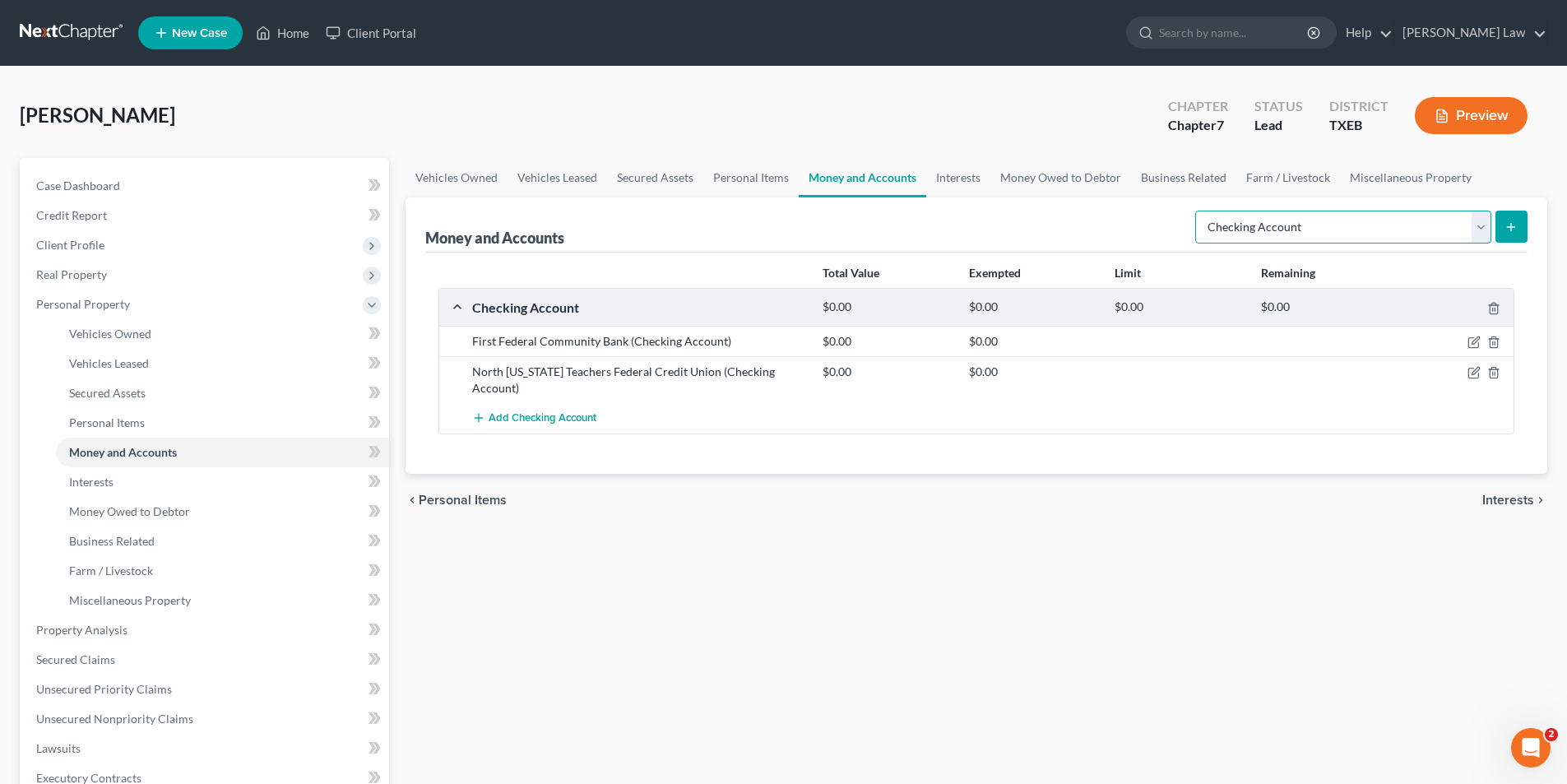
click at [1401, 234] on select "Select Account Type Brokerage Cash on Hand Certificates of Deposit Checking Acc…" at bounding box center [1343, 227] width 296 height 33
click at [1199, 211] on select "Select Account Type Brokerage Cash on Hand Certificates of Deposit Checking Acc…" at bounding box center [1343, 227] width 296 height 33
click at [1315, 231] on select "Select Account Type Brokerage Cash on Hand Certificates of Deposit Checking Acc…" at bounding box center [1343, 227] width 296 height 33
select select "savings"
click at [1199, 211] on select "Select Account Type Brokerage Cash on Hand Certificates of Deposit Checking Acc…" at bounding box center [1343, 227] width 296 height 33
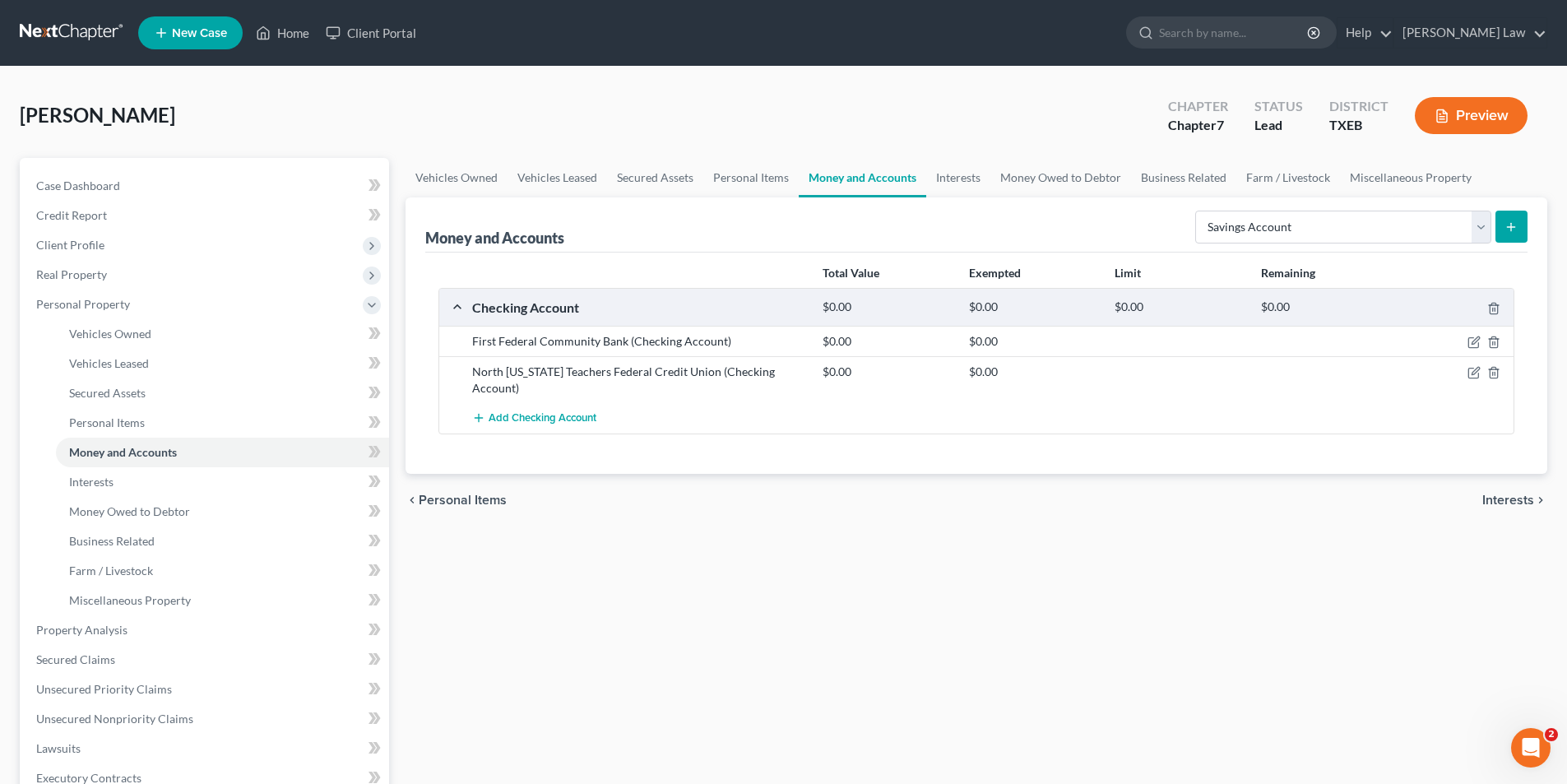
click at [1510, 221] on icon "submit" at bounding box center [1511, 227] width 14 height 14
click at [1509, 233] on button "submit" at bounding box center [1511, 226] width 32 height 32
click at [218, 606] on link "Miscellaneous Property" at bounding box center [223, 600] width 333 height 30
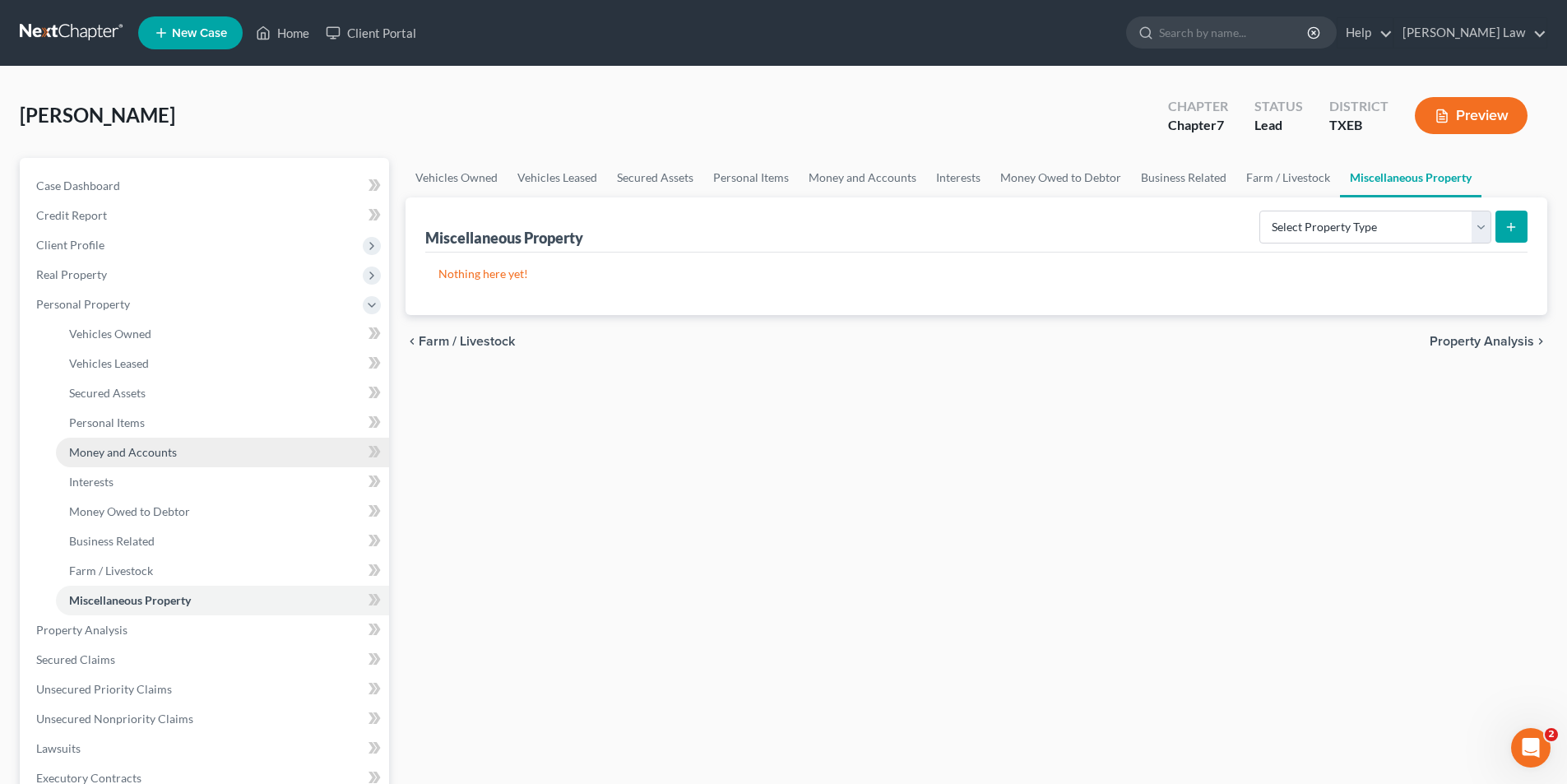
click at [131, 450] on span "Money and Accounts" at bounding box center [122, 451] width 108 height 14
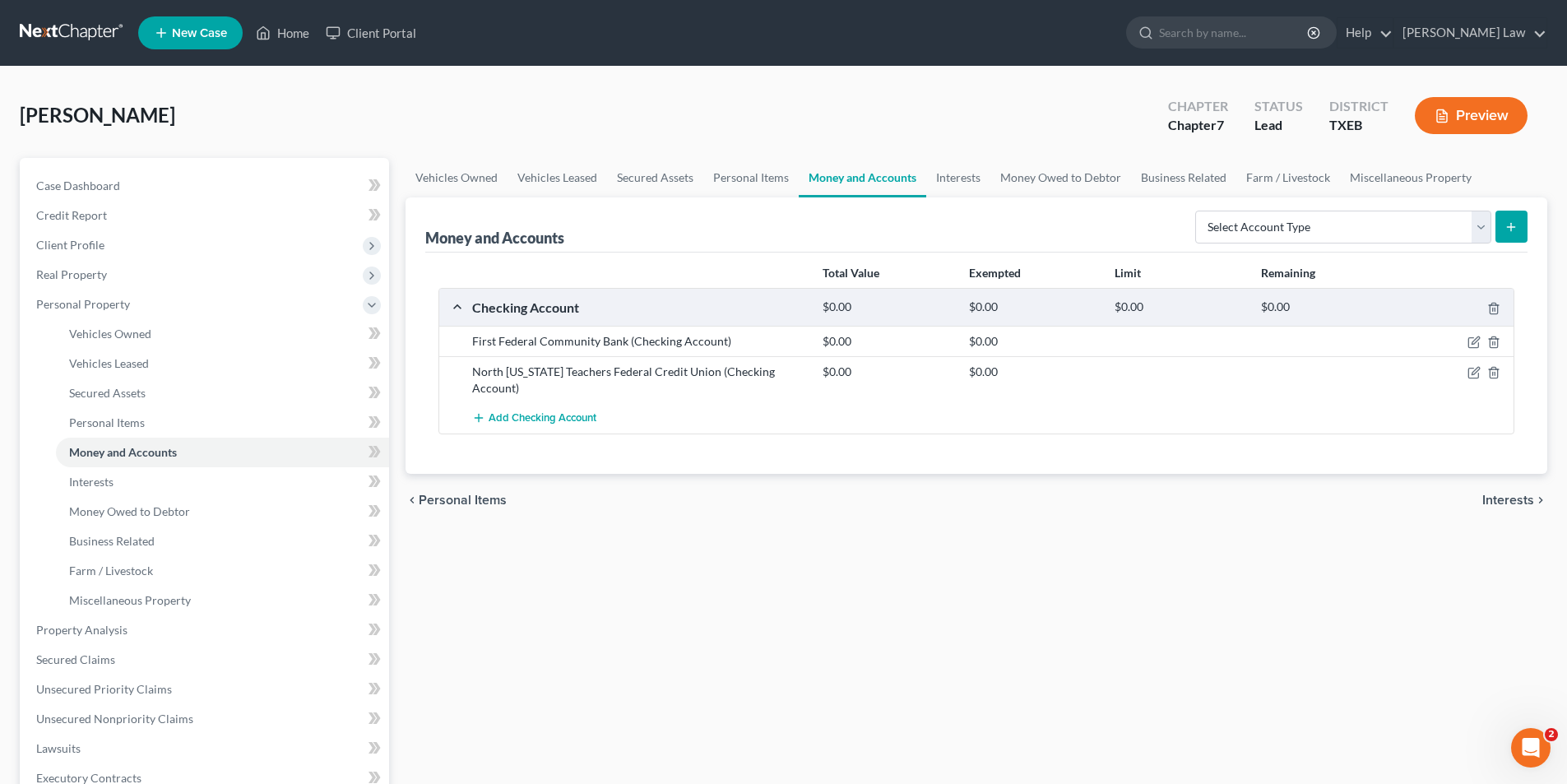
click at [1384, 204] on div "Select Account Type Brokerage Cash on Hand Certificates of Deposit Checking Acc…" at bounding box center [1358, 226] width 339 height 43
drag, startPoint x: 1371, startPoint y: 213, endPoint x: 1370, endPoint y: 241, distance: 28.0
click at [1371, 213] on select "Select Account Type Brokerage Cash on Hand Certificates of Deposit Checking Acc…" at bounding box center [1343, 227] width 296 height 33
select select "savings"
click at [1199, 211] on select "Select Account Type Brokerage Cash on Hand Certificates of Deposit Checking Acc…" at bounding box center [1343, 227] width 296 height 33
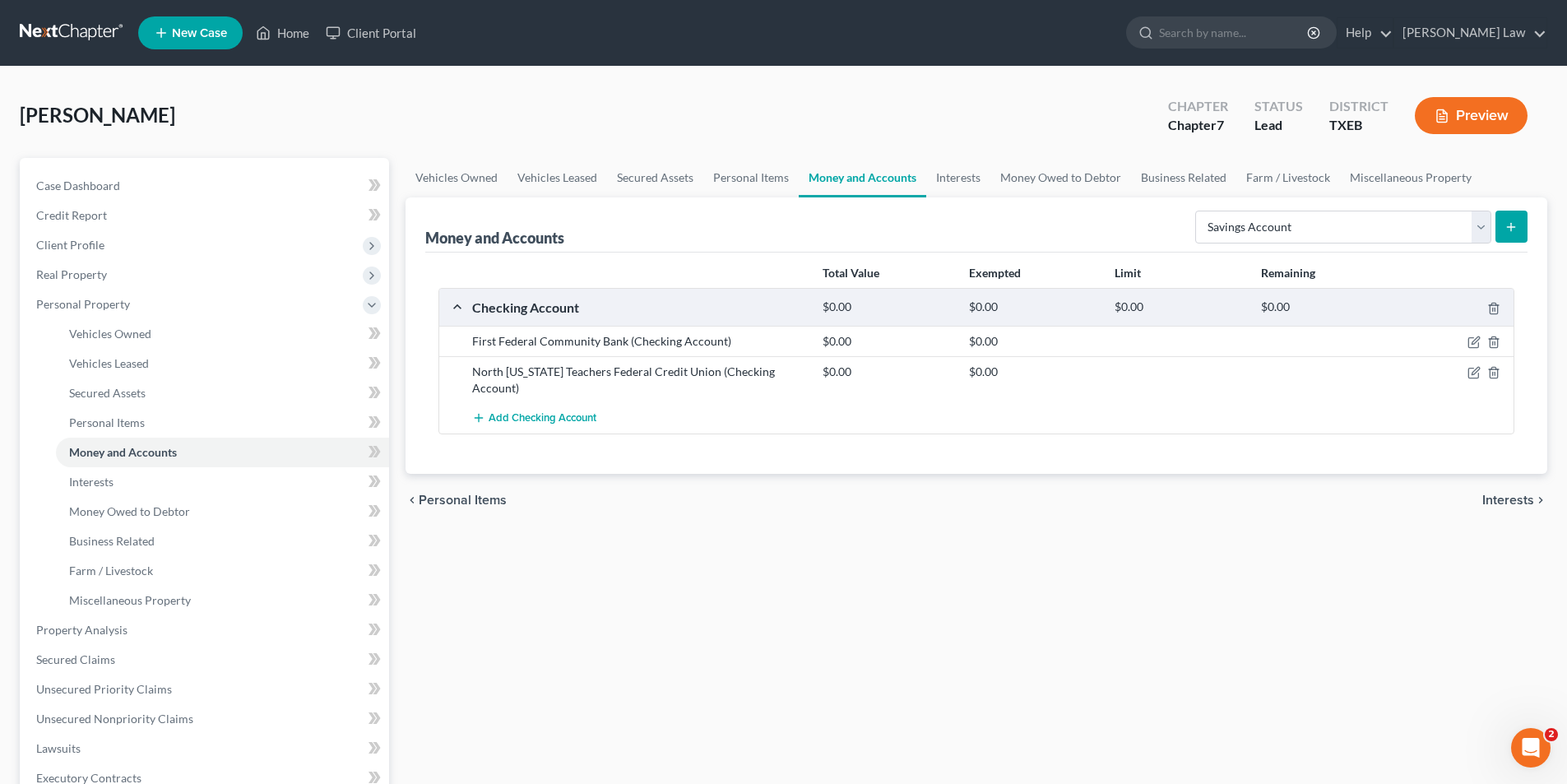
click at [1514, 222] on icon "submit" at bounding box center [1511, 227] width 14 height 14
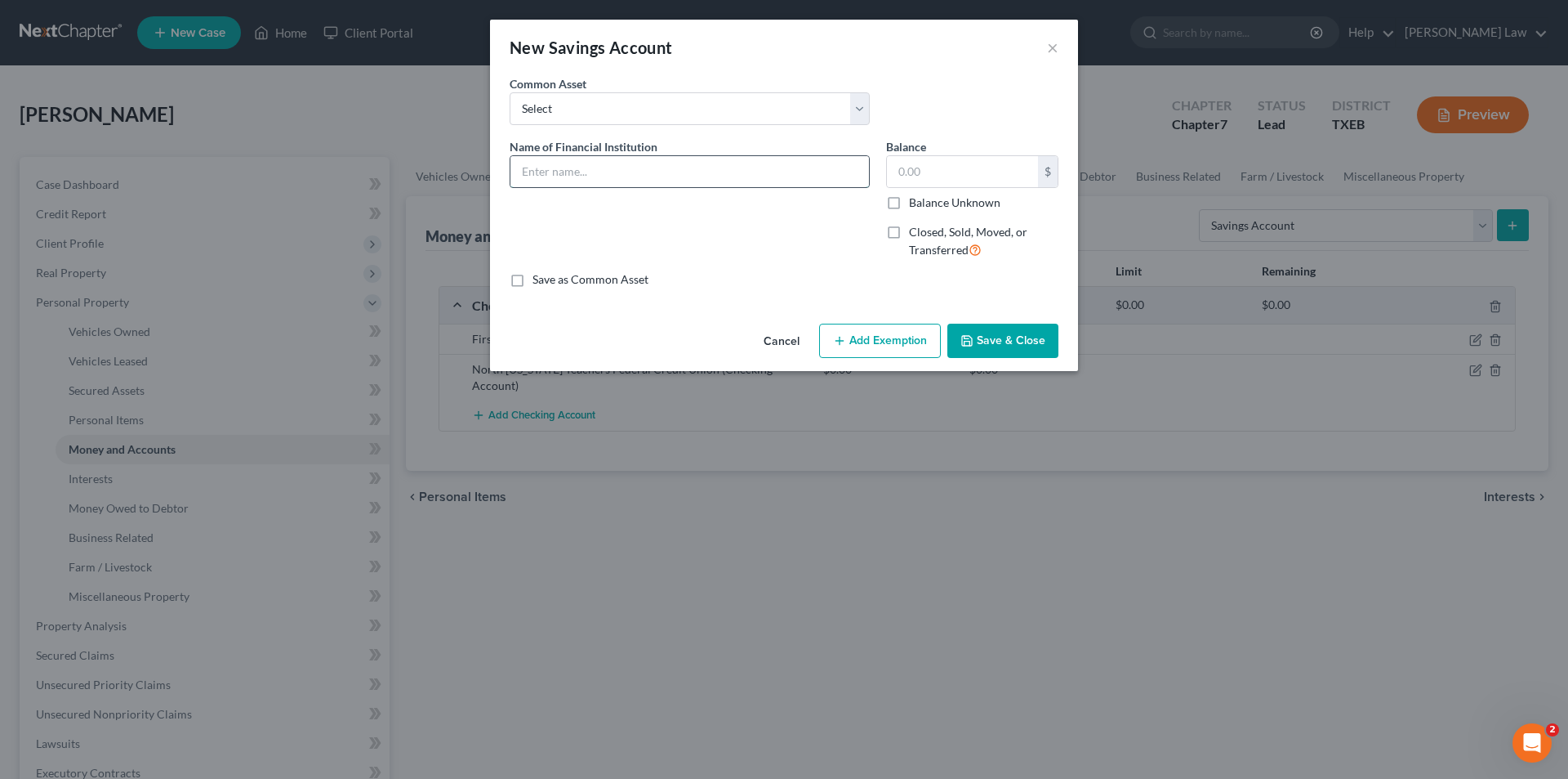
click at [545, 173] on input "text" at bounding box center [689, 172] width 358 height 31
type input "North [US_STATE] Teachers Federal Credit Union"
click at [909, 201] on label "Balance Unknown" at bounding box center [955, 202] width 92 height 16
click at [915, 201] on input "Balance Unknown" at bounding box center [921, 199] width 11 height 11
checkbox input "true"
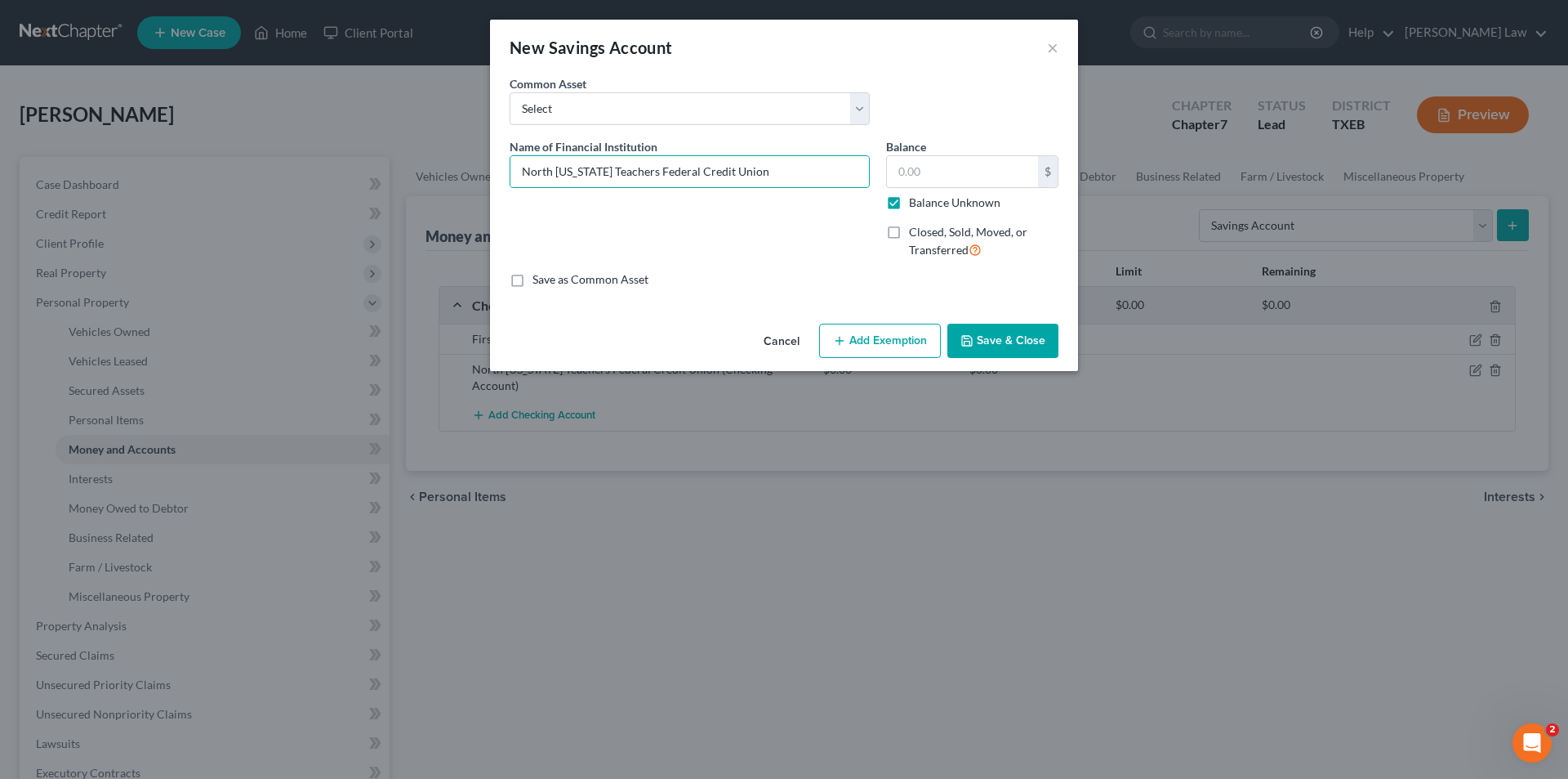
type input "0.00"
click at [1031, 341] on button "Save & Close" at bounding box center [1003, 341] width 111 height 34
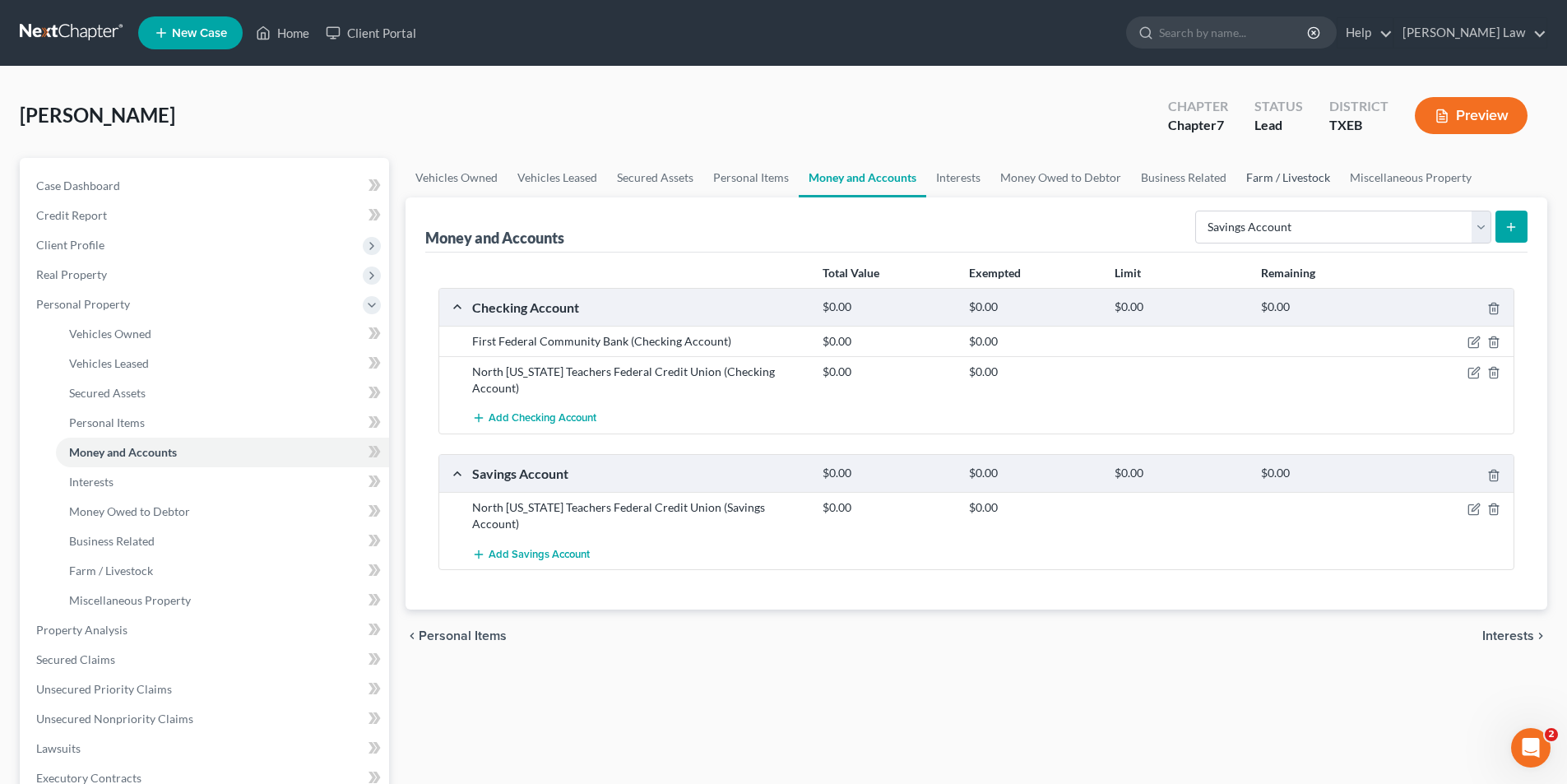
click at [1297, 184] on link "Farm / Livestock" at bounding box center [1288, 178] width 104 height 40
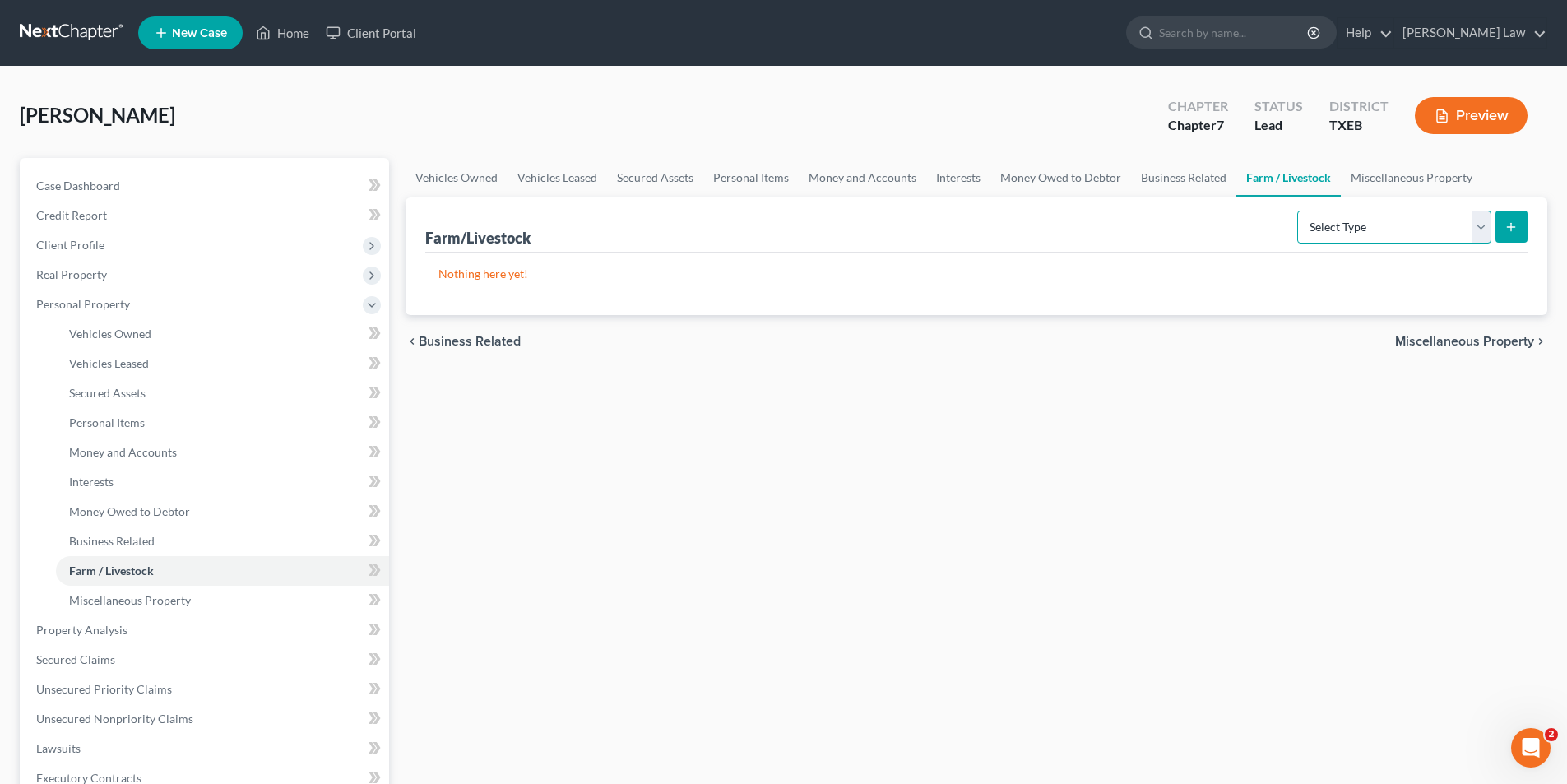
click at [1384, 231] on select "Select Type Animals & Livestock Crops: Growing or Harvested Farming Equipment F…" at bounding box center [1394, 227] width 195 height 33
select select "animals"
click at [1300, 211] on select "Select Type Animals & Livestock Crops: Growing or Harvested Farming Equipment F…" at bounding box center [1394, 227] width 195 height 33
click at [1510, 227] on line "submit" at bounding box center [1512, 227] width 7 height 0
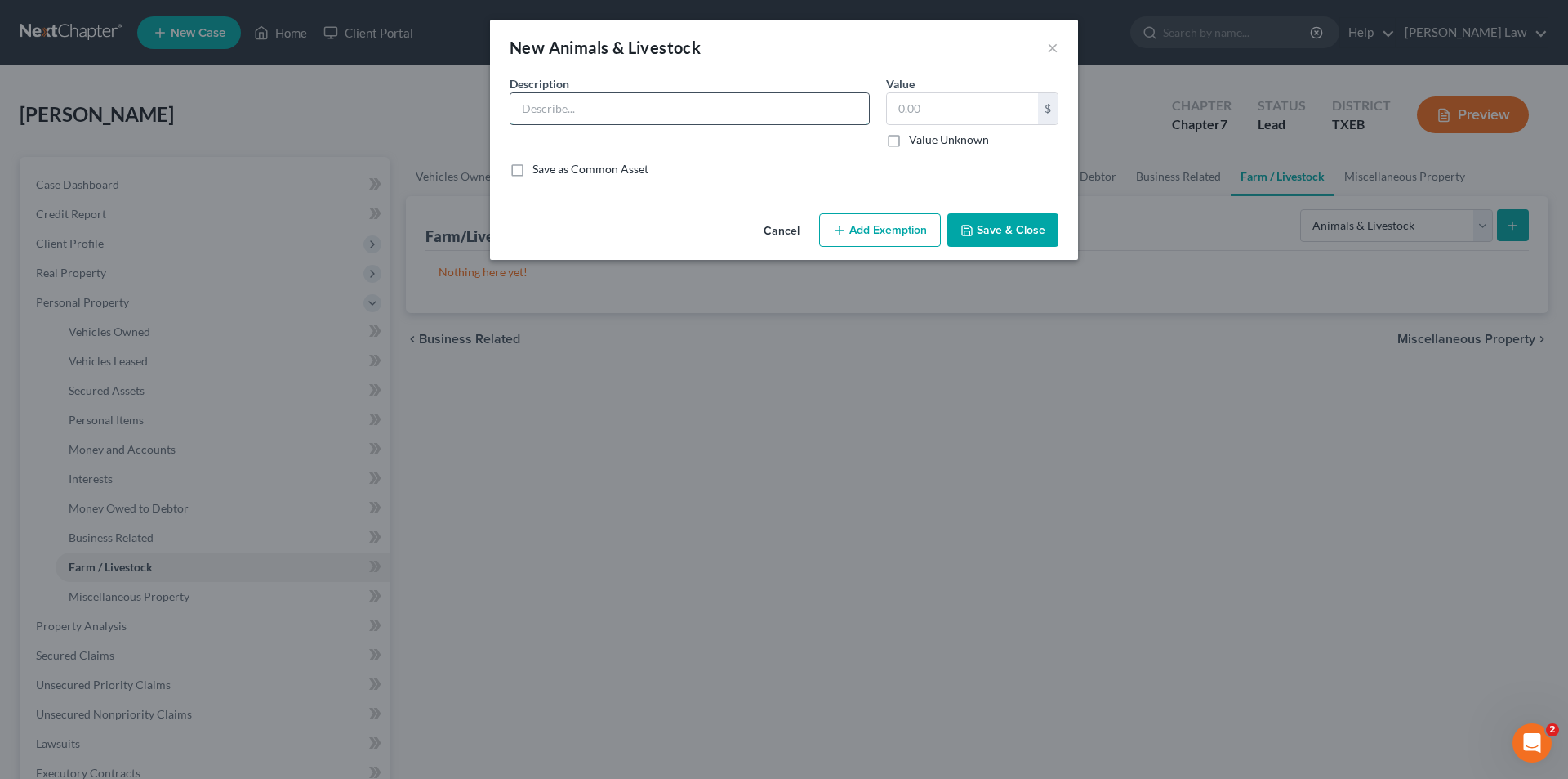
click at [600, 110] on input "text" at bounding box center [689, 109] width 358 height 31
type input "10 Sheeps"
click at [977, 108] on input "text" at bounding box center [963, 109] width 151 height 31
type input "1,000.00"
click at [902, 225] on button "Add Exemption" at bounding box center [879, 230] width 121 height 34
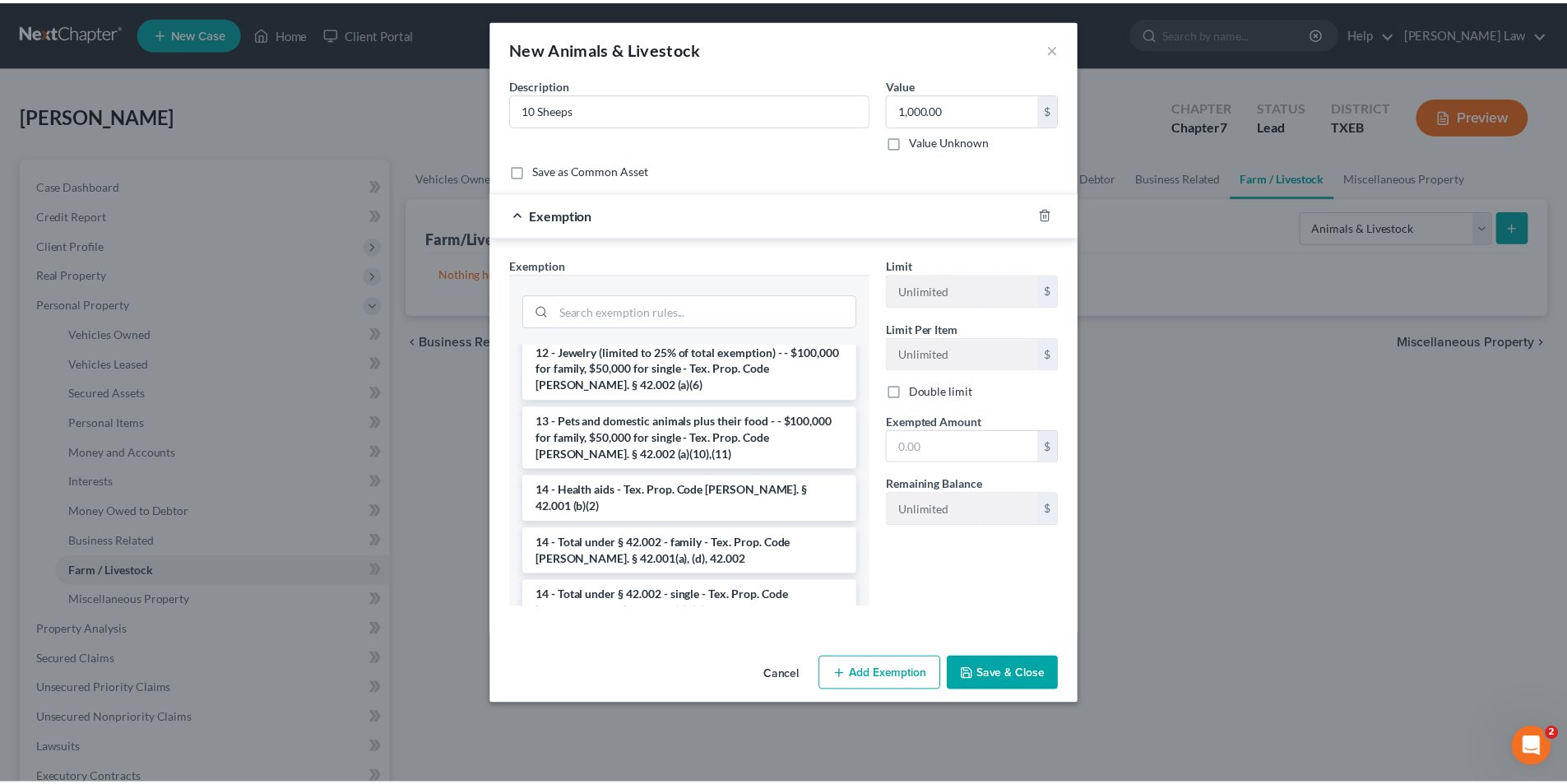
scroll to position [329, 0]
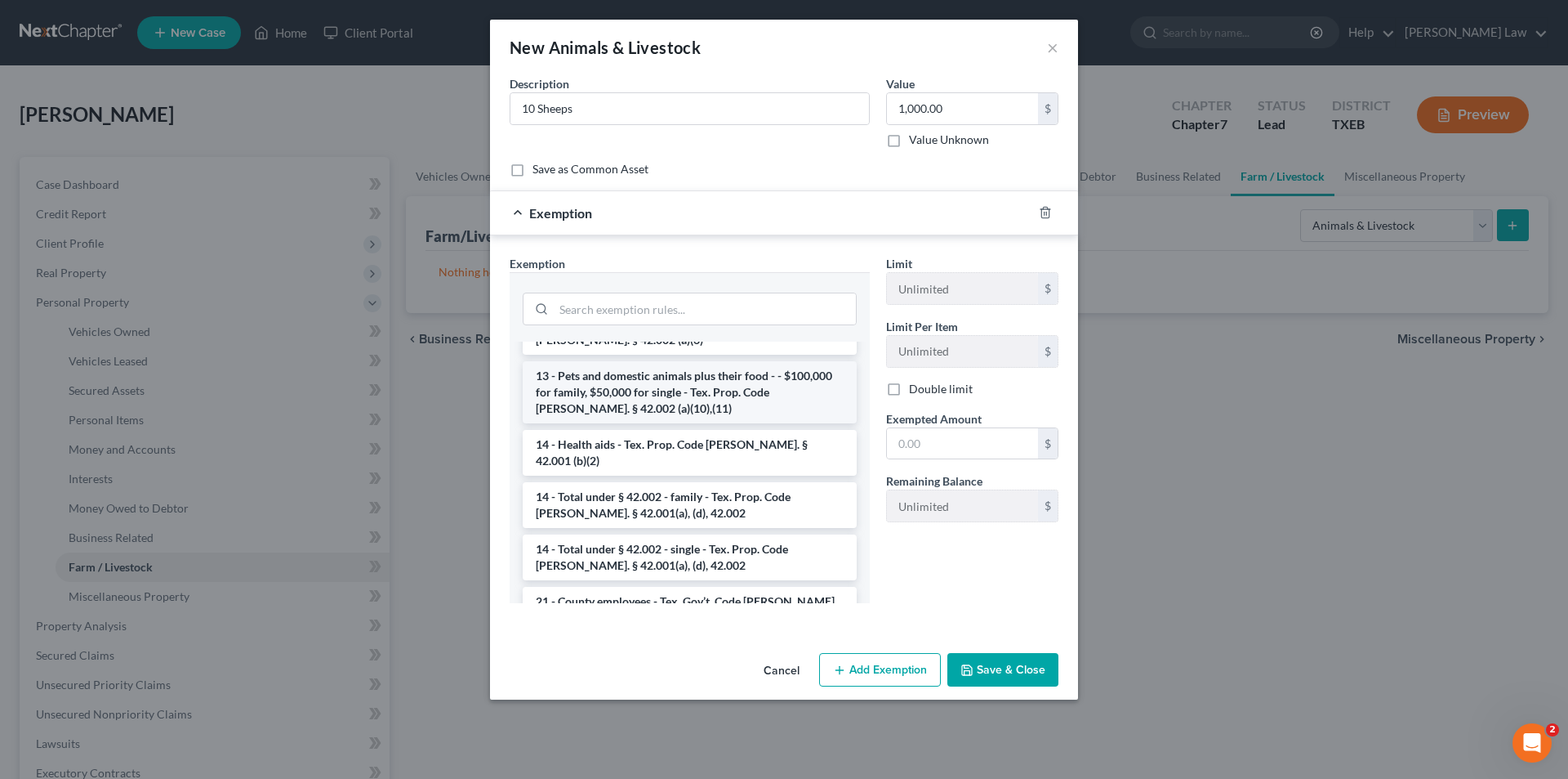
click at [646, 361] on li "13 - Pets and domestic animals plus their food - - $100,000 for family, $50,000…" at bounding box center [690, 392] width 334 height 62
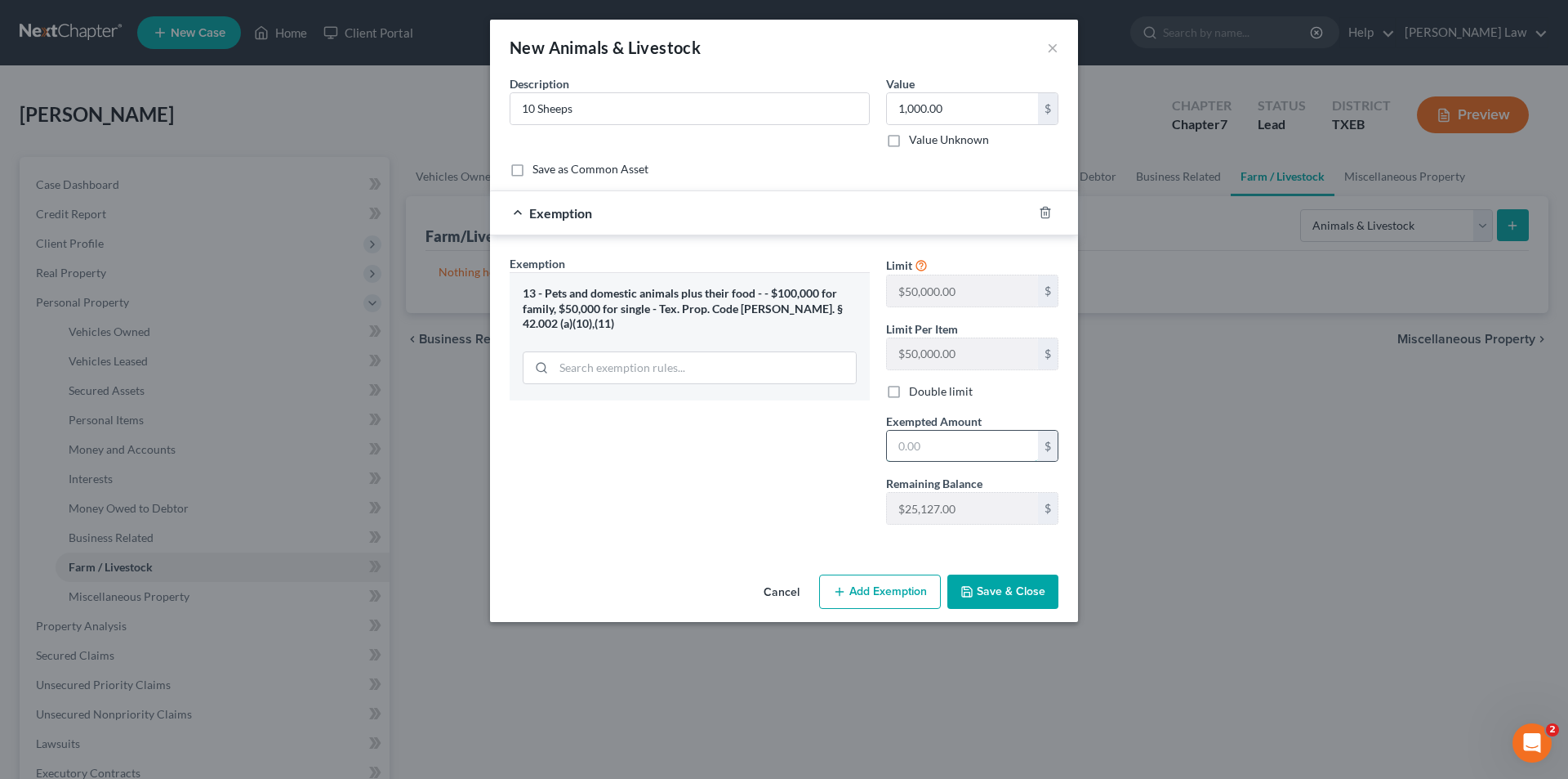
click at [930, 443] on input "text" at bounding box center [963, 446] width 151 height 31
type input "1,000.00"
click at [1010, 575] on button "Save & Close" at bounding box center [1003, 591] width 111 height 34
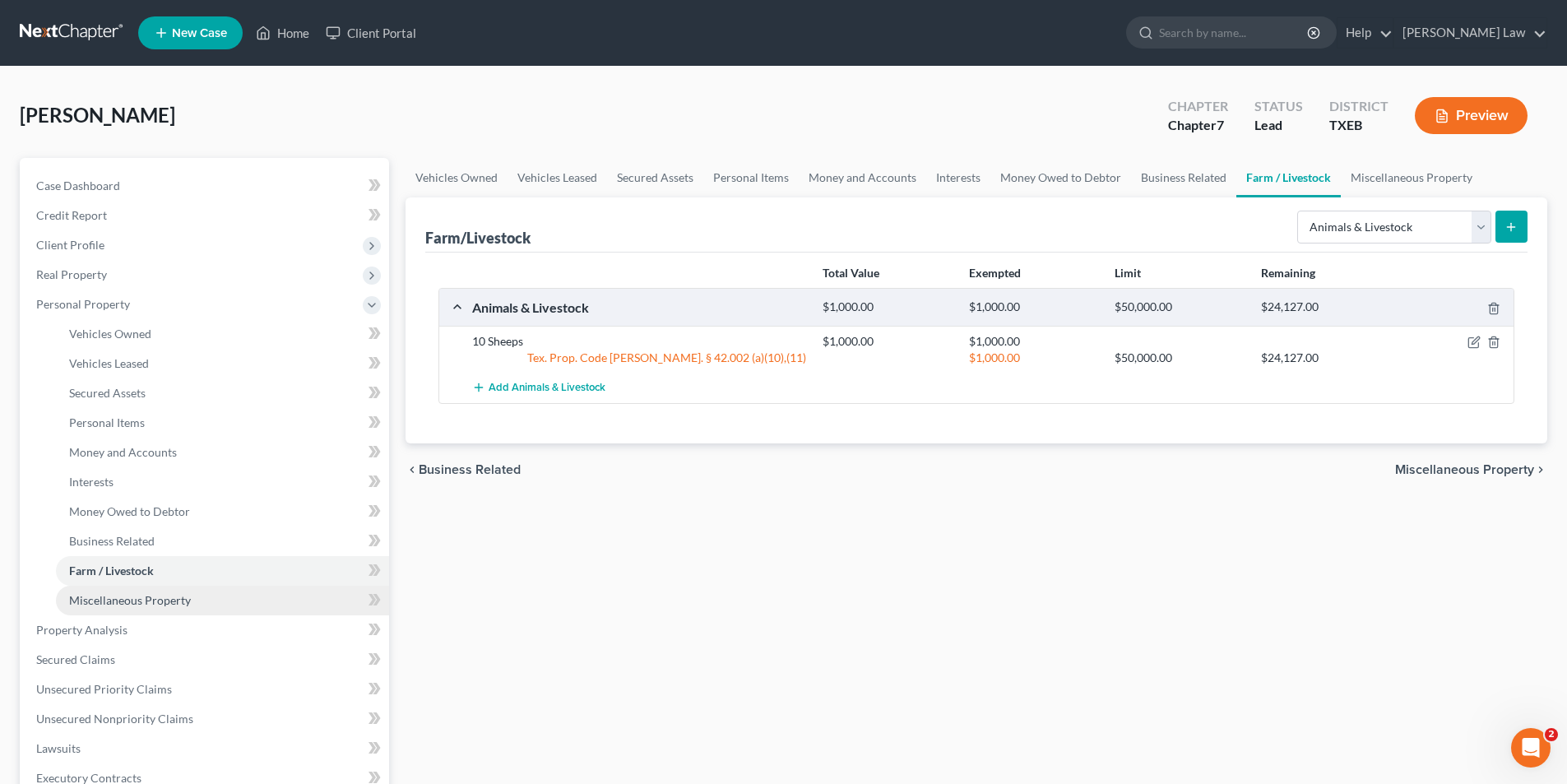
click at [121, 600] on span "Miscellaneous Property" at bounding box center [129, 600] width 122 height 14
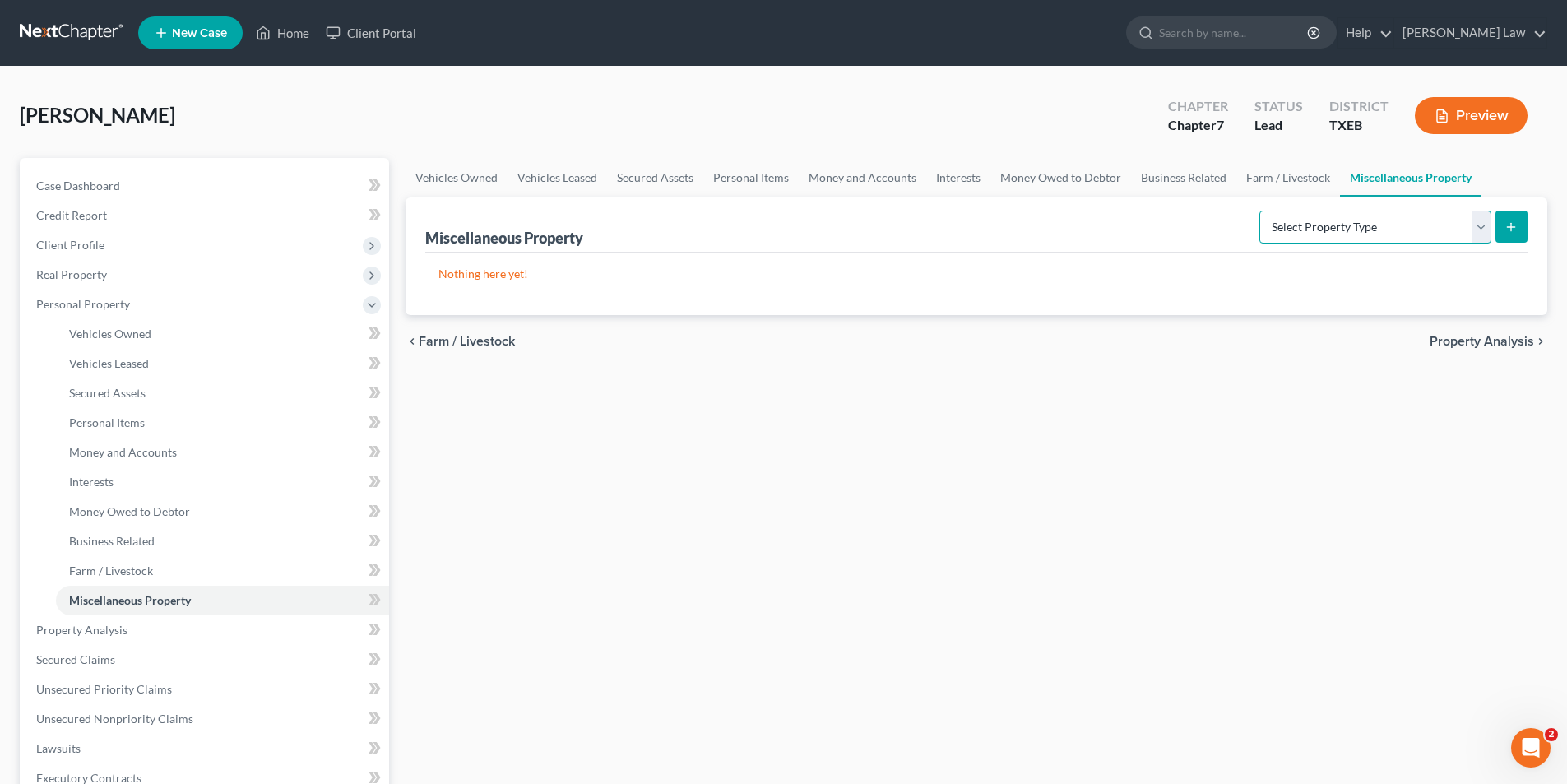
click at [1292, 223] on select "Select Property Type Assigned for Creditor Benefit [DATE] Holding for Another N…" at bounding box center [1375, 227] width 232 height 33
click at [738, 455] on div "Vehicles Owned Vehicles Leased Secured Assets Personal Items Money and Accounts…" at bounding box center [976, 633] width 1158 height 949
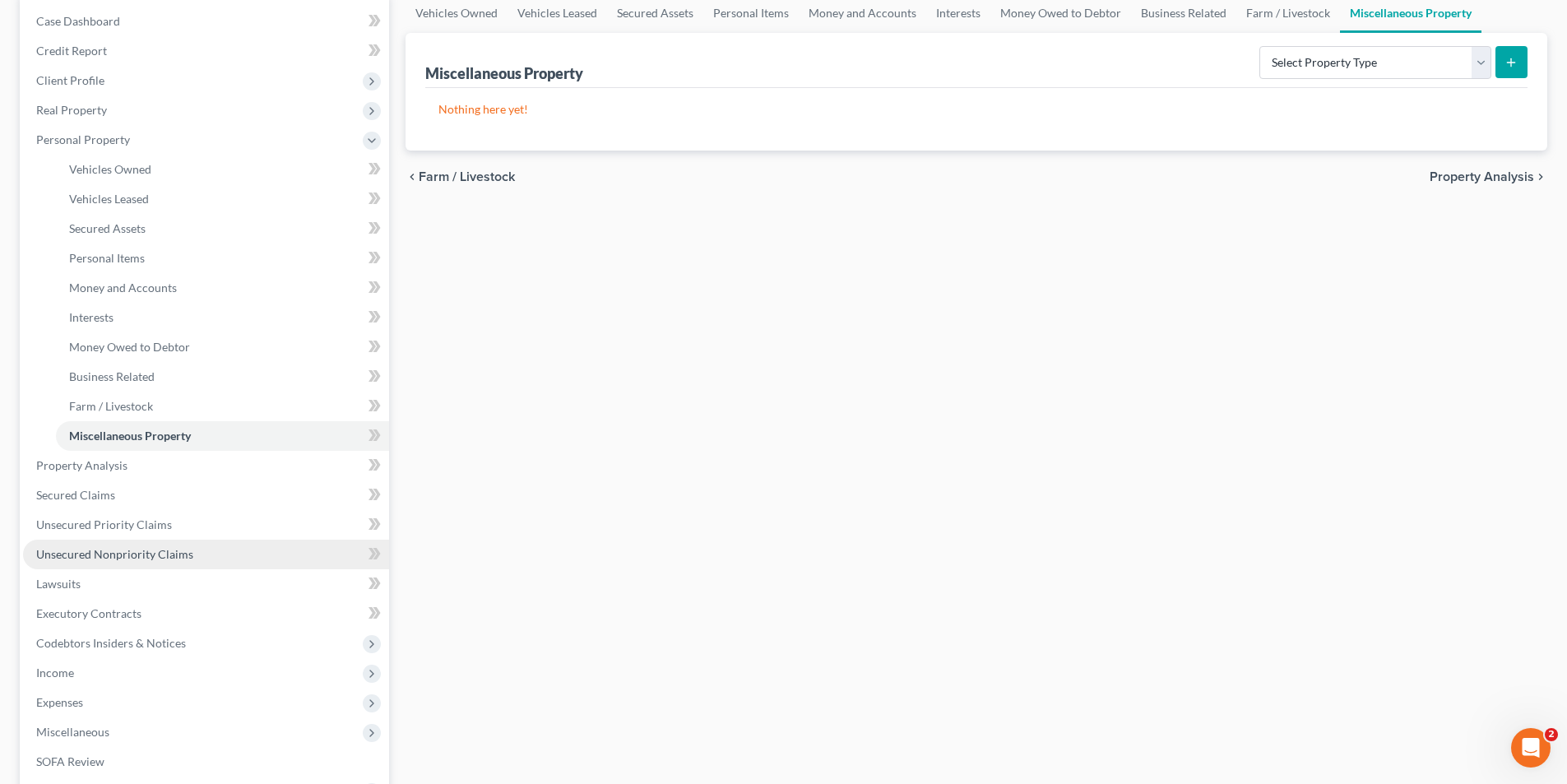
click at [95, 553] on span "Unsecured Nonpriority Claims" at bounding box center [115, 553] width 157 height 14
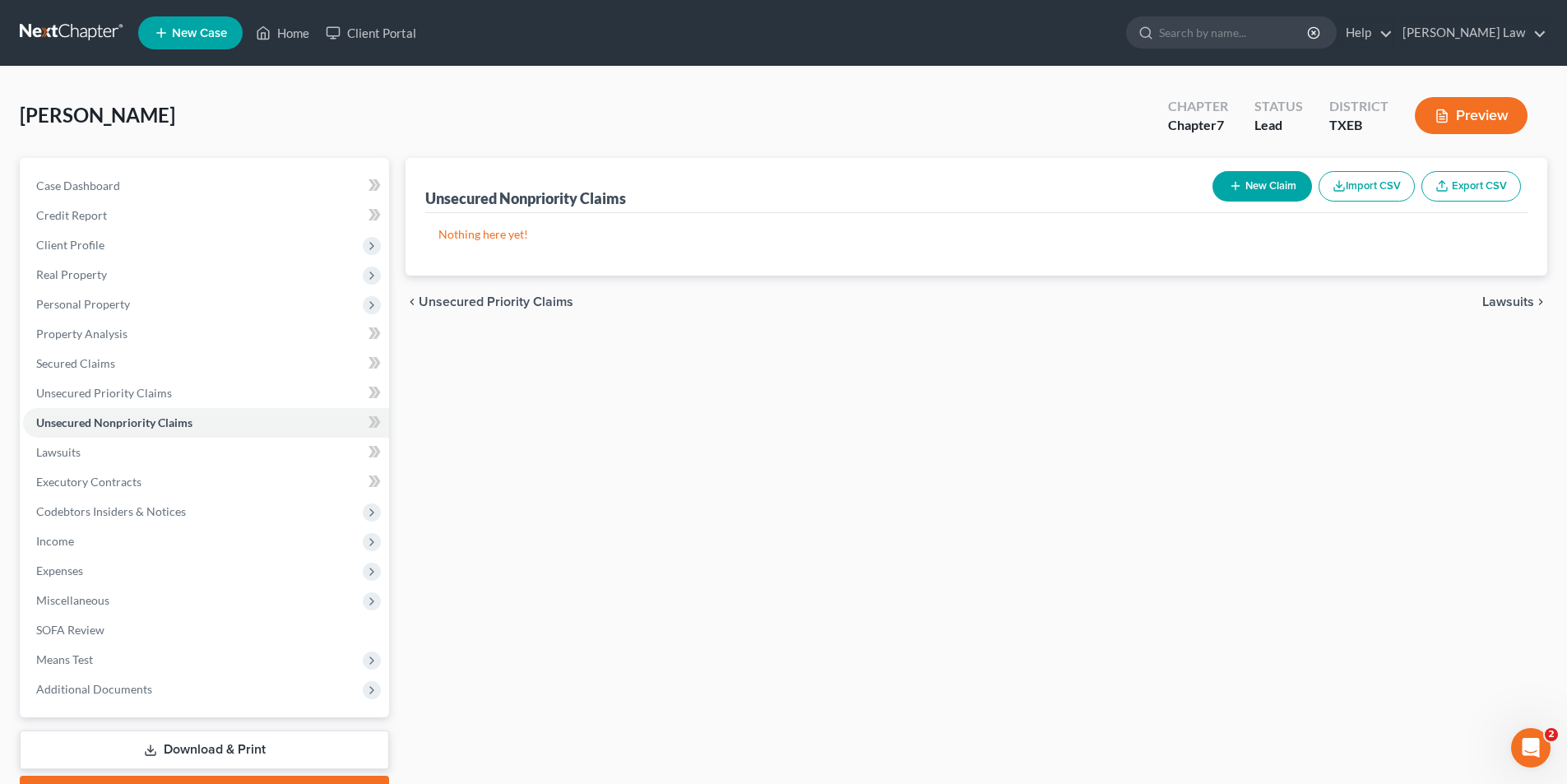
click at [1288, 186] on button "New Claim" at bounding box center [1262, 186] width 100 height 31
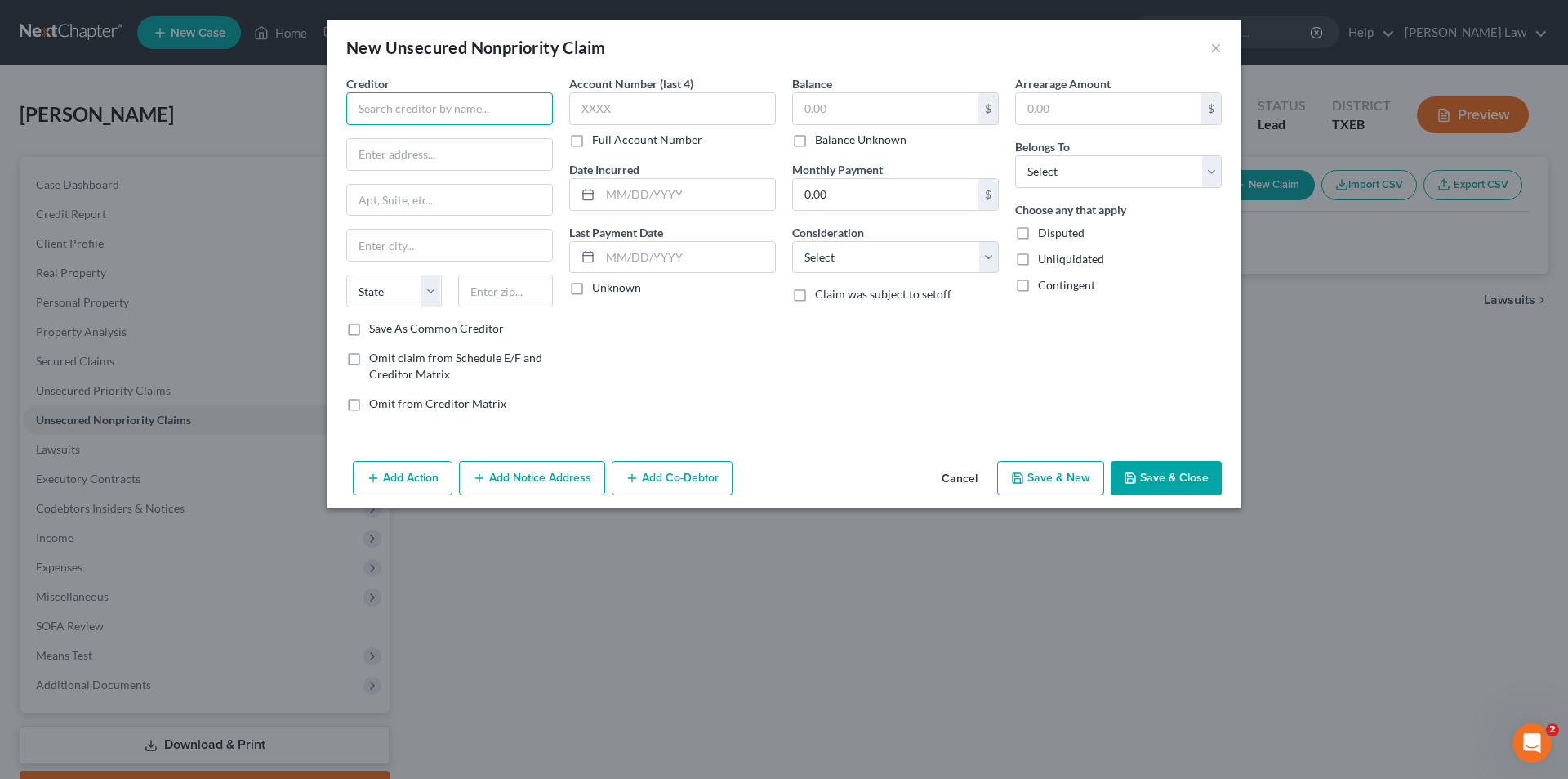
click at [412, 108] on input "text" at bounding box center [450, 109] width 207 height 32
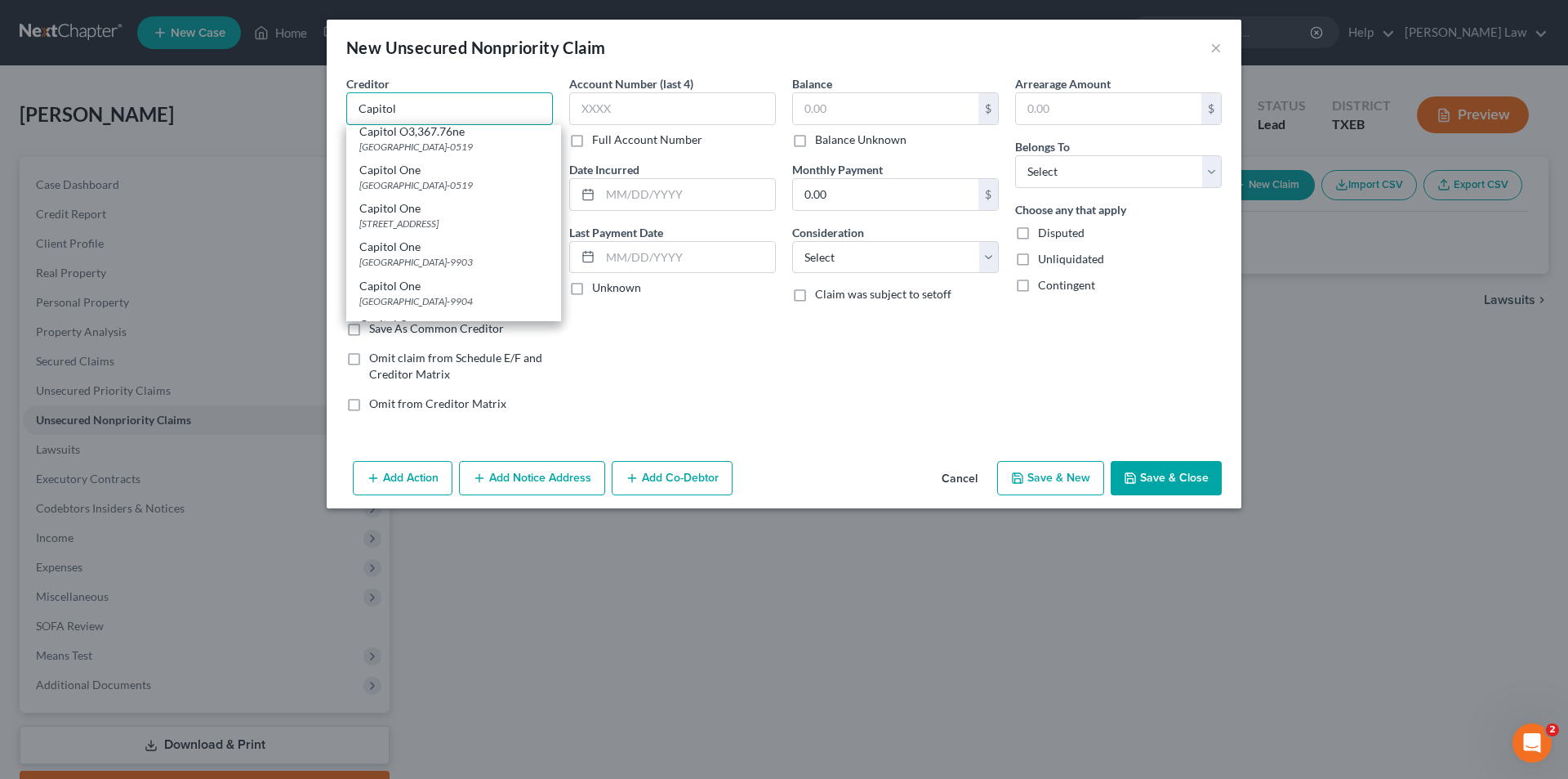
scroll to position [82, 0]
click at [418, 193] on div "[GEOGRAPHIC_DATA]-0519" at bounding box center [454, 185] width 189 height 13
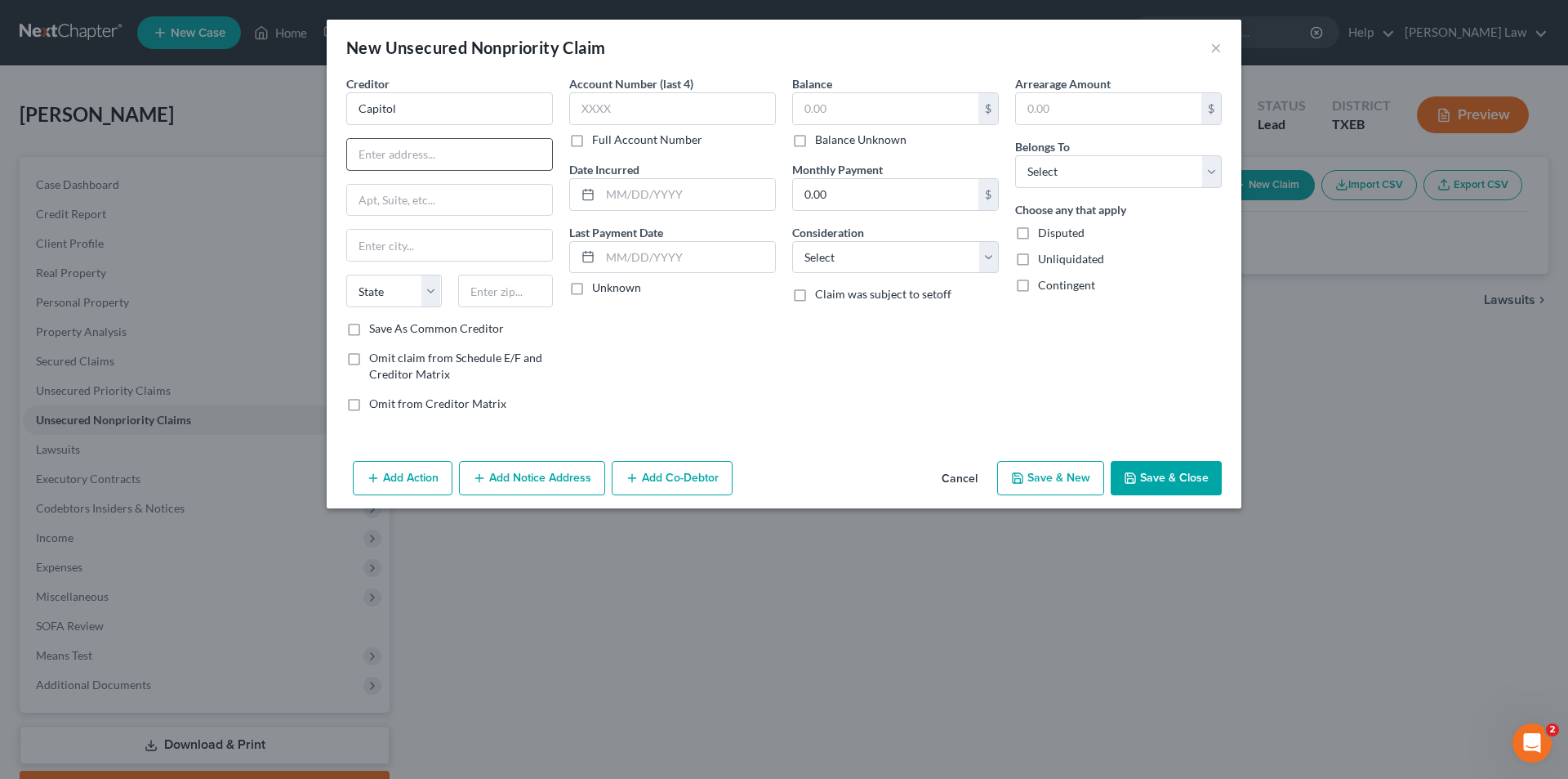
type input "Capitol One"
type input "PO Box 60519"
click at [609, 110] on input "text" at bounding box center [673, 109] width 207 height 32
click at [599, 279] on input "Unknown" at bounding box center [604, 285] width 11 height 11
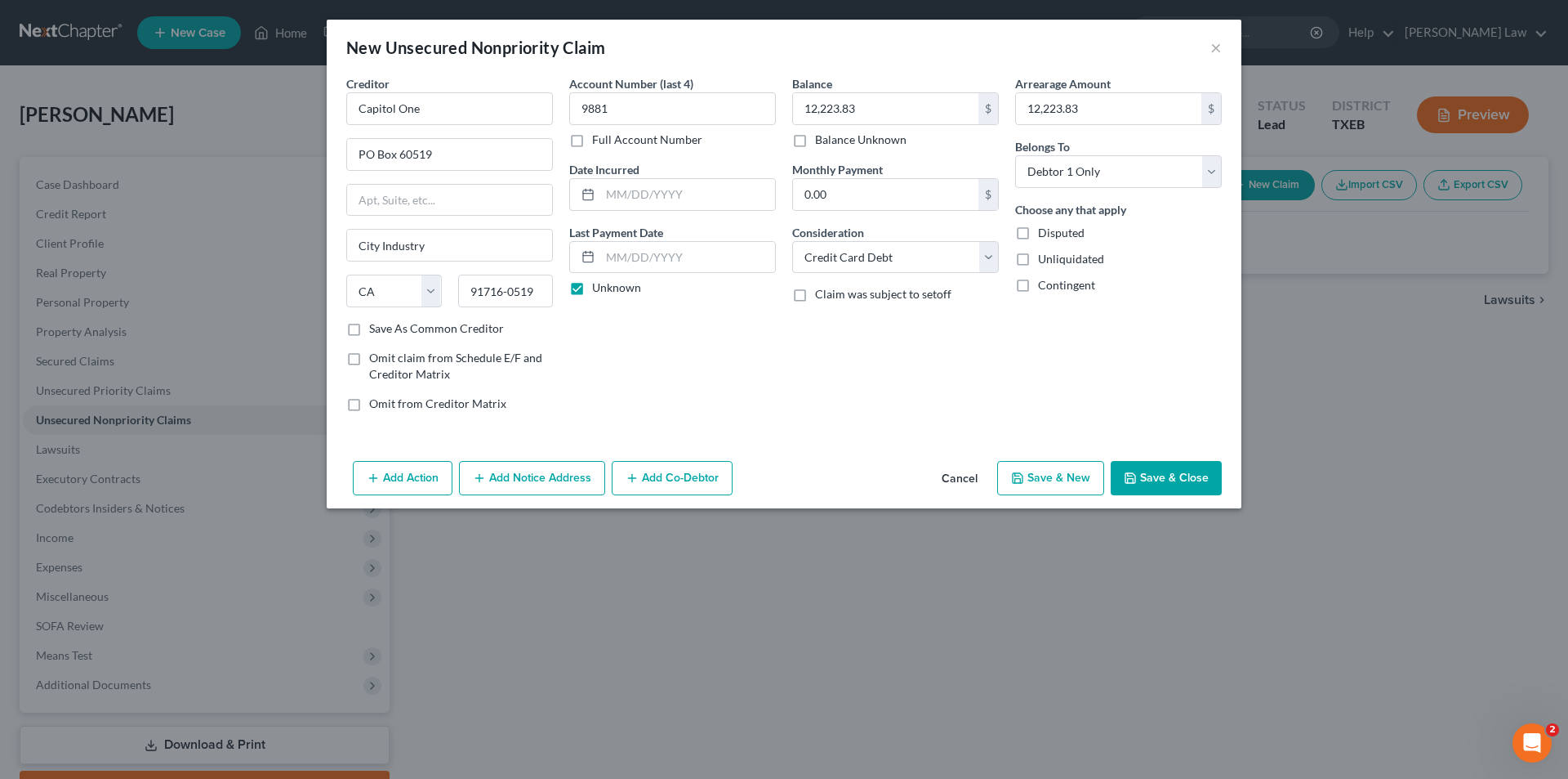
click at [1055, 483] on button "Save & New" at bounding box center [1050, 478] width 107 height 34
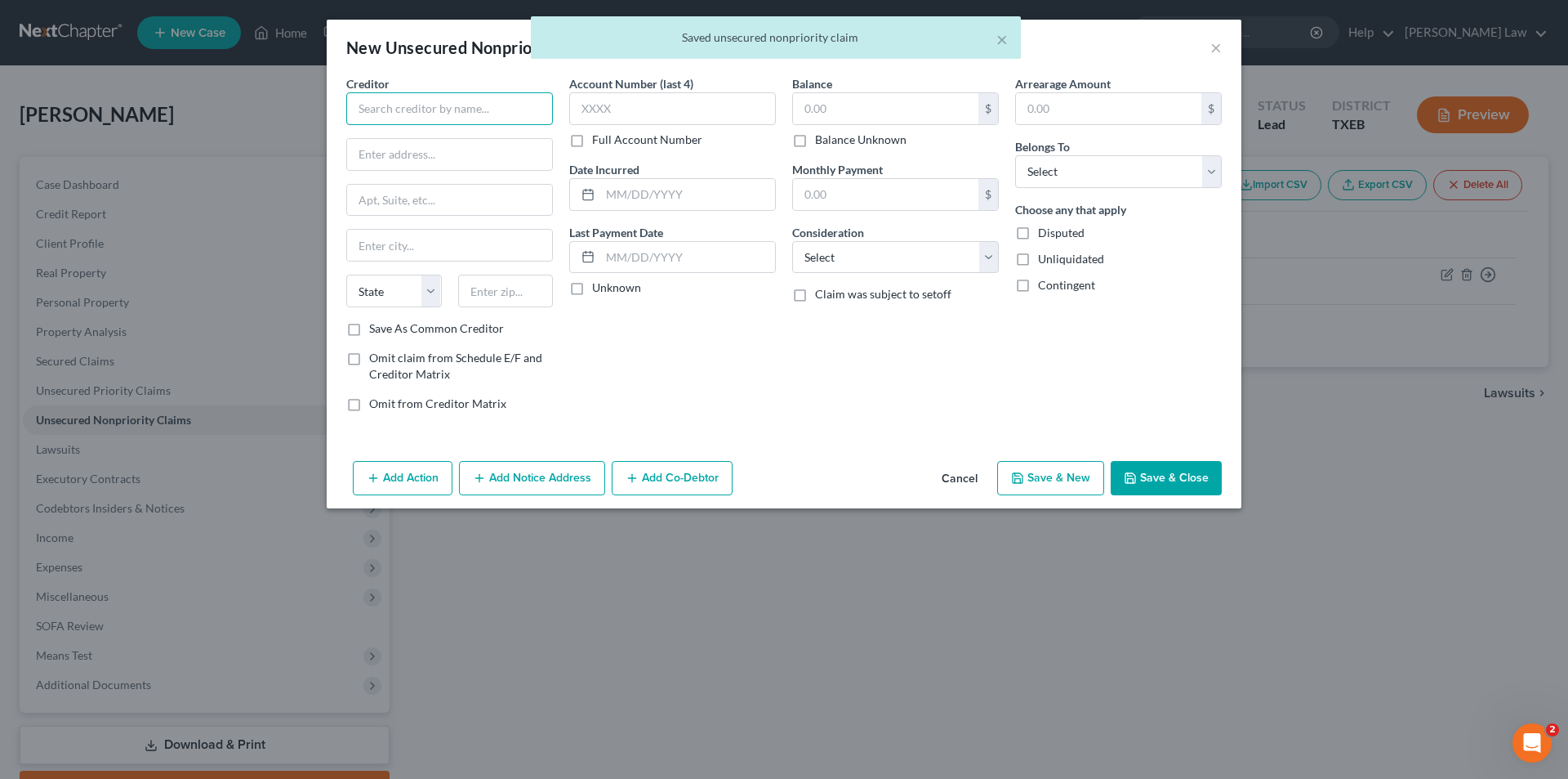
click at [496, 100] on input "text" at bounding box center [450, 109] width 207 height 32
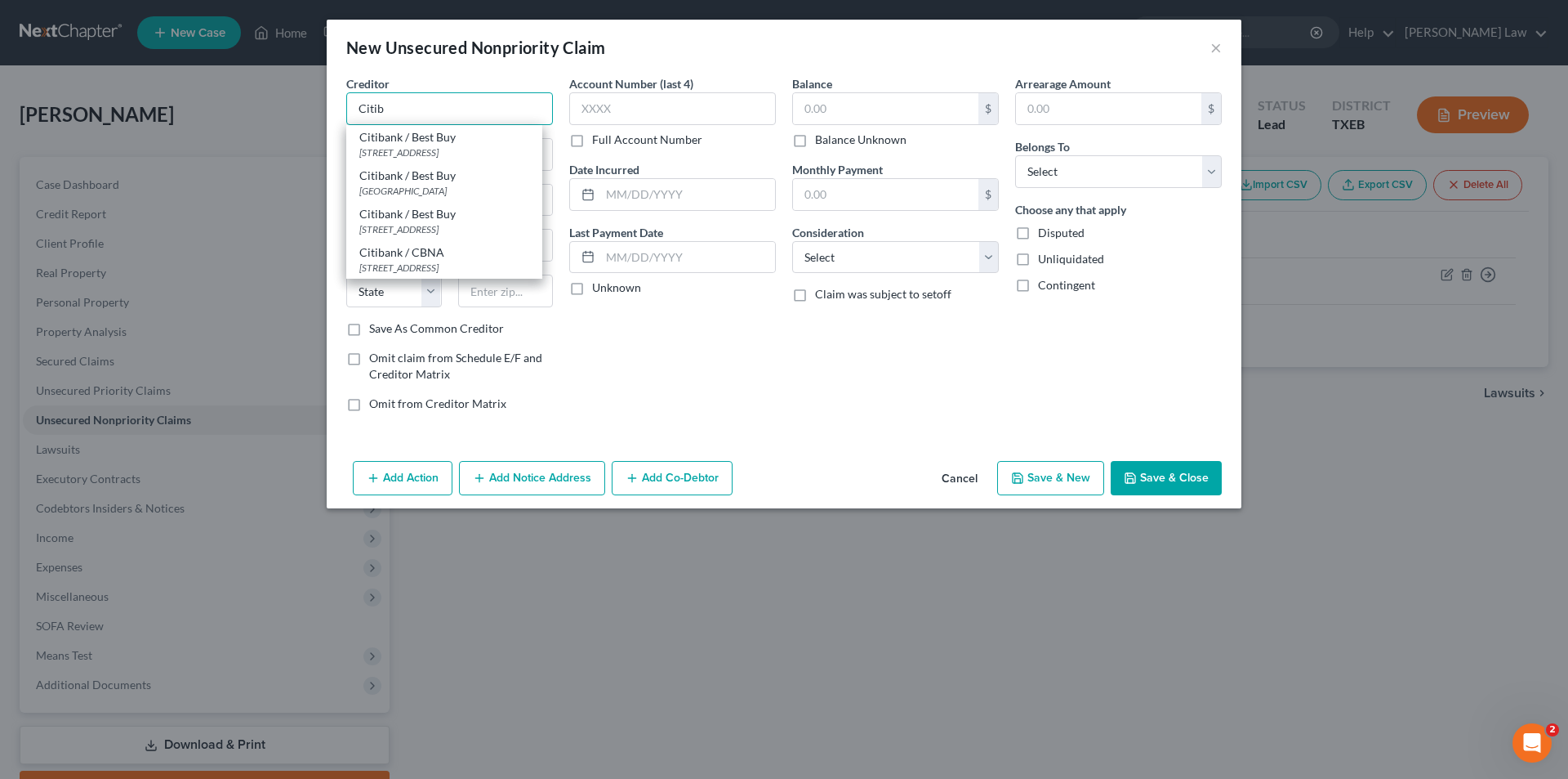
click at [430, 103] on input "Citib" at bounding box center [450, 109] width 207 height 32
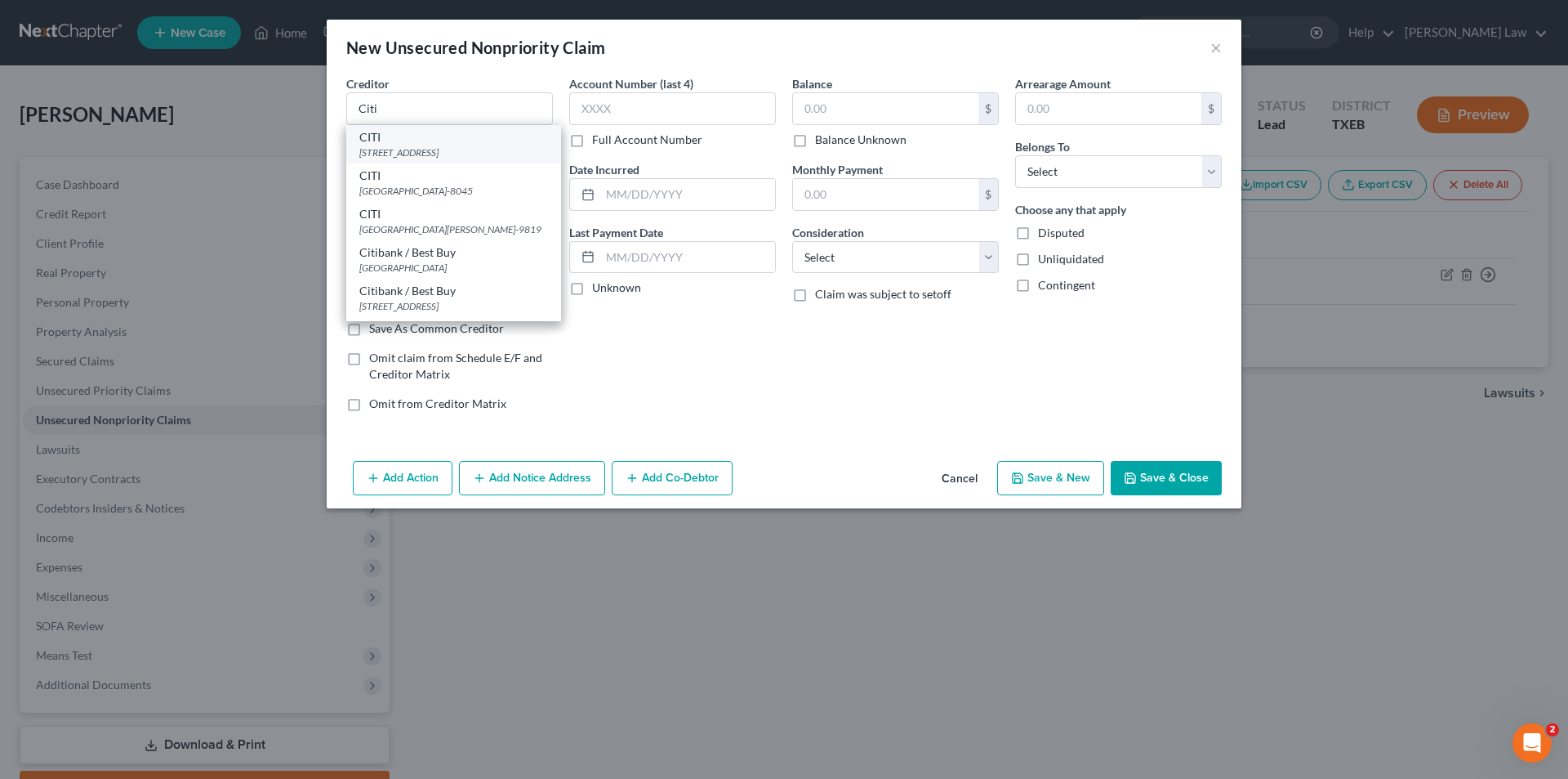
click at [455, 157] on div "[STREET_ADDRESS]" at bounding box center [454, 152] width 189 height 13
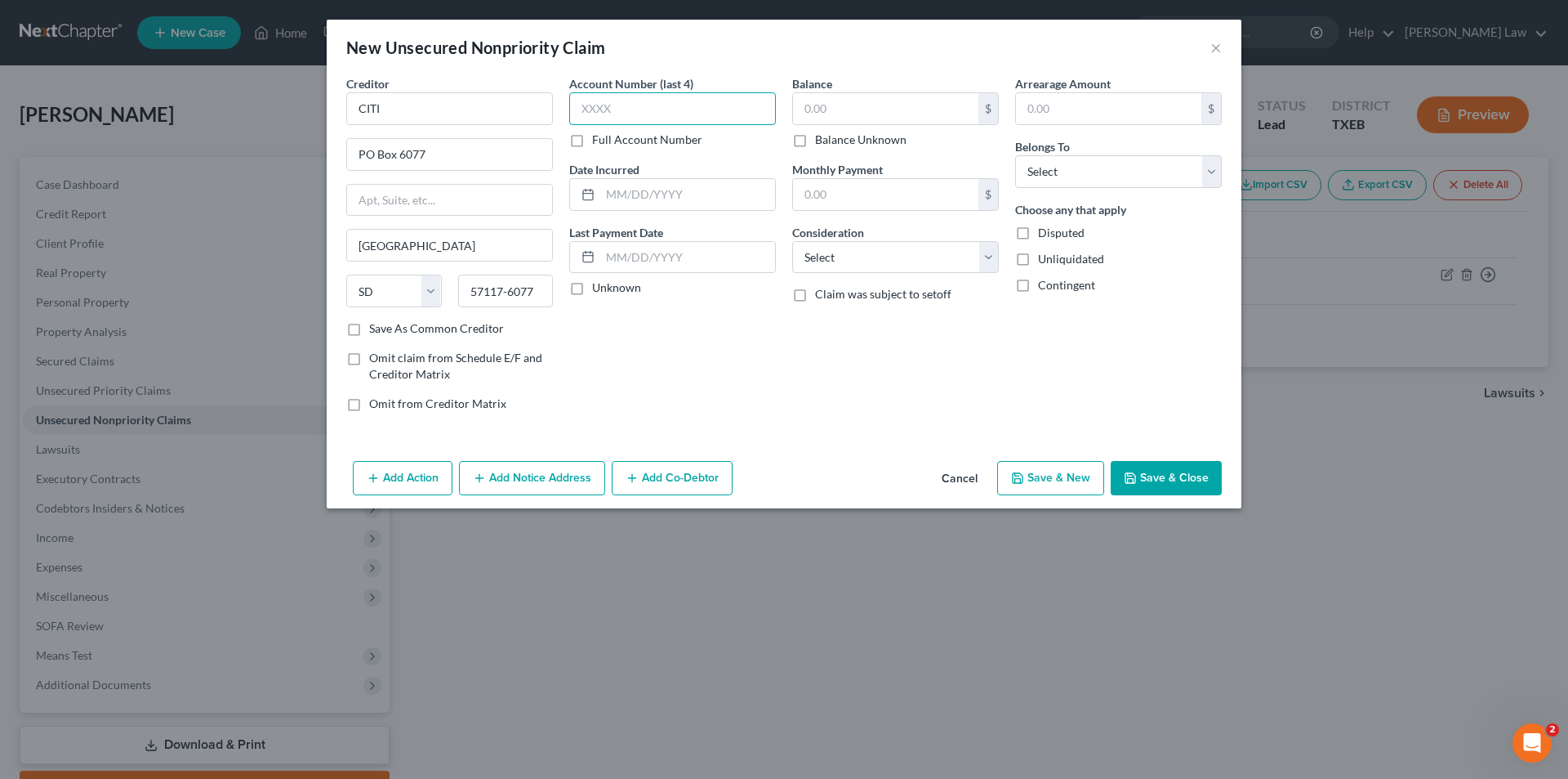
click at [681, 96] on input "text" at bounding box center [673, 109] width 207 height 32
click at [623, 284] on label "Unknown" at bounding box center [616, 288] width 49 height 16
click at [609, 284] on input "Unknown" at bounding box center [604, 285] width 11 height 11
click at [868, 111] on input "text" at bounding box center [885, 109] width 185 height 31
drag, startPoint x: 857, startPoint y: 255, endPoint x: 858, endPoint y: 270, distance: 15.0
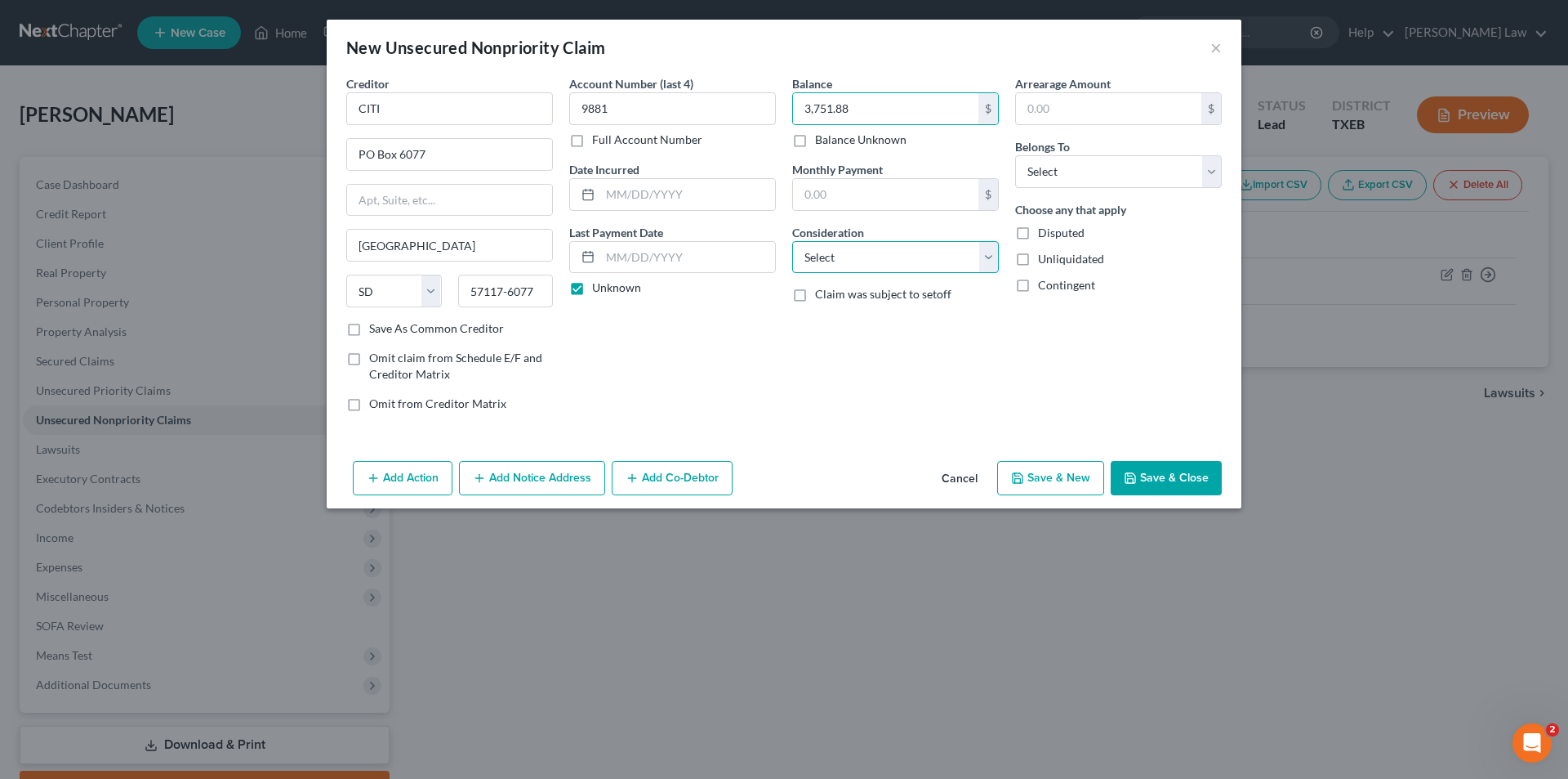
click at [857, 255] on select "Select Cable / Satellite Services Collection Agency Credit Card Debt Debt Couns…" at bounding box center [895, 257] width 207 height 32
click at [792, 241] on select "Select Cable / Satellite Services Collection Agency Credit Card Debt Debt Couns…" at bounding box center [895, 257] width 207 height 32
click at [1075, 110] on input "text" at bounding box center [1108, 109] width 185 height 31
drag, startPoint x: 1083, startPoint y: 170, endPoint x: 1078, endPoint y: 185, distance: 15.8
click at [1083, 170] on select "Select Debtor 1 Only Debtor 2 Only Debtor 1 And Debtor 2 Only At Least One Of T…" at bounding box center [1118, 172] width 207 height 32
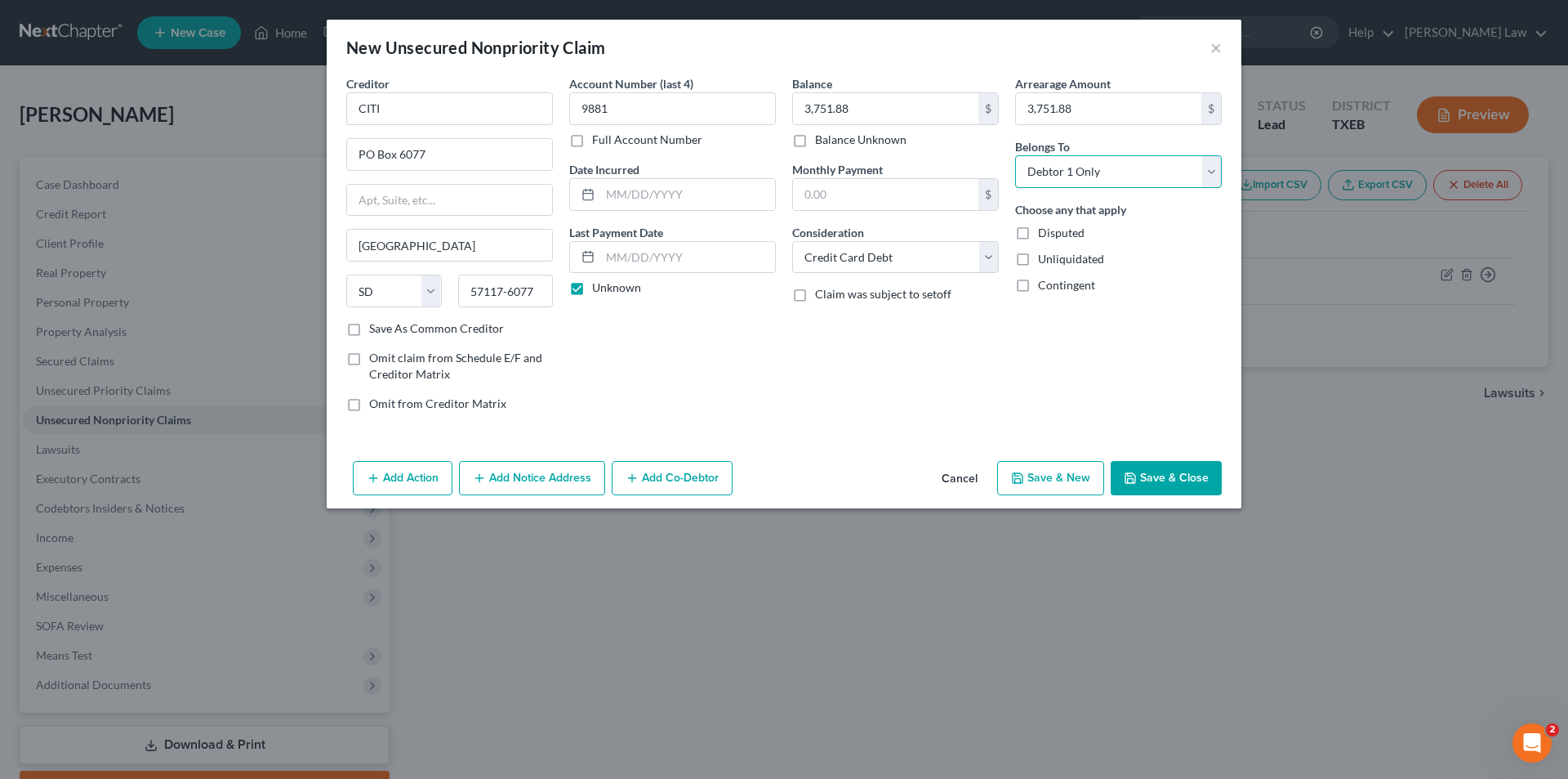
click at [1015, 155] on select "Select Debtor 1 Only Debtor 2 Only Debtor 1 And Debtor 2 Only At Least One Of T…" at bounding box center [1118, 172] width 207 height 32
click at [1078, 480] on button "Save & New" at bounding box center [1050, 478] width 107 height 34
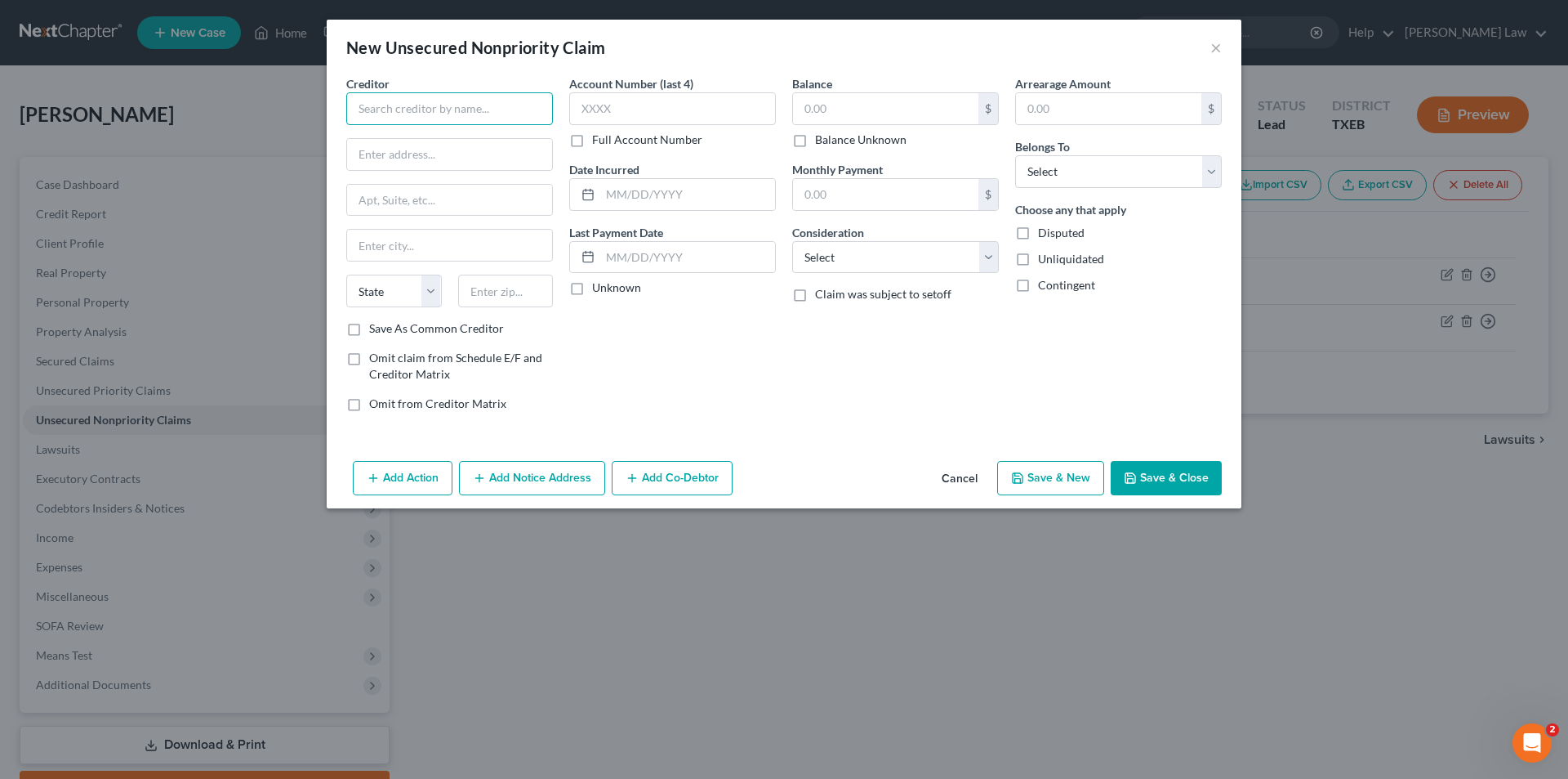
click at [401, 104] on input "text" at bounding box center [450, 109] width 207 height 32
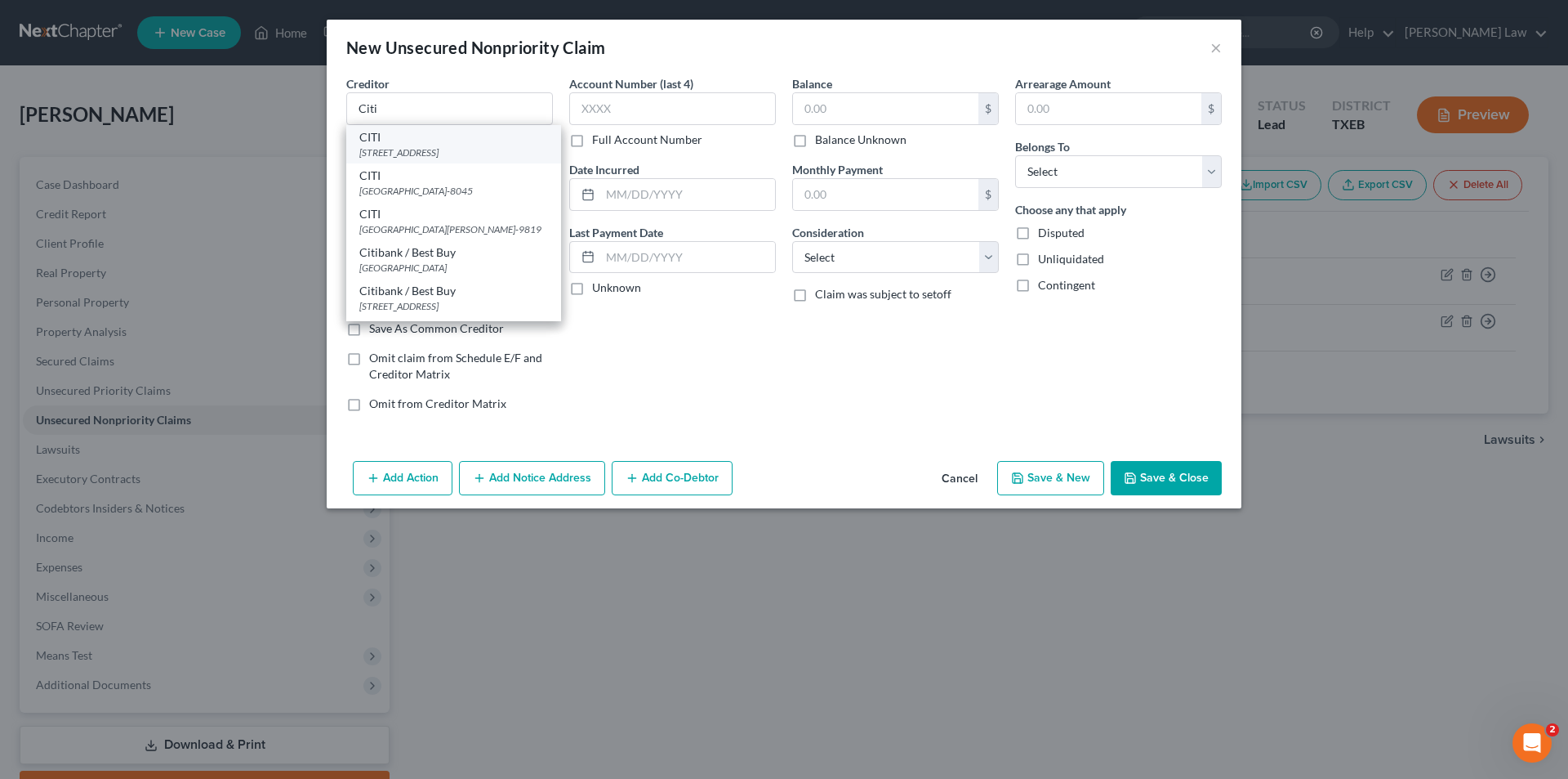
click at [437, 140] on div "CITI" at bounding box center [454, 137] width 189 height 16
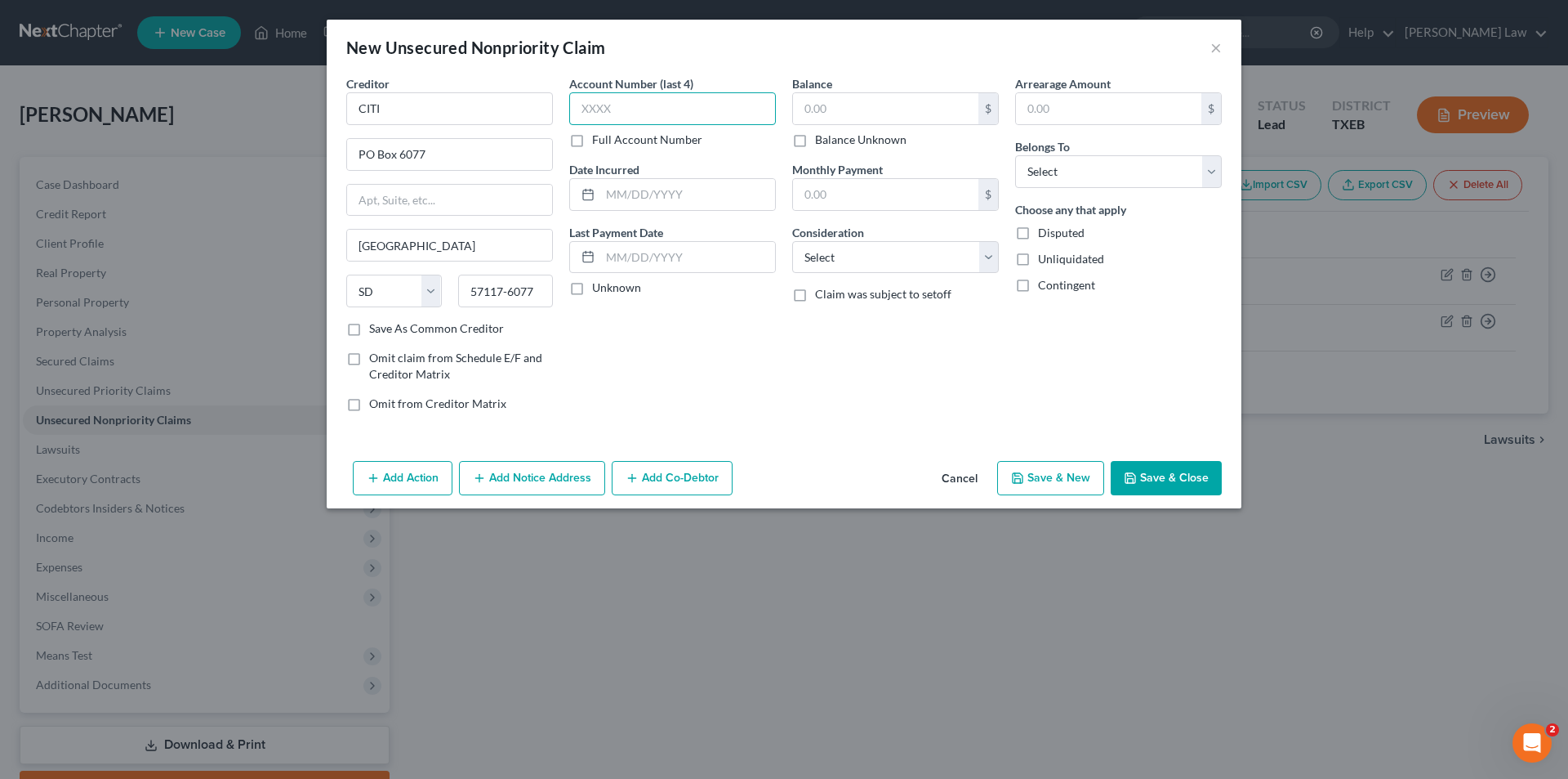
click at [629, 96] on input "text" at bounding box center [673, 109] width 207 height 32
click at [599, 279] on input "Unknown" at bounding box center [604, 285] width 11 height 11
click at [792, 241] on select "Select Cable / Satellite Services Collection Agency Credit Card Debt Debt Couns…" at bounding box center [895, 257] width 207 height 32
click at [1015, 155] on select "Select Debtor 1 Only Debtor 2 Only Debtor 1 And Debtor 2 Only At Least One Of T…" at bounding box center [1118, 172] width 207 height 32
click at [1111, 461] on div "Add Action Add Notice Address Add Co-Debtor Cancel Save & New Save & Close" at bounding box center [784, 482] width 914 height 54
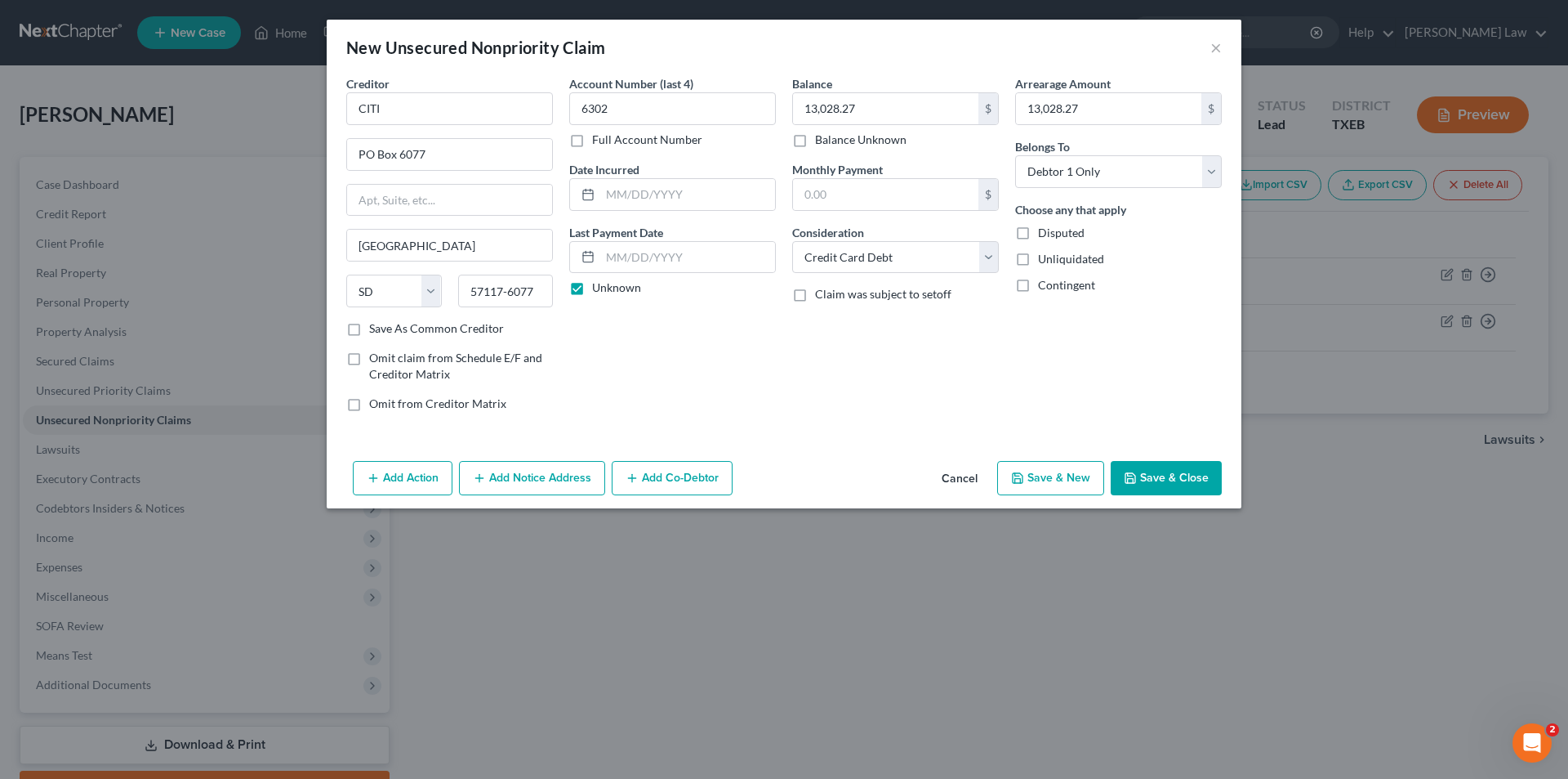
click at [1041, 465] on button "Save & New" at bounding box center [1050, 478] width 107 height 34
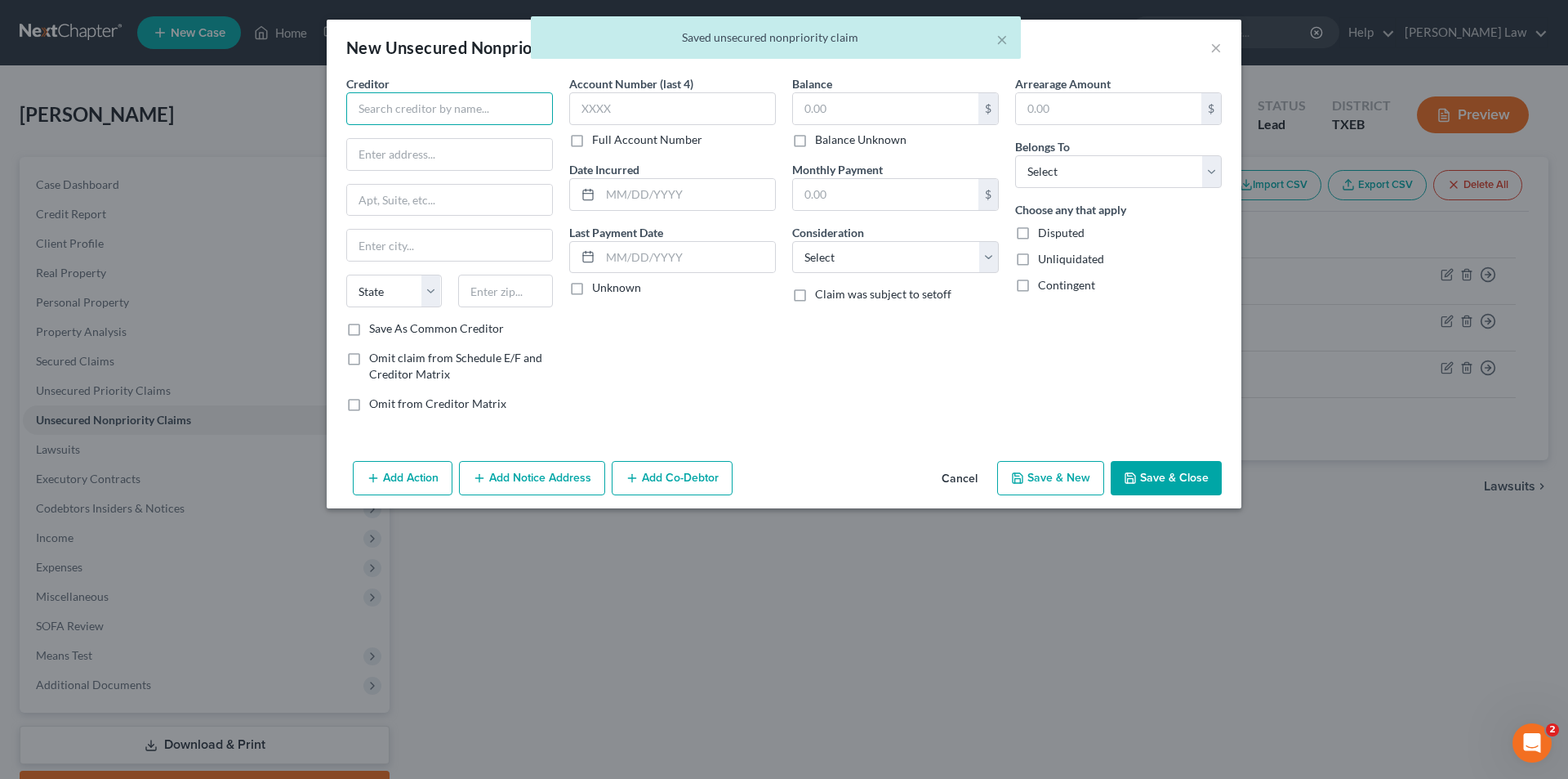
click at [425, 110] on input "text" at bounding box center [450, 109] width 207 height 32
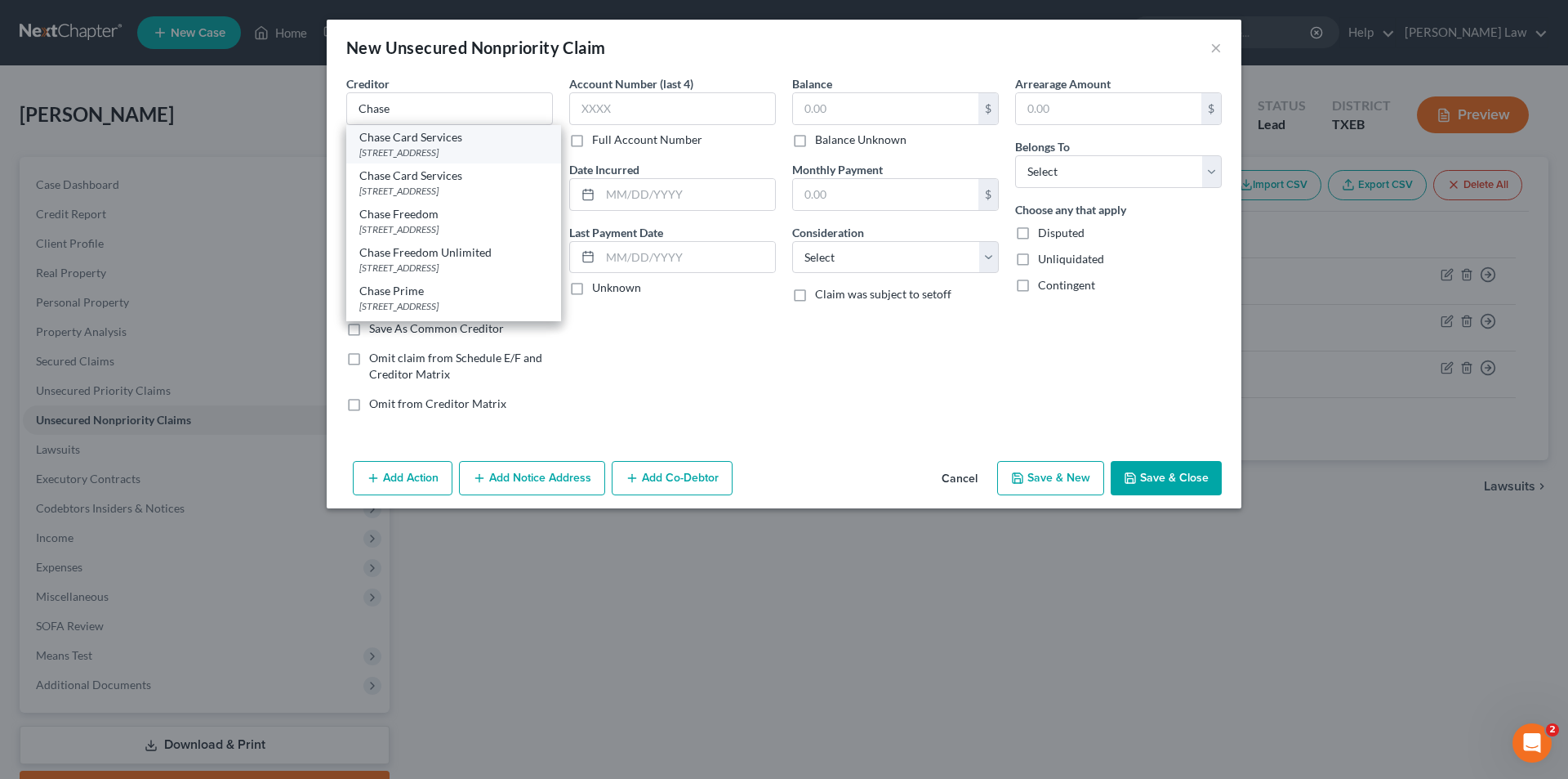
click at [445, 147] on div "[STREET_ADDRESS]" at bounding box center [454, 152] width 189 height 13
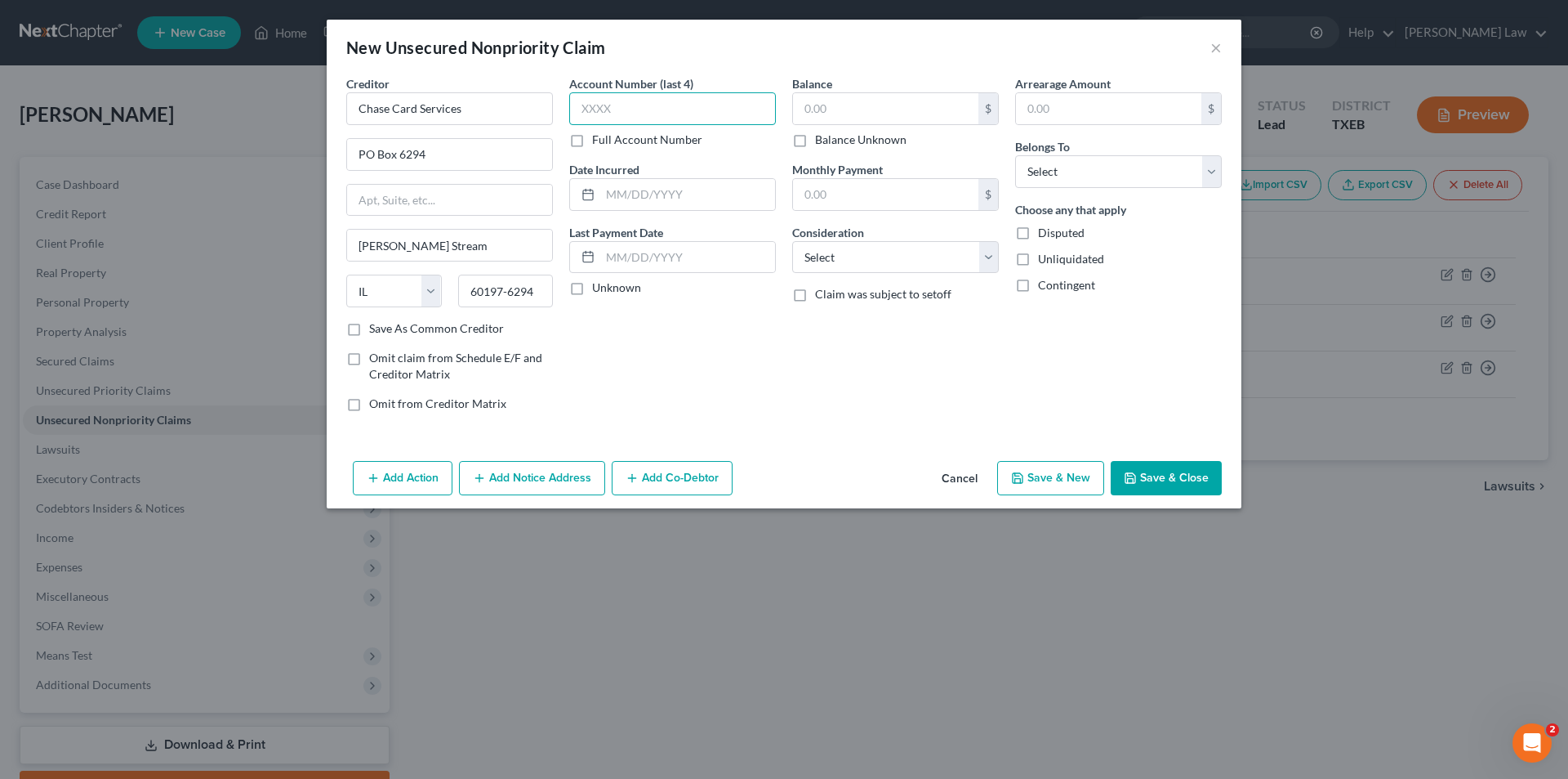
click at [646, 103] on input "text" at bounding box center [673, 109] width 207 height 32
click at [599, 279] on input "Unknown" at bounding box center [604, 285] width 11 height 11
click at [822, 286] on input "Claim was subject to setoff" at bounding box center [827, 291] width 11 height 11
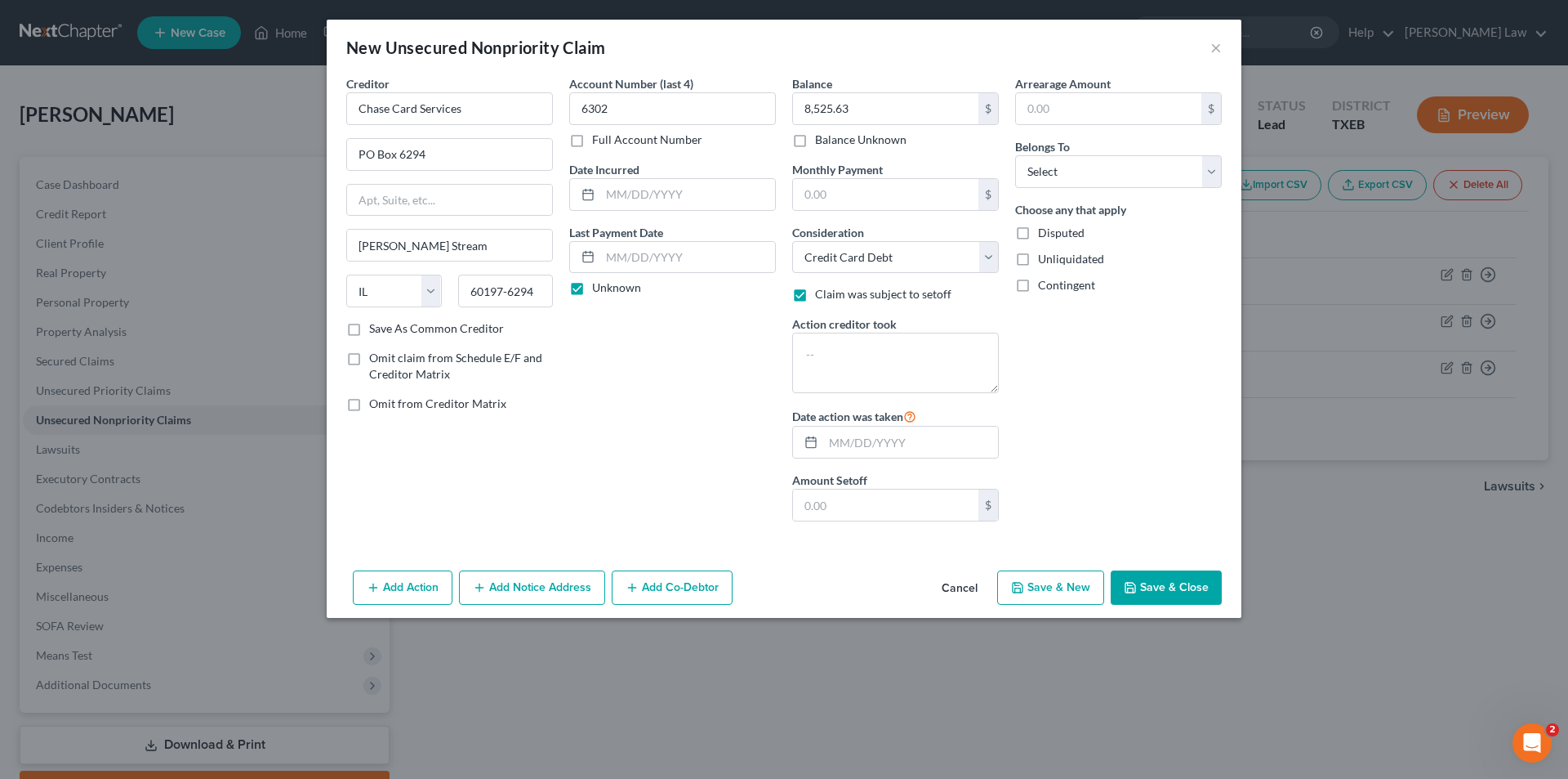
click at [850, 298] on span "Claim was subject to setoff" at bounding box center [884, 293] width 137 height 13
click at [832, 297] on input "Claim was subject to setoff" at bounding box center [827, 291] width 11 height 11
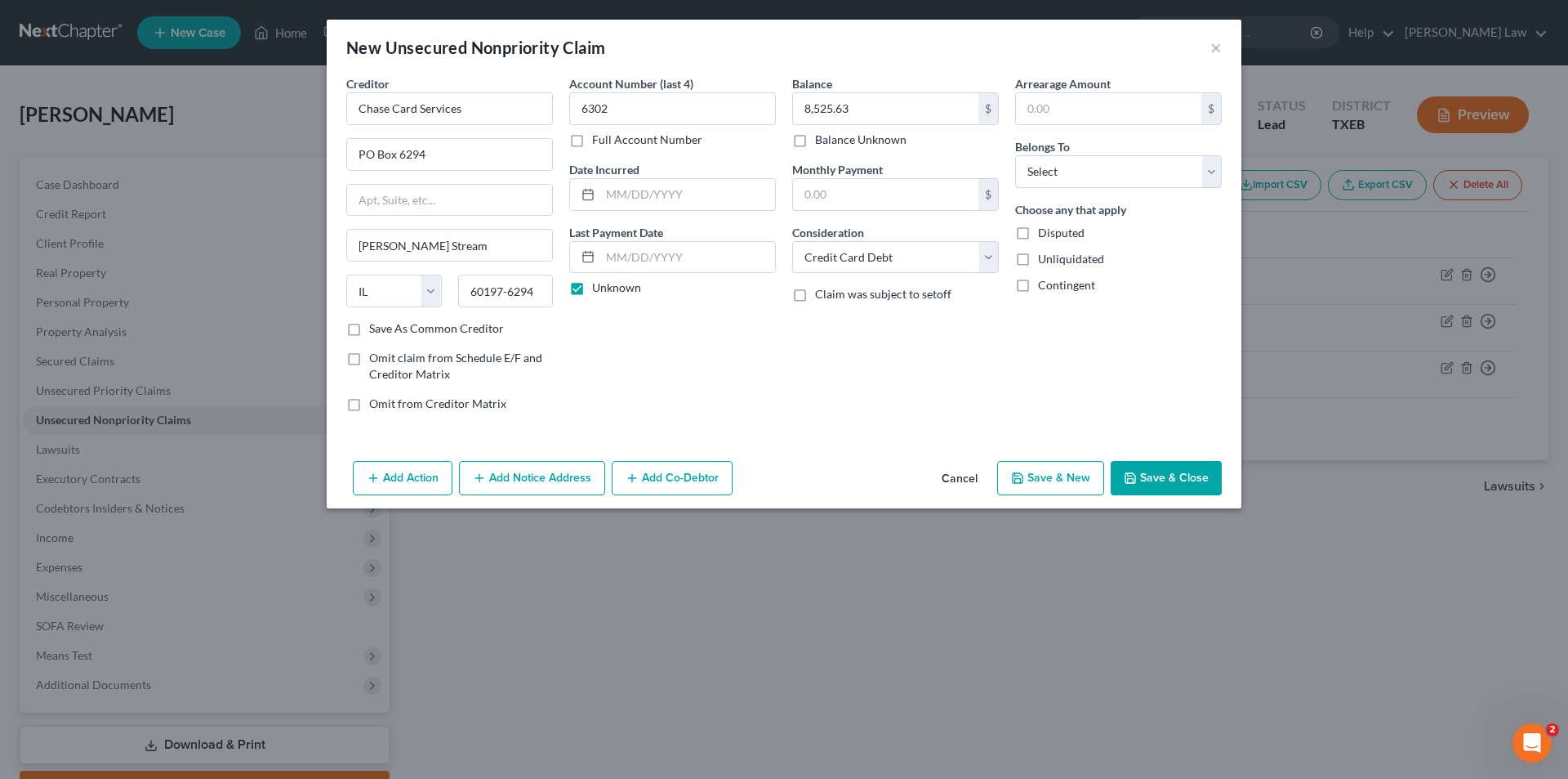
click at [1114, 87] on div "Arrearage Amount $" at bounding box center [1118, 100] width 207 height 49
click at [1072, 102] on input "text" at bounding box center [1108, 109] width 185 height 31
click at [1015, 155] on select "Select Debtor 1 Only Debtor 2 Only Debtor 1 And Debtor 2 Only At Least One Of T…" at bounding box center [1118, 172] width 207 height 32
click at [1040, 486] on button "Save & New" at bounding box center [1050, 478] width 107 height 34
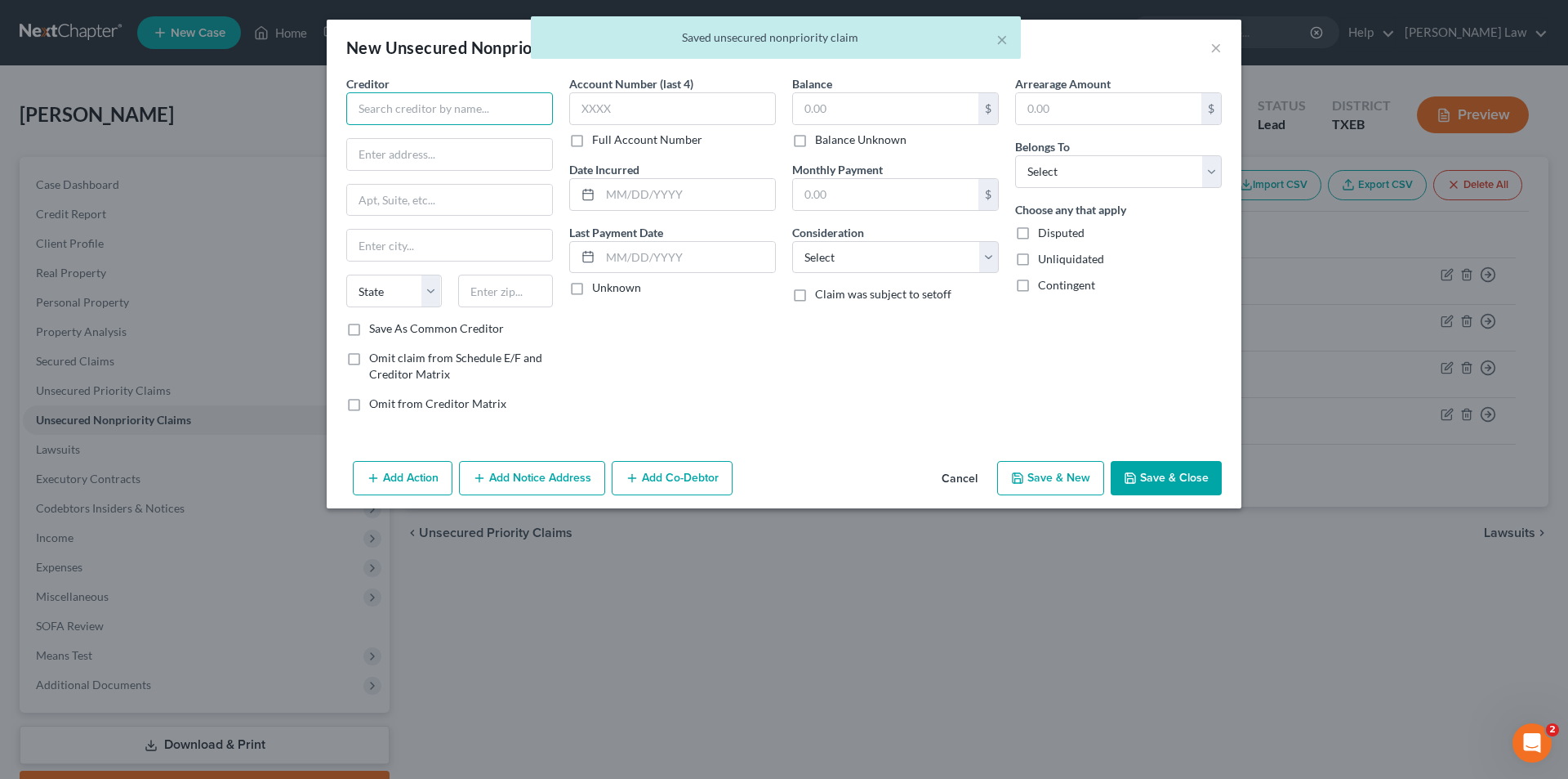
click at [404, 111] on input "text" at bounding box center [450, 109] width 207 height 32
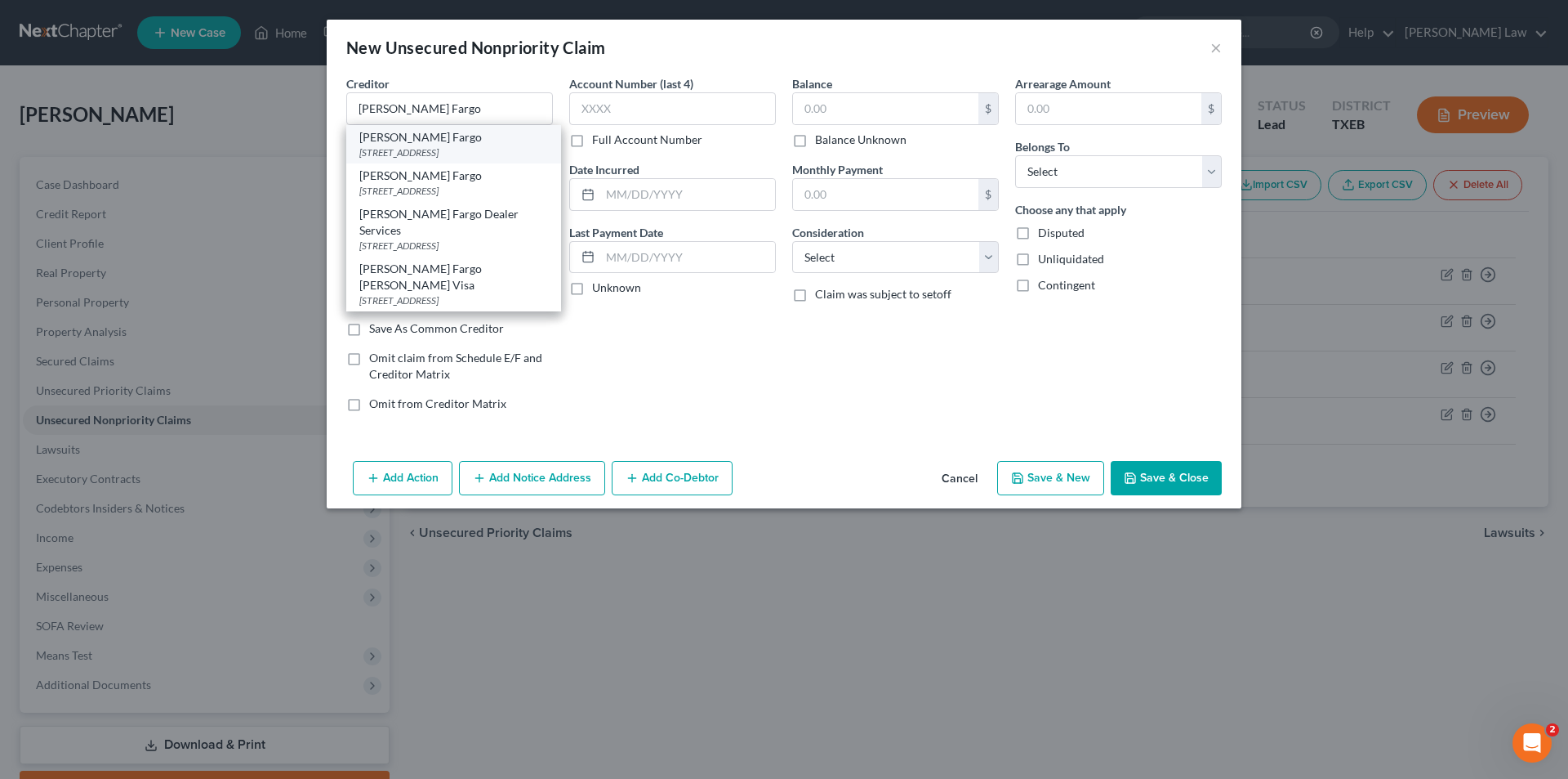
click at [470, 151] on div "[STREET_ADDRESS]" at bounding box center [454, 152] width 189 height 13
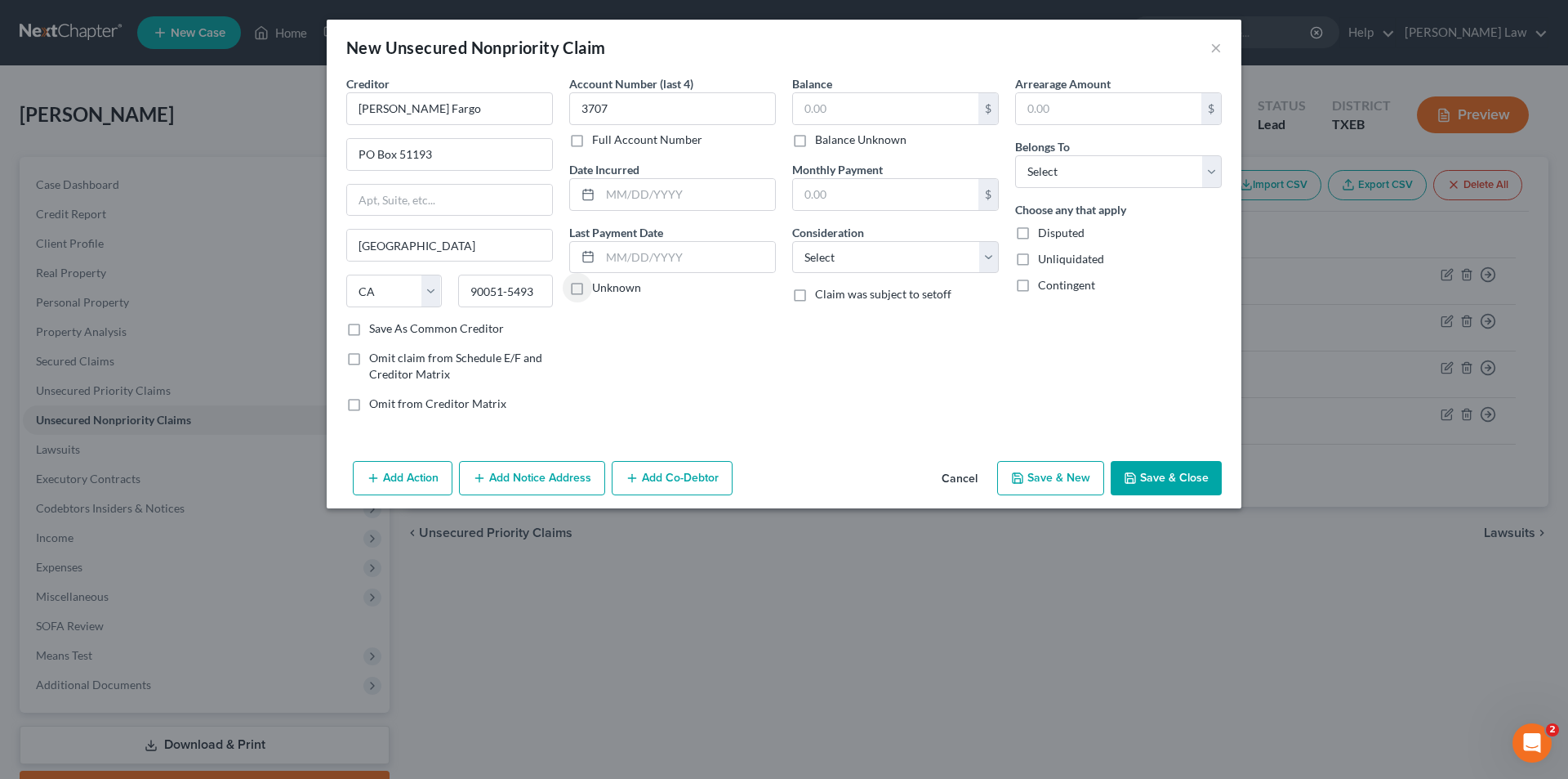
click at [599, 279] on input "Unknown" at bounding box center [604, 285] width 11 height 11
click at [1030, 480] on button "Save & New" at bounding box center [1050, 478] width 107 height 34
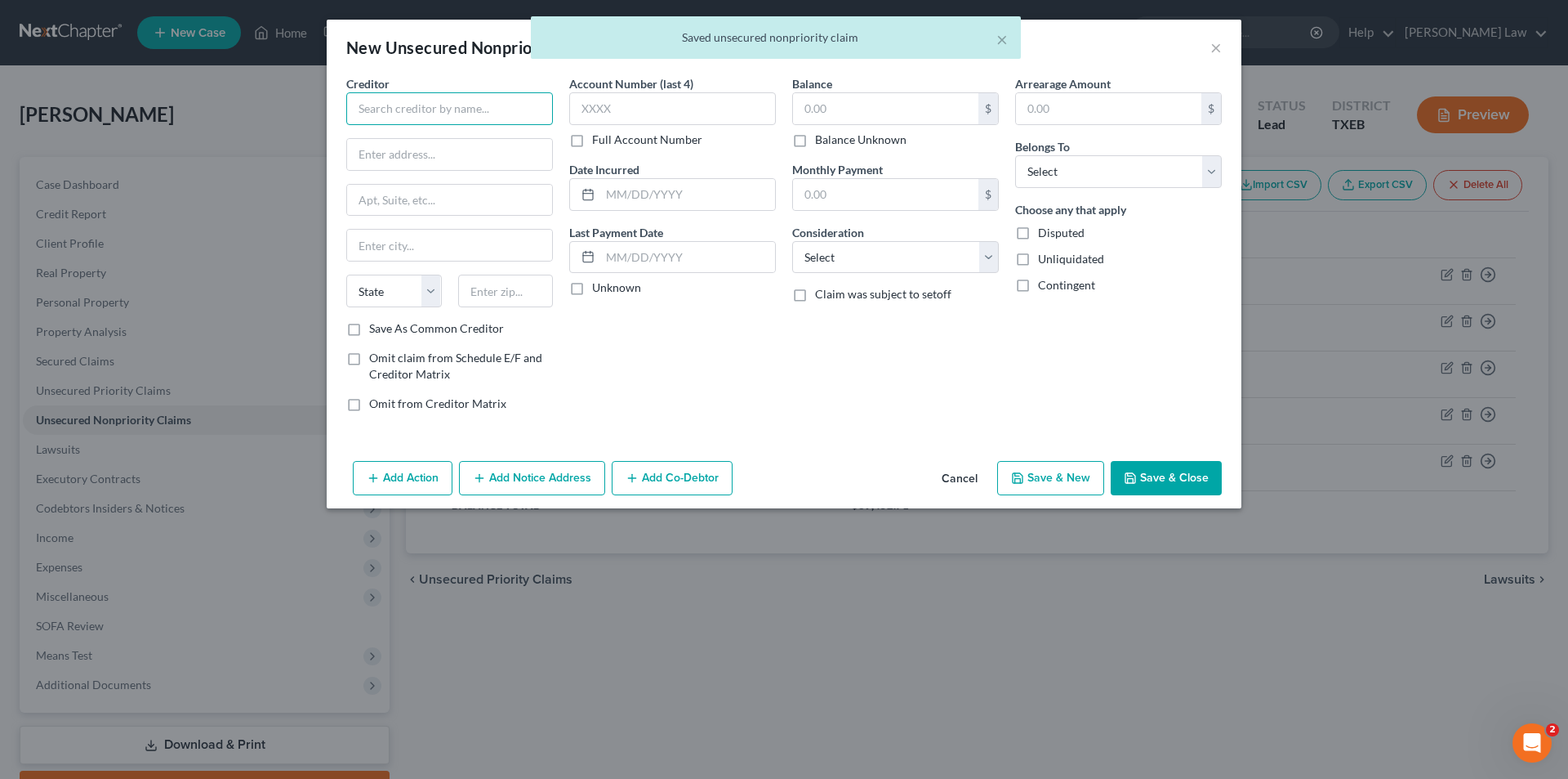
click at [458, 104] on input "text" at bounding box center [450, 109] width 207 height 32
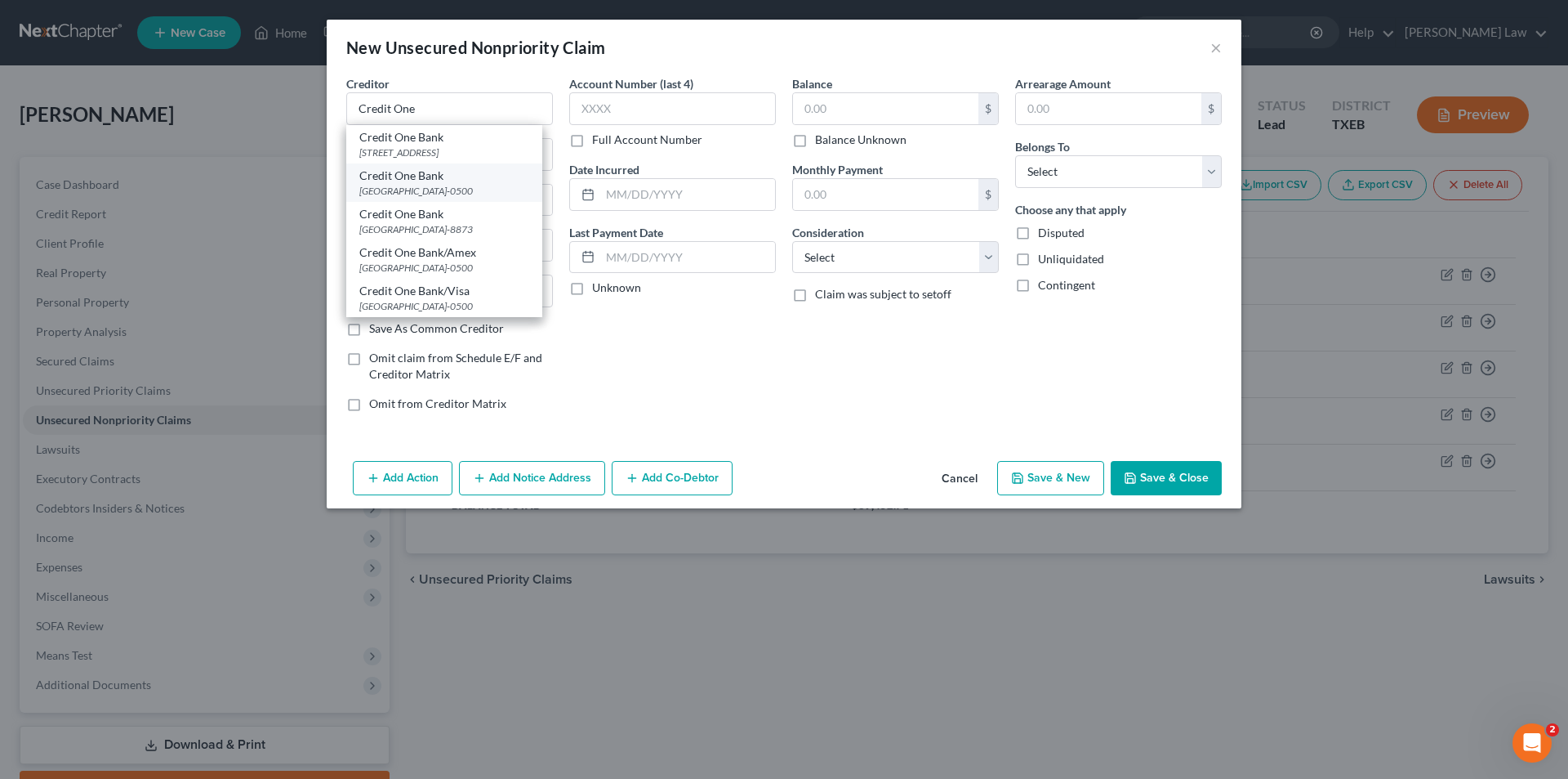
click at [442, 198] on div "[GEOGRAPHIC_DATA]-0500" at bounding box center [444, 190] width 170 height 13
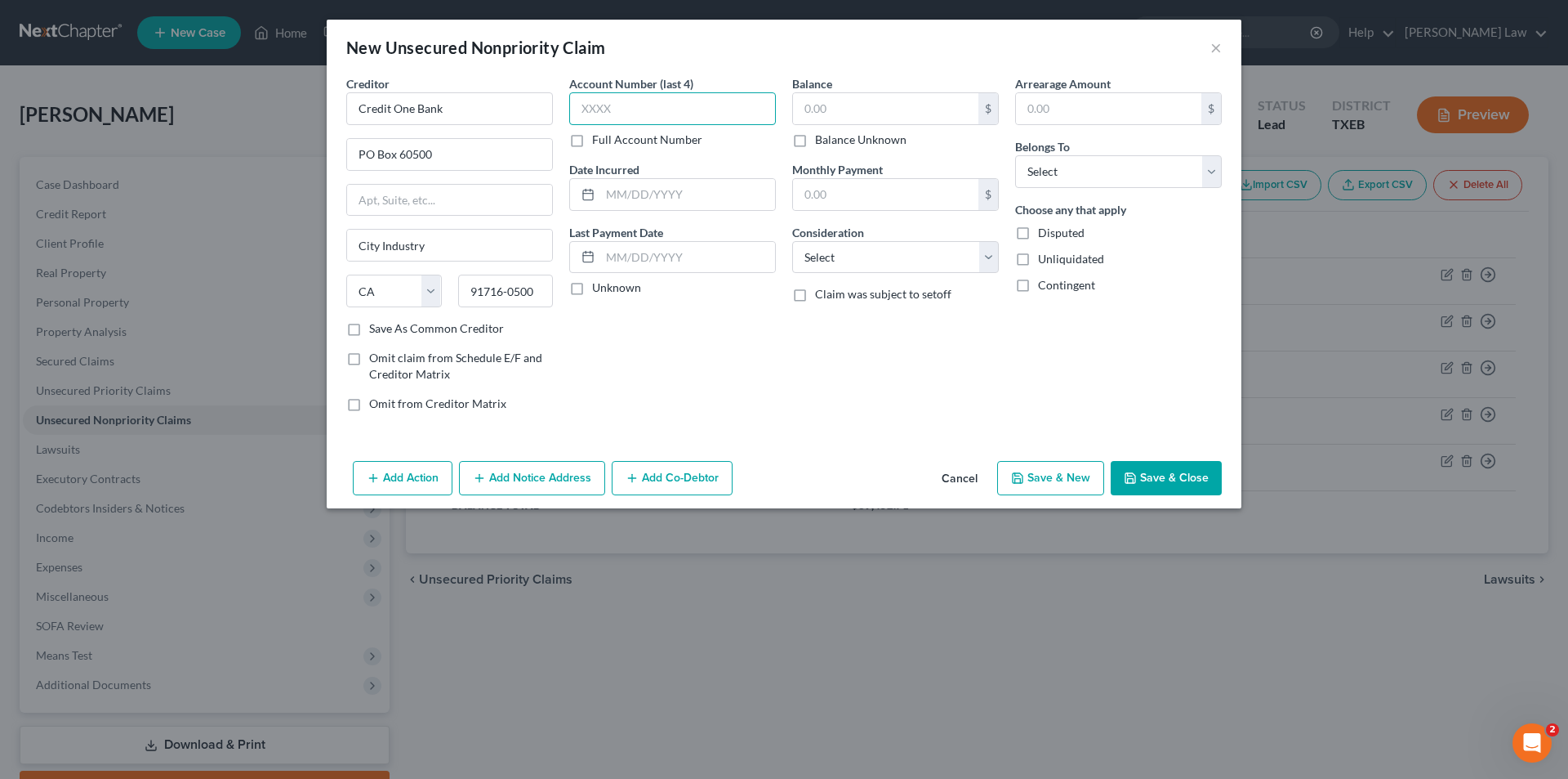
click at [639, 109] on input "text" at bounding box center [673, 109] width 207 height 32
click at [599, 279] on input "Unknown" at bounding box center [604, 285] width 11 height 11
click at [1015, 155] on select "Select Debtor 1 Only Debtor 2 Only Debtor 1 And Debtor 2 Only At Least One Of T…" at bounding box center [1118, 172] width 207 height 32
click at [1082, 473] on button "Save & New" at bounding box center [1050, 478] width 107 height 34
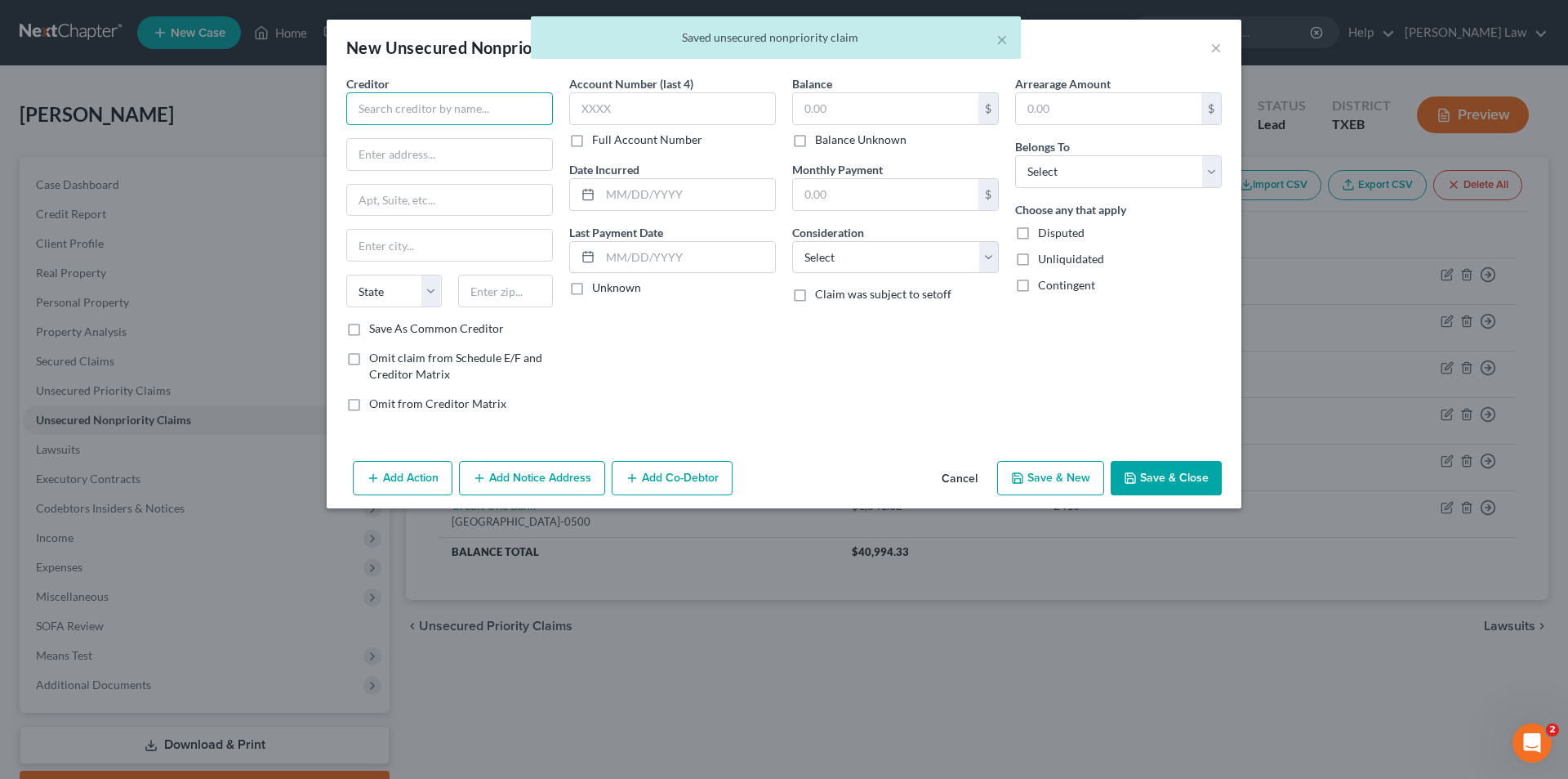
click at [462, 103] on input "text" at bounding box center [450, 109] width 207 height 32
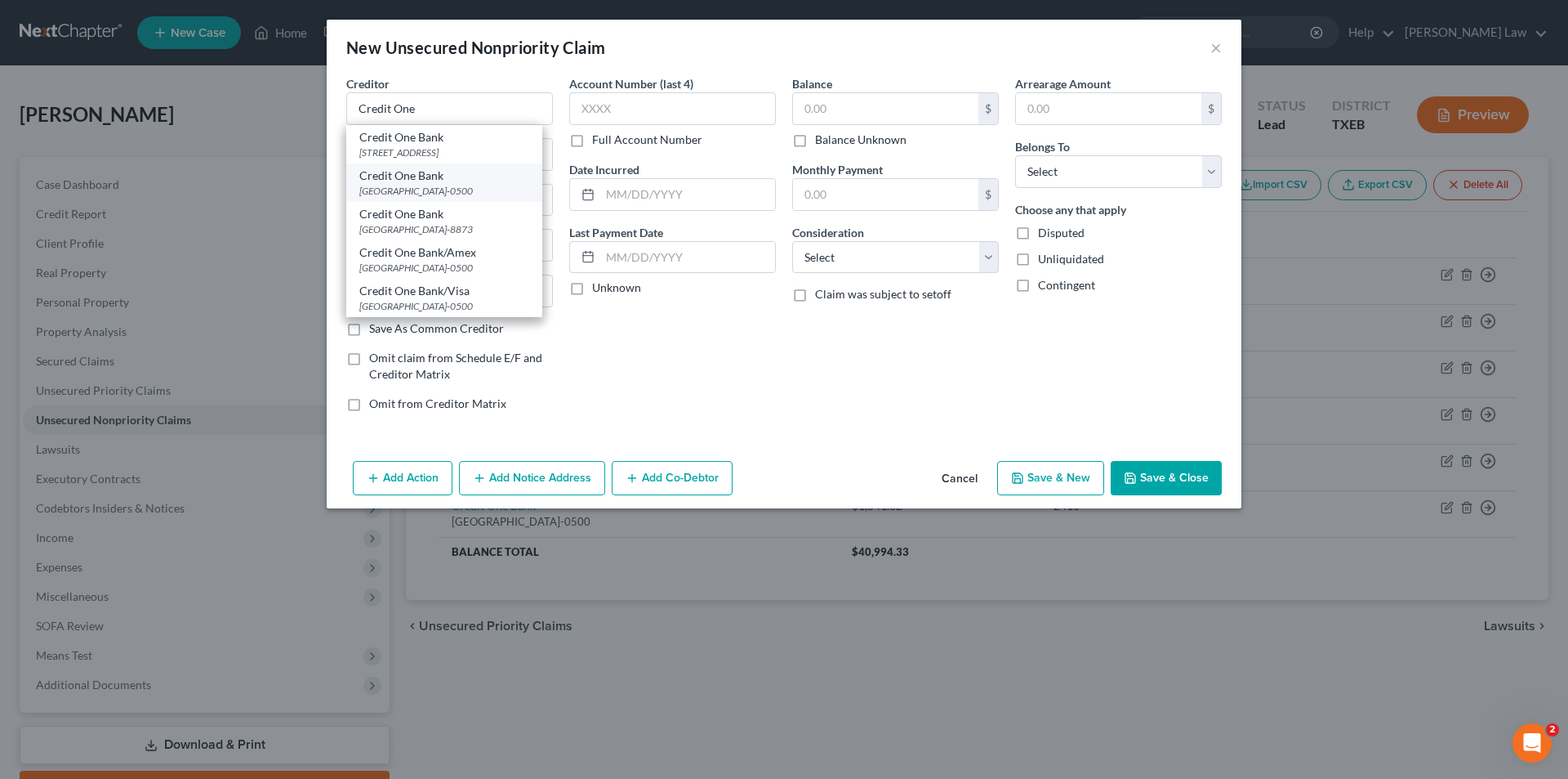
click at [440, 184] on div "Credit One Bank" at bounding box center [444, 175] width 170 height 16
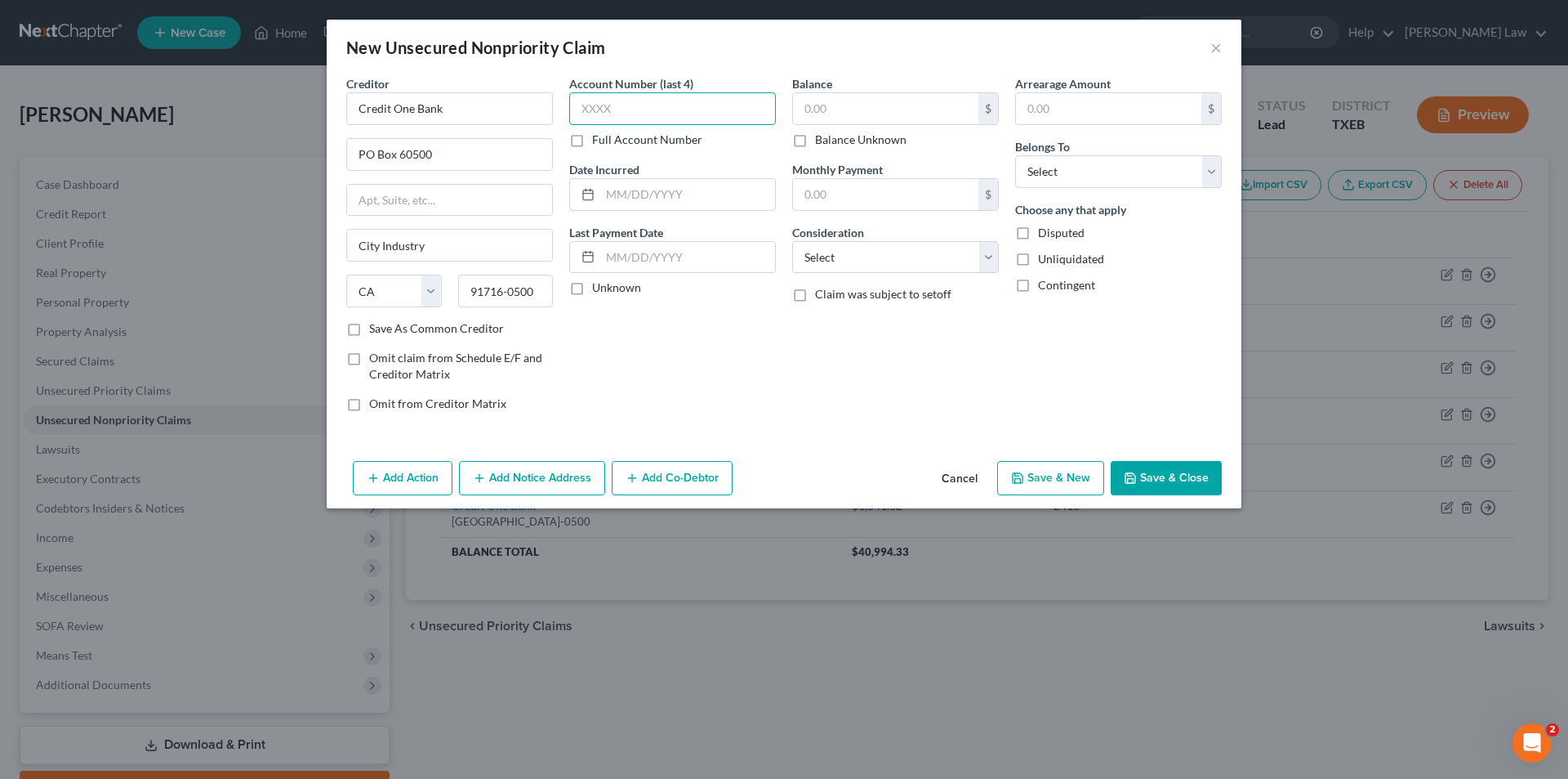
click at [617, 109] on input "text" at bounding box center [673, 109] width 207 height 32
click at [599, 279] on input "Unknown" at bounding box center [604, 285] width 11 height 11
click at [792, 241] on select "Select Cable / Satellite Services Collection Agency Credit Card Debt Debt Couns…" at bounding box center [895, 257] width 207 height 32
click at [1041, 470] on button "Save & New" at bounding box center [1050, 478] width 107 height 34
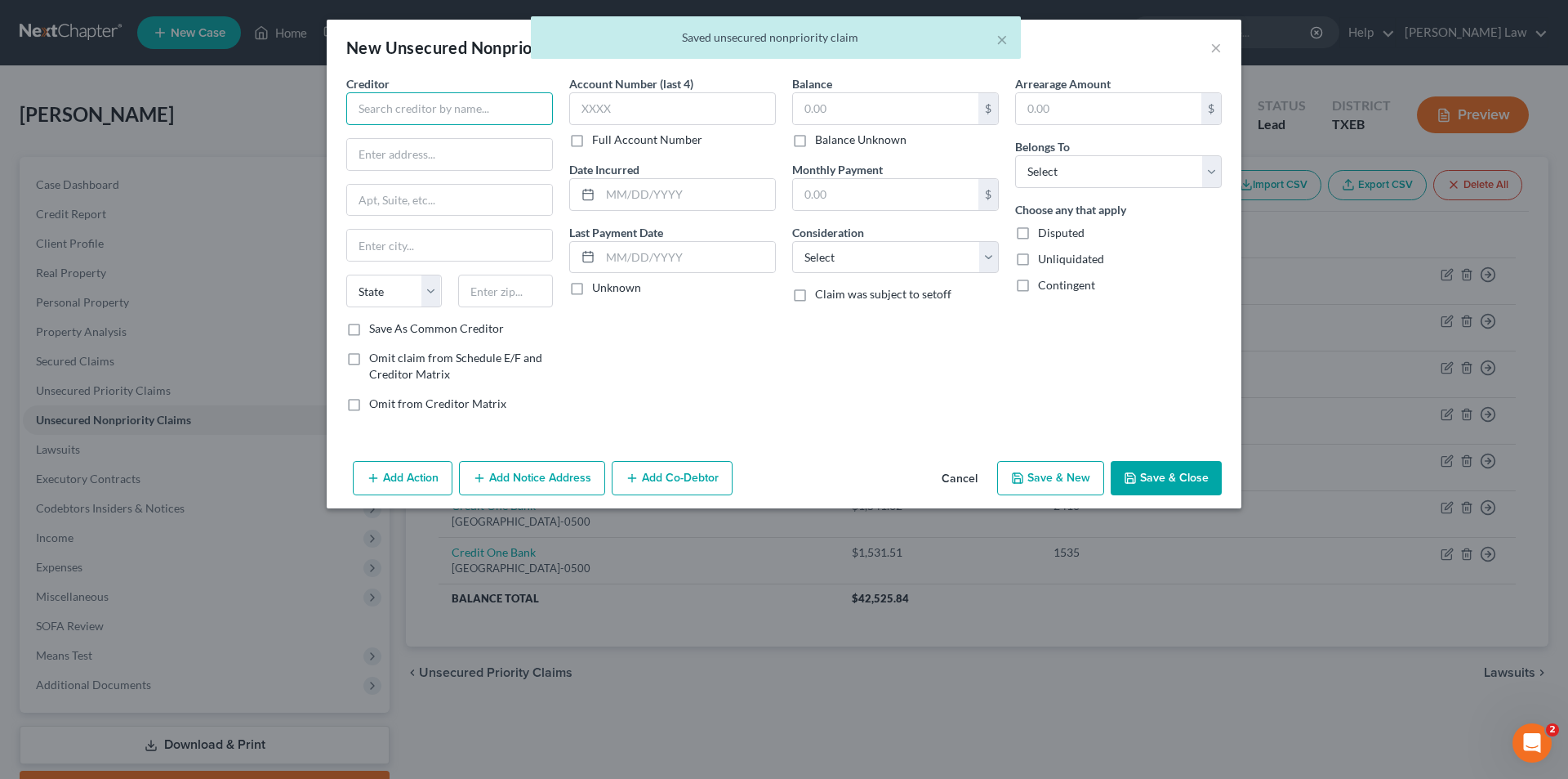
click at [474, 102] on input "text" at bounding box center [450, 109] width 207 height 32
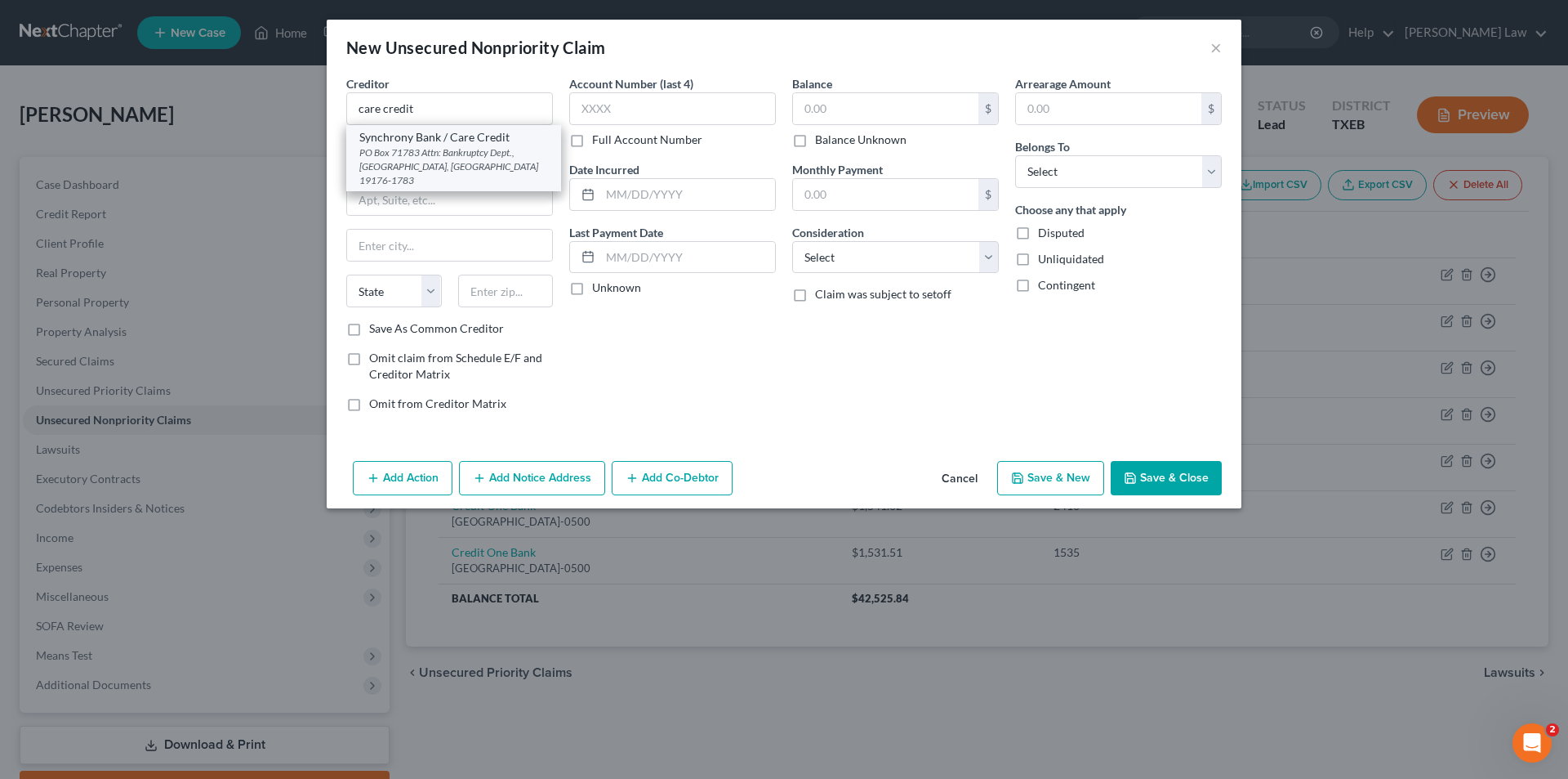
click at [437, 154] on div "PO Box 71783 Attn: Bankruptcy Dept., [GEOGRAPHIC_DATA], [GEOGRAPHIC_DATA] 19176…" at bounding box center [454, 166] width 189 height 41
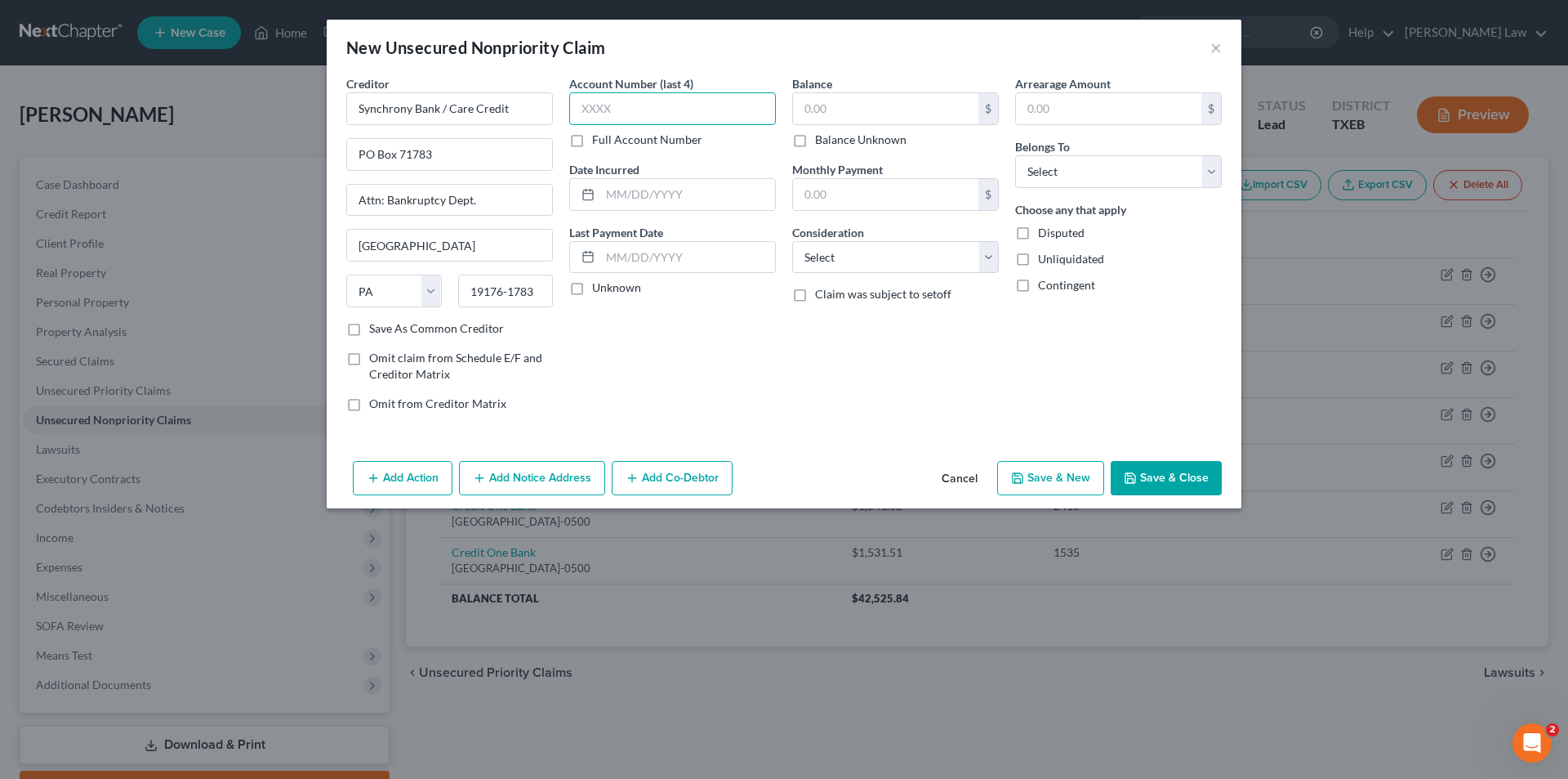
click at [648, 105] on input "text" at bounding box center [673, 109] width 207 height 32
click at [599, 279] on input "Unknown" at bounding box center [604, 285] width 11 height 11
click at [792, 241] on select "Select Cable / Satellite Services Collection Agency Credit Card Debt Debt Couns…" at bounding box center [895, 257] width 207 height 32
click at [1015, 155] on select "Select Debtor 1 Only Debtor 2 Only Debtor 1 And Debtor 2 Only At Least One Of T…" at bounding box center [1118, 172] width 207 height 32
click at [1063, 476] on button "Save & New" at bounding box center [1050, 478] width 107 height 34
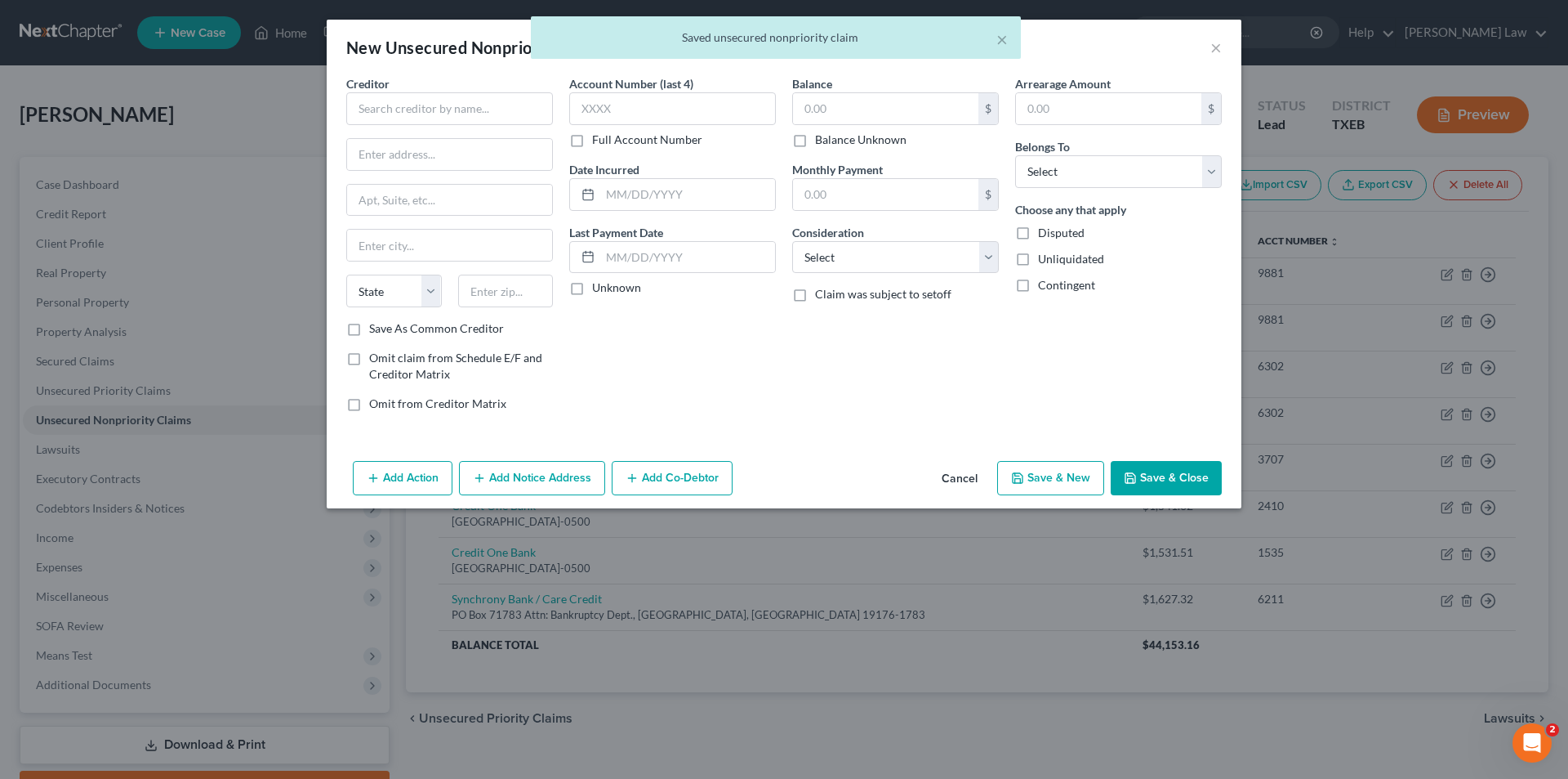
click at [480, 128] on div "Creditor * State [US_STATE] AK AR AZ CA CO [GEOGRAPHIC_DATA] DE DC [GEOGRAPHIC_…" at bounding box center [450, 198] width 207 height 245
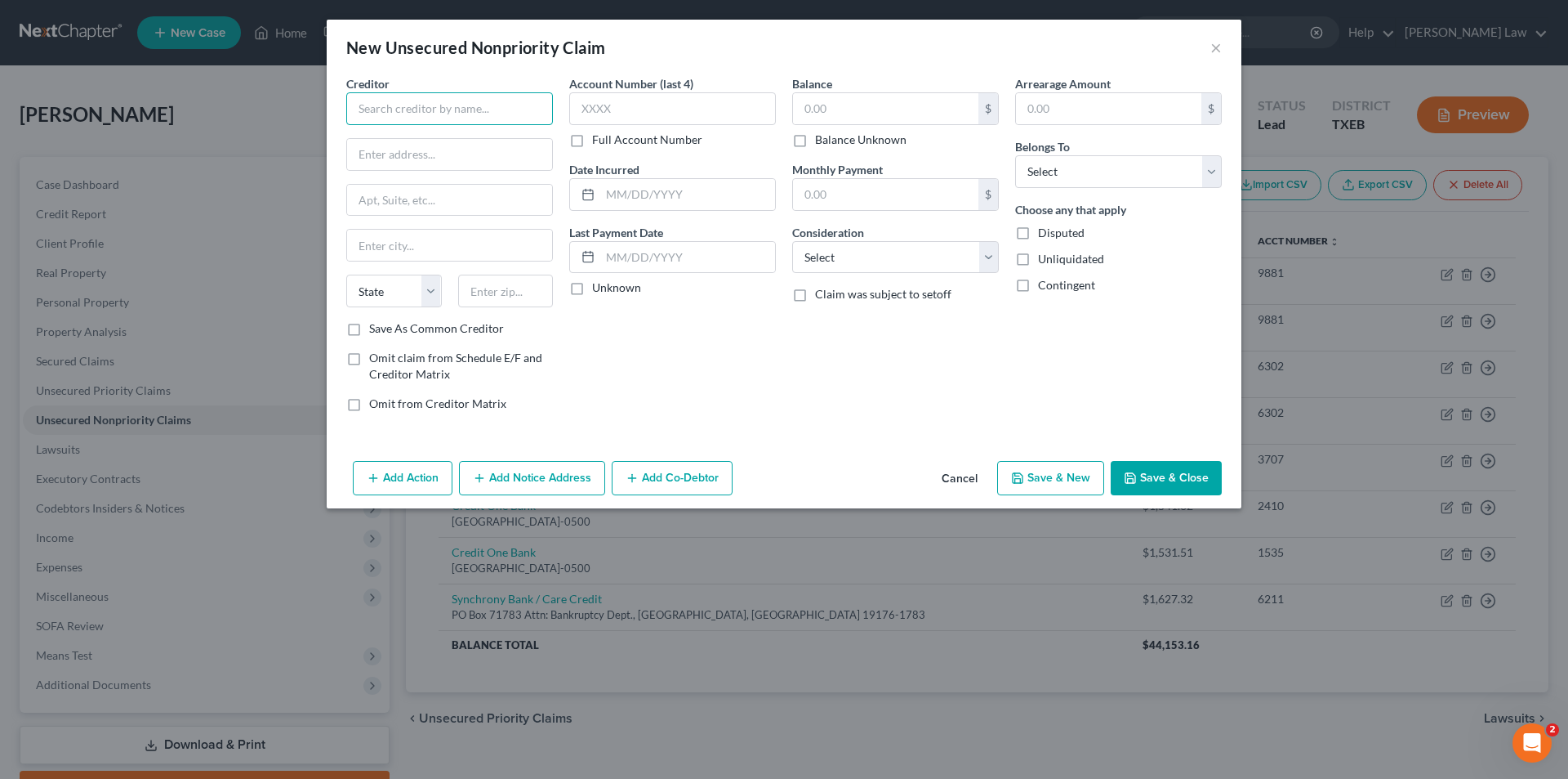
click at [405, 124] on input "text" at bounding box center [450, 109] width 207 height 32
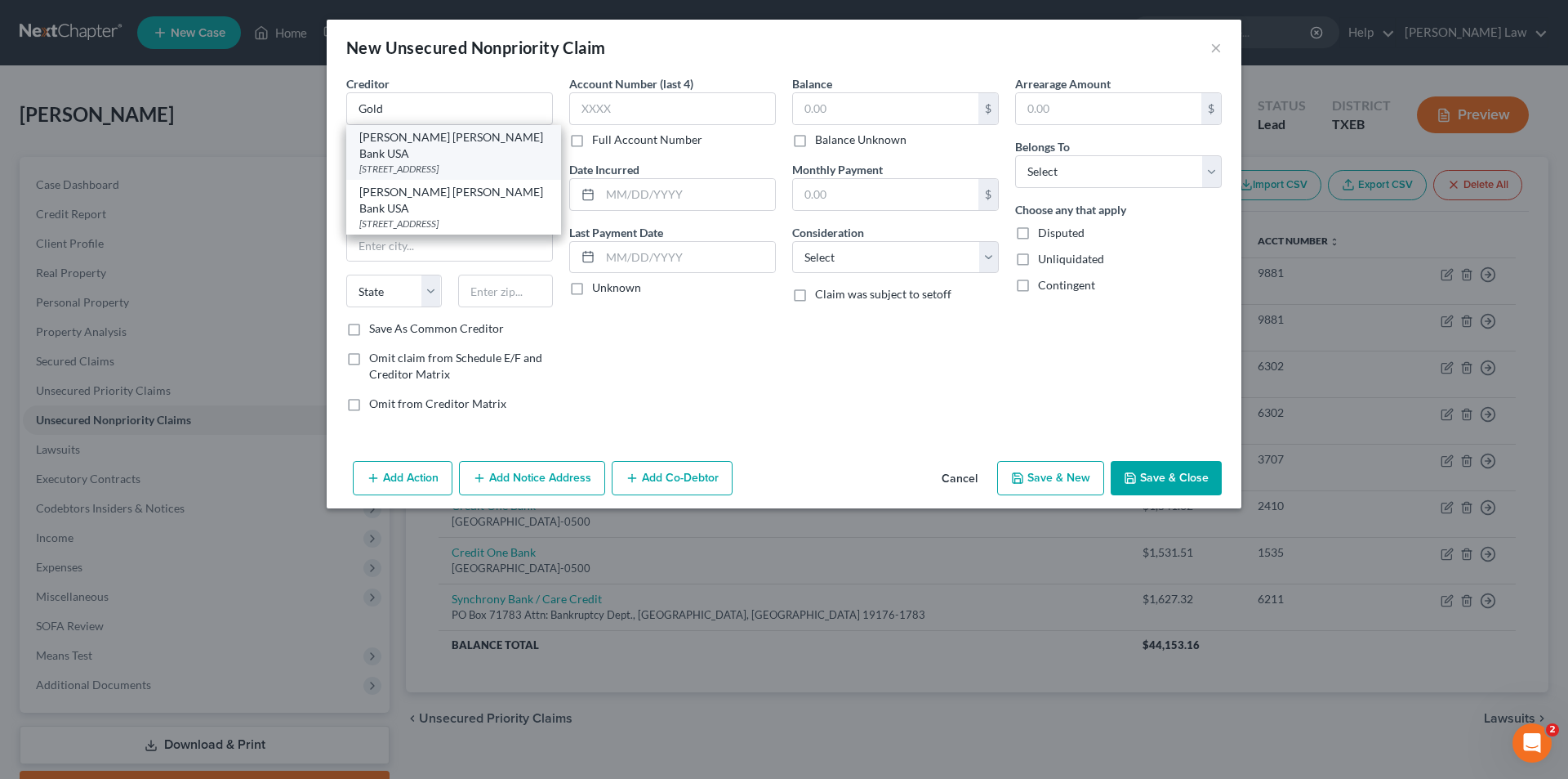
click at [442, 139] on div "[PERSON_NAME] [PERSON_NAME] Bank USA" at bounding box center [454, 146] width 189 height 32
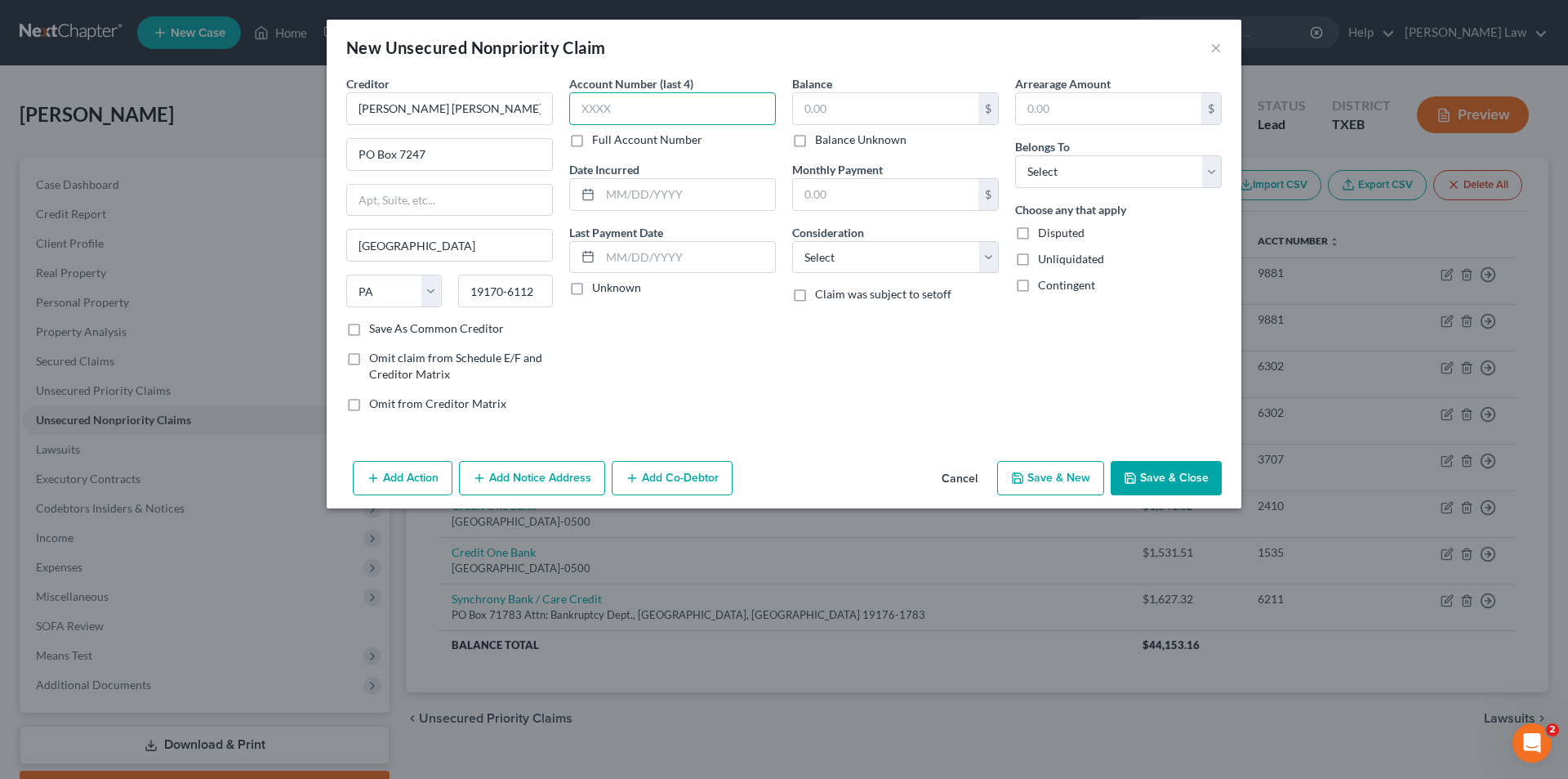
click at [618, 114] on input "text" at bounding box center [673, 109] width 207 height 32
click at [592, 291] on label "Unknown" at bounding box center [616, 288] width 49 height 16
click at [599, 290] on input "Unknown" at bounding box center [604, 285] width 11 height 11
click at [883, 107] on input "text" at bounding box center [885, 109] width 185 height 31
click at [797, 270] on select "Select Cable / Satellite Services Collection Agency Credit Card Debt Debt Couns…" at bounding box center [895, 257] width 207 height 32
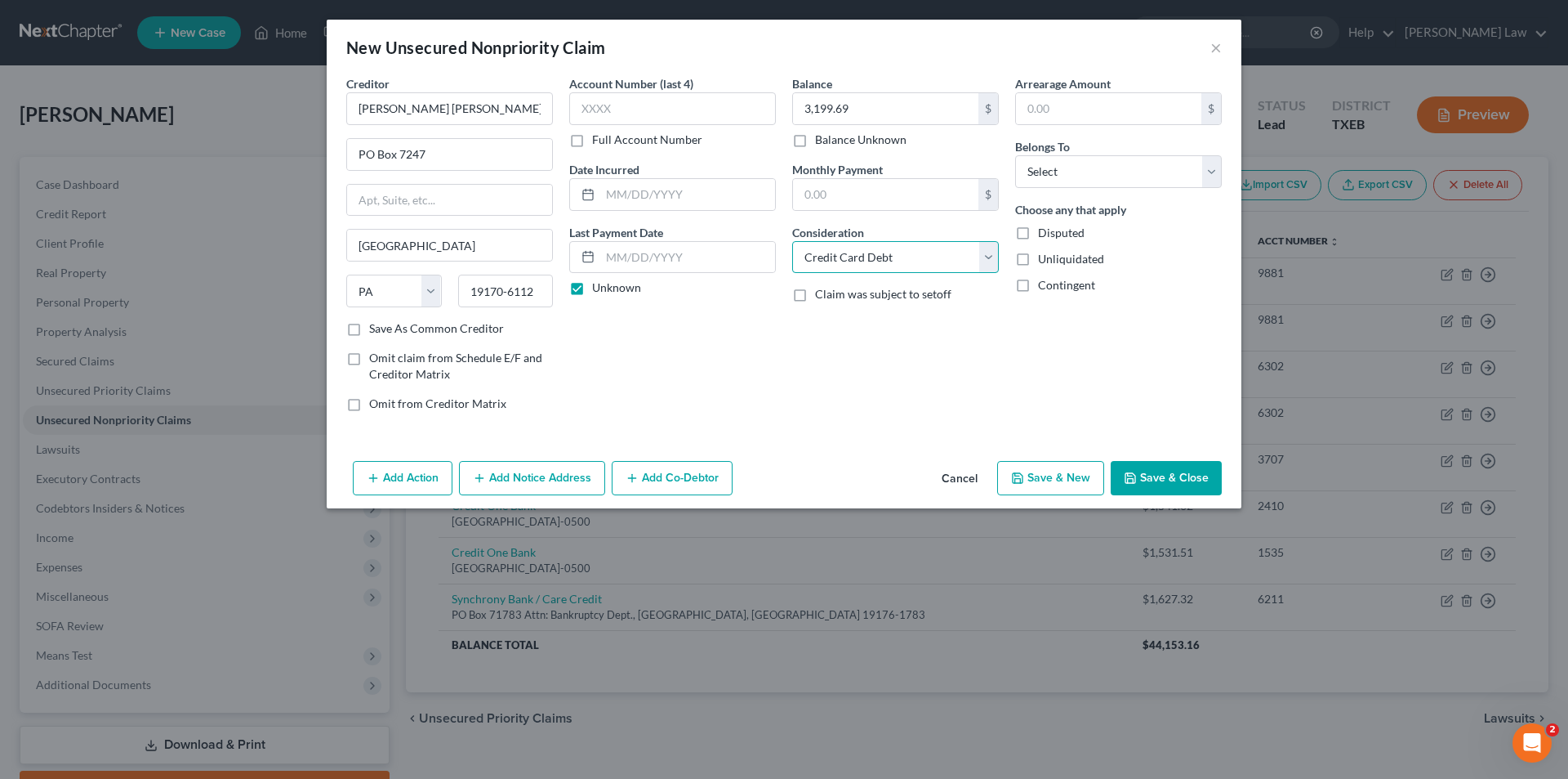
click at [792, 241] on select "Select Cable / Satellite Services Collection Agency Credit Card Debt Debt Couns…" at bounding box center [895, 257] width 207 height 32
click at [1051, 121] on input "text" at bounding box center [1108, 109] width 185 height 31
click at [1145, 175] on select "Select Debtor 1 Only Debtor 2 Only Debtor 1 And Debtor 2 Only At Least One Of T…" at bounding box center [1118, 172] width 207 height 32
click at [1015, 155] on select "Select Debtor 1 Only Debtor 2 Only Debtor 1 And Debtor 2 Only At Least One Of T…" at bounding box center [1118, 172] width 207 height 32
click at [1050, 475] on button "Save & New" at bounding box center [1050, 478] width 107 height 34
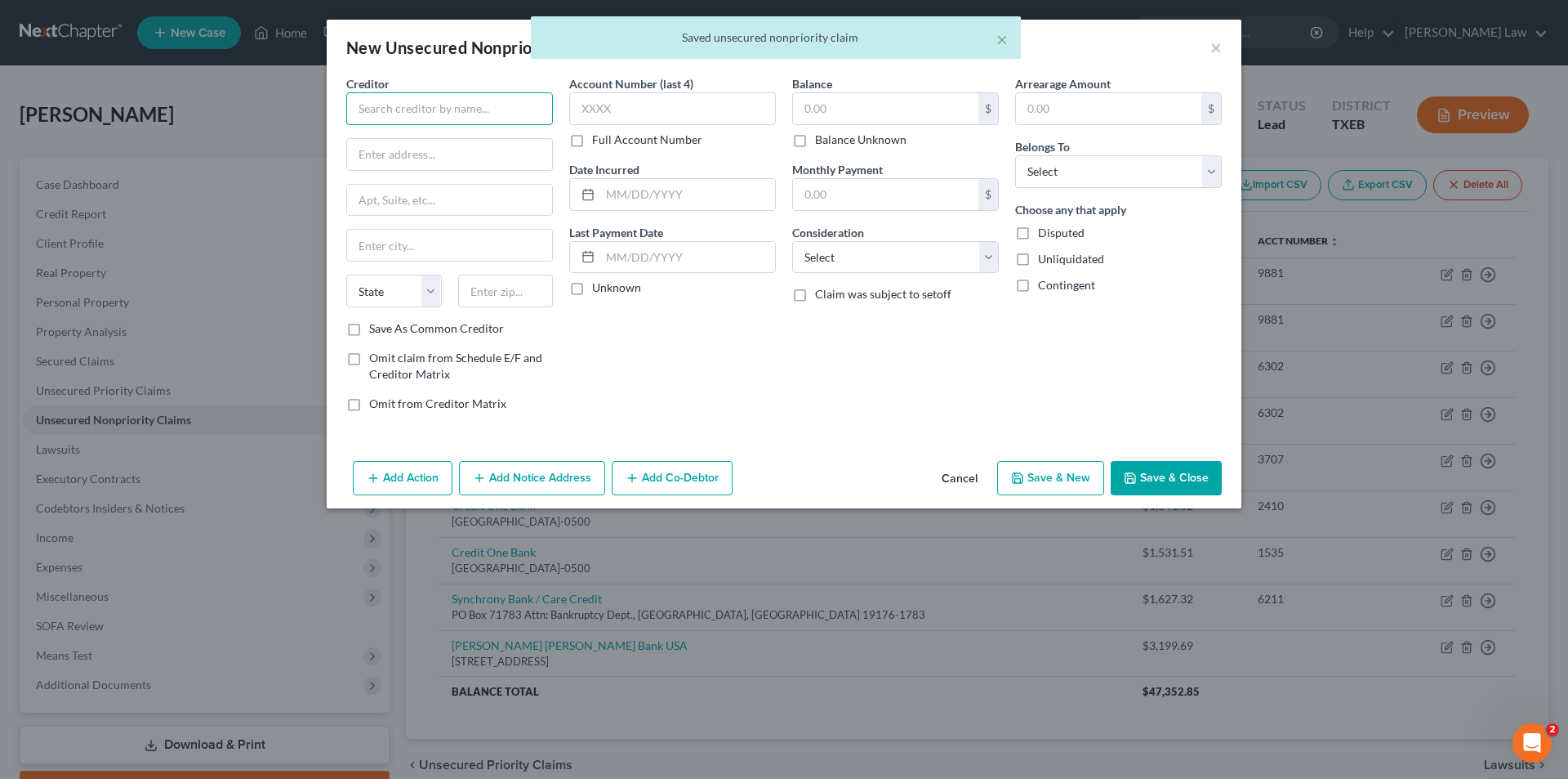
click at [455, 107] on input "text" at bounding box center [450, 109] width 207 height 32
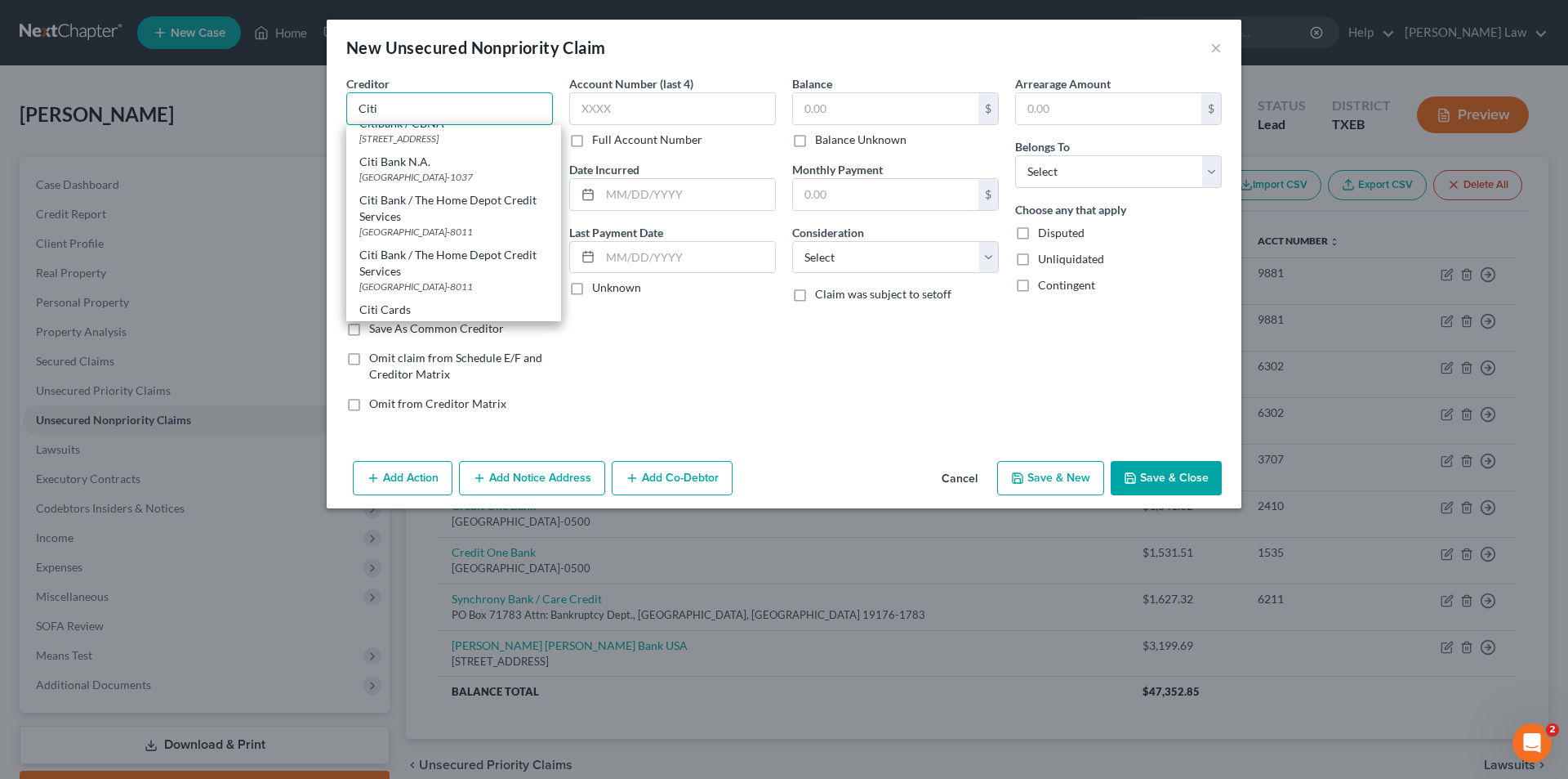
scroll to position [327, 0]
click at [445, 161] on div "Citi Bank / The Home Depot Credit Services [GEOGRAPHIC_DATA]-8011" at bounding box center [454, 133] width 215 height 55
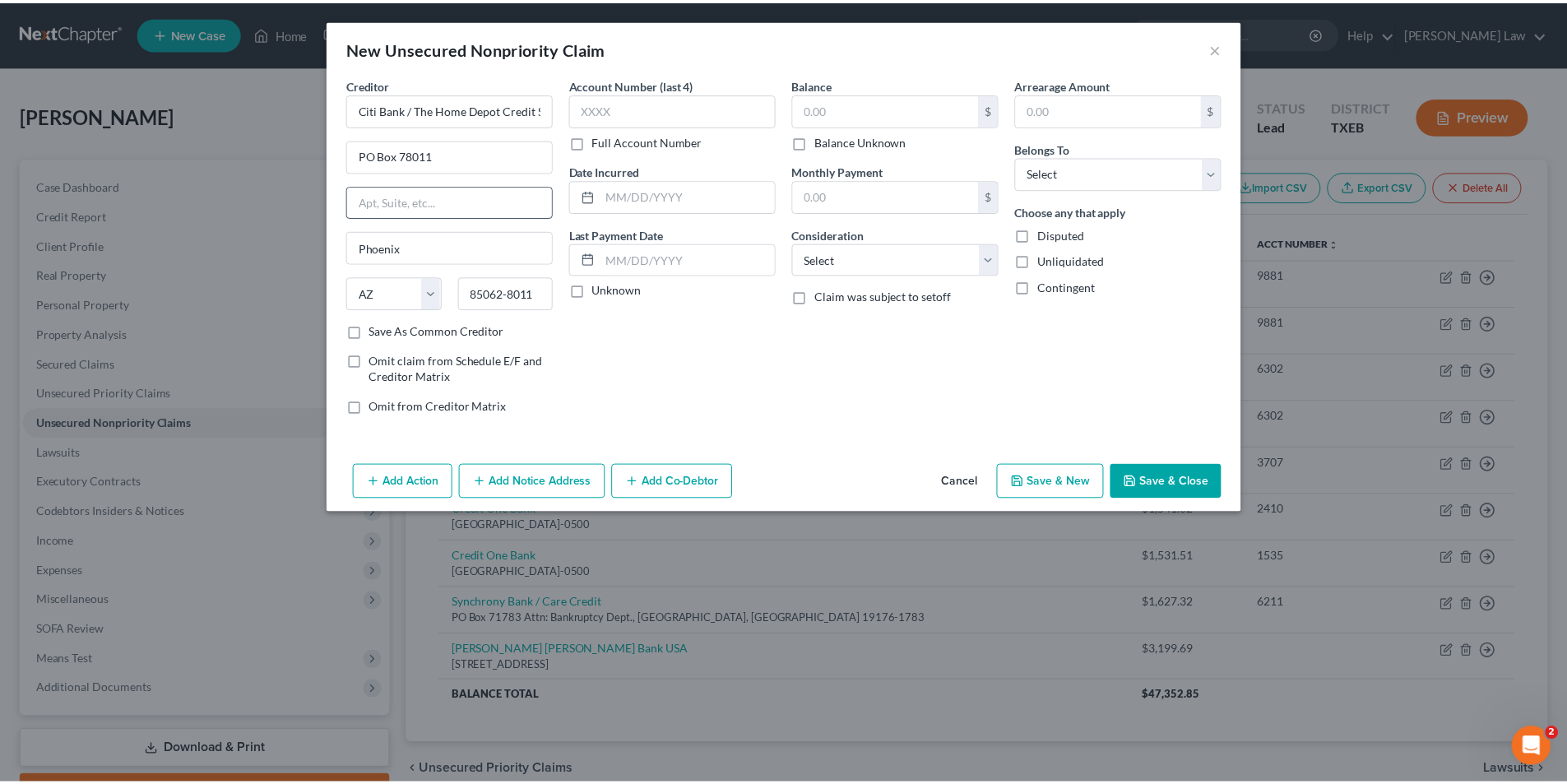
scroll to position [0, 0]
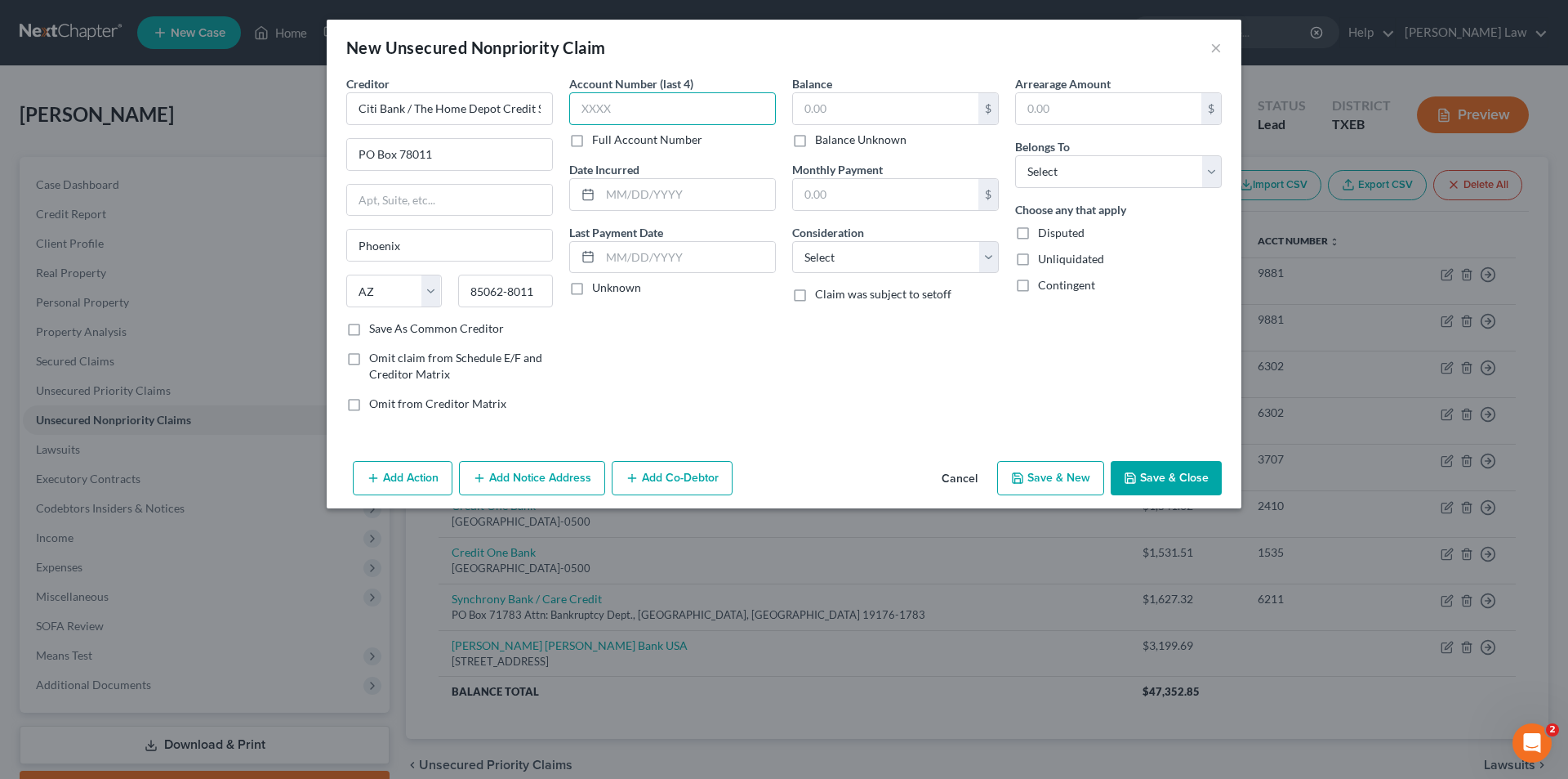
click at [681, 117] on input "text" at bounding box center [673, 109] width 207 height 32
click at [599, 279] on input "Unknown" at bounding box center [604, 285] width 11 height 11
click at [1033, 486] on button "Save & New" at bounding box center [1050, 478] width 107 height 34
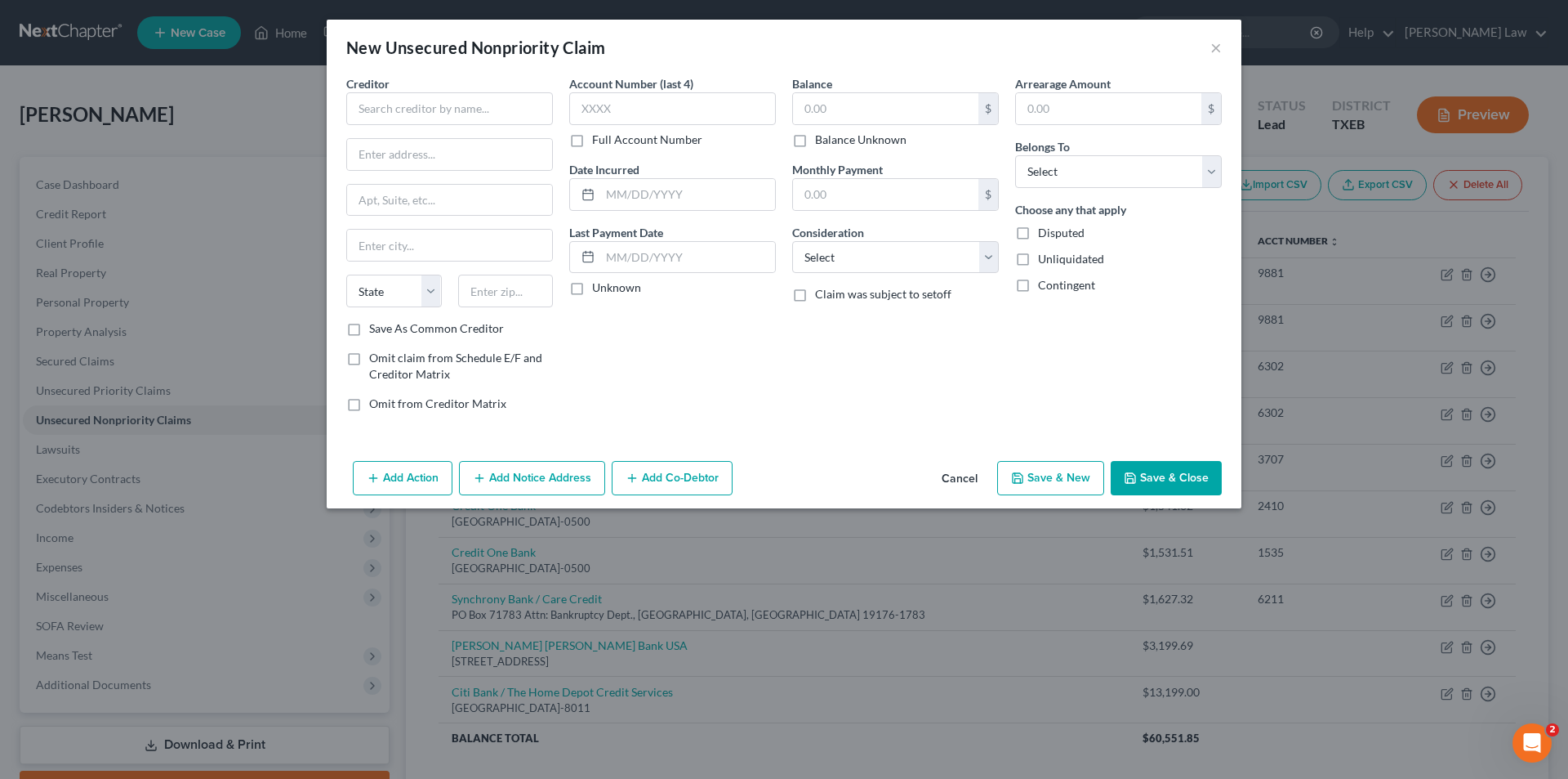
click at [1187, 477] on button "Save & Close" at bounding box center [1167, 478] width 111 height 34
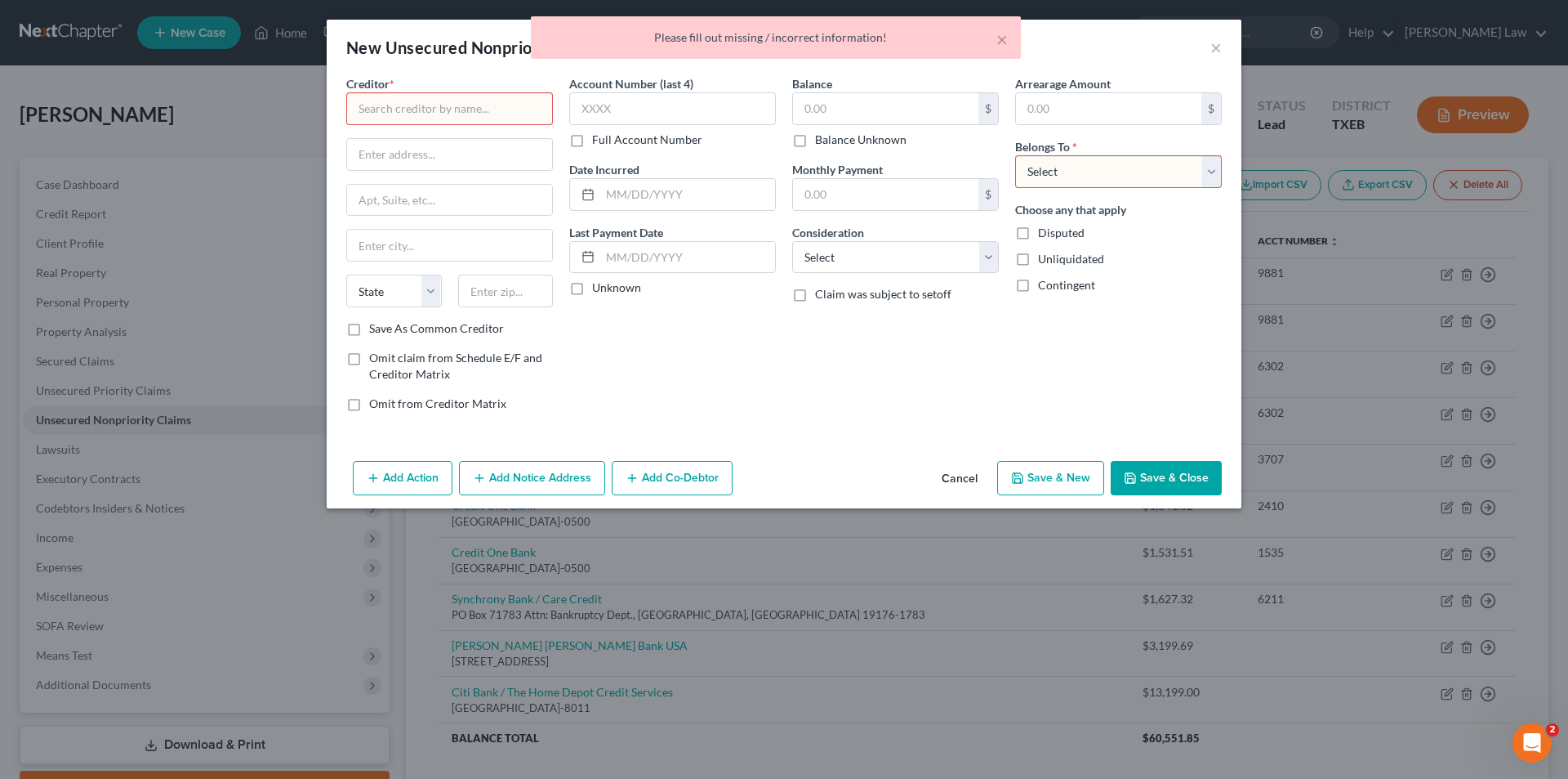
click at [966, 477] on button "Cancel" at bounding box center [959, 479] width 62 height 32
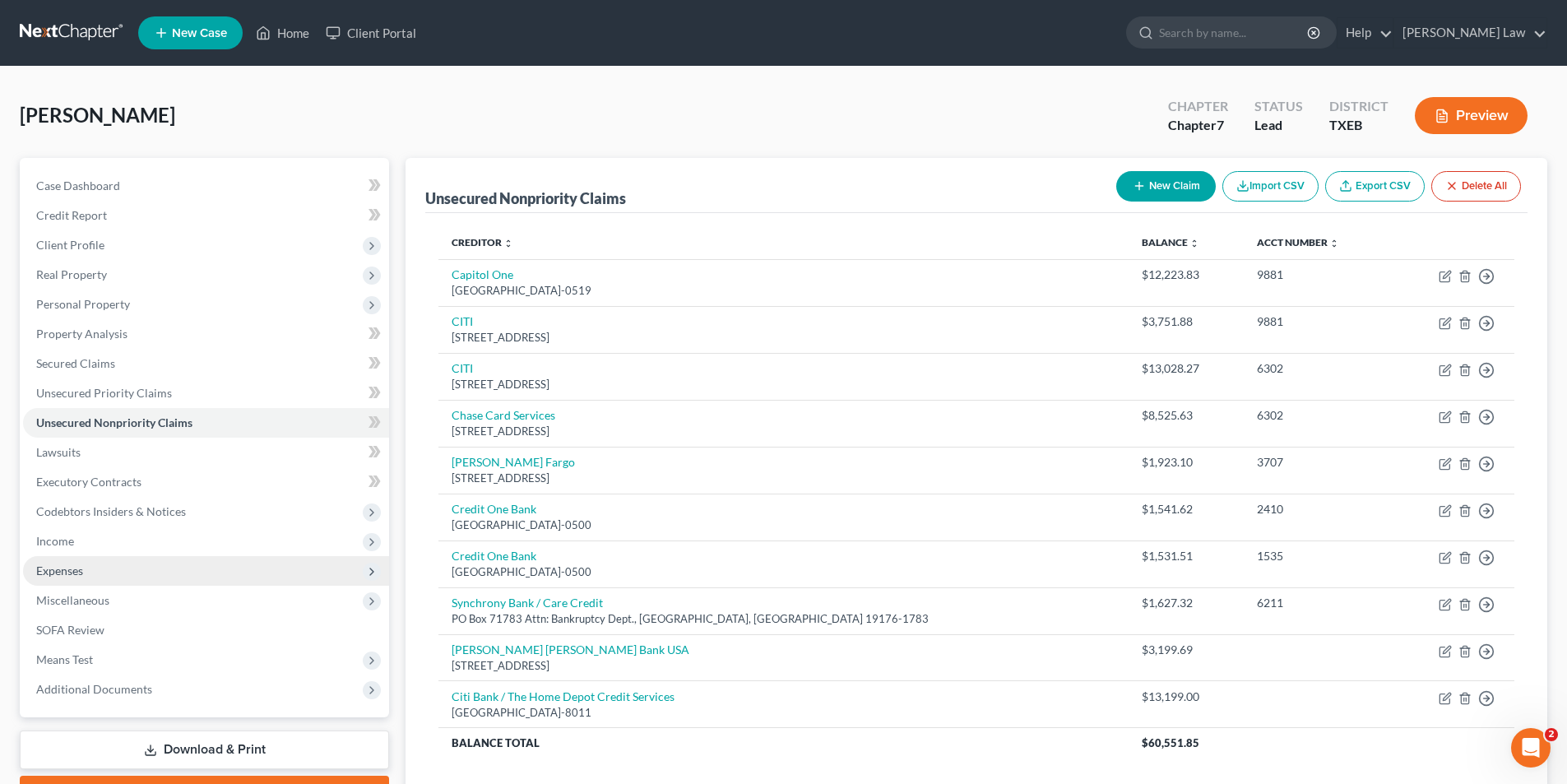
click at [55, 567] on span "Expenses" at bounding box center [60, 570] width 47 height 14
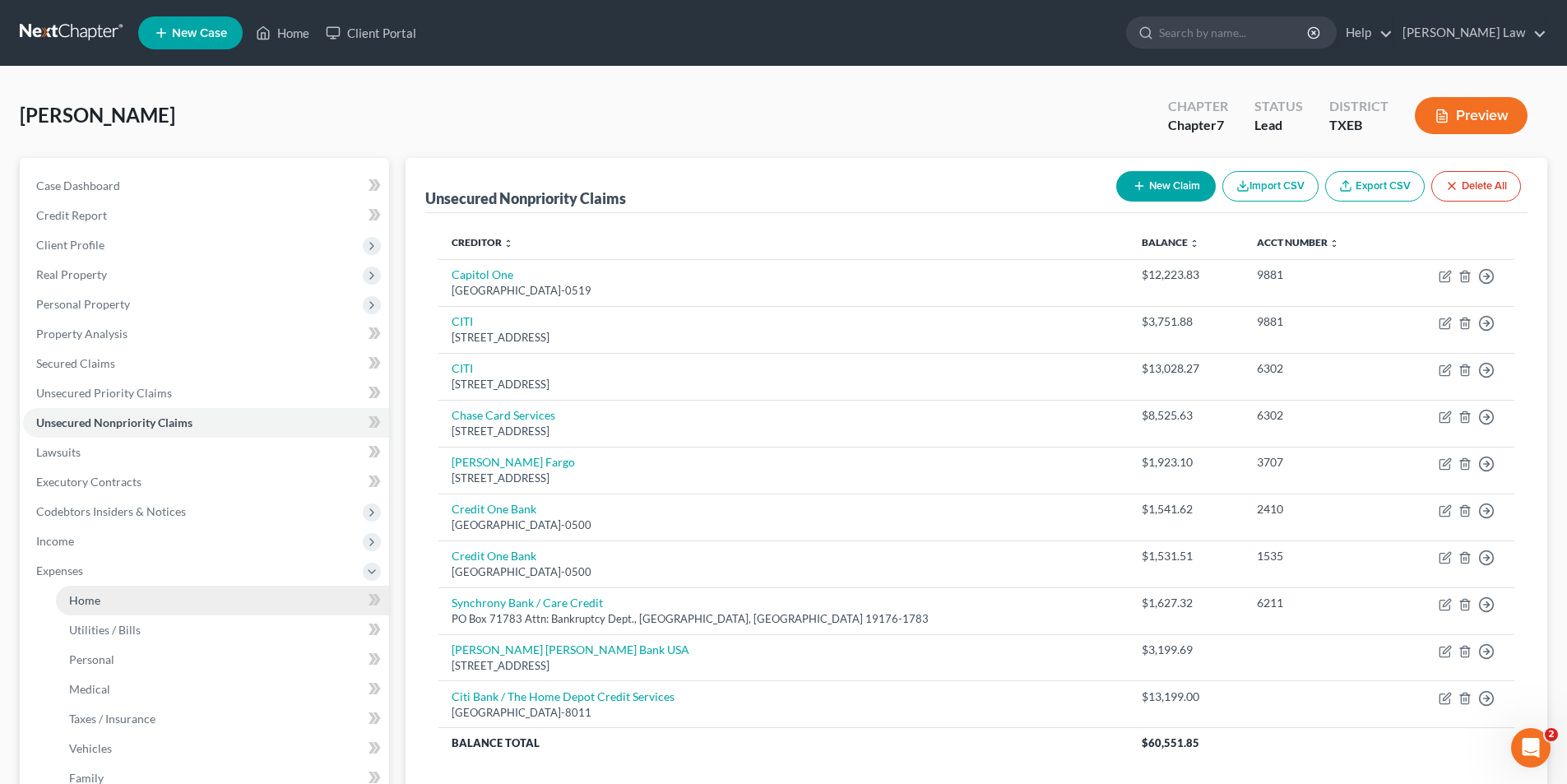
click at [95, 599] on span "Home" at bounding box center [84, 600] width 32 height 14
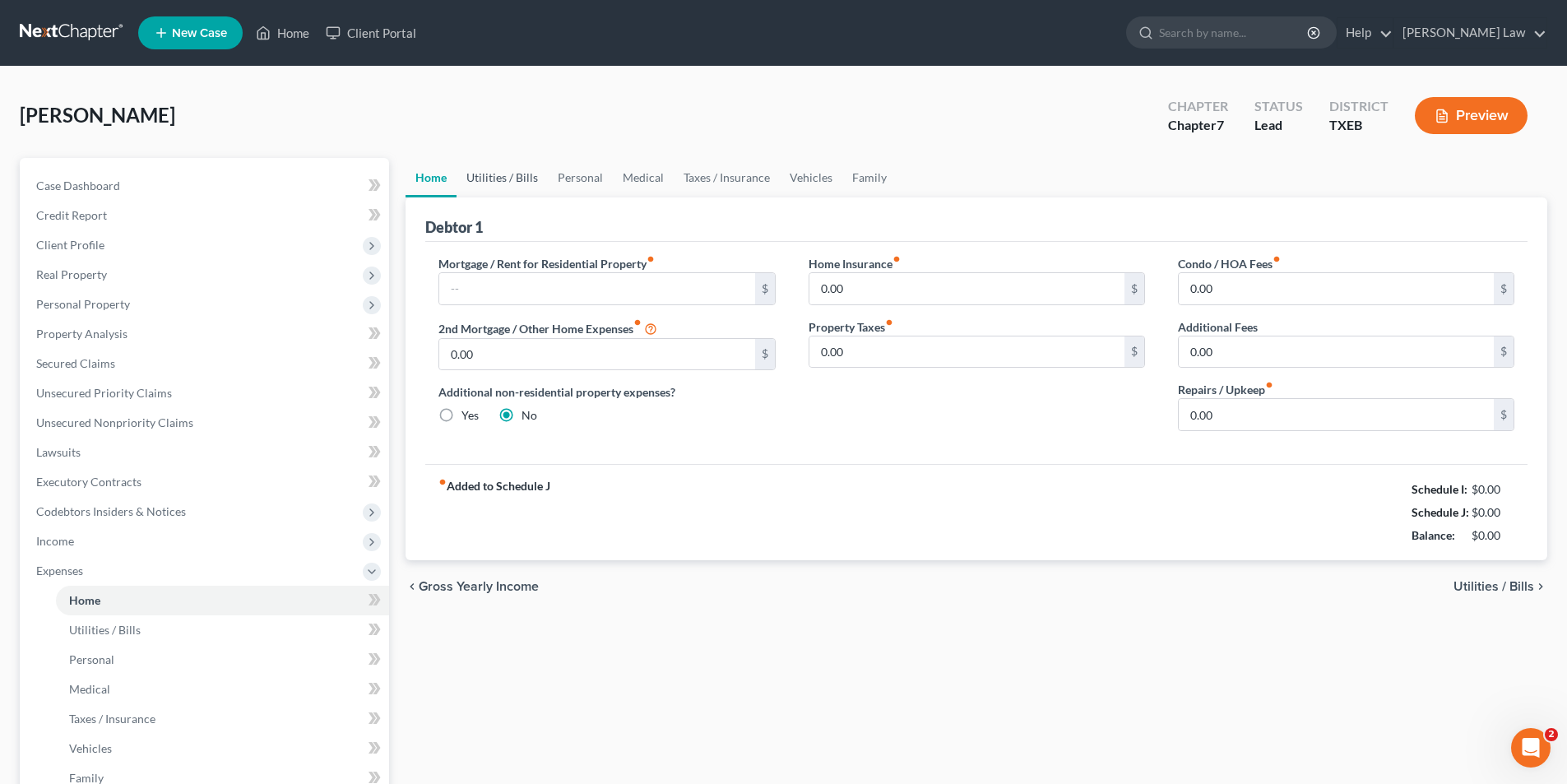
click at [505, 182] on link "Utilities / Bills" at bounding box center [502, 178] width 91 height 40
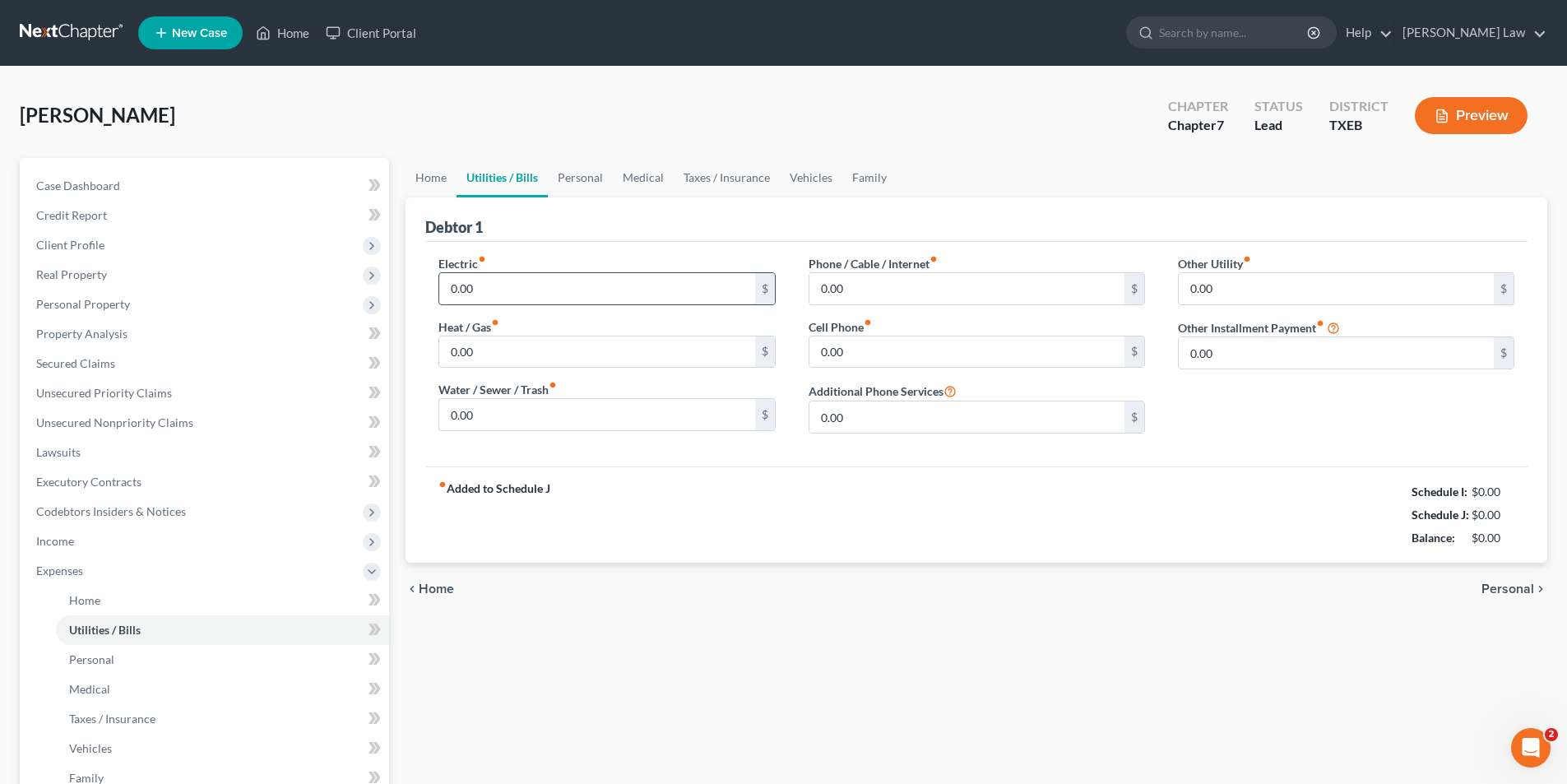
click at [488, 285] on input "0.00" at bounding box center [597, 288] width 315 height 32
click at [888, 288] on input "0.00" at bounding box center [967, 288] width 315 height 32
click at [465, 406] on input "0.00" at bounding box center [597, 414] width 315 height 32
click at [892, 293] on input "120.00" at bounding box center [967, 288] width 315 height 32
click at [841, 295] on input "text" at bounding box center [967, 288] width 315 height 32
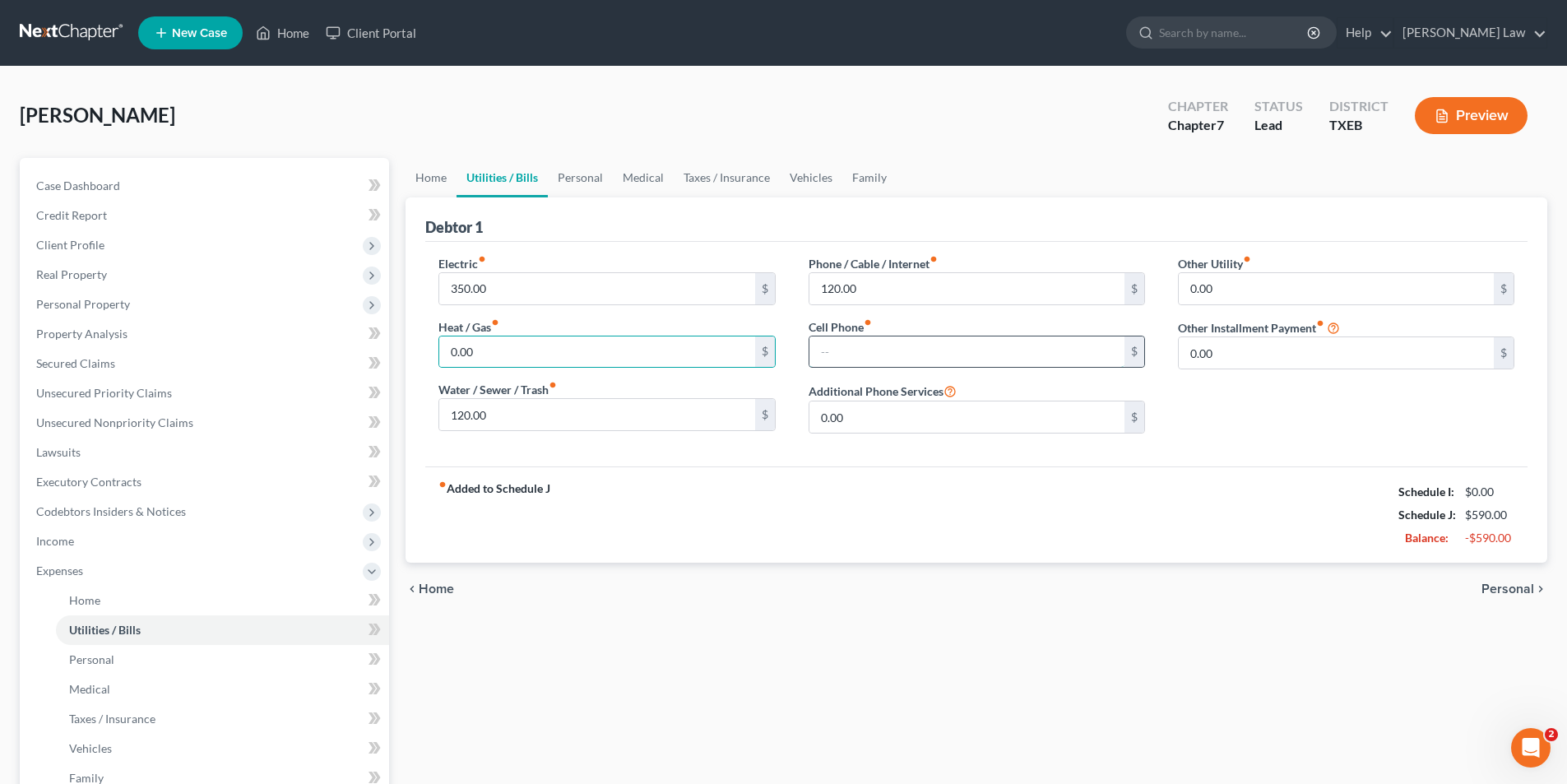
click at [898, 345] on input "text" at bounding box center [967, 352] width 315 height 32
click at [593, 173] on link "Personal" at bounding box center [581, 178] width 65 height 40
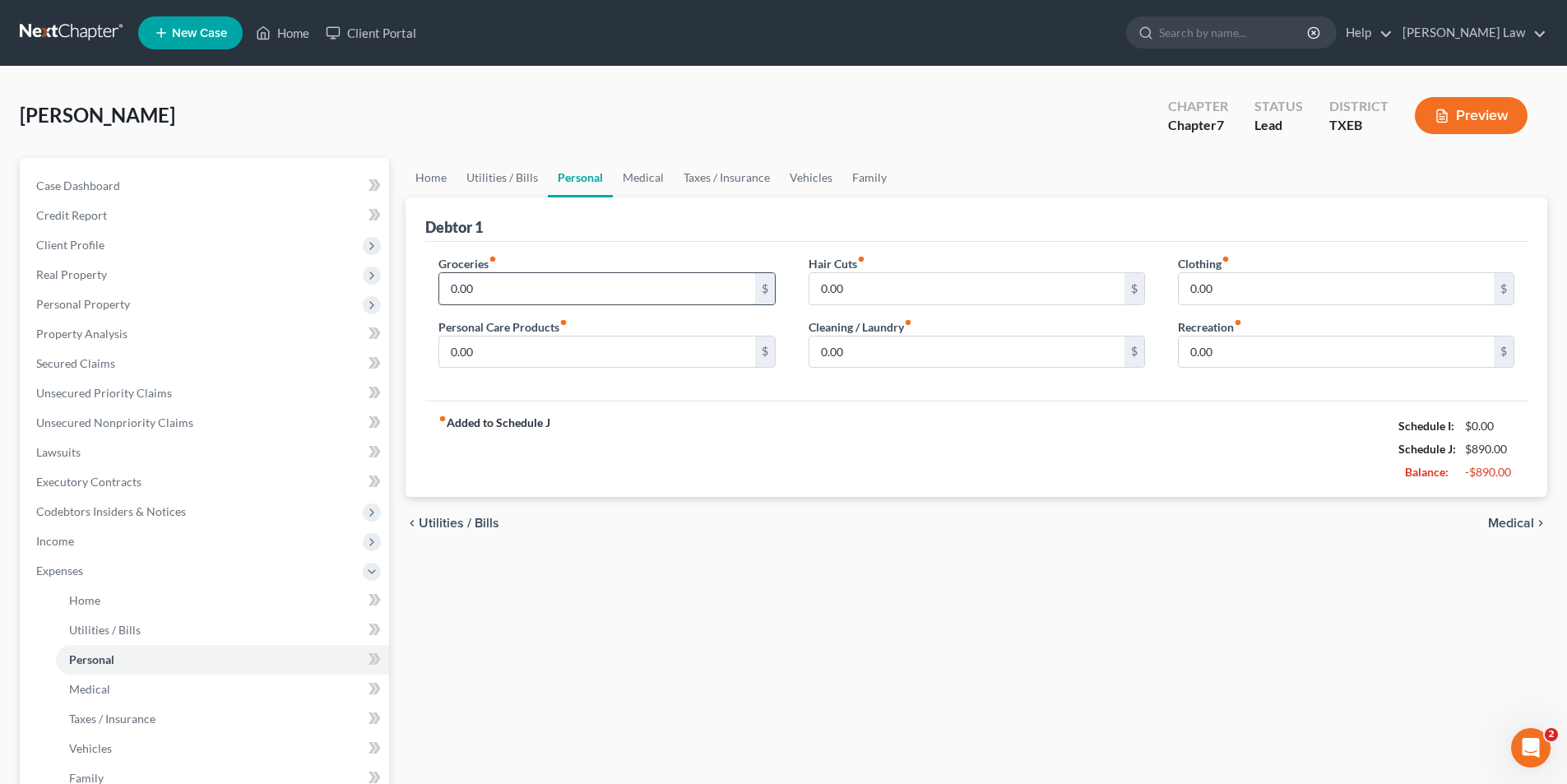
click at [499, 297] on input "0.00" at bounding box center [597, 288] width 315 height 32
click at [865, 187] on link "Family" at bounding box center [869, 178] width 54 height 40
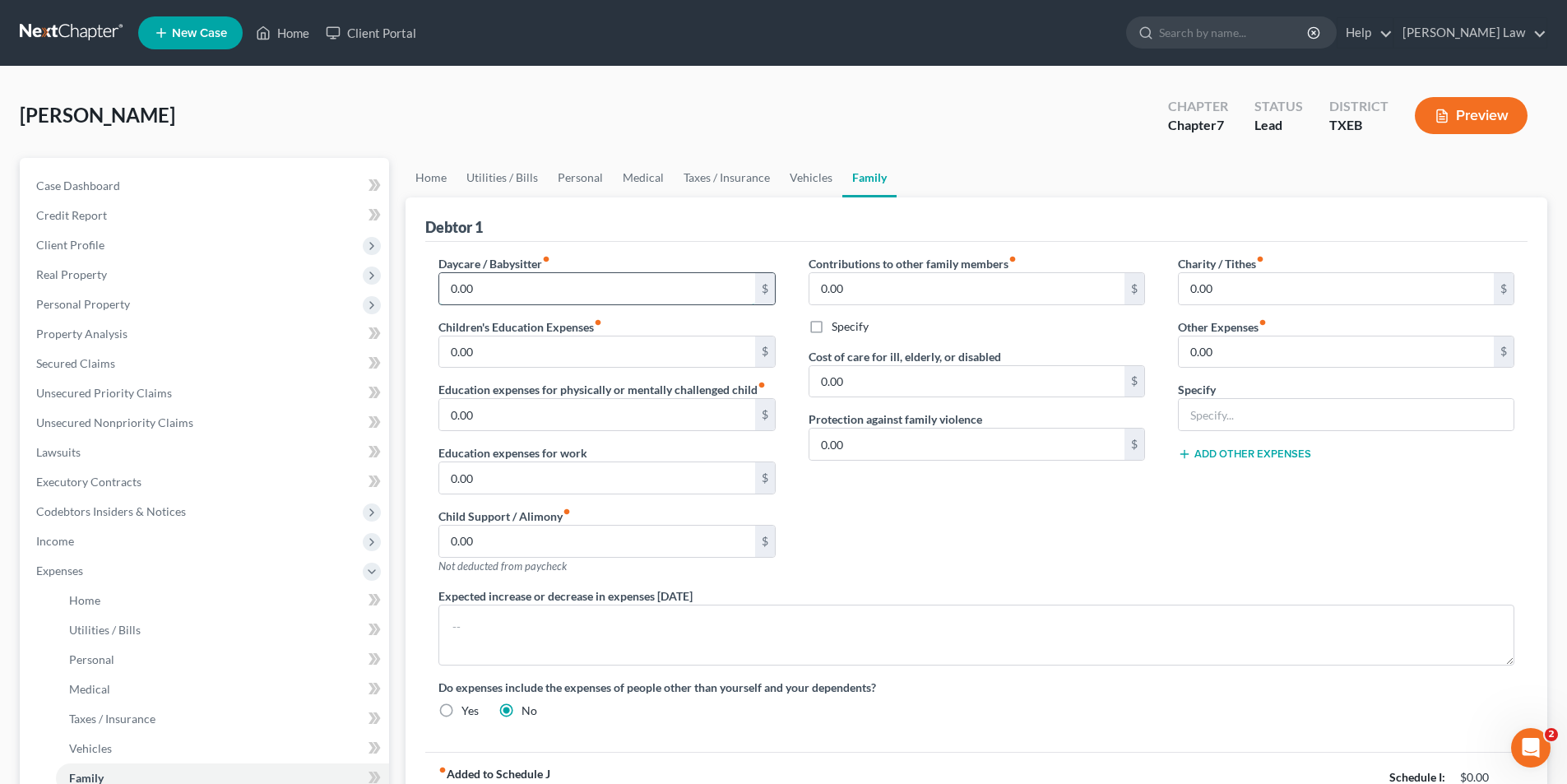
click at [496, 293] on input "0.00" at bounding box center [597, 288] width 315 height 32
click at [575, 177] on link "Personal" at bounding box center [581, 178] width 65 height 40
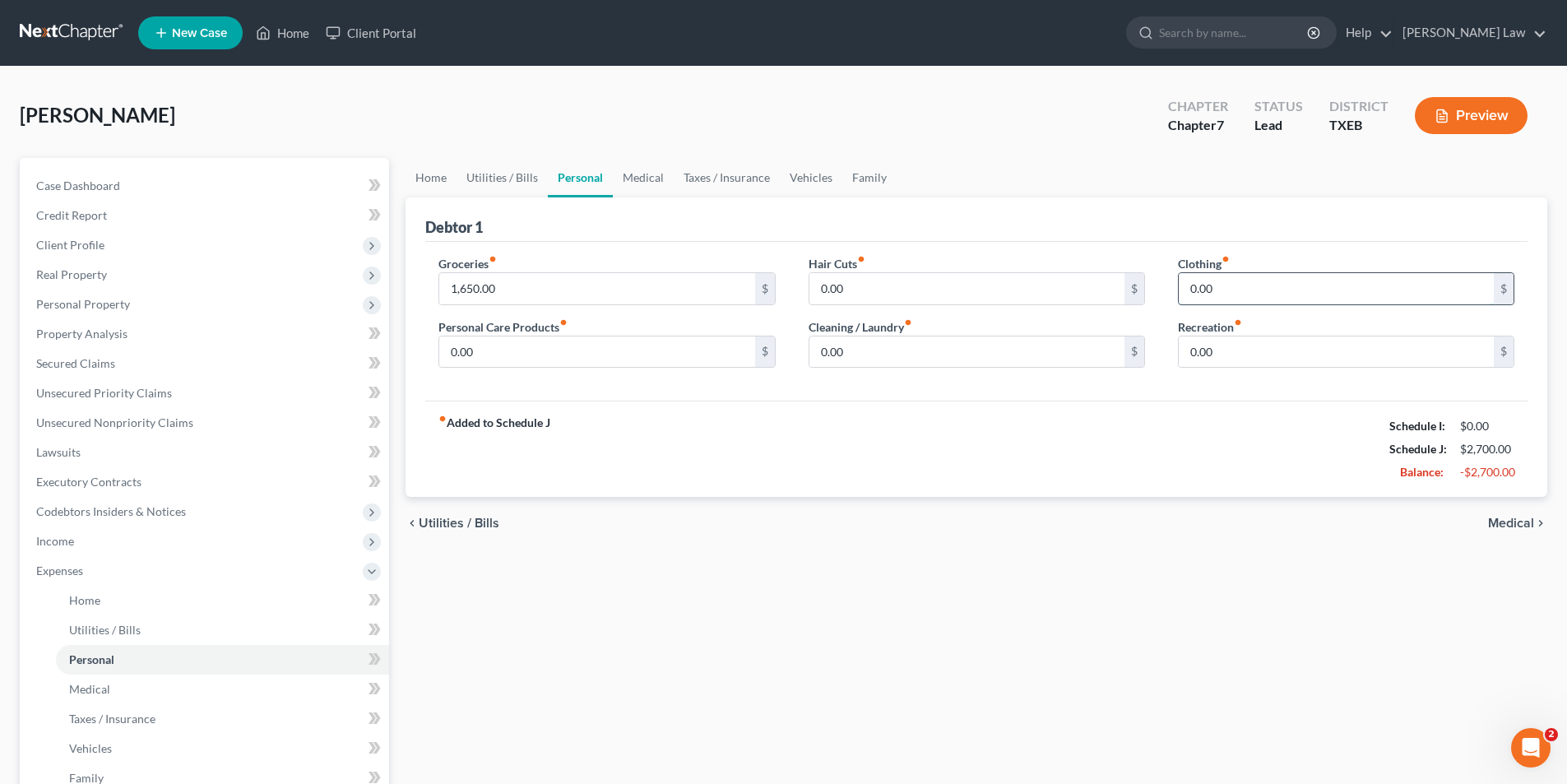
click at [1221, 294] on input "0.00" at bounding box center [1336, 288] width 315 height 32
click at [618, 364] on input "0.00" at bounding box center [597, 352] width 315 height 32
click at [794, 174] on link "Vehicles" at bounding box center [811, 178] width 62 height 40
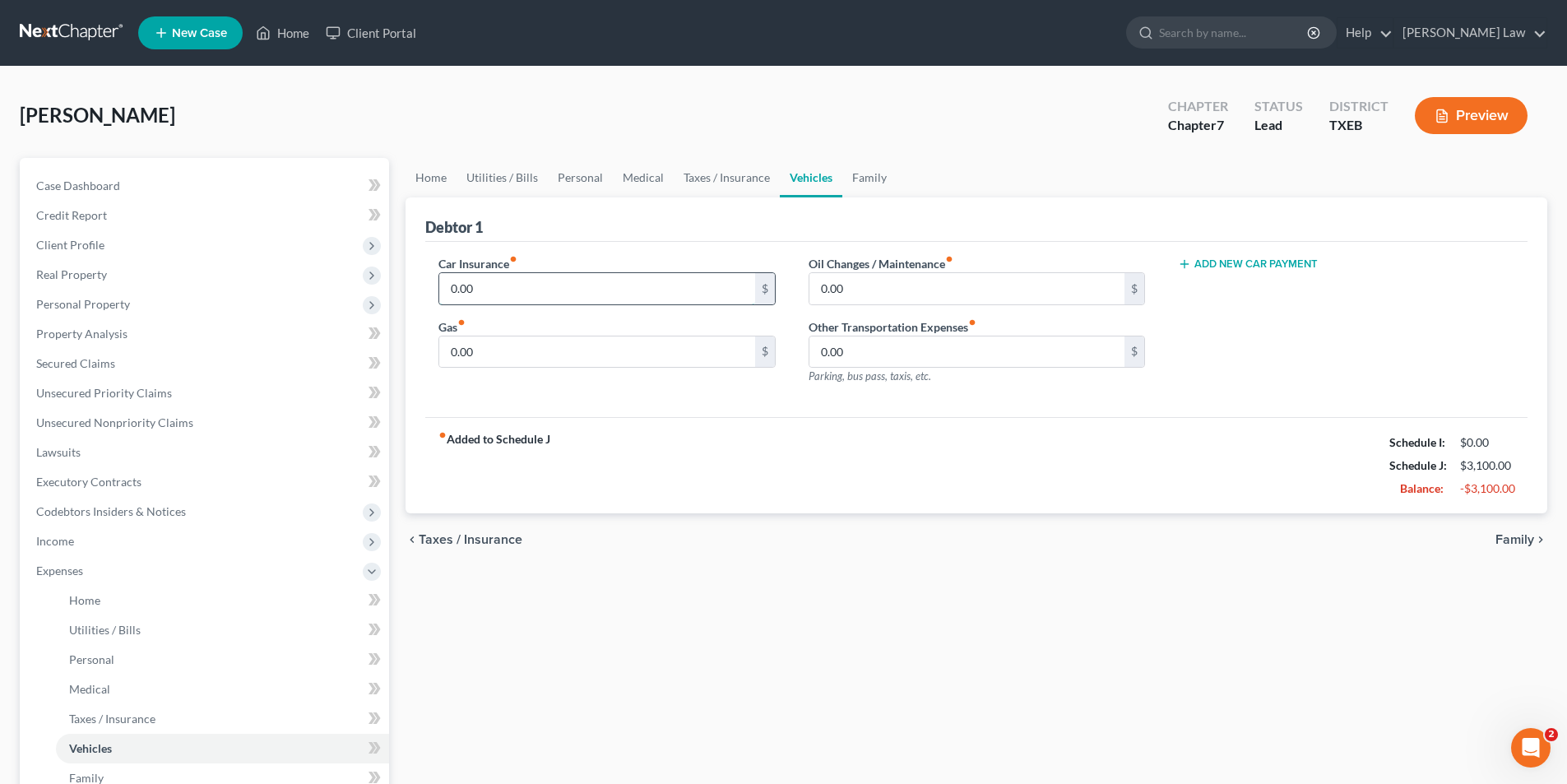
click at [483, 290] on input "0.00" at bounding box center [597, 288] width 315 height 32
click at [529, 361] on input "0.00" at bounding box center [597, 352] width 315 height 32
click at [537, 290] on input "0.00" at bounding box center [597, 288] width 315 height 32
click at [548, 426] on div "fiber_manual_record Added to Schedule J Schedule I: $0.00 Schedule J: $3,545.00…" at bounding box center [976, 465] width 1103 height 96
click at [1198, 260] on button "Add New Car Payment" at bounding box center [1248, 264] width 140 height 14
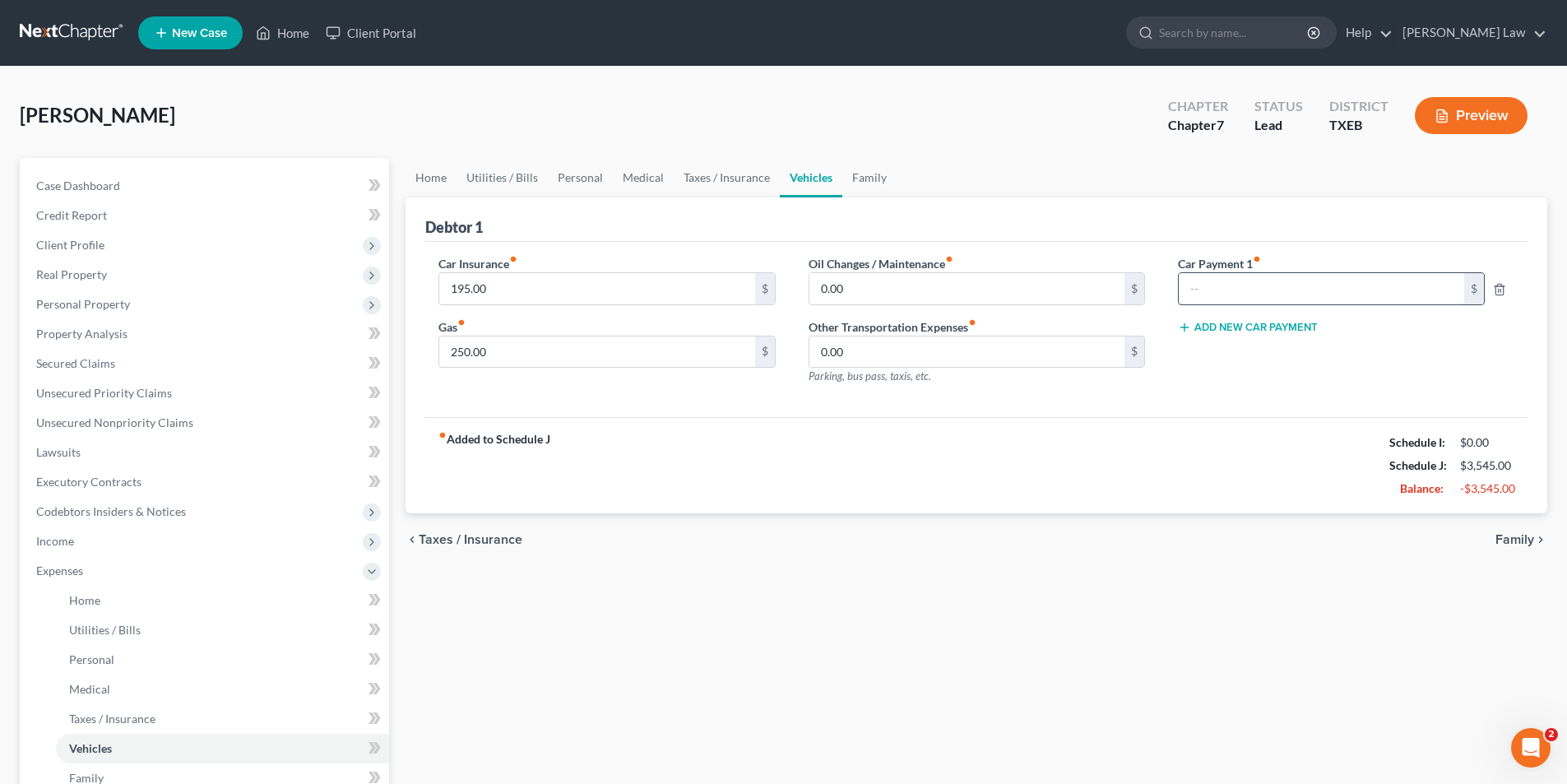
click at [1220, 291] on input "text" at bounding box center [1322, 288] width 286 height 32
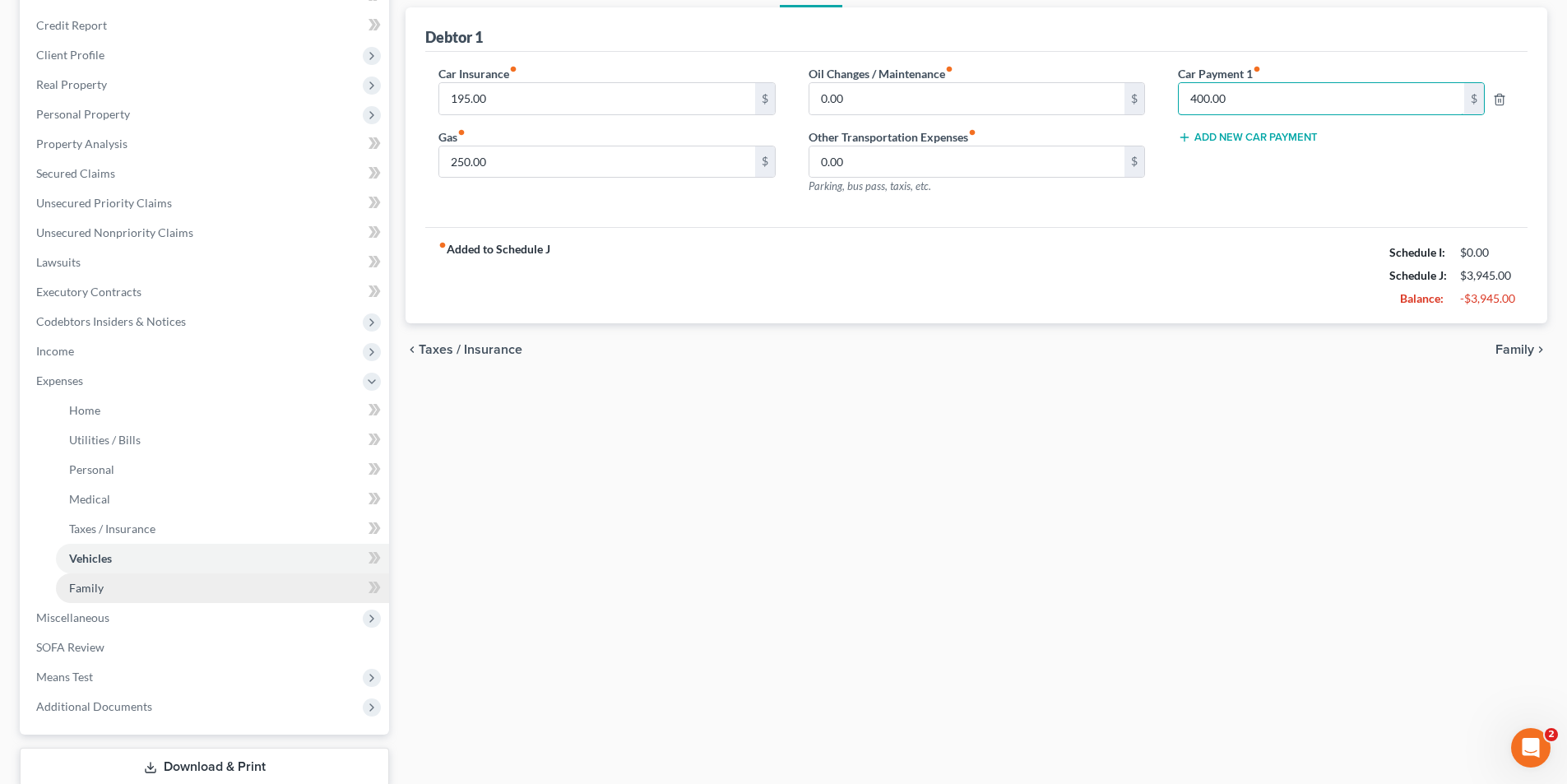
scroll to position [298, 0]
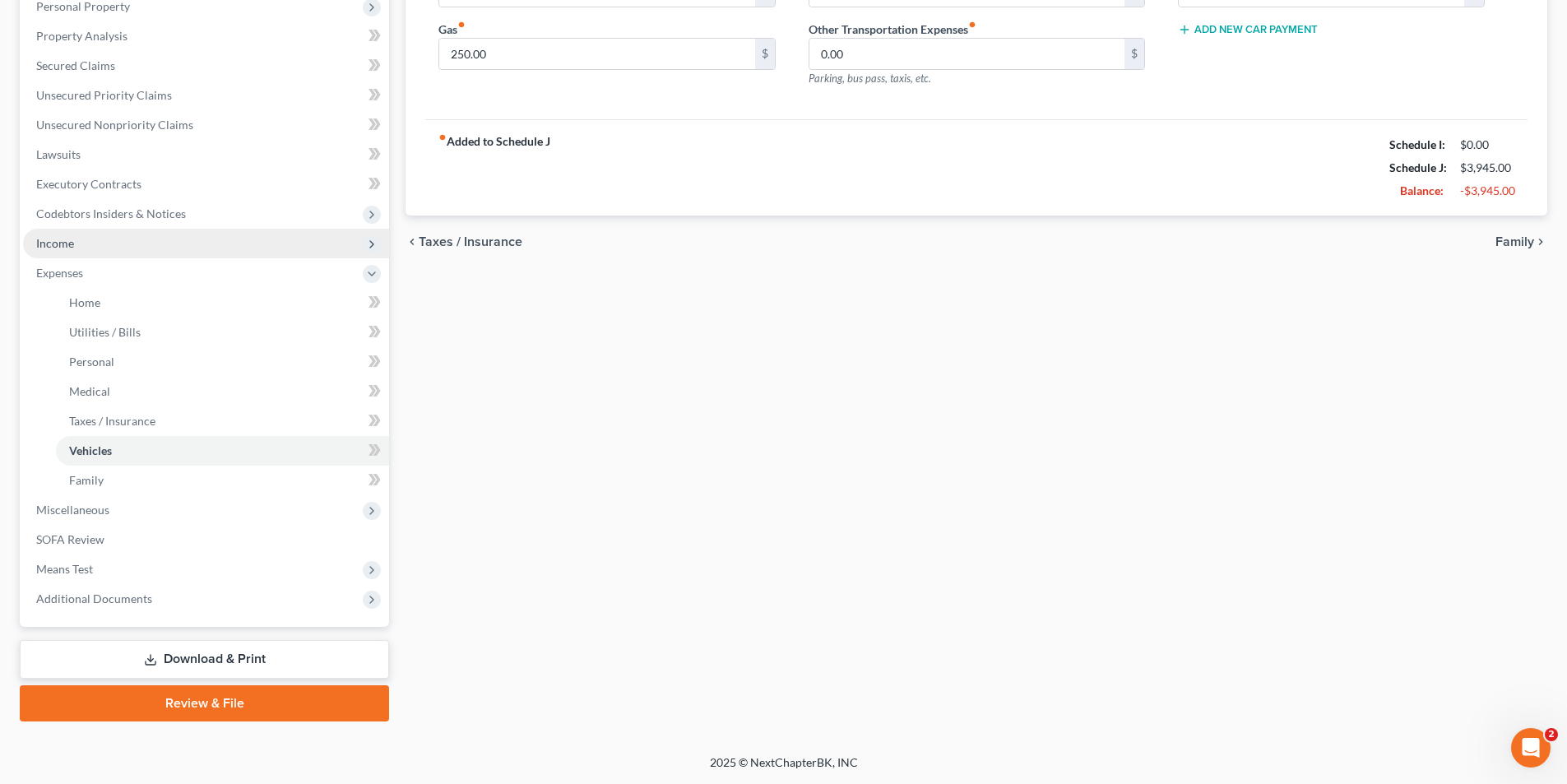
click at [58, 241] on span "Income" at bounding box center [55, 242] width 38 height 14
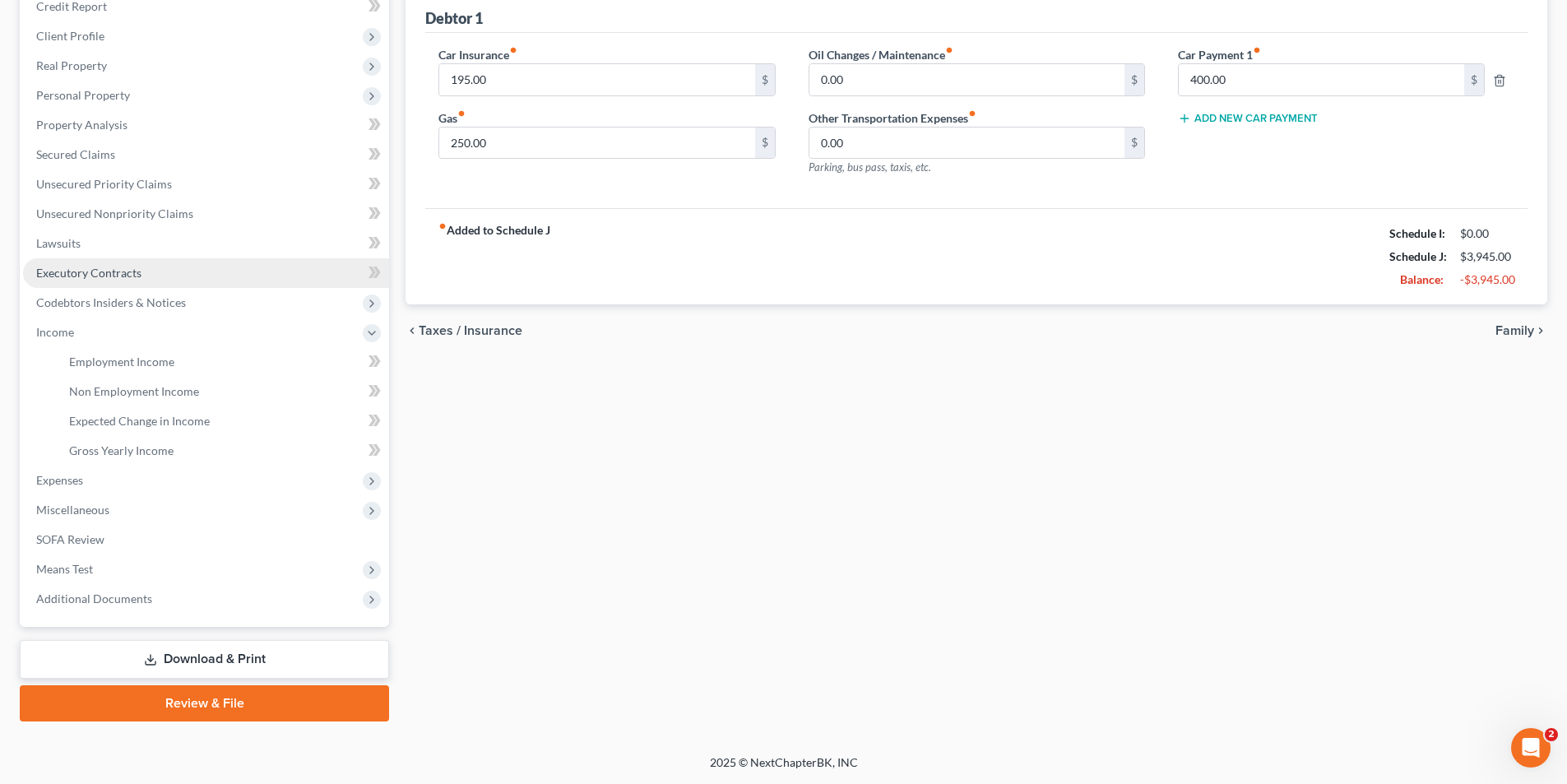
scroll to position [209, 0]
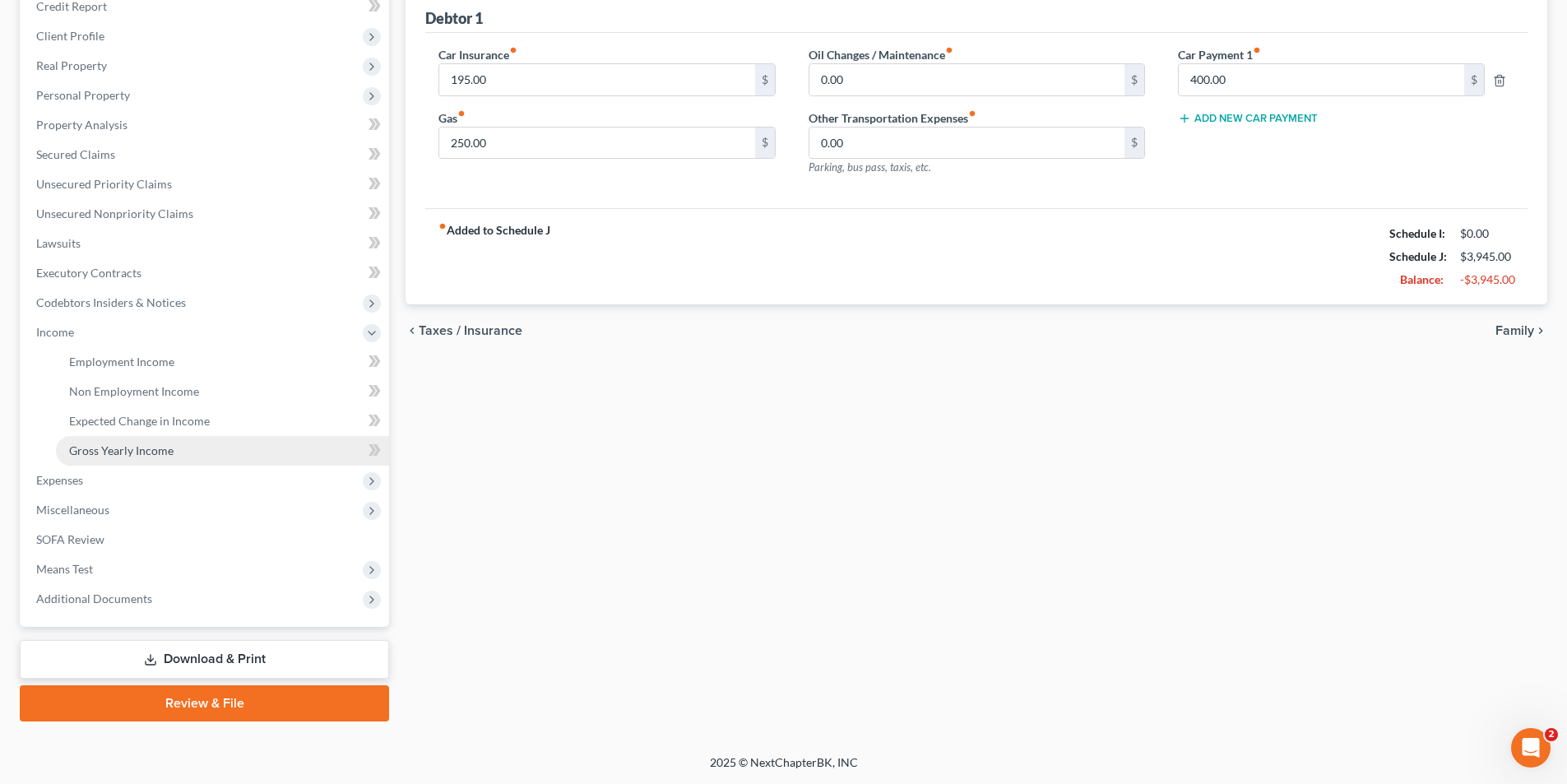
click at [134, 456] on span "Gross Yearly Income" at bounding box center [120, 449] width 104 height 14
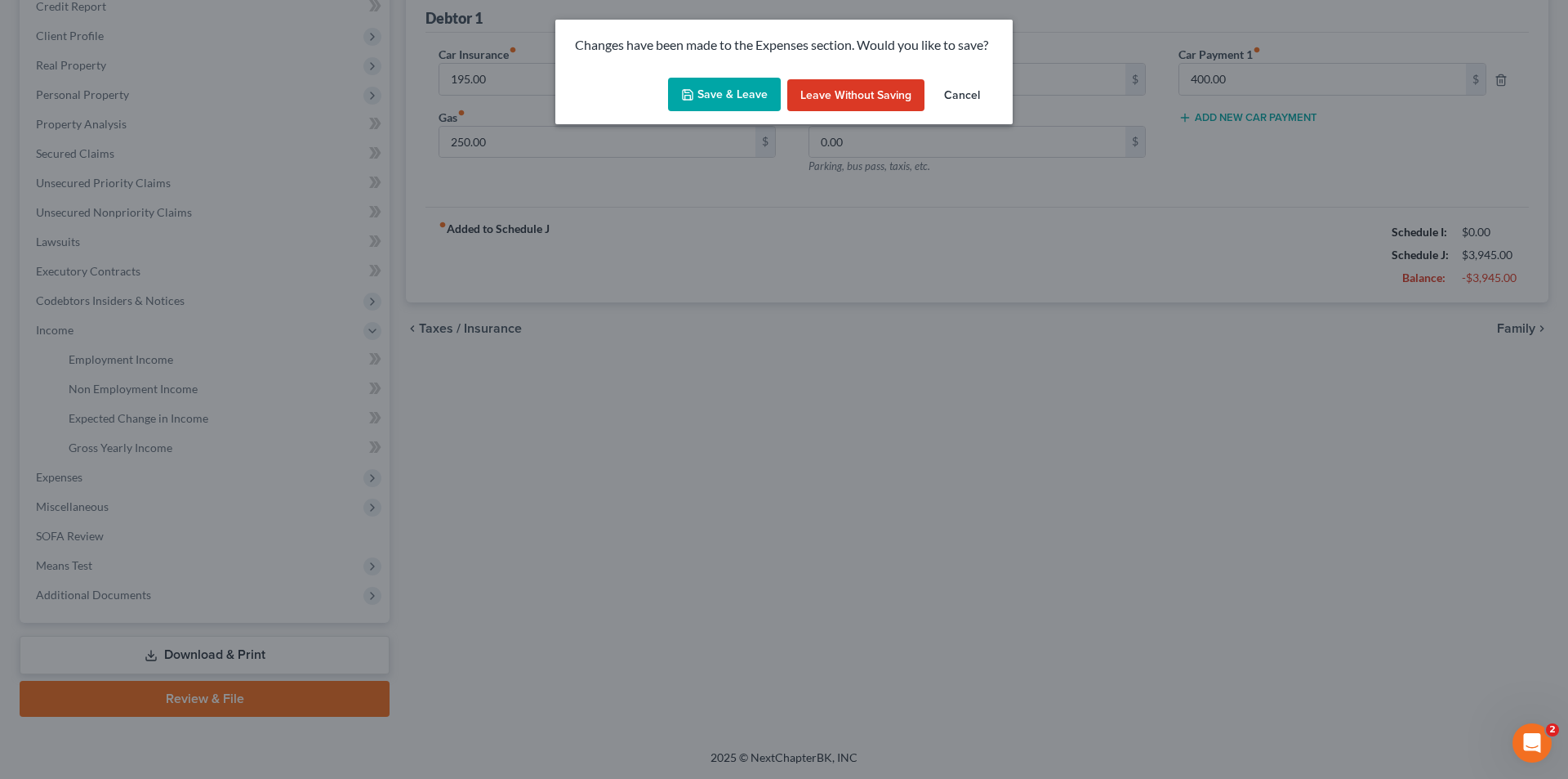
click at [713, 94] on button "Save & Leave" at bounding box center [724, 94] width 112 height 34
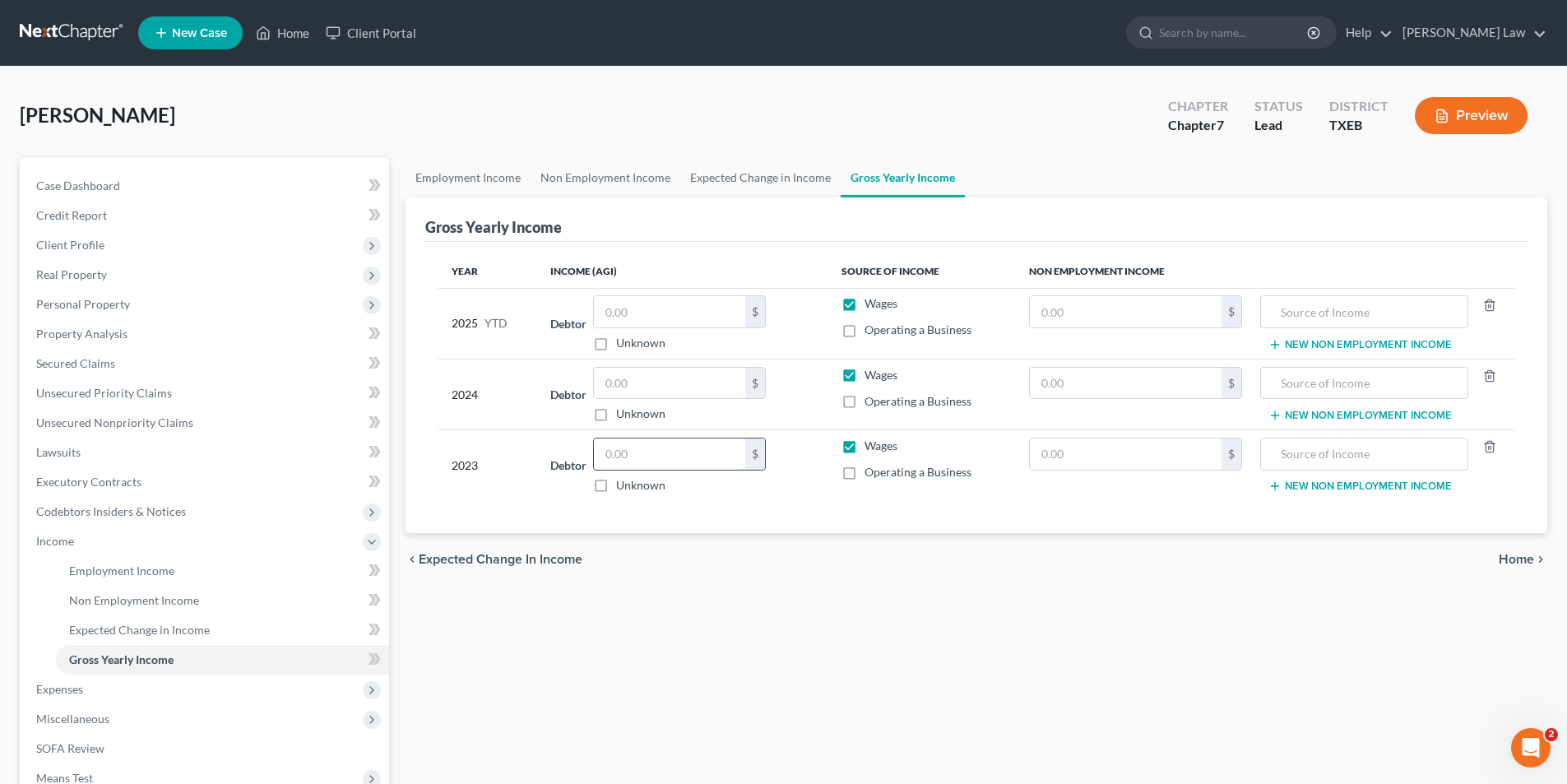
click at [643, 455] on input "text" at bounding box center [670, 454] width 151 height 32
click at [668, 385] on input "text" at bounding box center [670, 383] width 151 height 32
click at [118, 610] on link "Non Employment Income" at bounding box center [223, 600] width 333 height 30
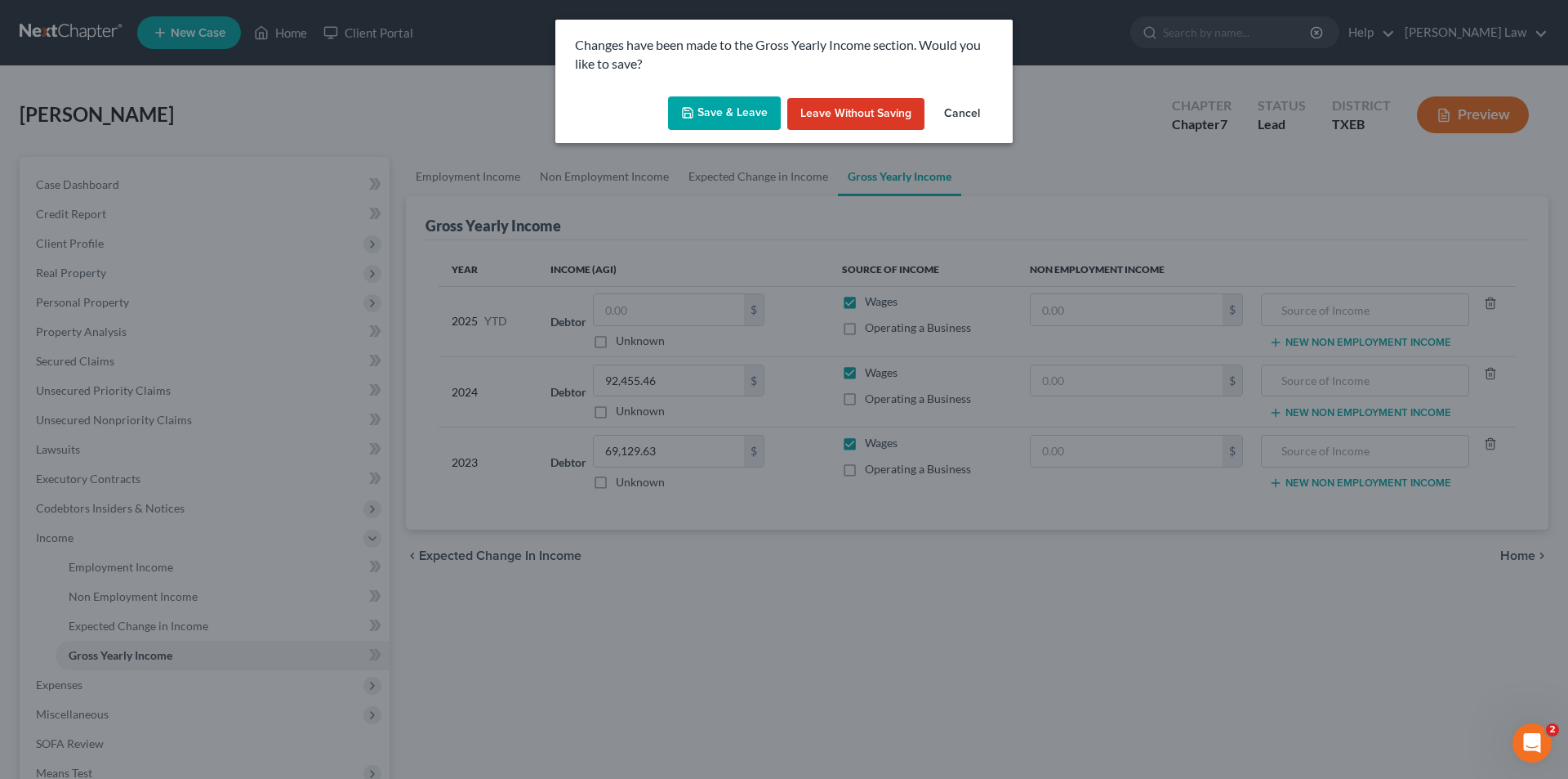
click at [720, 122] on button "Save & Leave" at bounding box center [724, 113] width 112 height 34
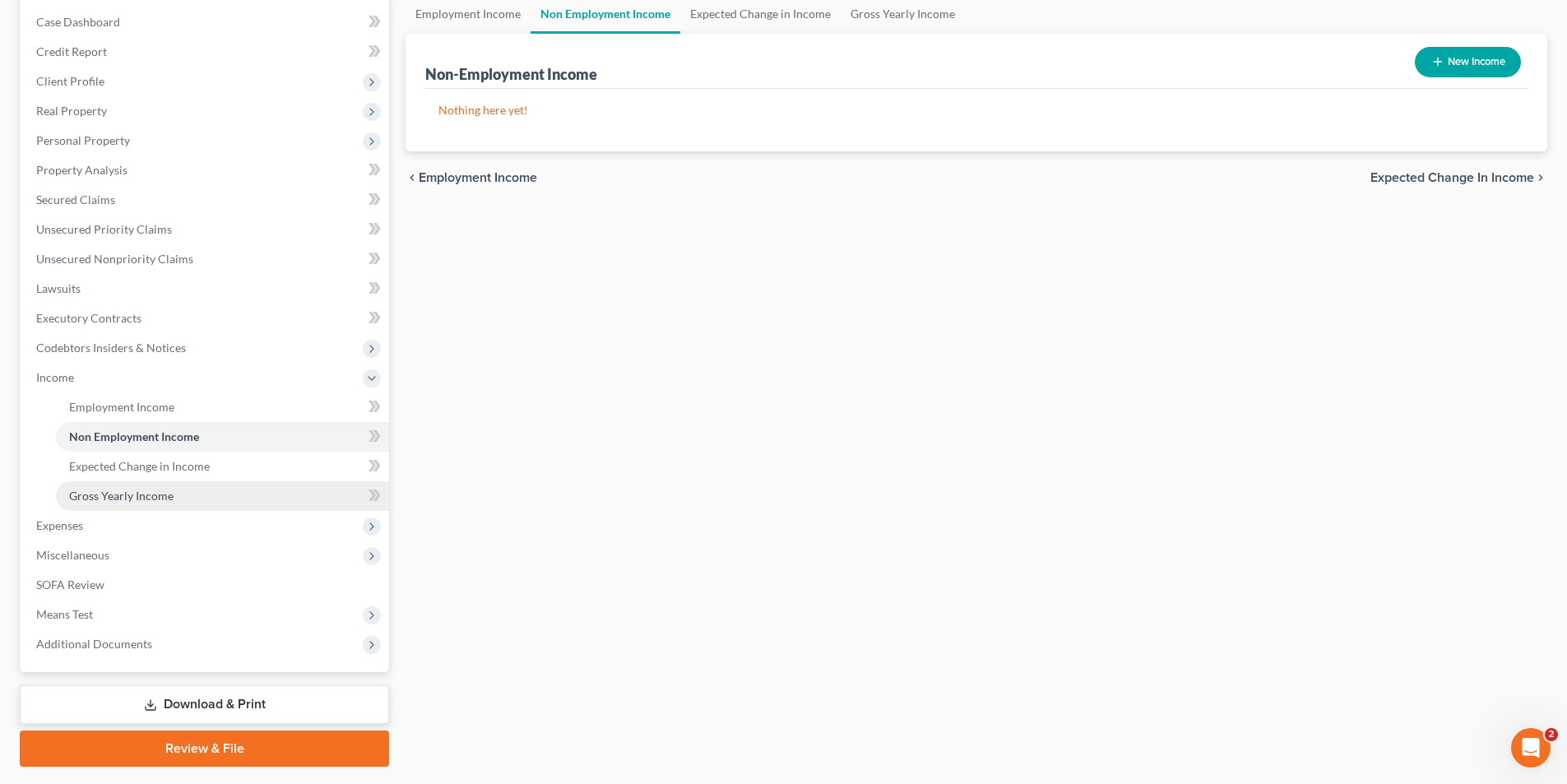
scroll to position [165, 0]
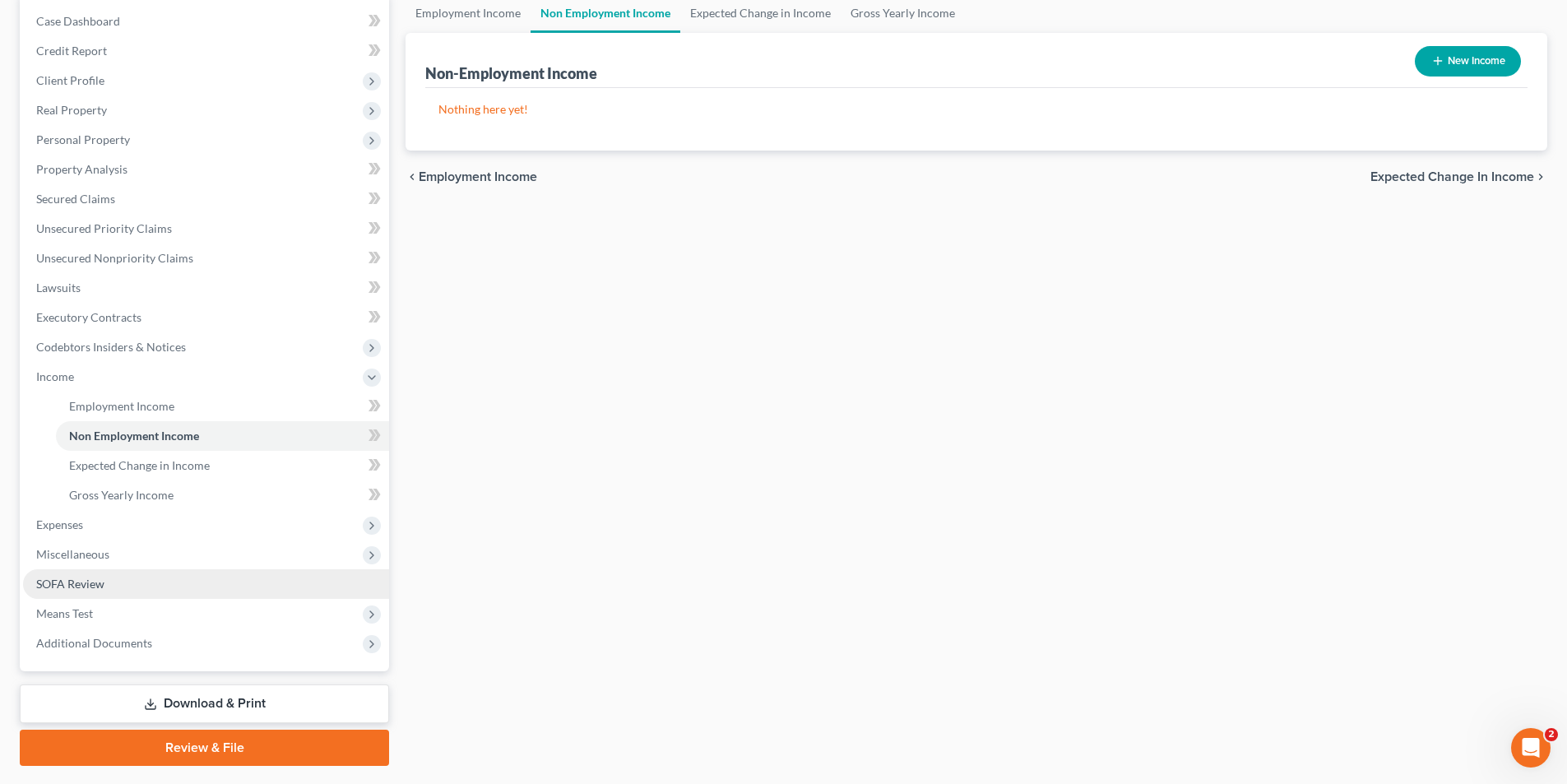
drag, startPoint x: 42, startPoint y: 557, endPoint x: 77, endPoint y: 568, distance: 36.7
click at [42, 557] on span "Miscellaneous" at bounding box center [72, 553] width 73 height 14
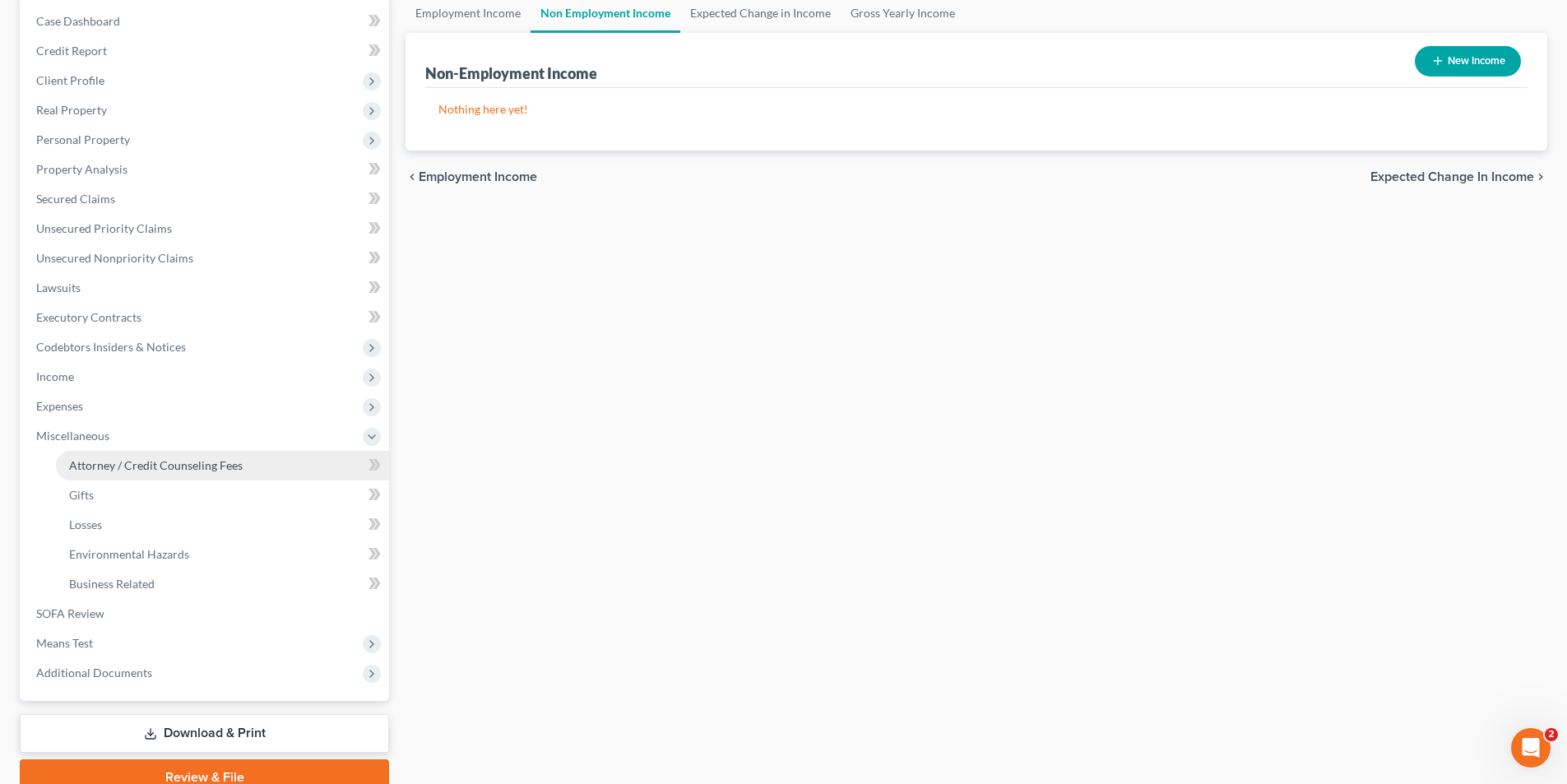
click at [107, 457] on link "Attorney / Credit Counseling Fees" at bounding box center [223, 465] width 333 height 30
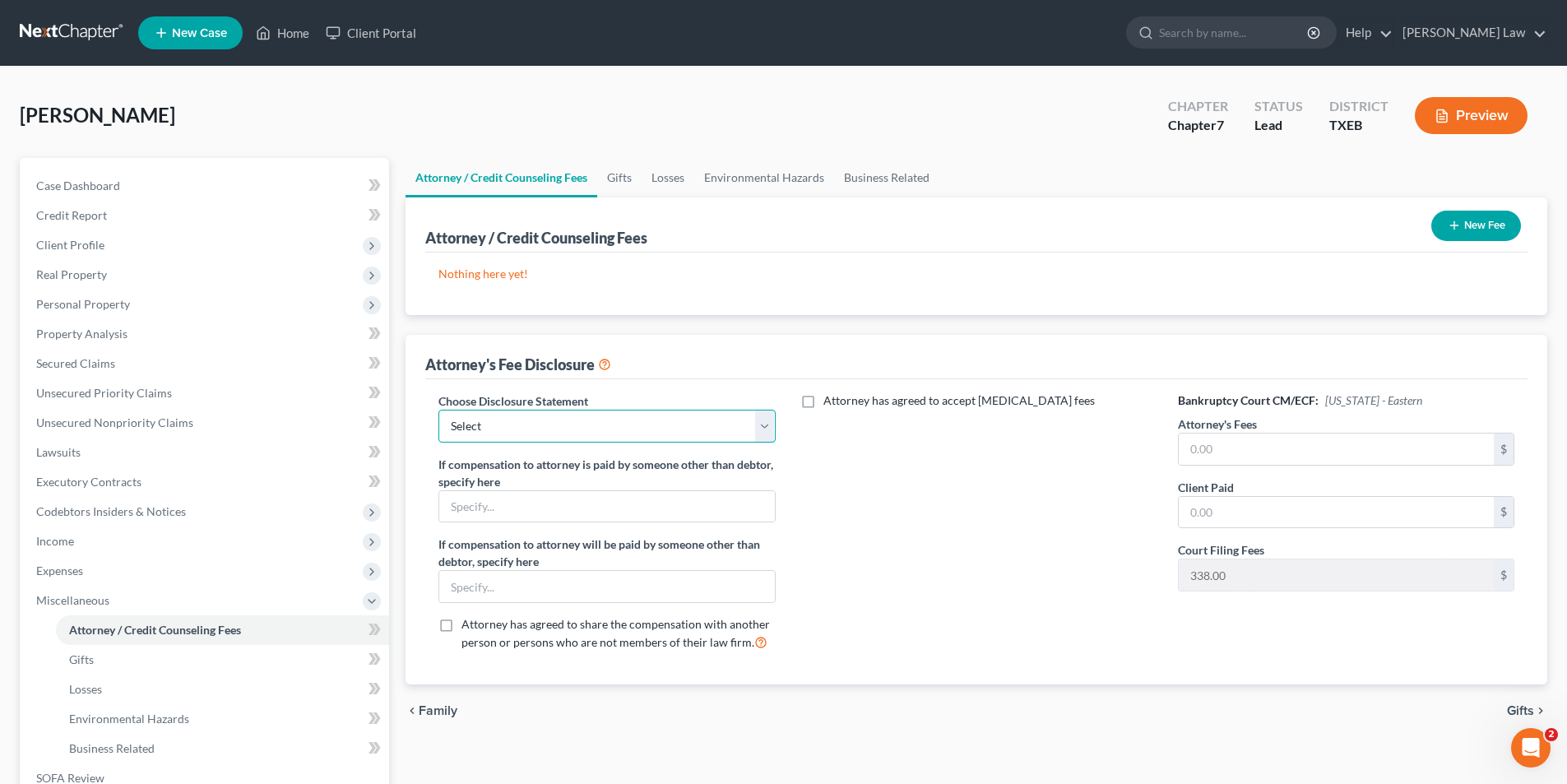
drag, startPoint x: 531, startPoint y: 411, endPoint x: 527, endPoint y: 440, distance: 29.3
click at [531, 411] on select "Select Default Chapter 7" at bounding box center [607, 426] width 337 height 33
click at [439, 410] on select "Select Default Chapter 7" at bounding box center [607, 426] width 337 height 33
click at [1452, 222] on icon "button" at bounding box center [1454, 225] width 14 height 14
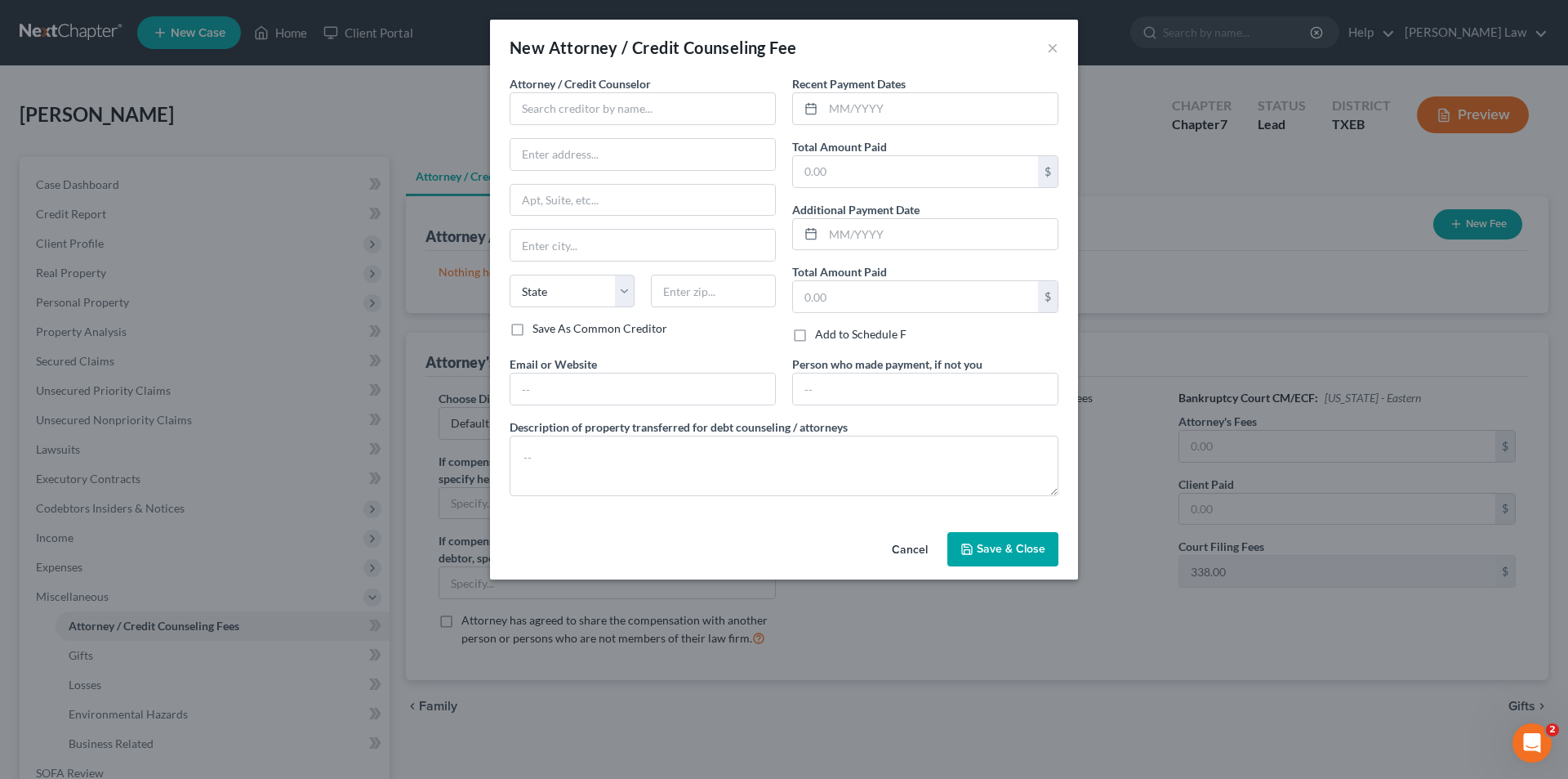
click at [577, 87] on span "Attorney / Credit Counselor" at bounding box center [579, 83] width 141 height 13
click at [618, 121] on input "text" at bounding box center [642, 109] width 266 height 32
click at [625, 142] on div "[PERSON_NAME]" at bounding box center [607, 137] width 170 height 16
click at [863, 104] on input "text" at bounding box center [940, 109] width 234 height 31
click at [869, 163] on input "text" at bounding box center [915, 172] width 245 height 31
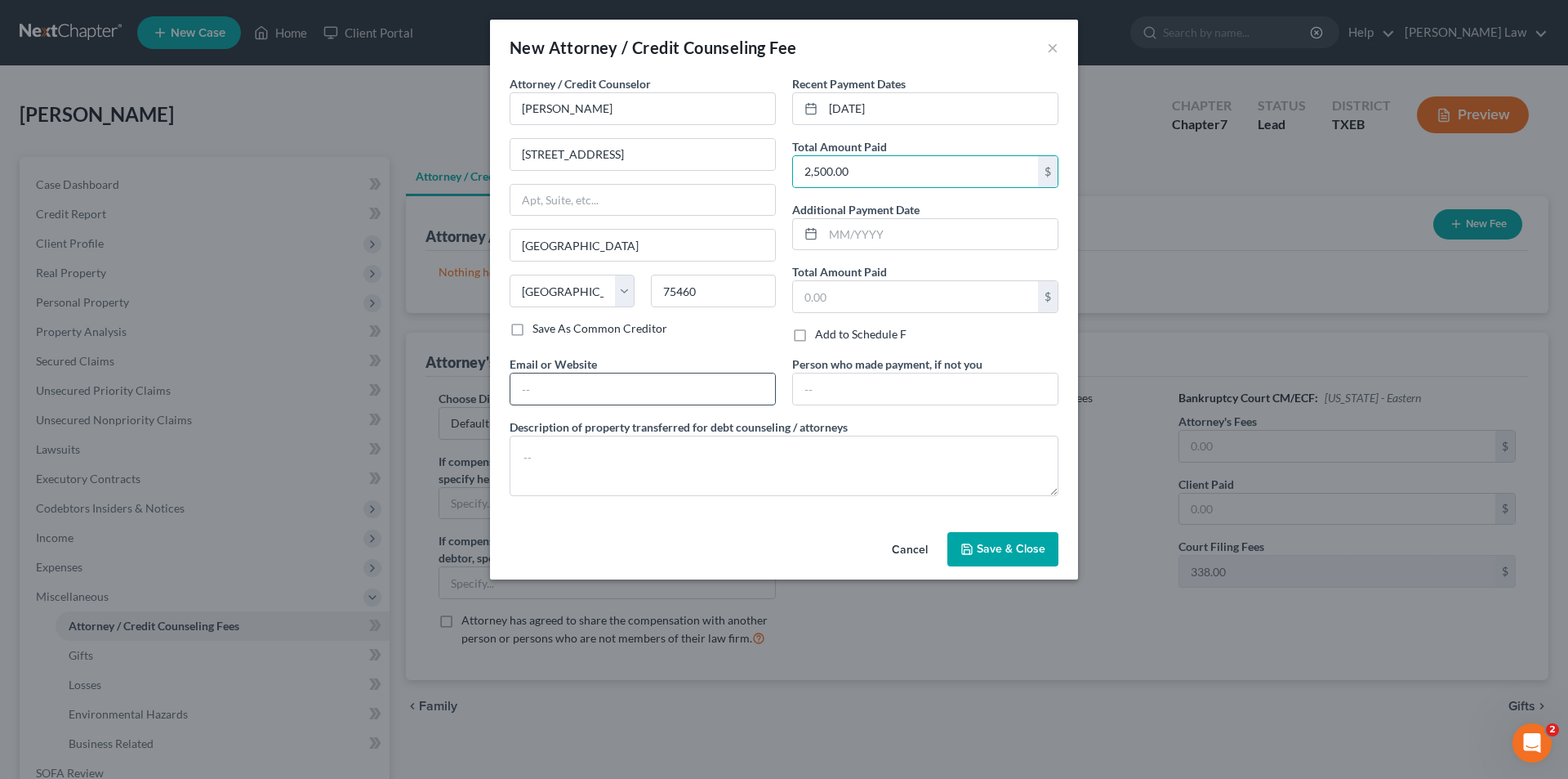
click at [559, 379] on input "text" at bounding box center [642, 389] width 265 height 31
click at [1003, 550] on span "Save & Close" at bounding box center [1011, 548] width 68 height 13
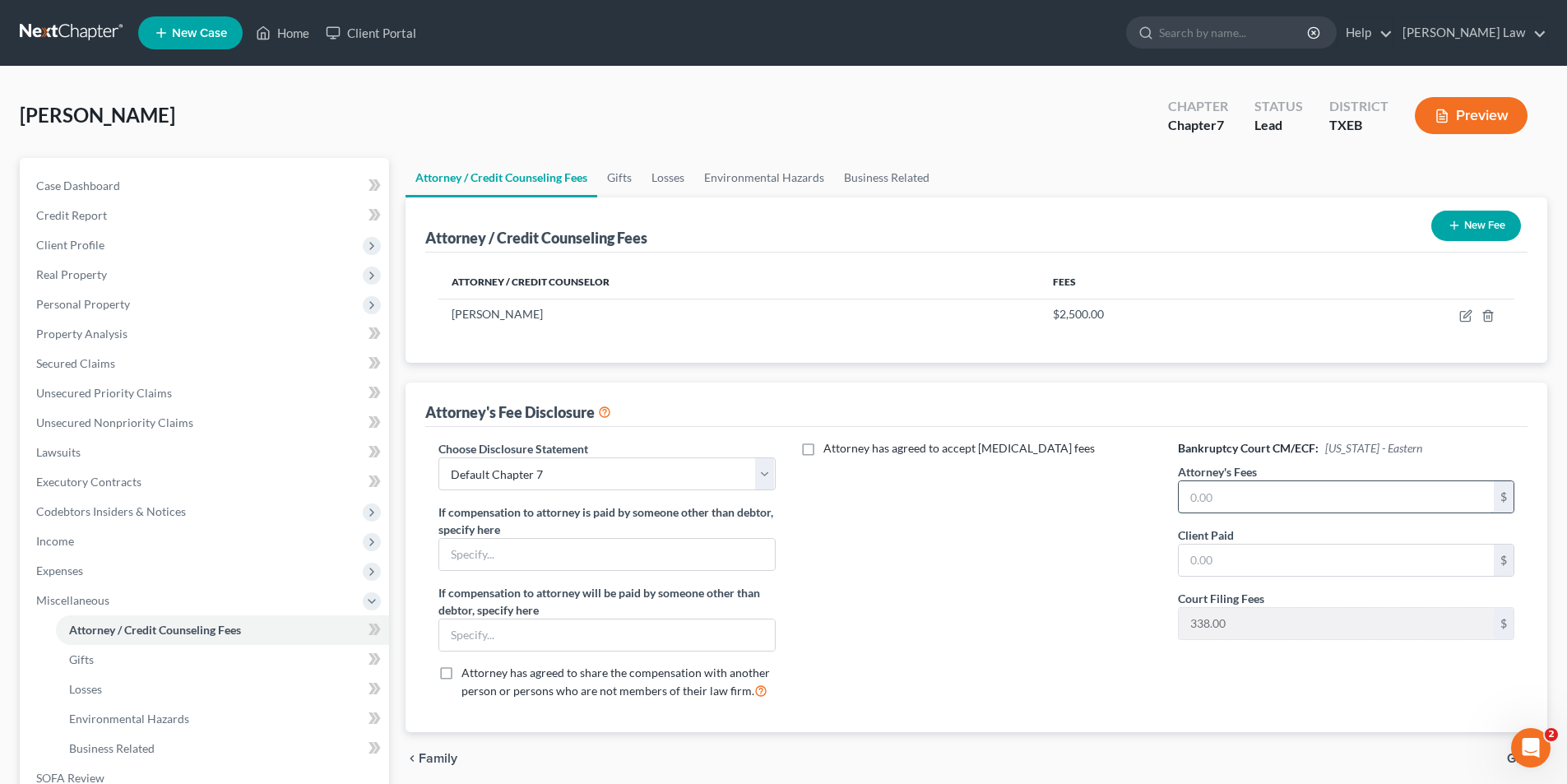
click at [1240, 490] on input "text" at bounding box center [1336, 496] width 315 height 32
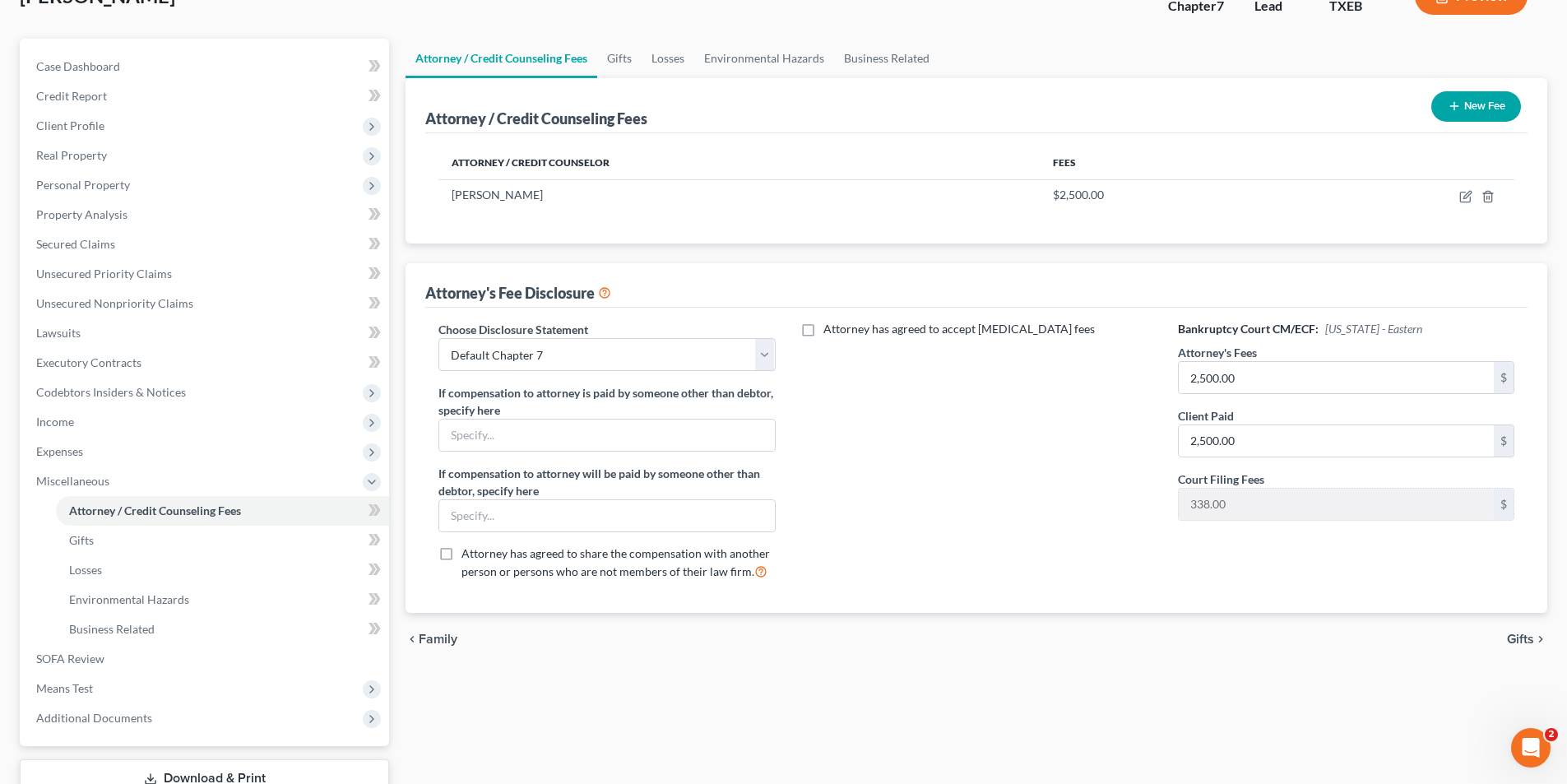
scroll to position [239, 0]
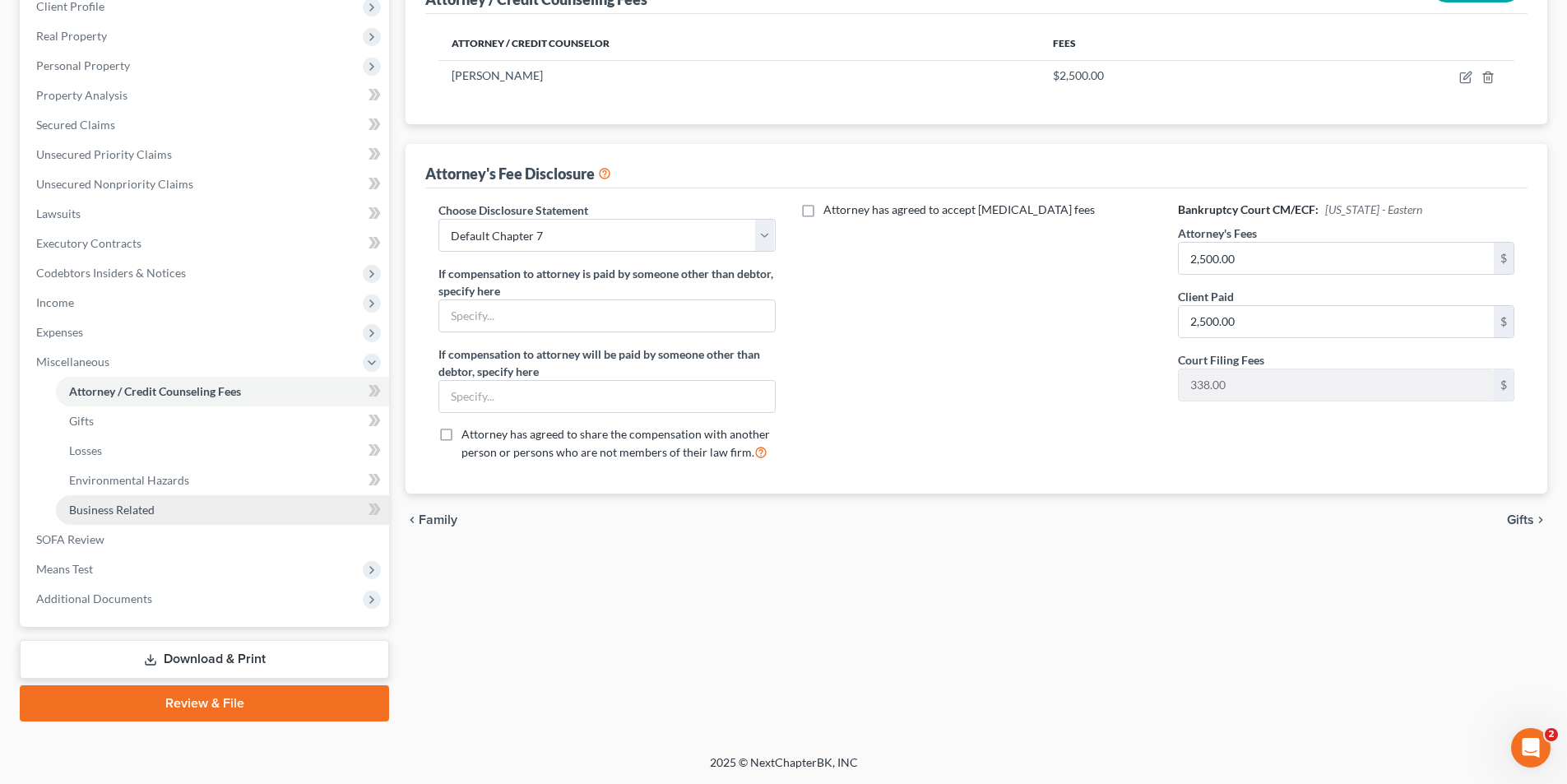
click at [100, 505] on span "Business Related" at bounding box center [111, 509] width 86 height 14
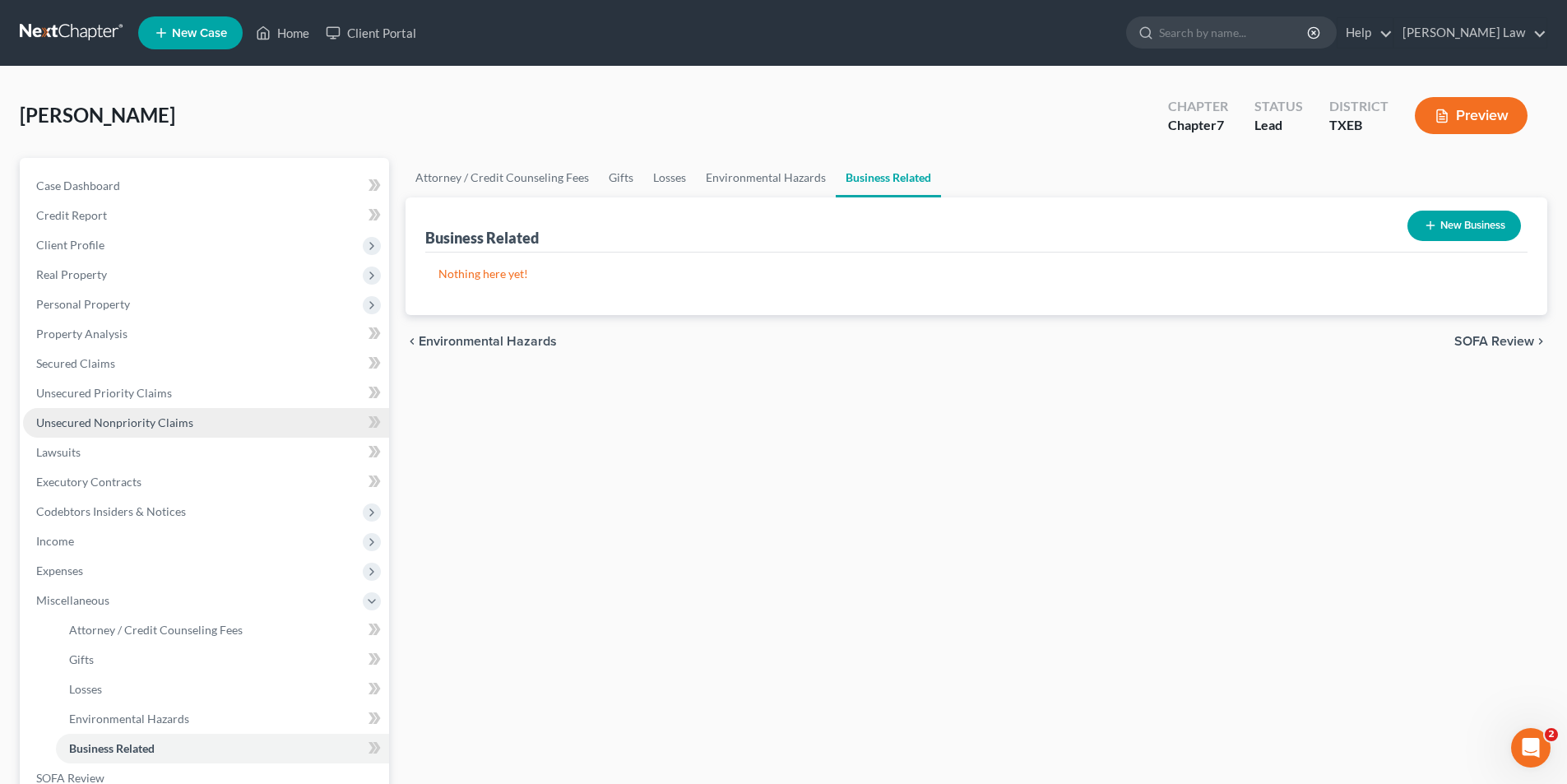
click at [77, 415] on span "Unsecured Nonpriority Claims" at bounding box center [115, 421] width 157 height 14
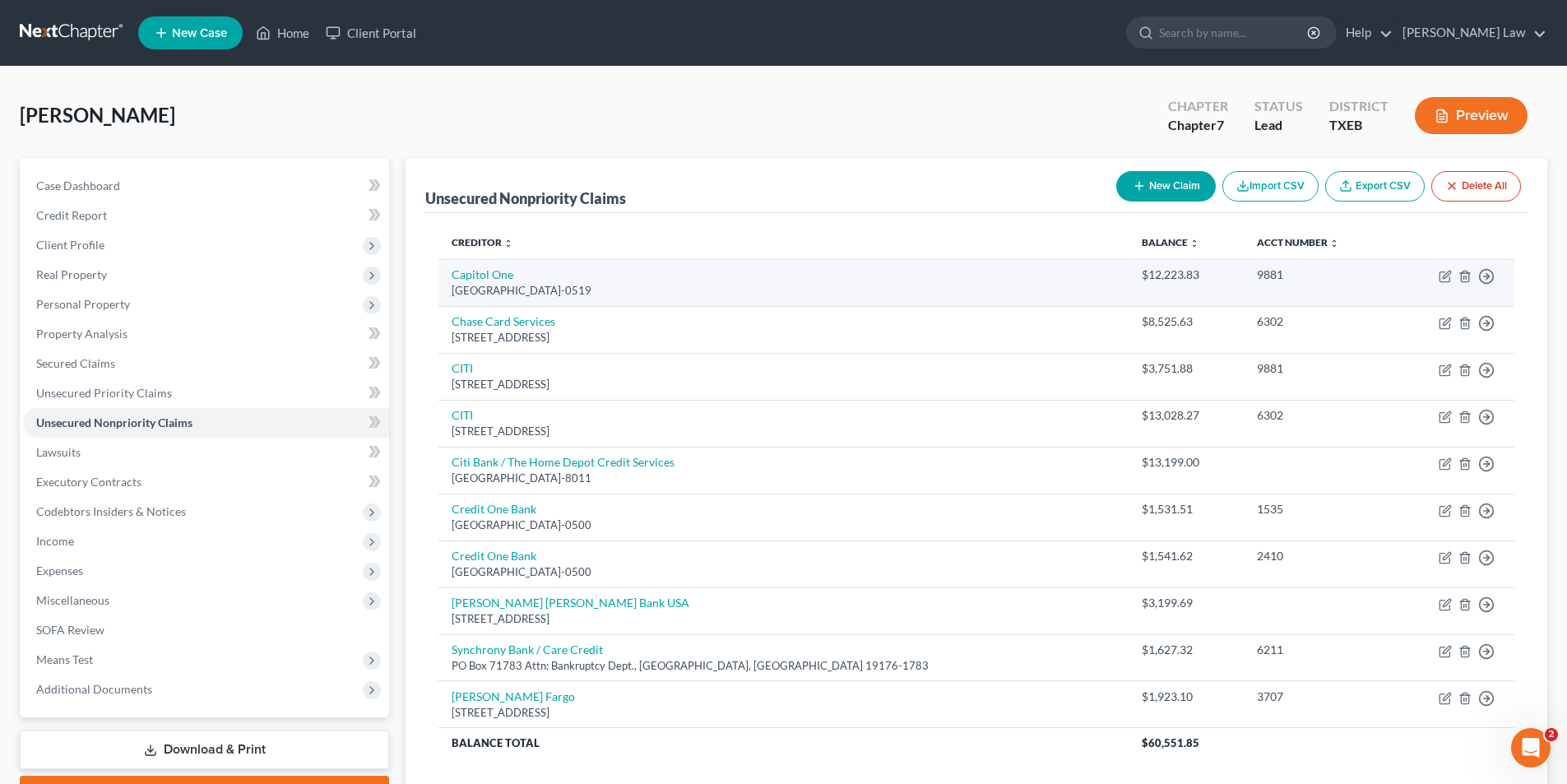
click at [489, 287] on div "[GEOGRAPHIC_DATA]-0519" at bounding box center [784, 290] width 664 height 15
click at [489, 276] on link "Capitol One" at bounding box center [482, 274] width 62 height 14
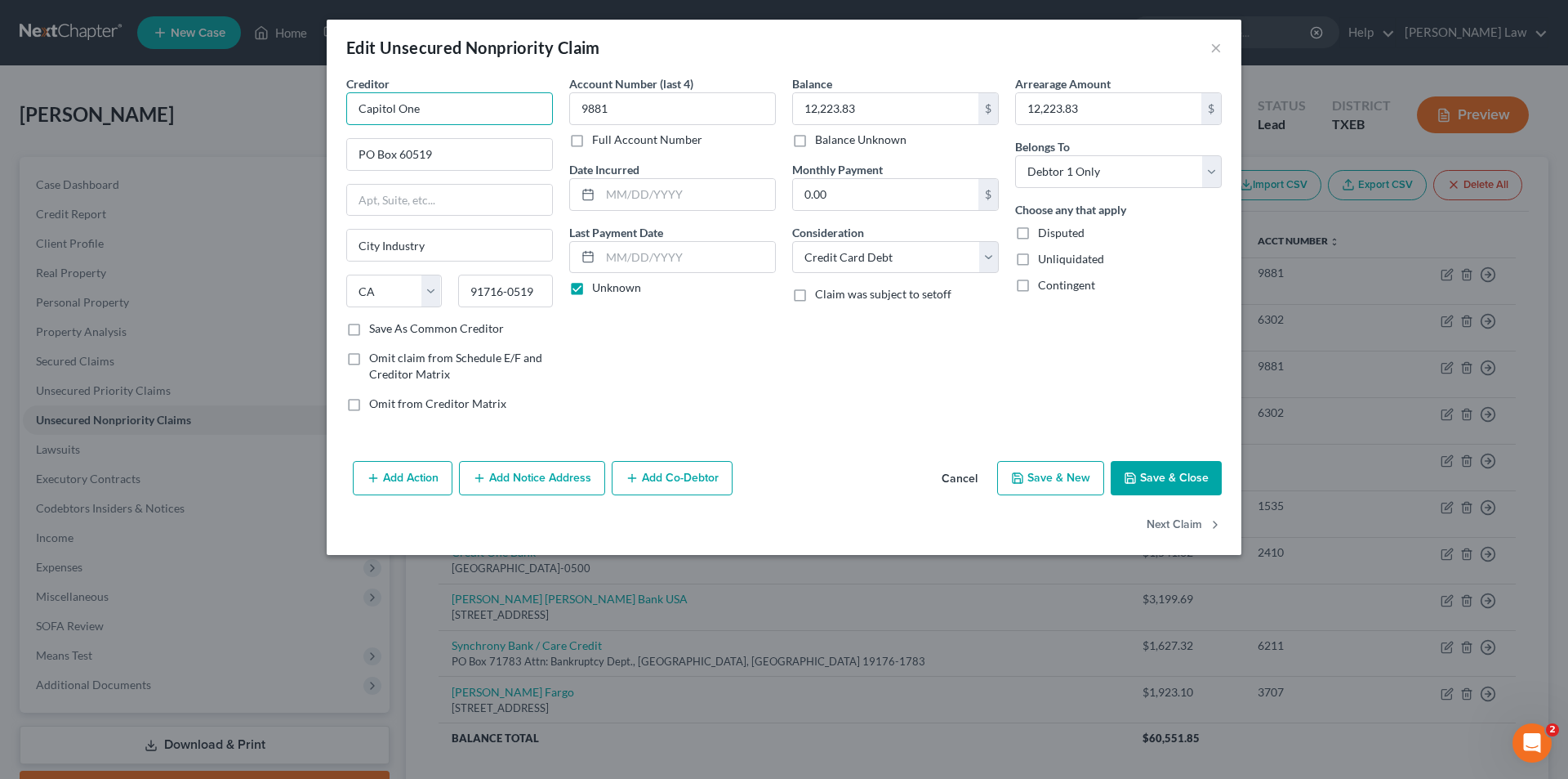
click at [477, 114] on input "Capitol One" at bounding box center [450, 109] width 207 height 32
click at [1167, 474] on button "Save & Close" at bounding box center [1167, 478] width 111 height 34
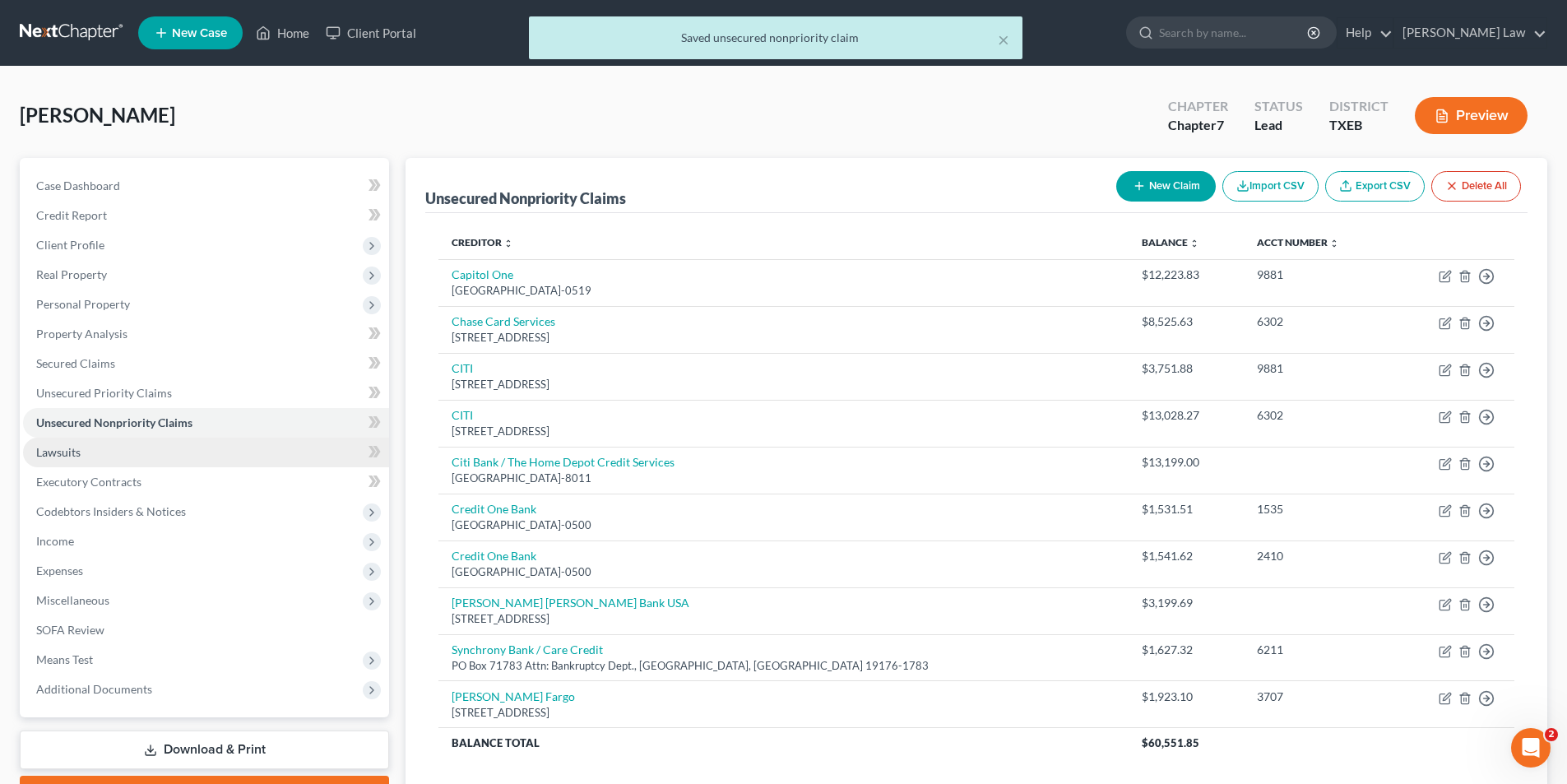
click at [81, 455] on link "Lawsuits" at bounding box center [205, 452] width 366 height 30
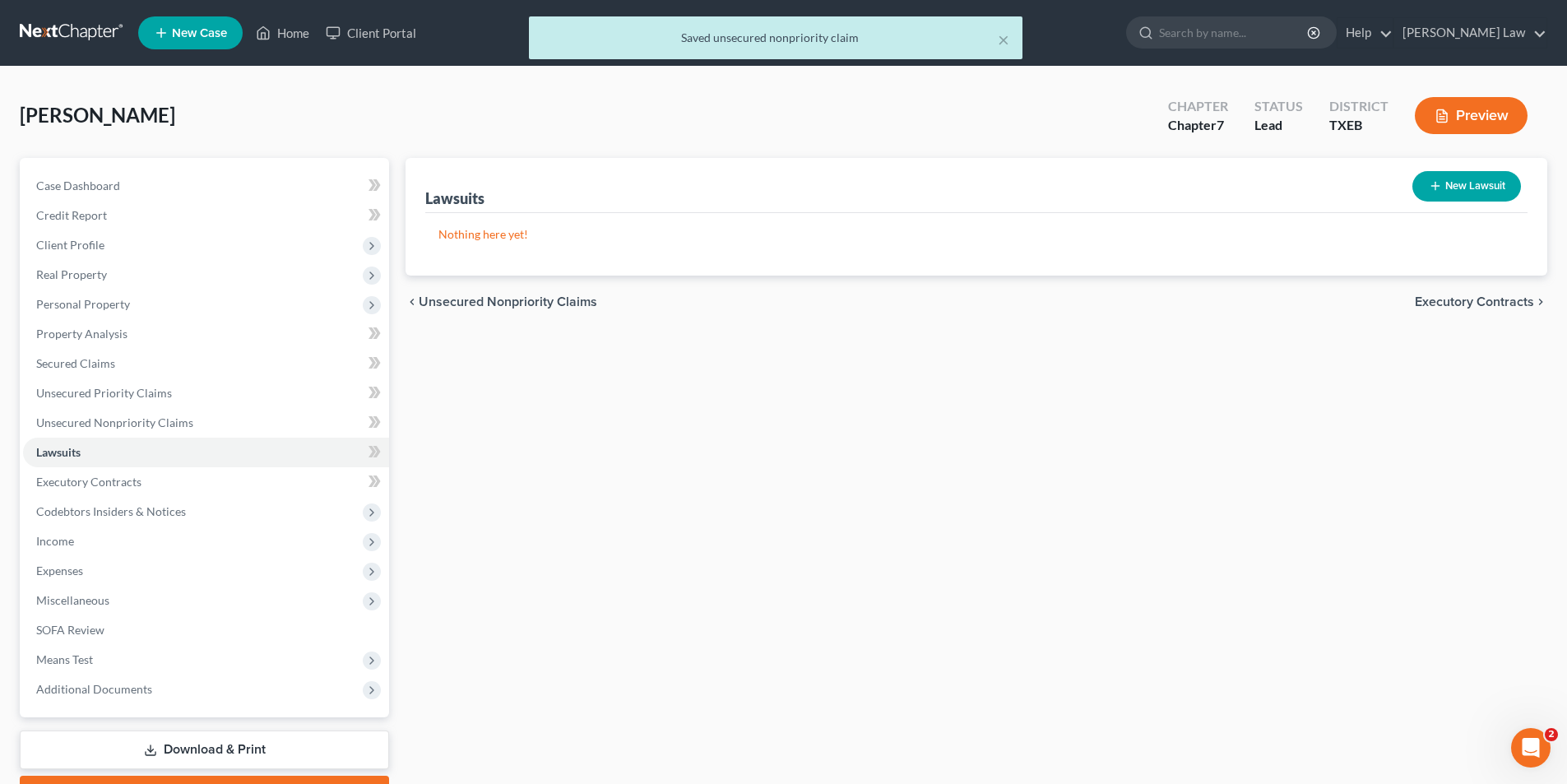
click at [1458, 193] on button "New Lawsuit" at bounding box center [1467, 186] width 109 height 31
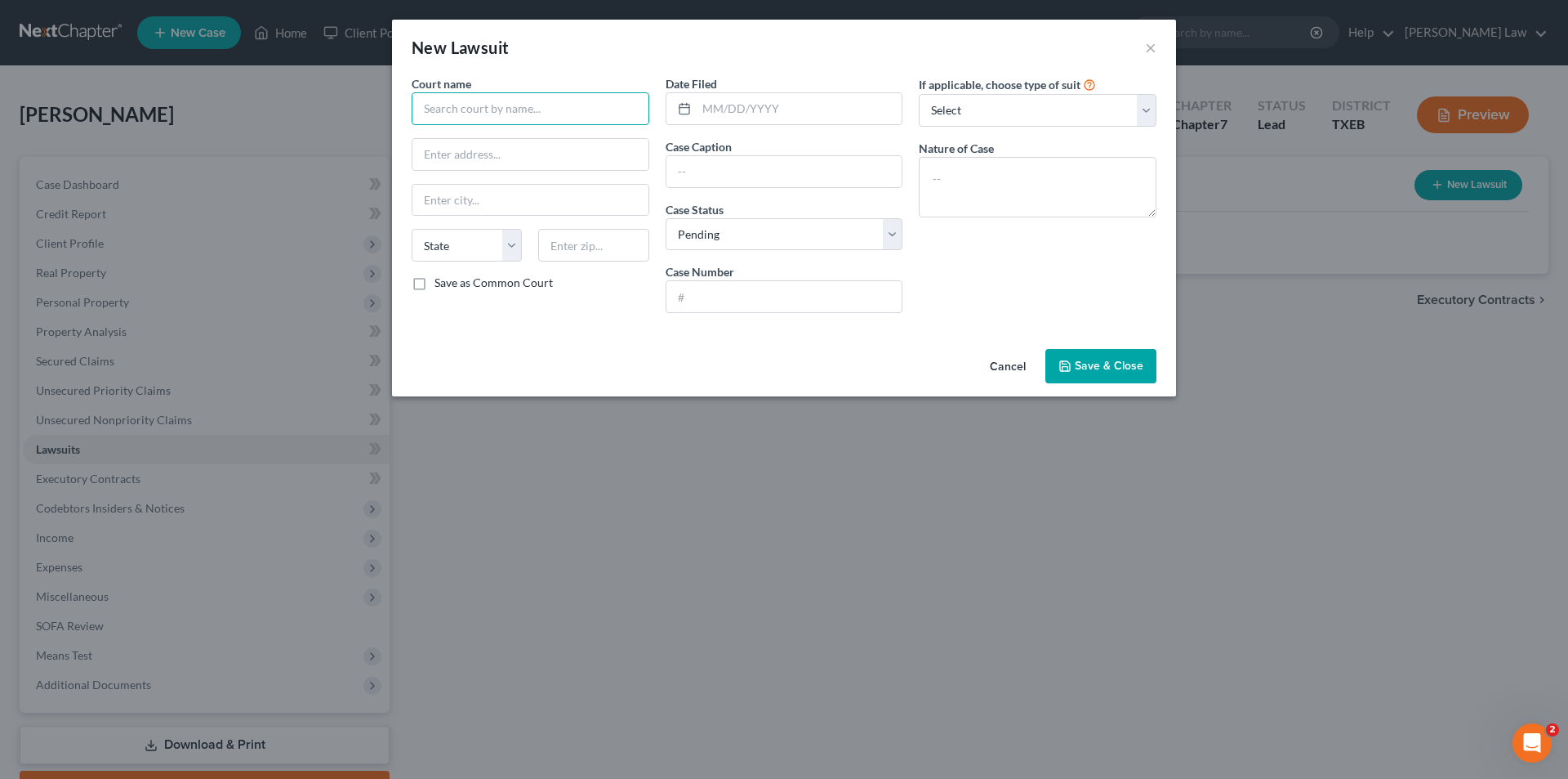
click at [468, 103] on input "text" at bounding box center [530, 109] width 238 height 32
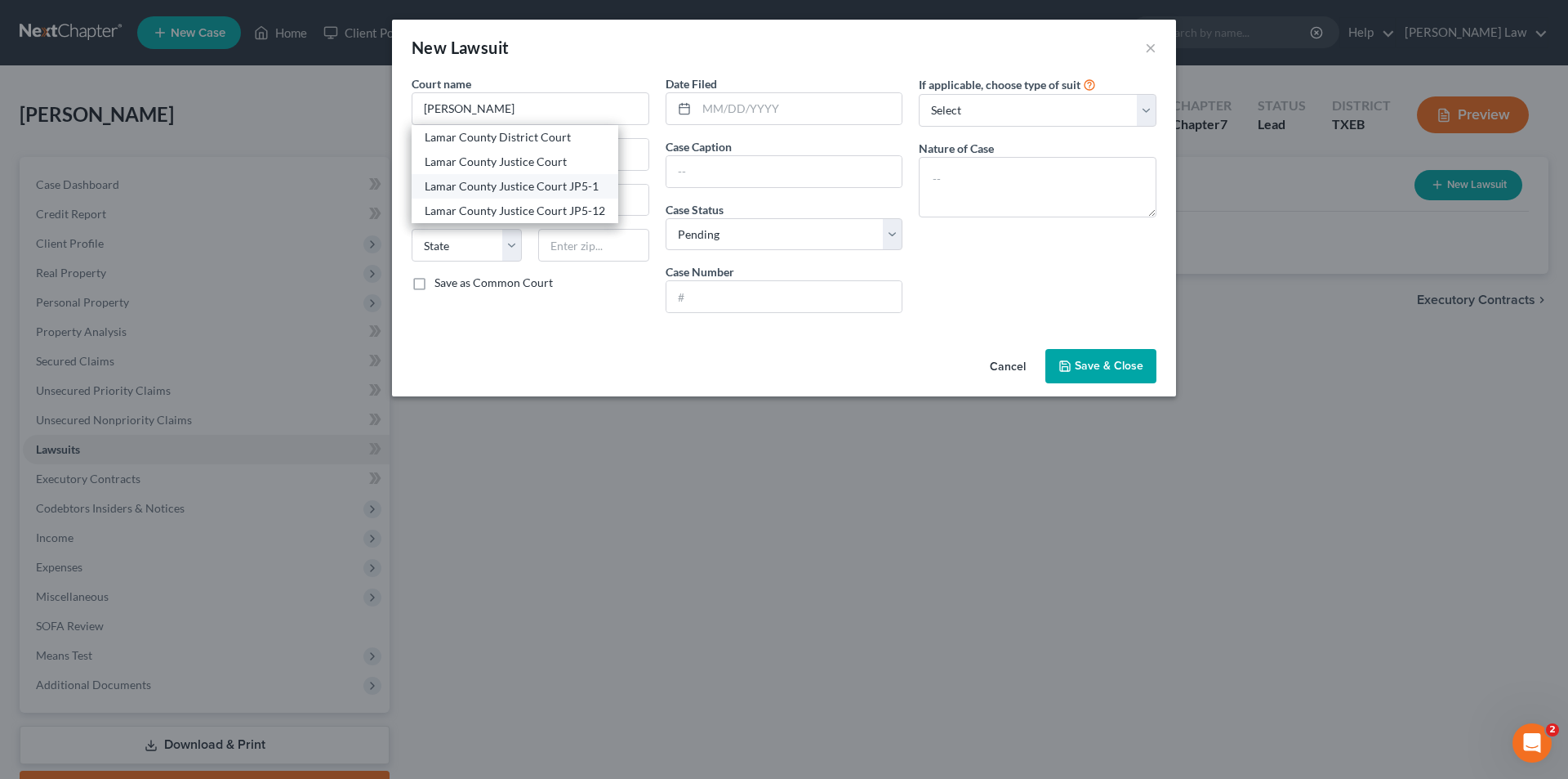
click at [471, 187] on div "Lamar County Justice Court JP5-1" at bounding box center [515, 186] width 181 height 16
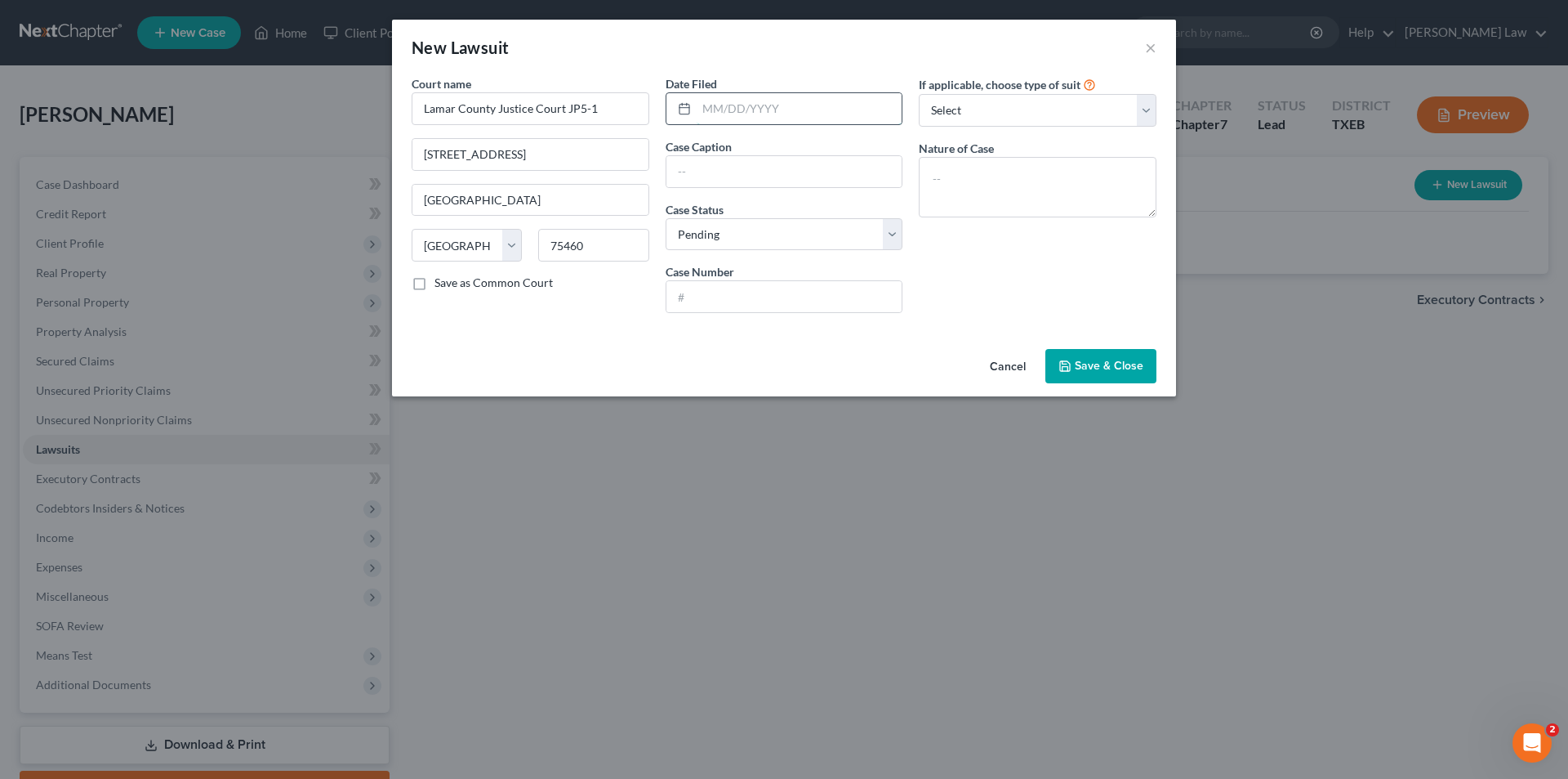
click at [796, 103] on input "text" at bounding box center [799, 109] width 206 height 31
click at [872, 176] on input "Capitol One, N.a., Successor by Merger to Discovery Bank" at bounding box center [784, 172] width 236 height 31
drag, startPoint x: 1048, startPoint y: 101, endPoint x: 1045, endPoint y: 118, distance: 17.3
click at [1048, 101] on select "Select Repossession Garnishment Foreclosure Attached, Seized, Or Levied Other" at bounding box center [1037, 111] width 238 height 32
click at [919, 94] on select "Select Repossession Garnishment Foreclosure Attached, Seized, Or Levied Other" at bounding box center [1037, 111] width 238 height 32
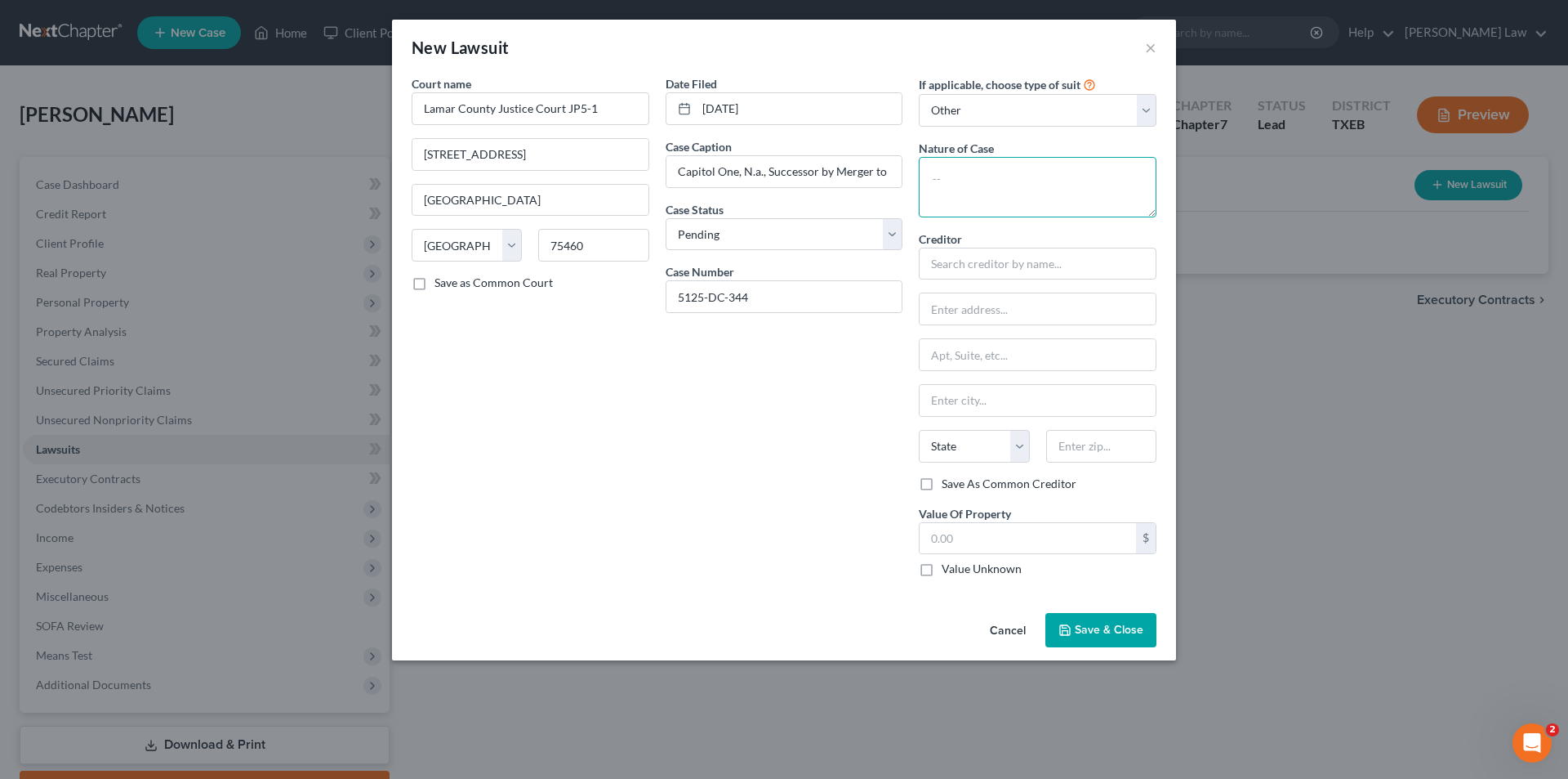
click at [974, 196] on textarea at bounding box center [1037, 187] width 238 height 60
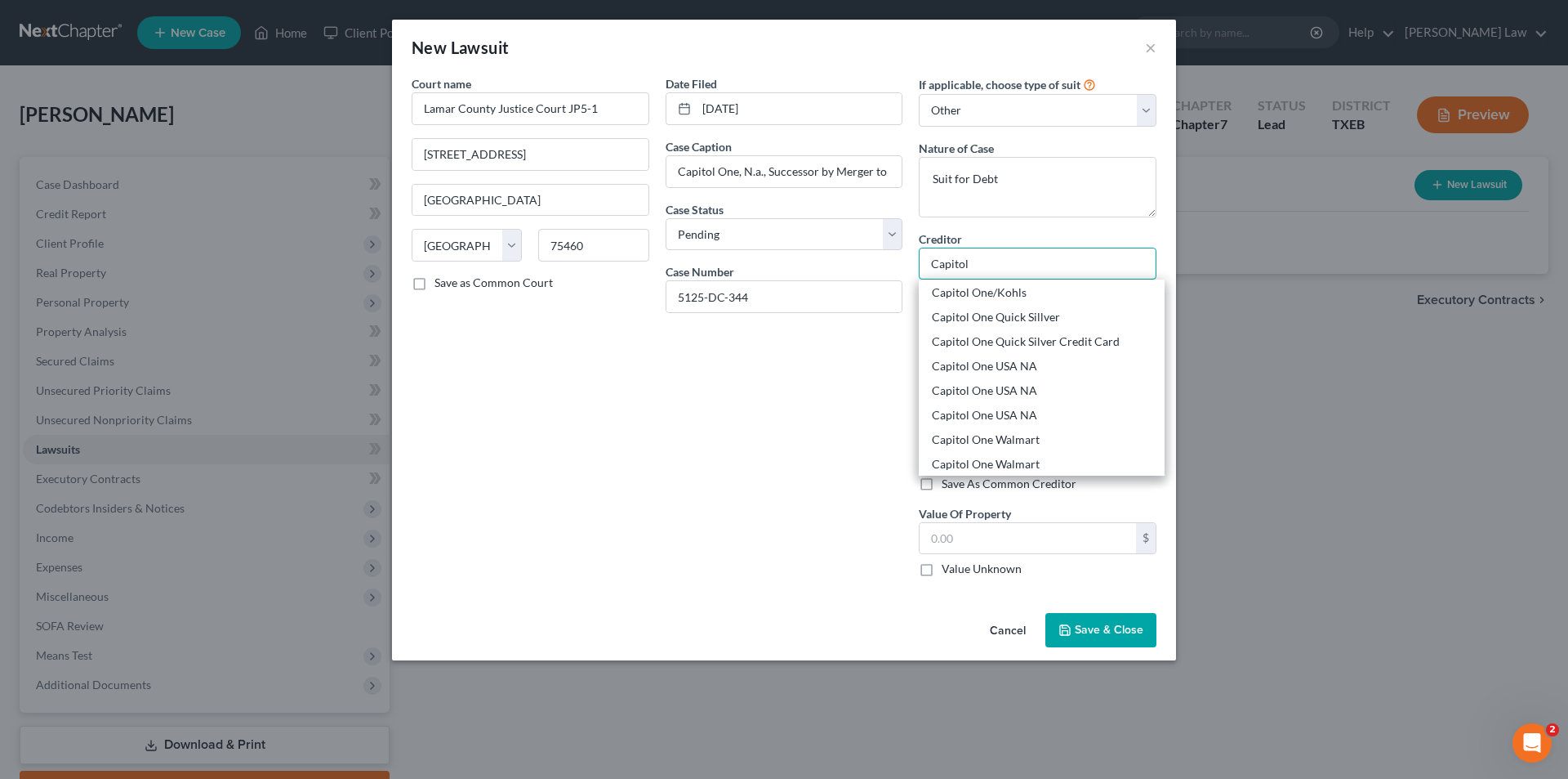
scroll to position [311, 0]
click at [583, 481] on div "Court name * Lamar County Justice Court JP5-1 [GEOGRAPHIC_DATA] [US_STATE][GEOG…" at bounding box center [530, 332] width 254 height 515
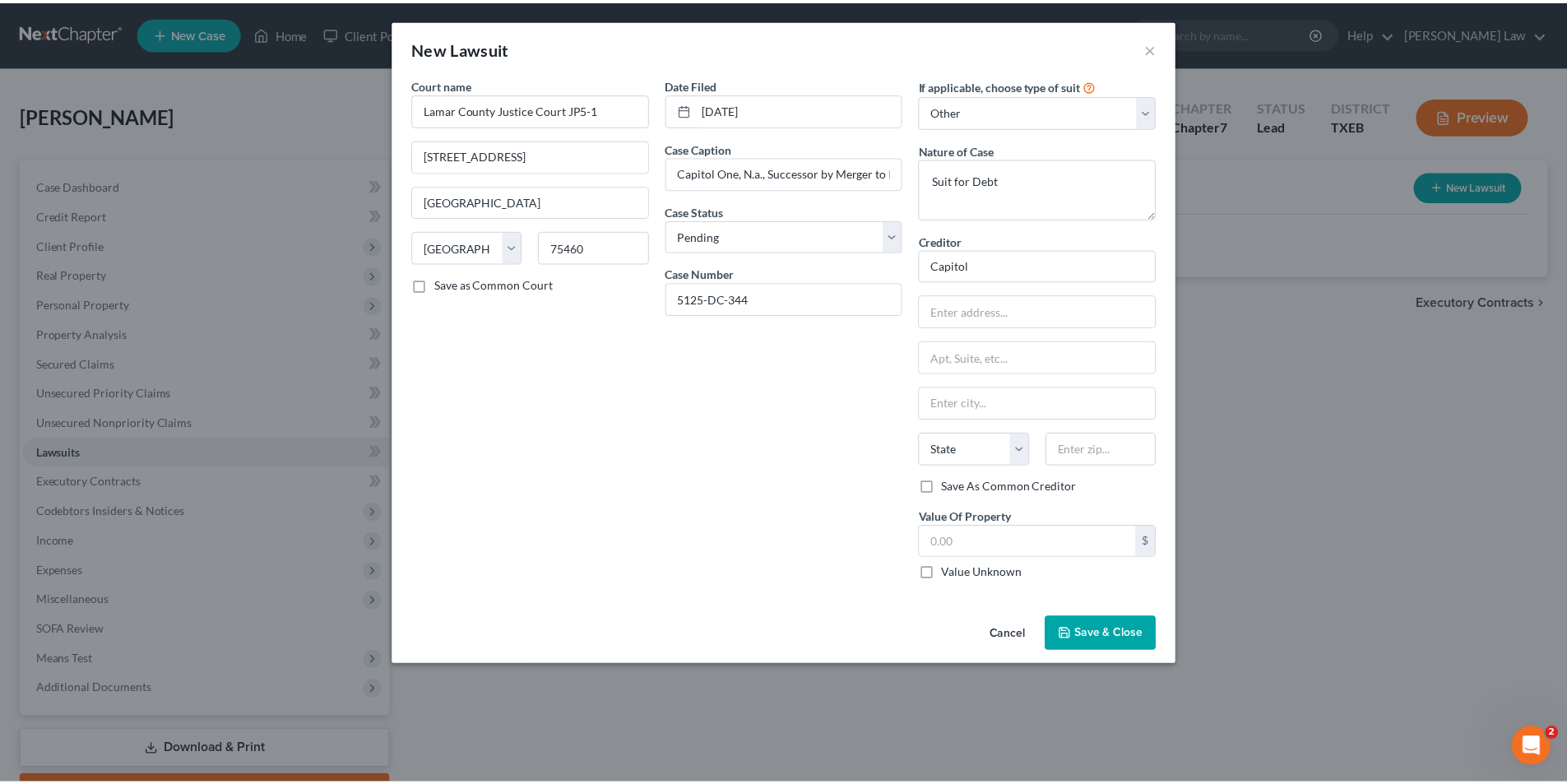
scroll to position [0, 0]
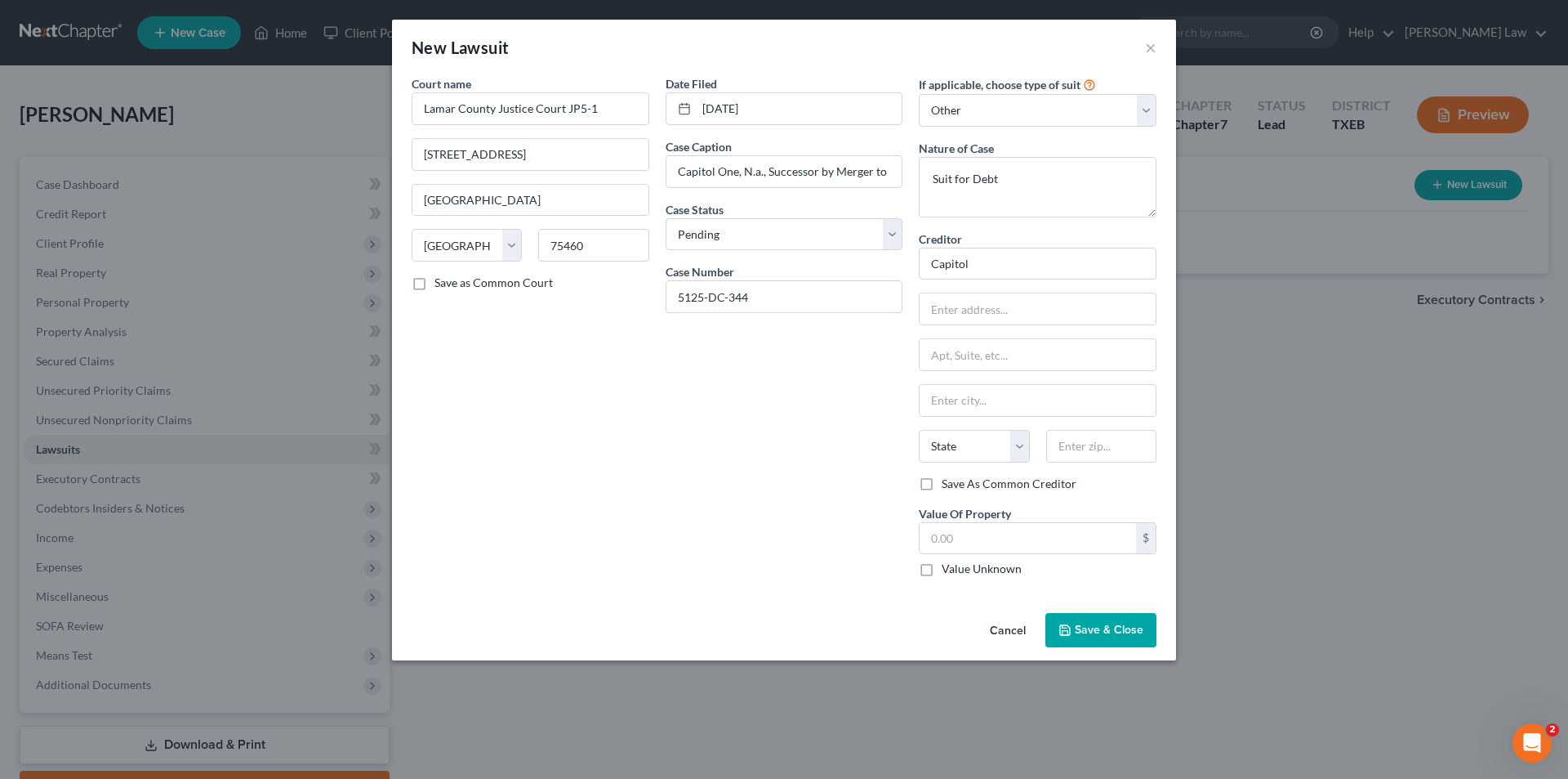
click at [942, 571] on label "Value Unknown" at bounding box center [982, 569] width 80 height 16
click at [948, 571] on input "Value Unknown" at bounding box center [954, 566] width 11 height 11
click at [1130, 631] on span "Save & Close" at bounding box center [1109, 629] width 68 height 13
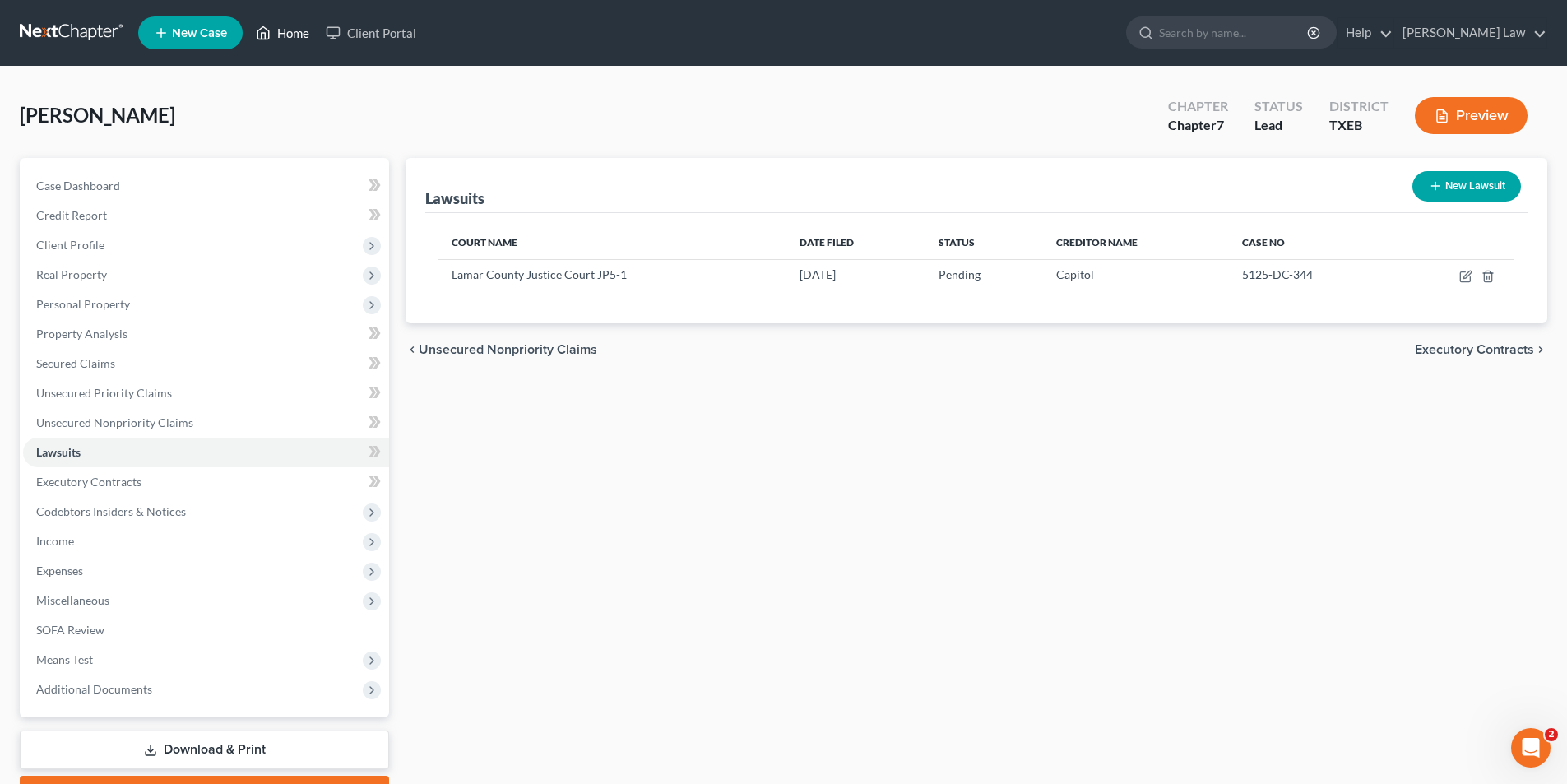
click at [288, 37] on link "Home" at bounding box center [282, 33] width 70 height 30
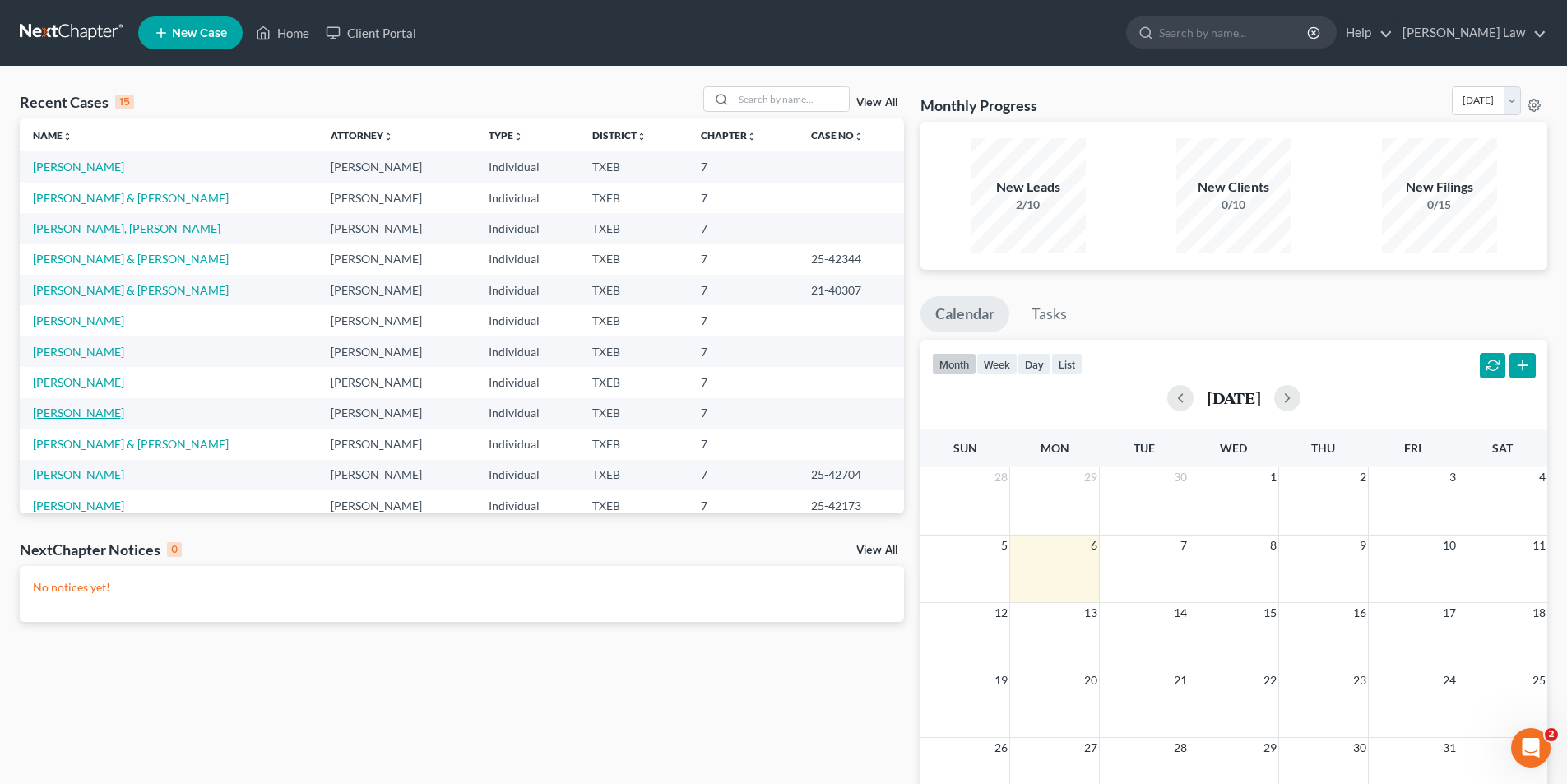
click at [62, 410] on link "[PERSON_NAME]" at bounding box center [78, 411] width 91 height 14
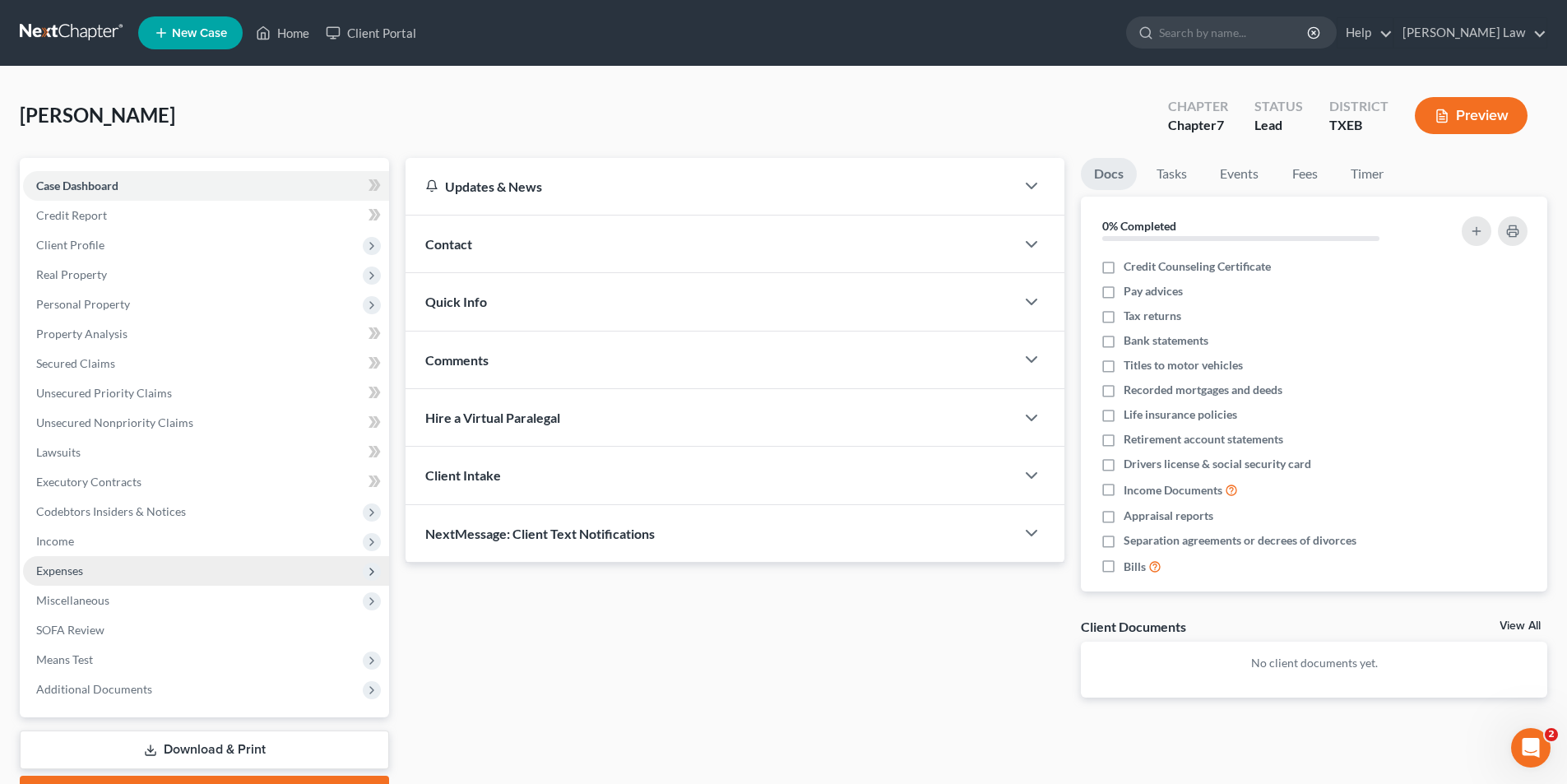
click at [59, 563] on span "Expenses" at bounding box center [60, 570] width 47 height 14
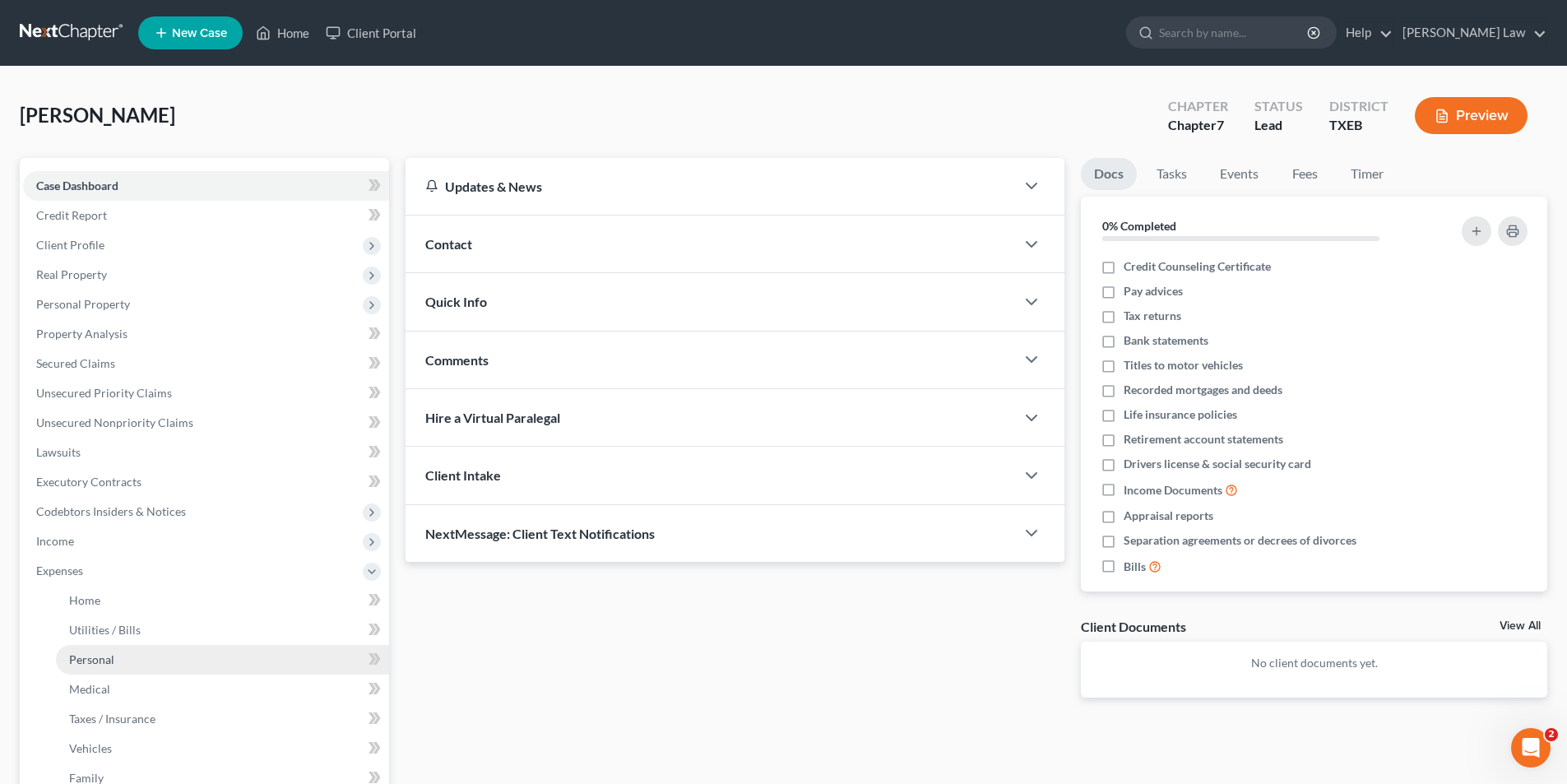
click at [86, 663] on span "Personal" at bounding box center [91, 658] width 45 height 14
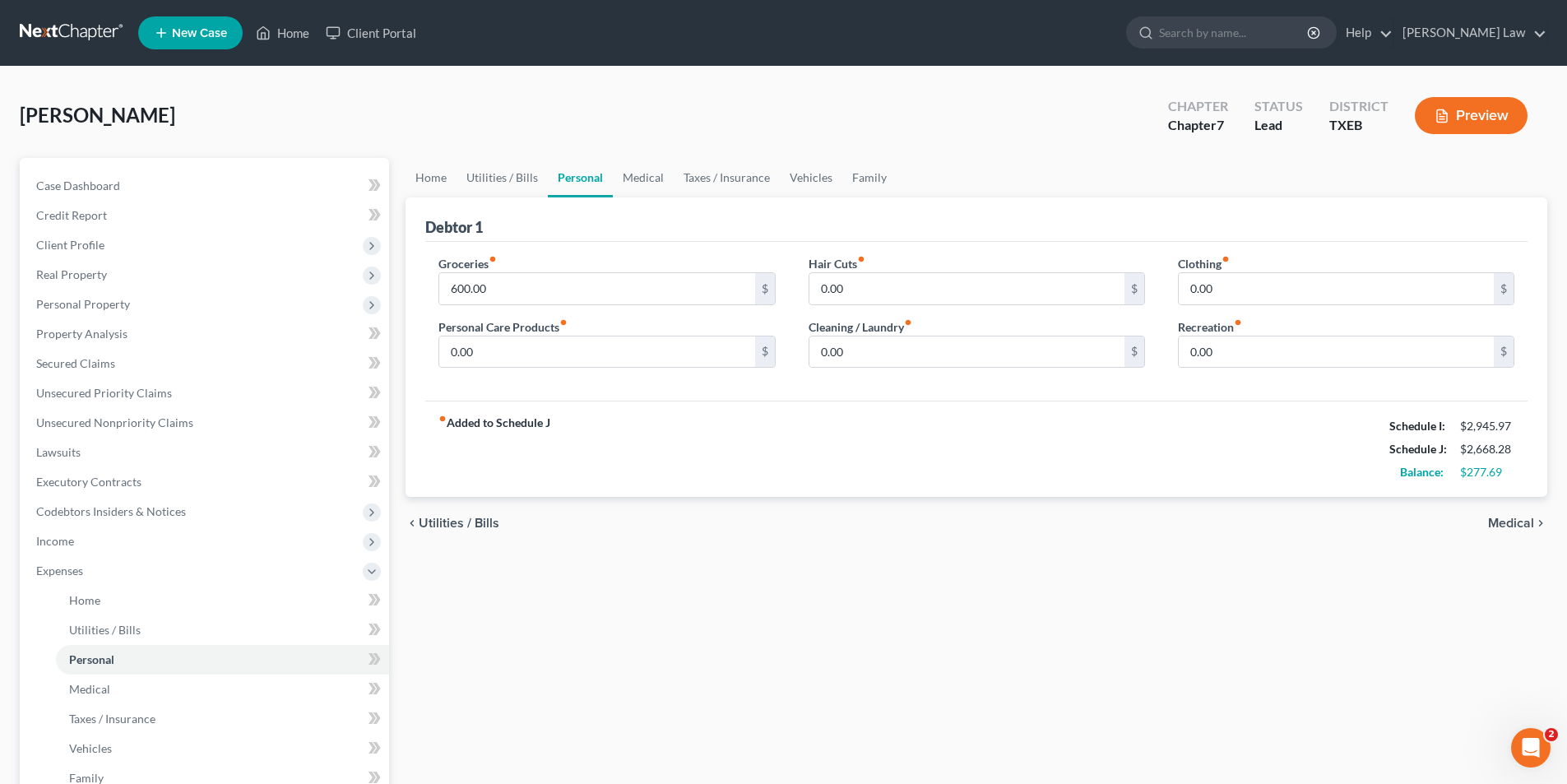
click at [990, 722] on div "Home Utilities / Bills Personal Medical Taxes / Insurance Vehicles Family Debto…" at bounding box center [976, 589] width 1158 height 861
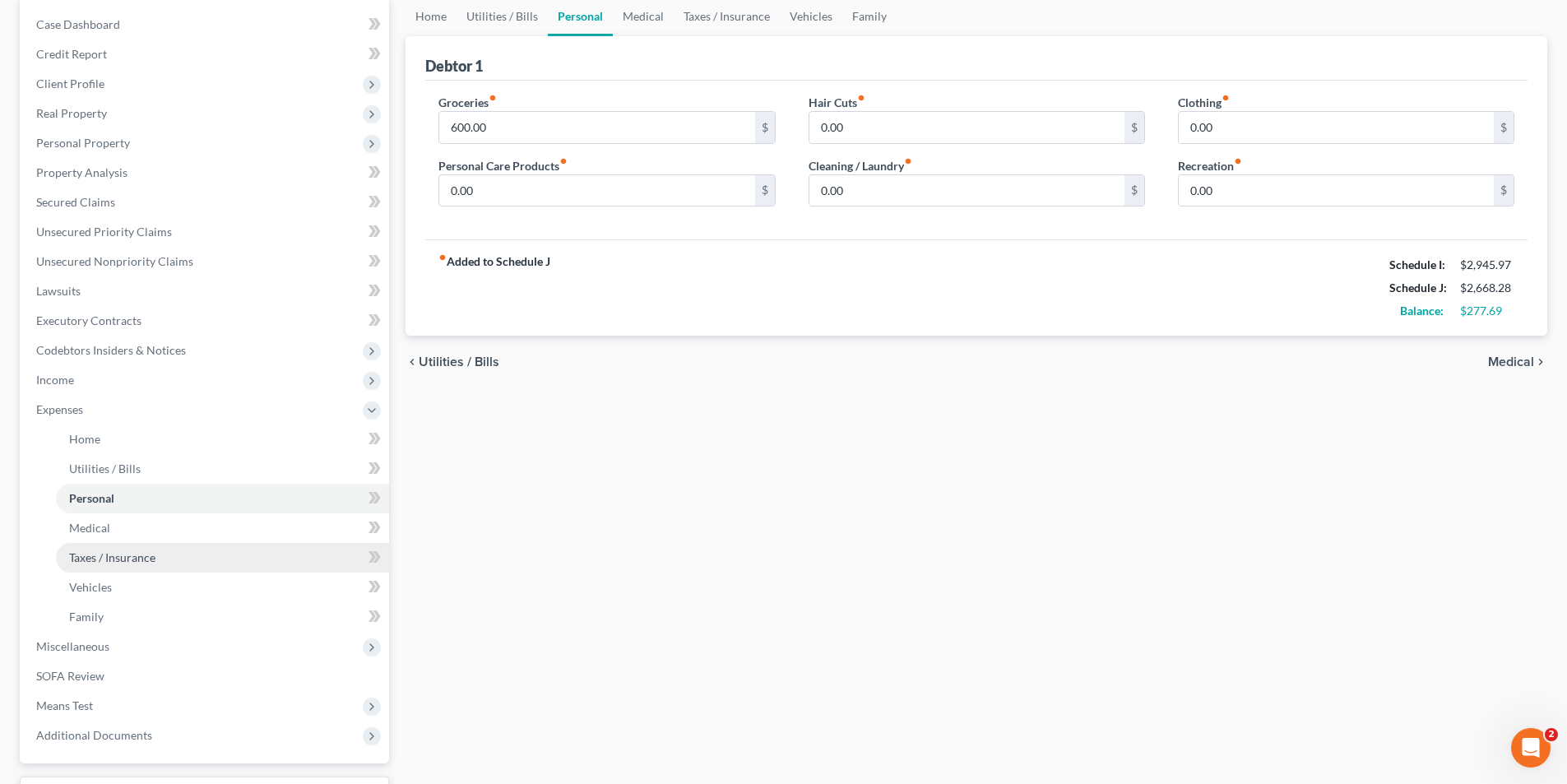
scroll to position [165, 0]
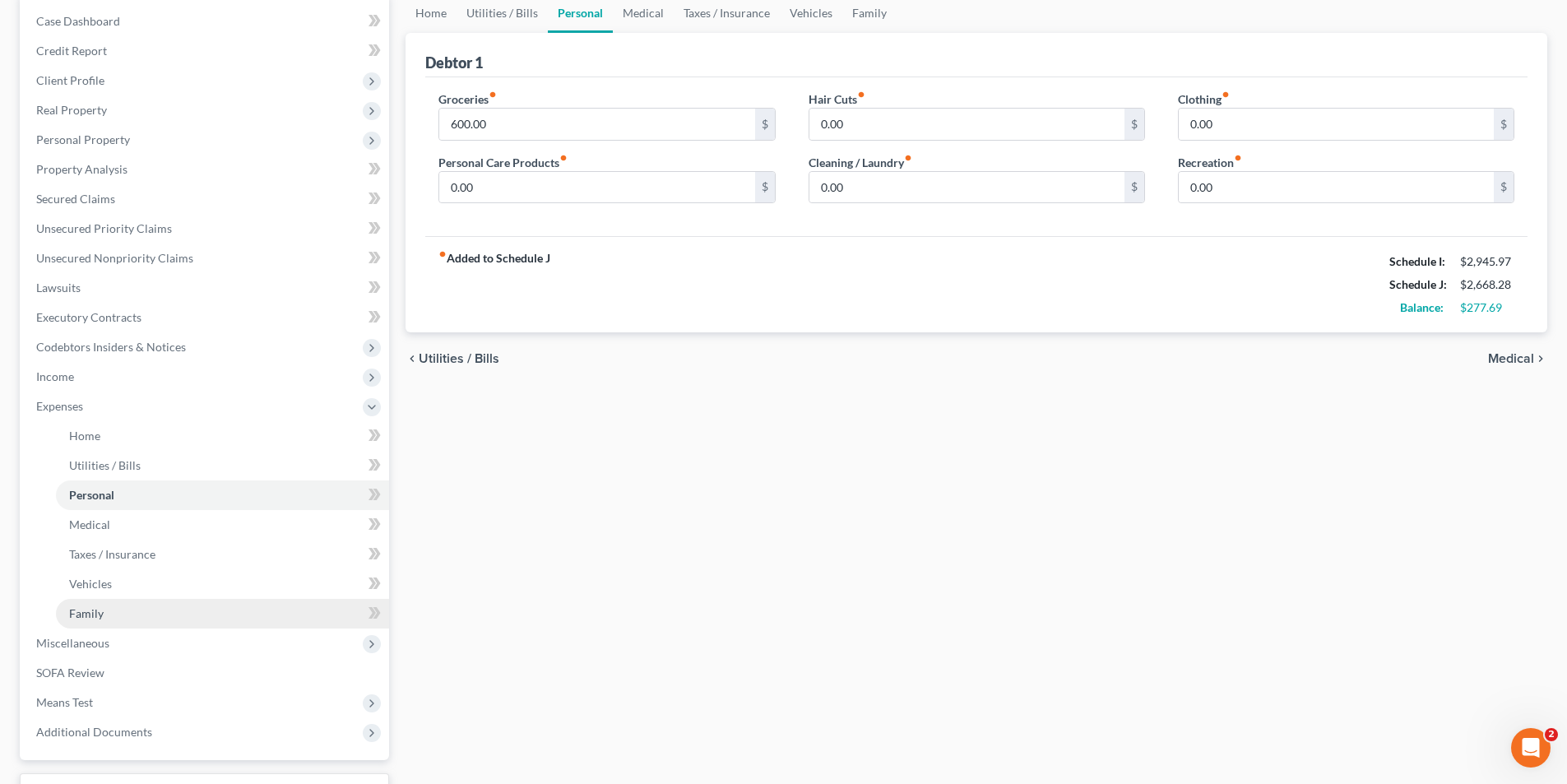
click at [90, 611] on span "Family" at bounding box center [86, 612] width 34 height 14
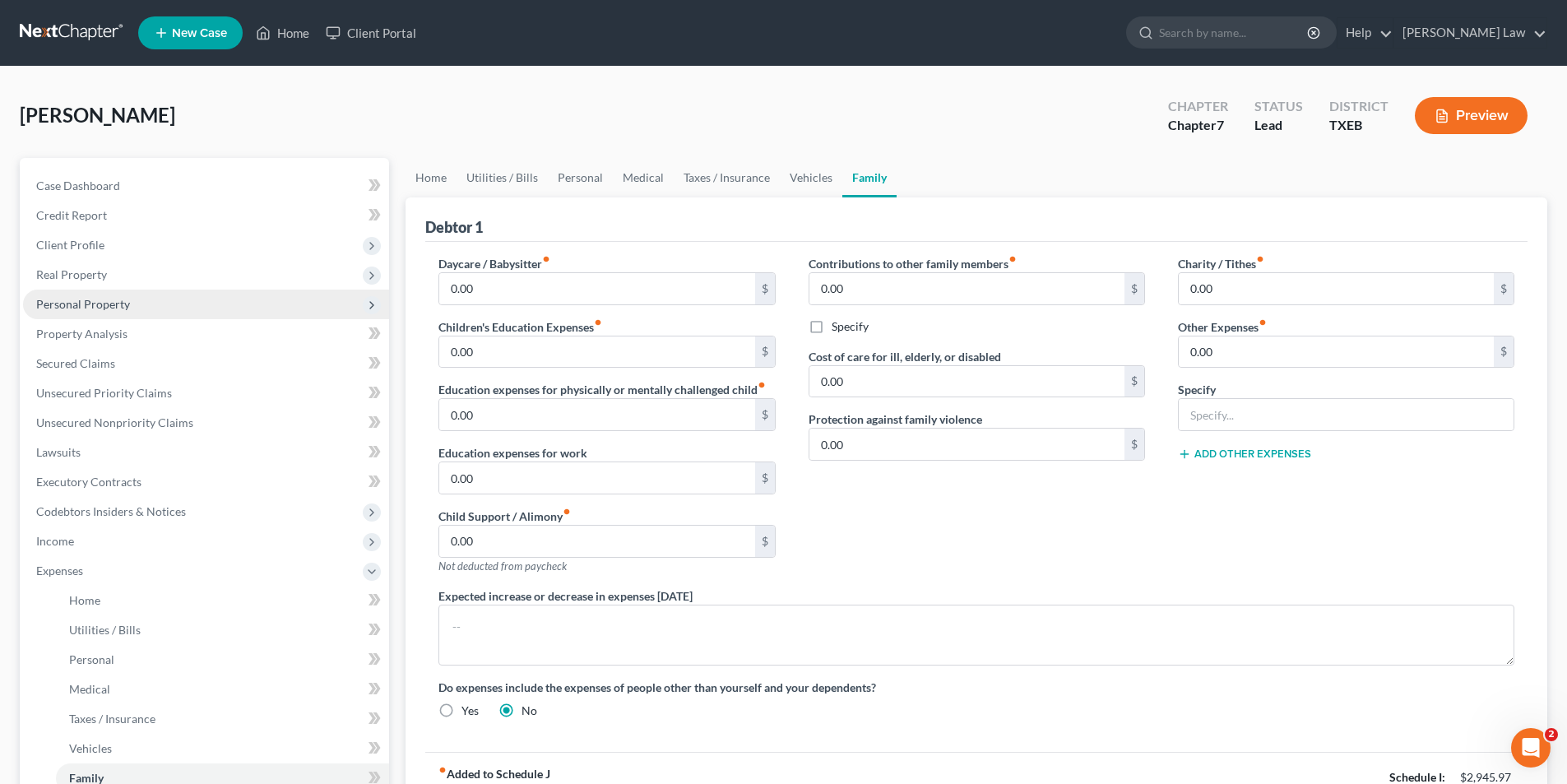
click at [83, 309] on span "Personal Property" at bounding box center [83, 303] width 94 height 14
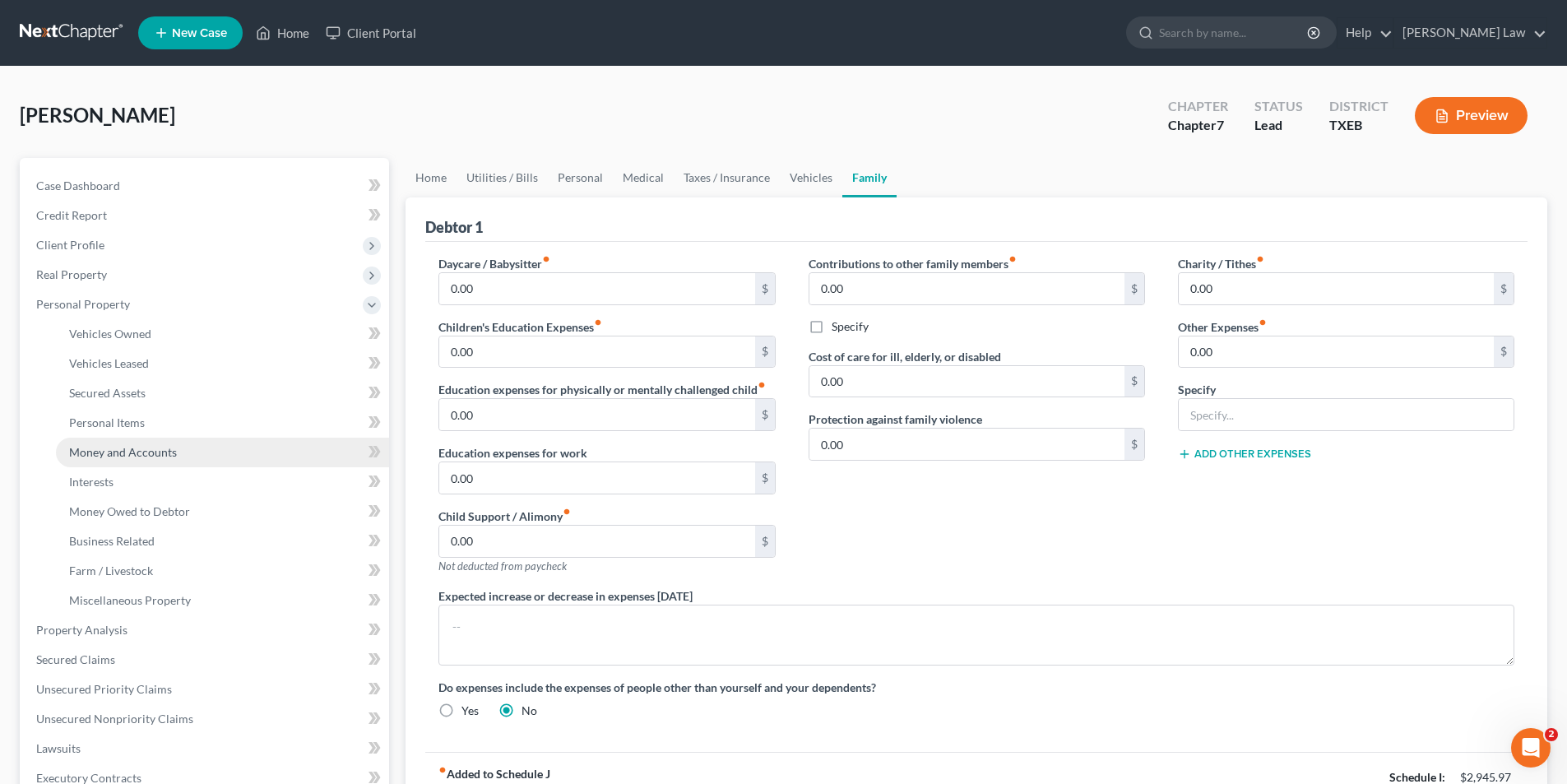
click at [105, 457] on span "Money and Accounts" at bounding box center [122, 451] width 108 height 14
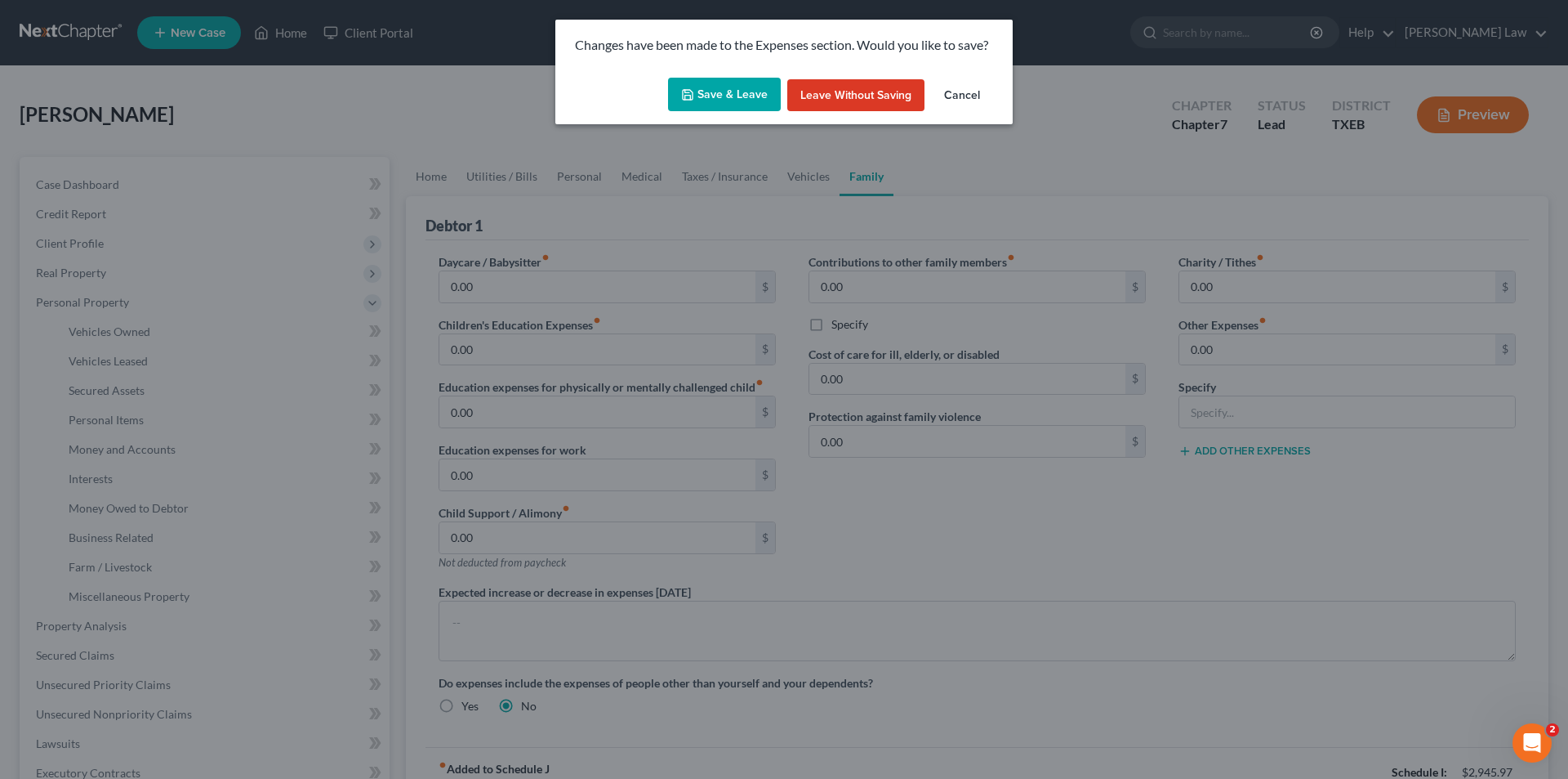
click at [721, 93] on button "Save & Leave" at bounding box center [724, 94] width 112 height 34
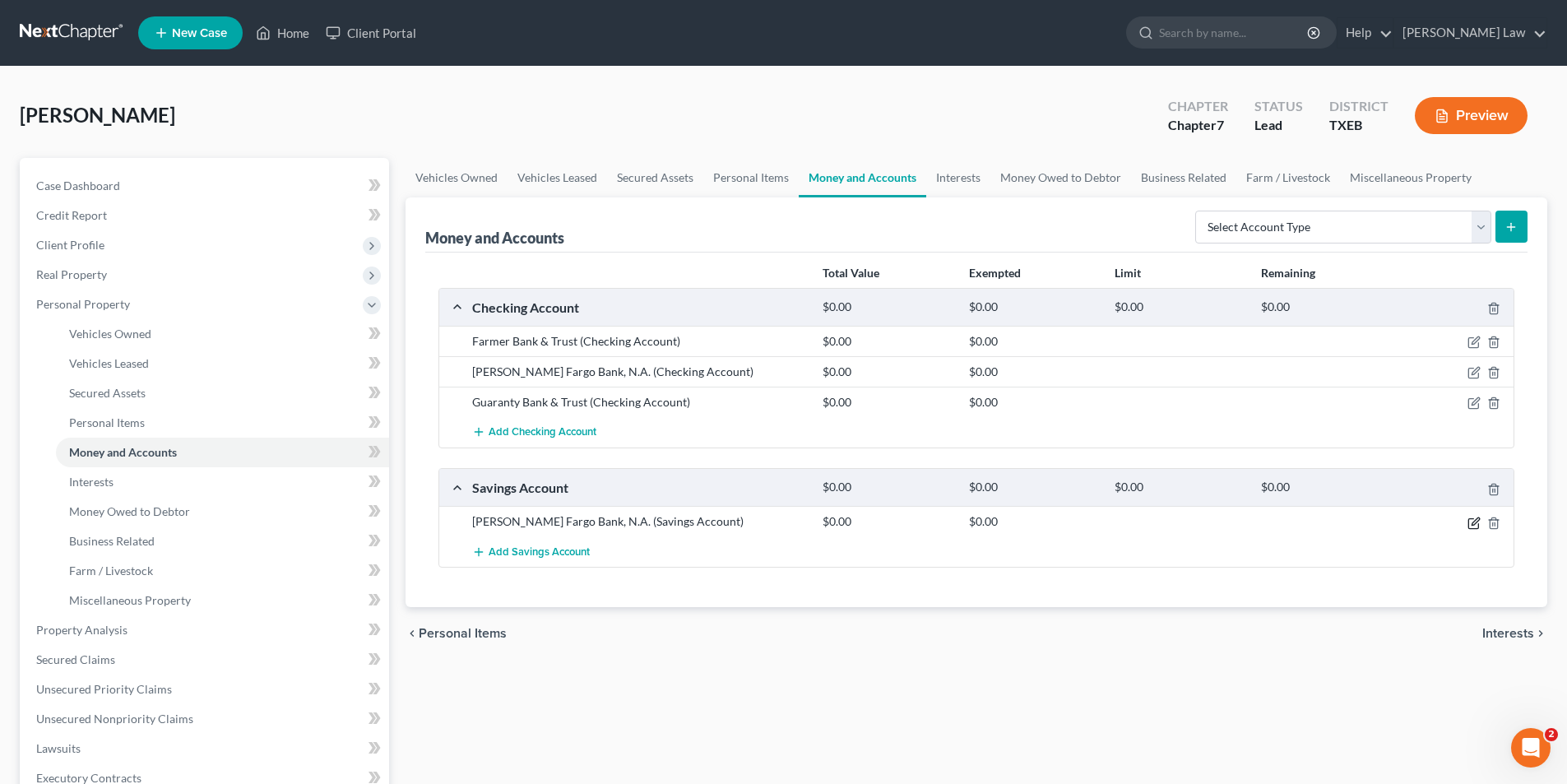
click at [1471, 516] on icon "button" at bounding box center [1474, 523] width 14 height 14
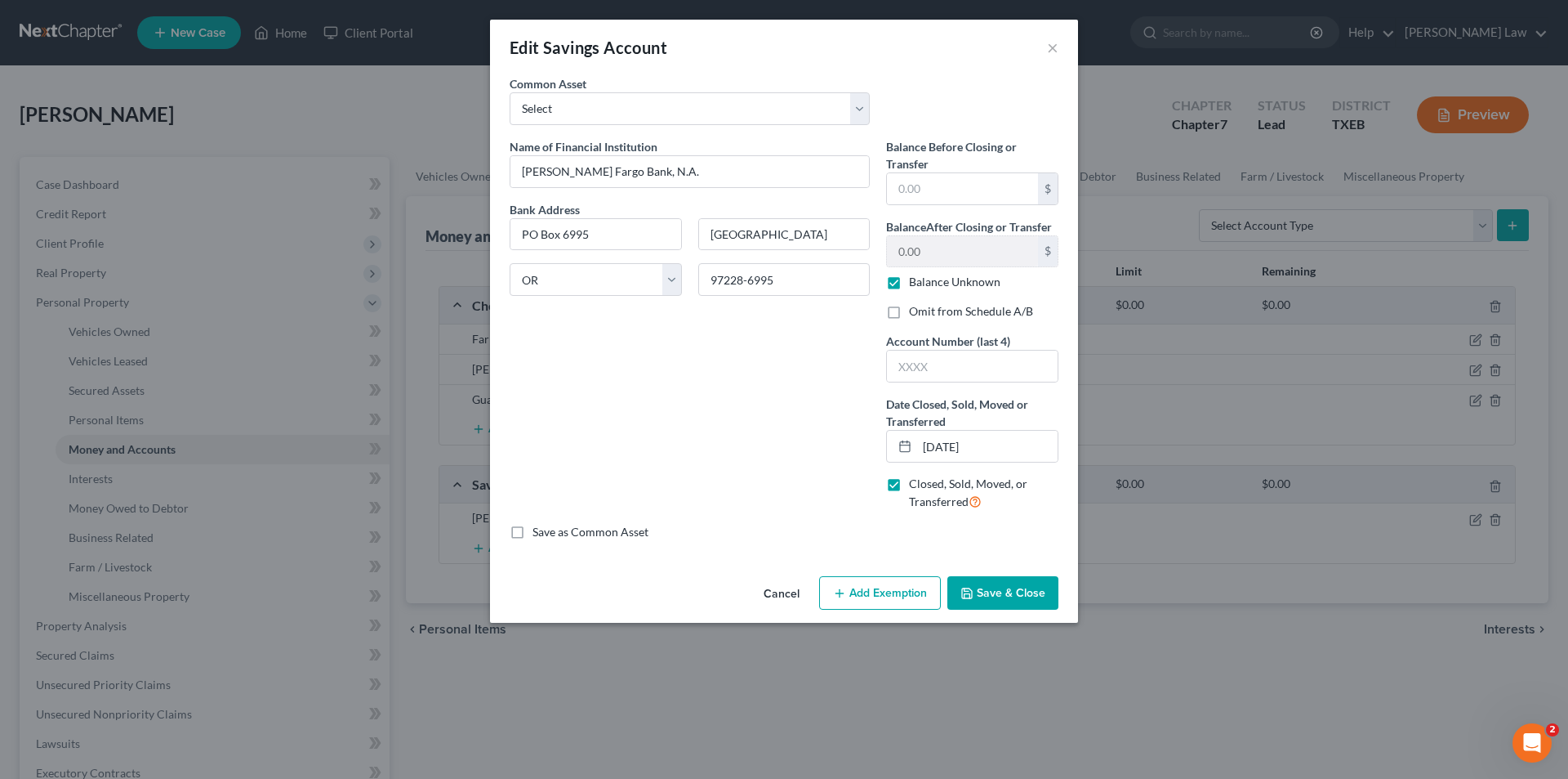
click at [799, 598] on button "Cancel" at bounding box center [781, 594] width 62 height 32
